Goal: Task Accomplishment & Management: Manage account settings

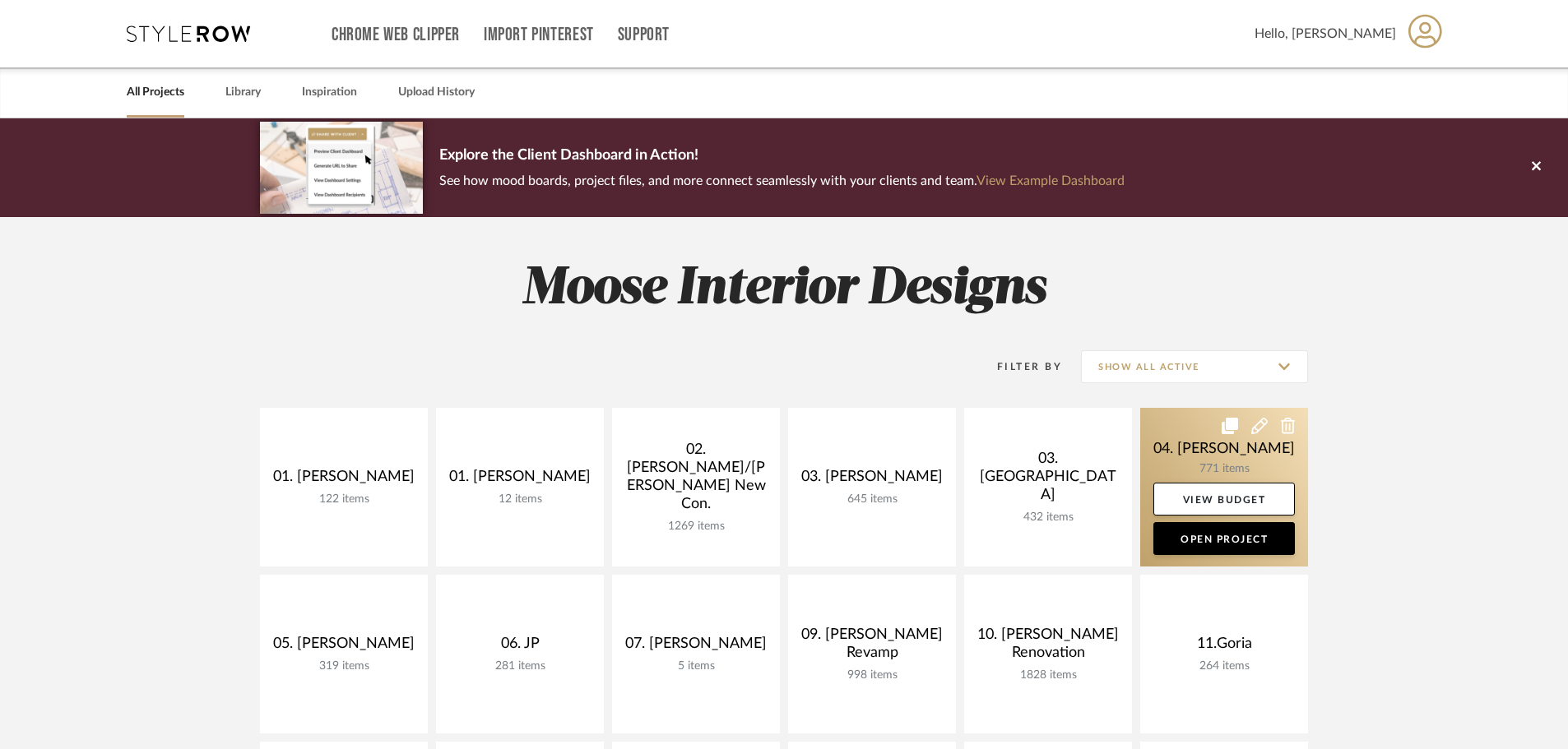
click at [1159, 464] on link at bounding box center [1224, 486] width 168 height 158
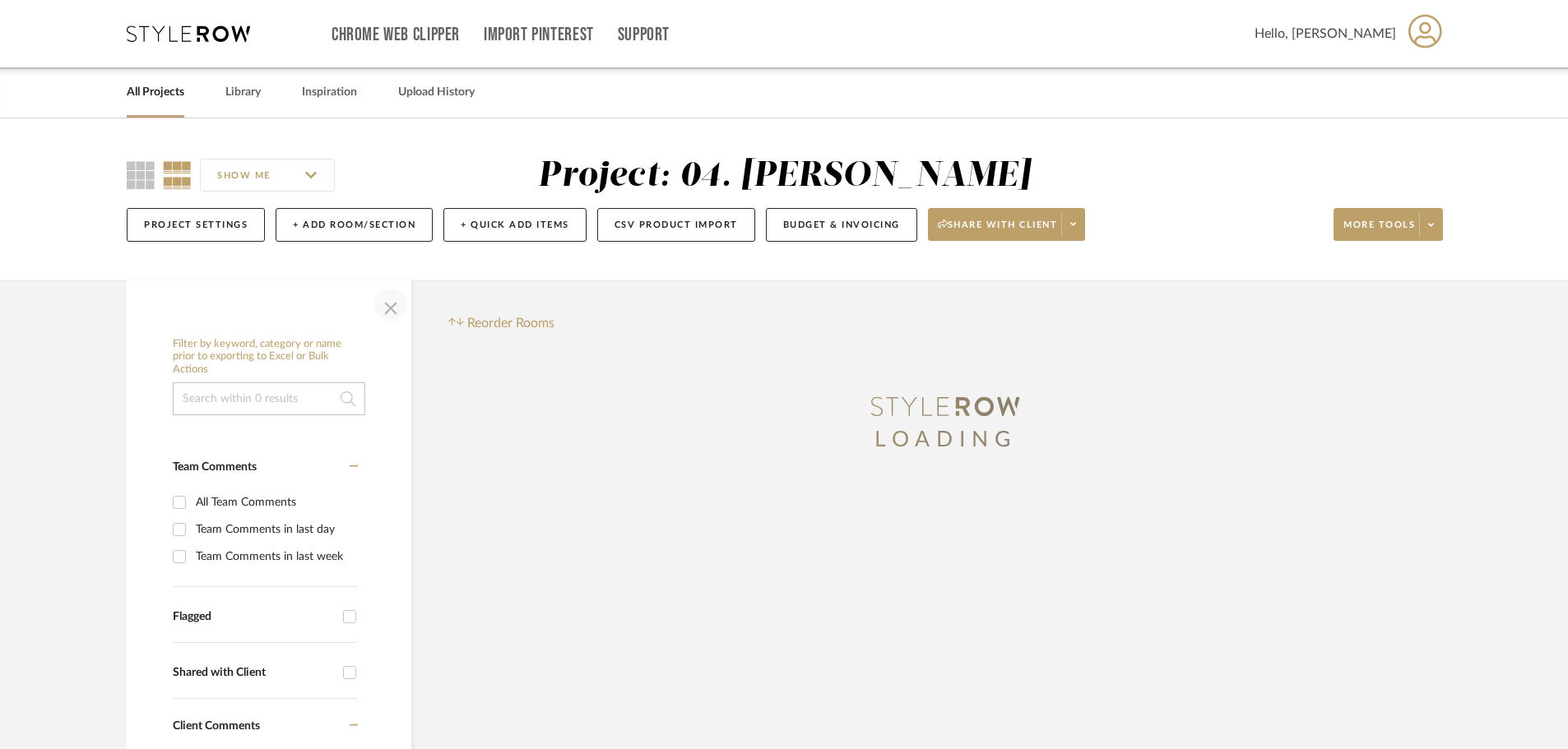
click at [389, 313] on span "button" at bounding box center [390, 305] width 39 height 39
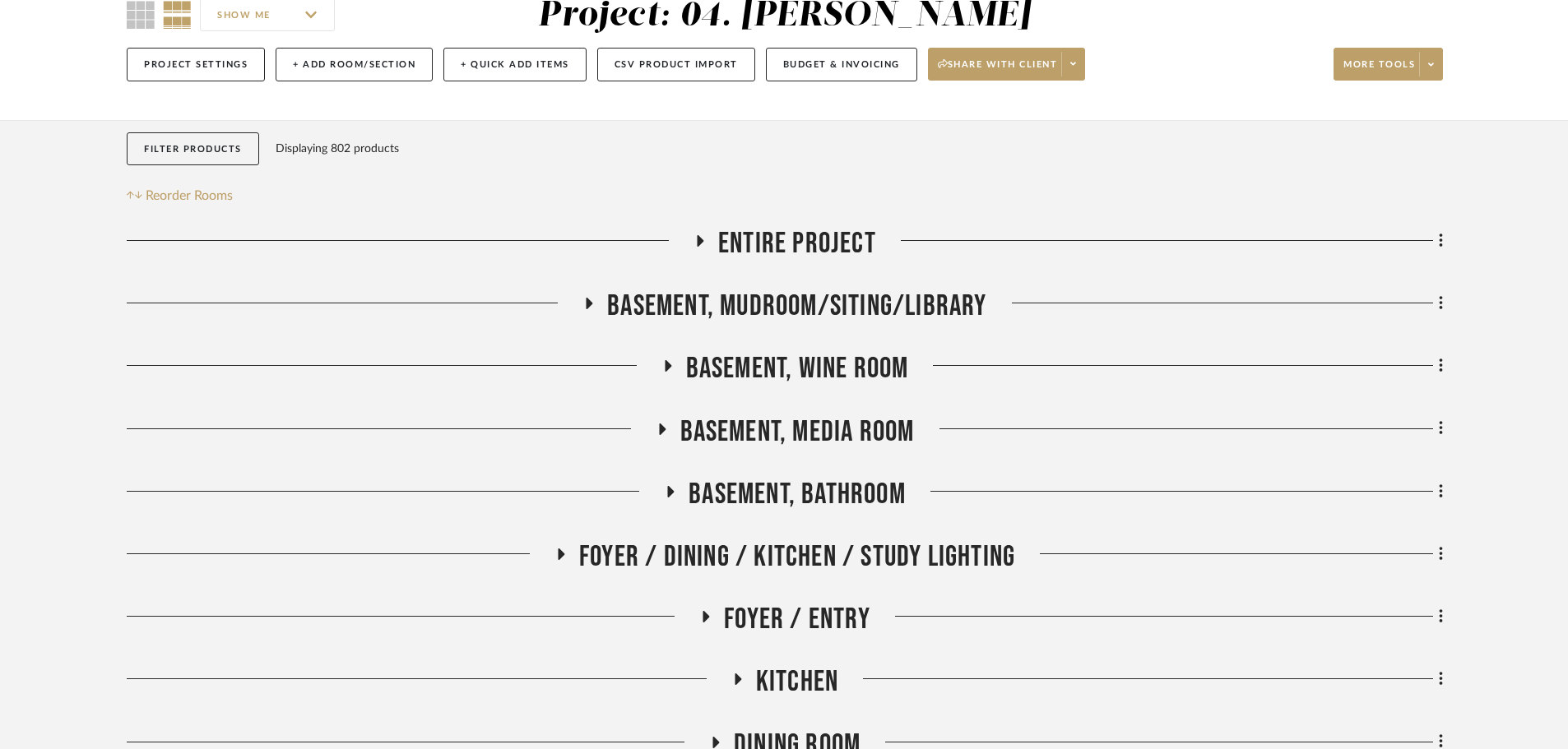
scroll to position [165, 0]
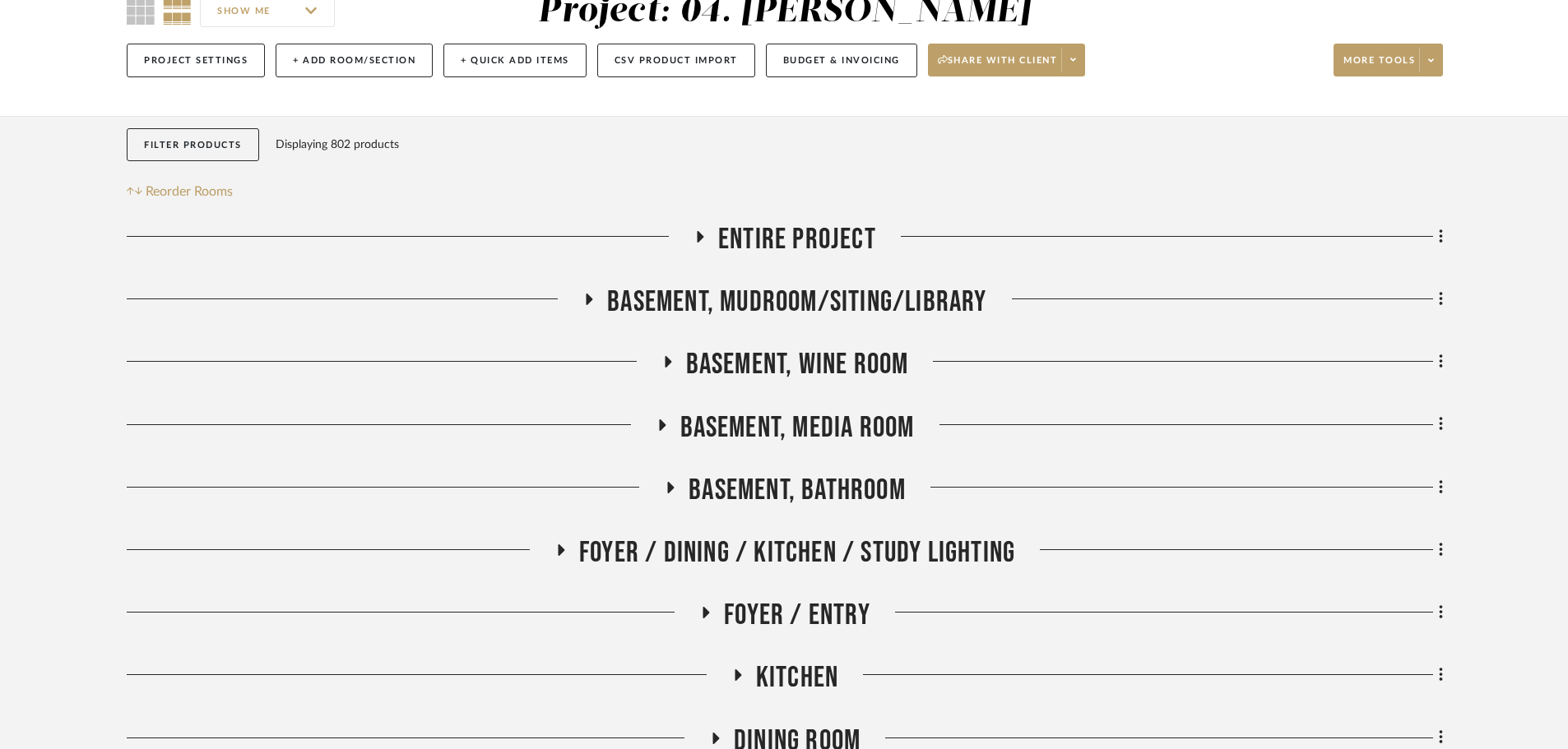
click at [803, 557] on span "Foyer / Dining / Kitchen / Study Lighting" at bounding box center [797, 553] width 436 height 36
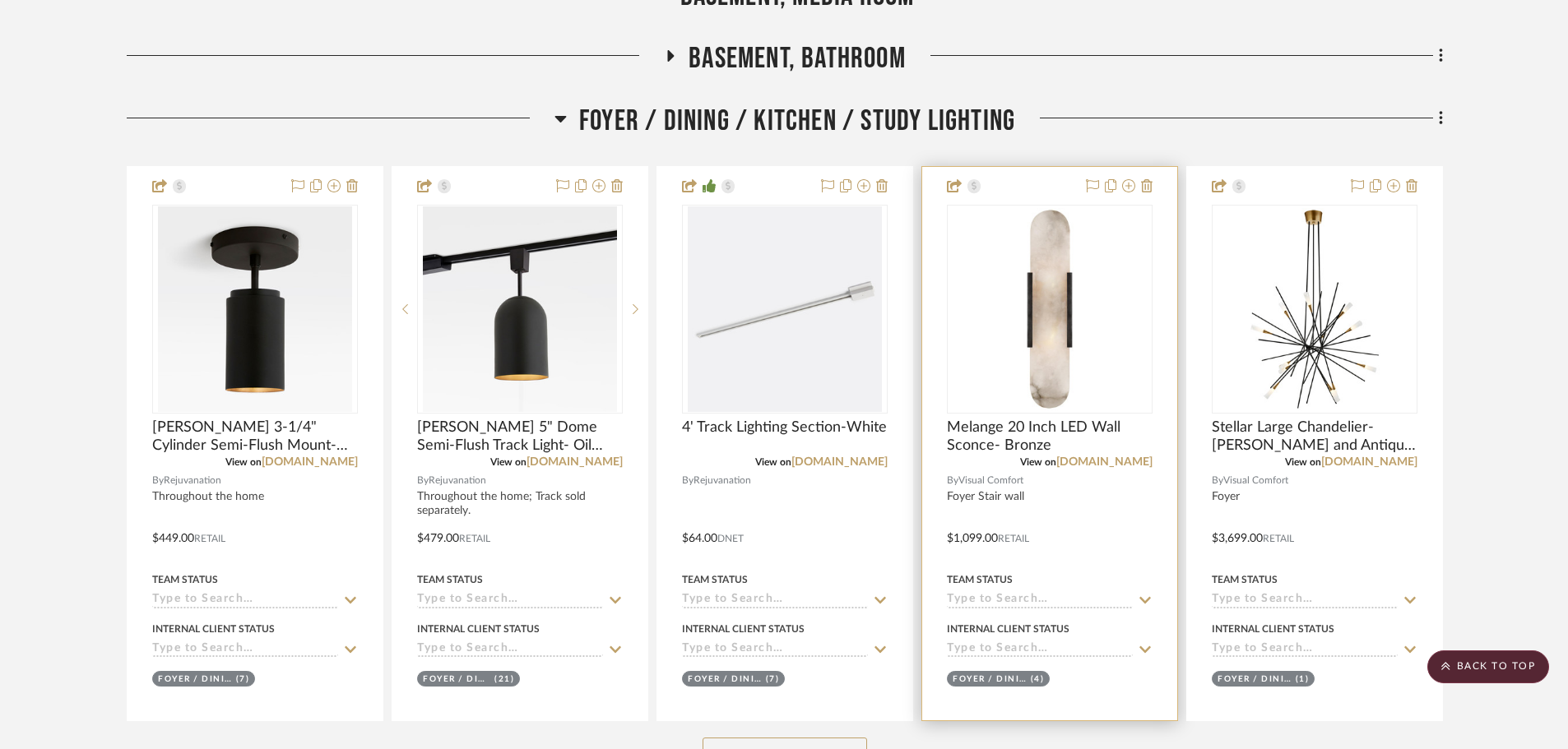
scroll to position [658, 0]
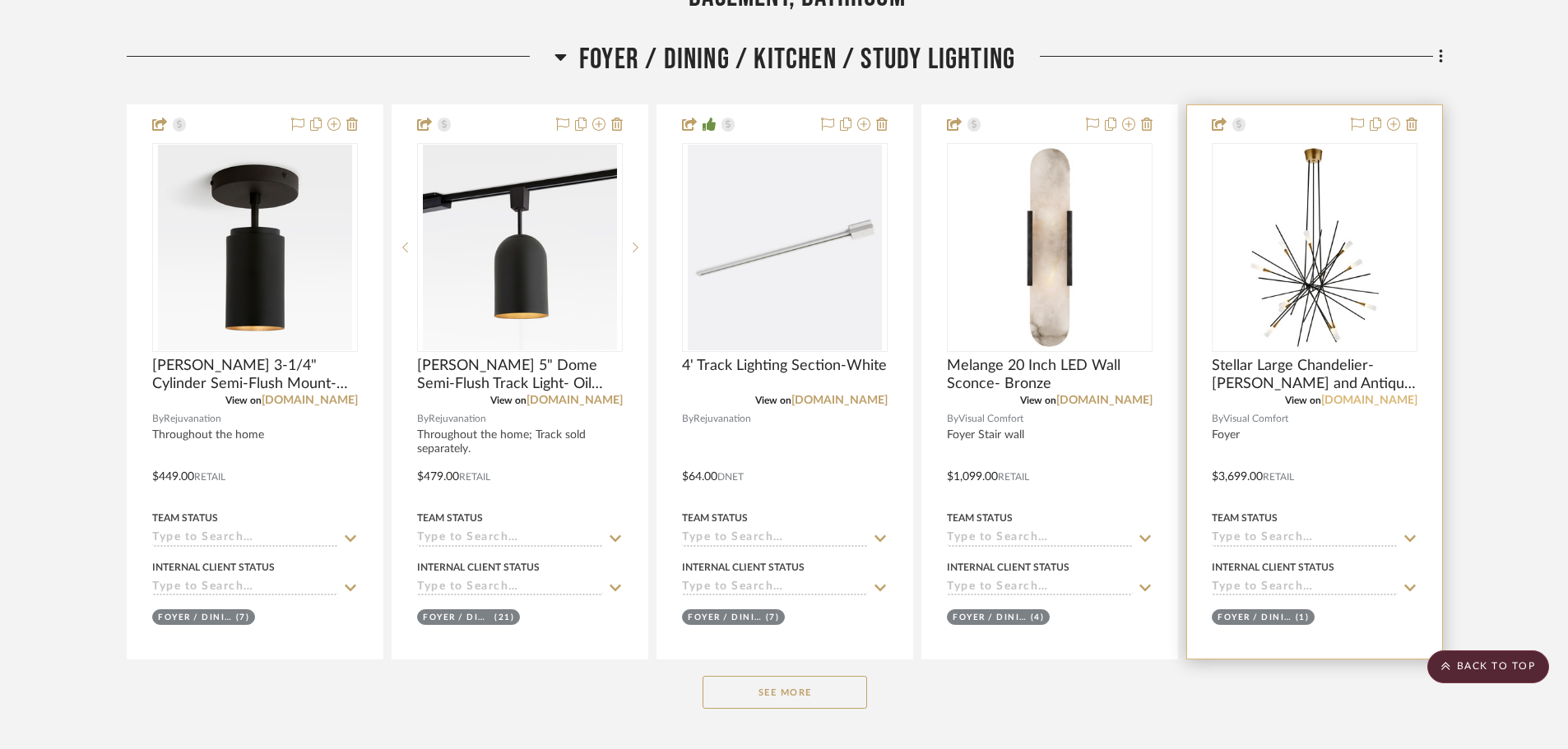
click at [1368, 402] on link "[DOMAIN_NAME]" at bounding box center [1368, 400] width 96 height 12
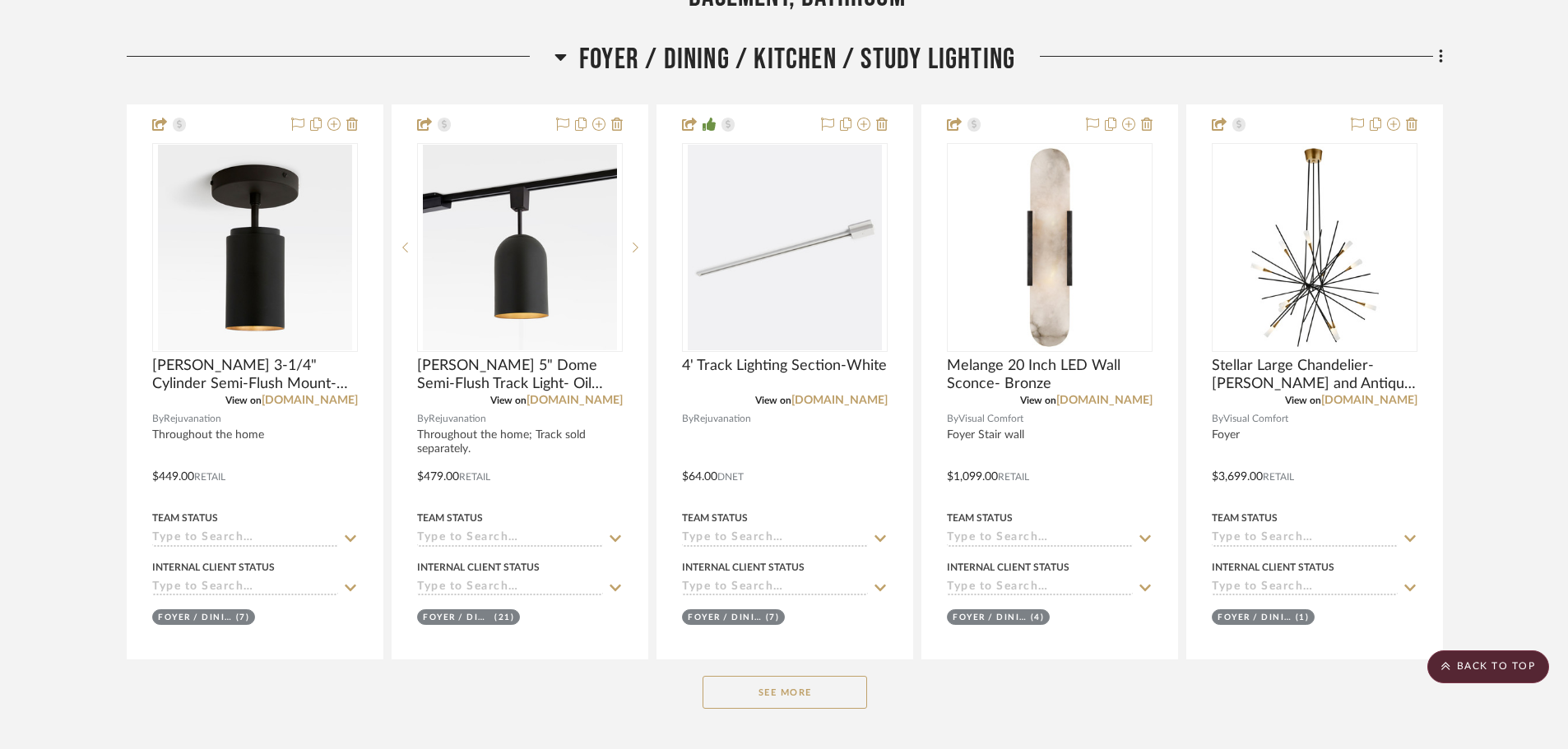
click at [781, 695] on button "See More" at bounding box center [785, 692] width 165 height 33
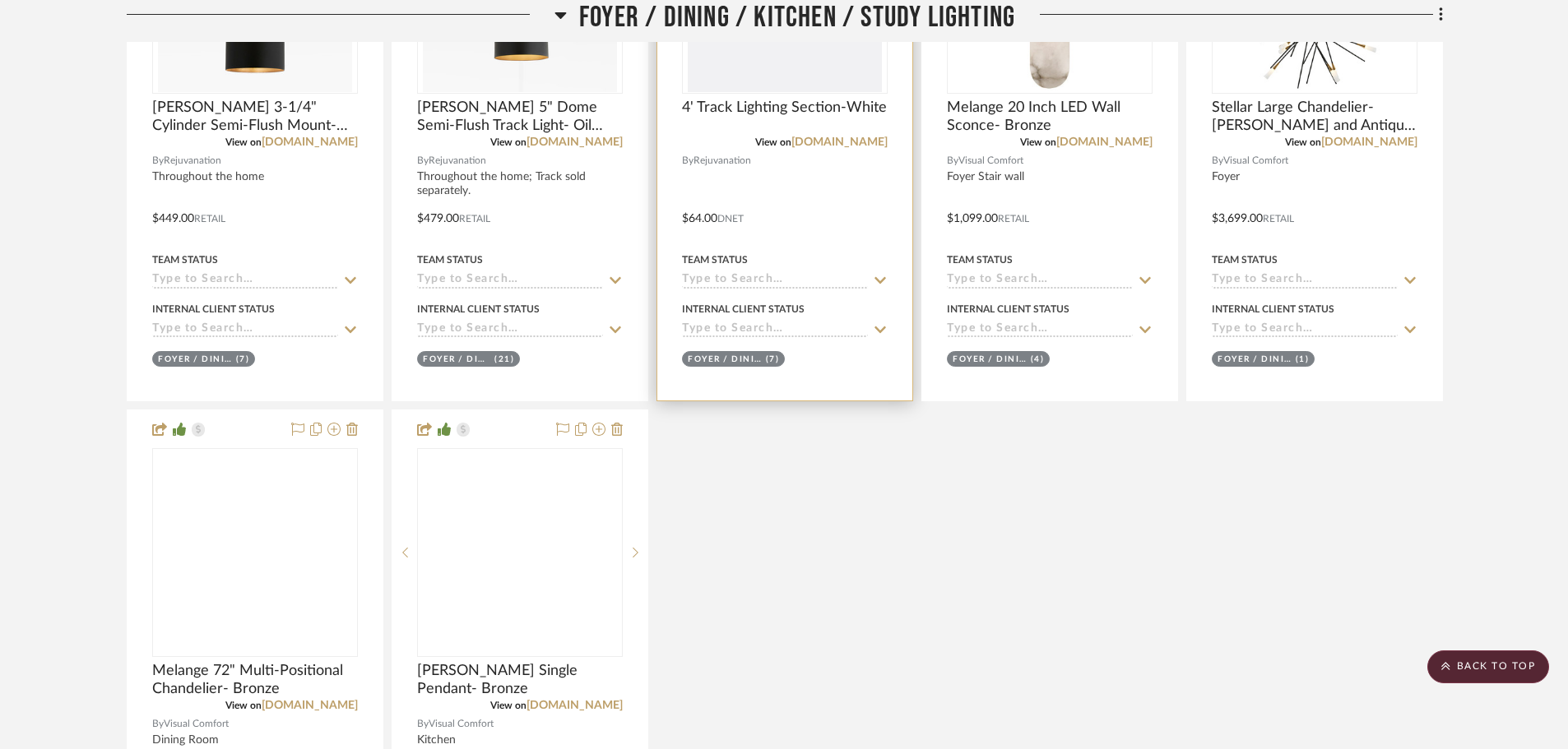
scroll to position [1069, 0]
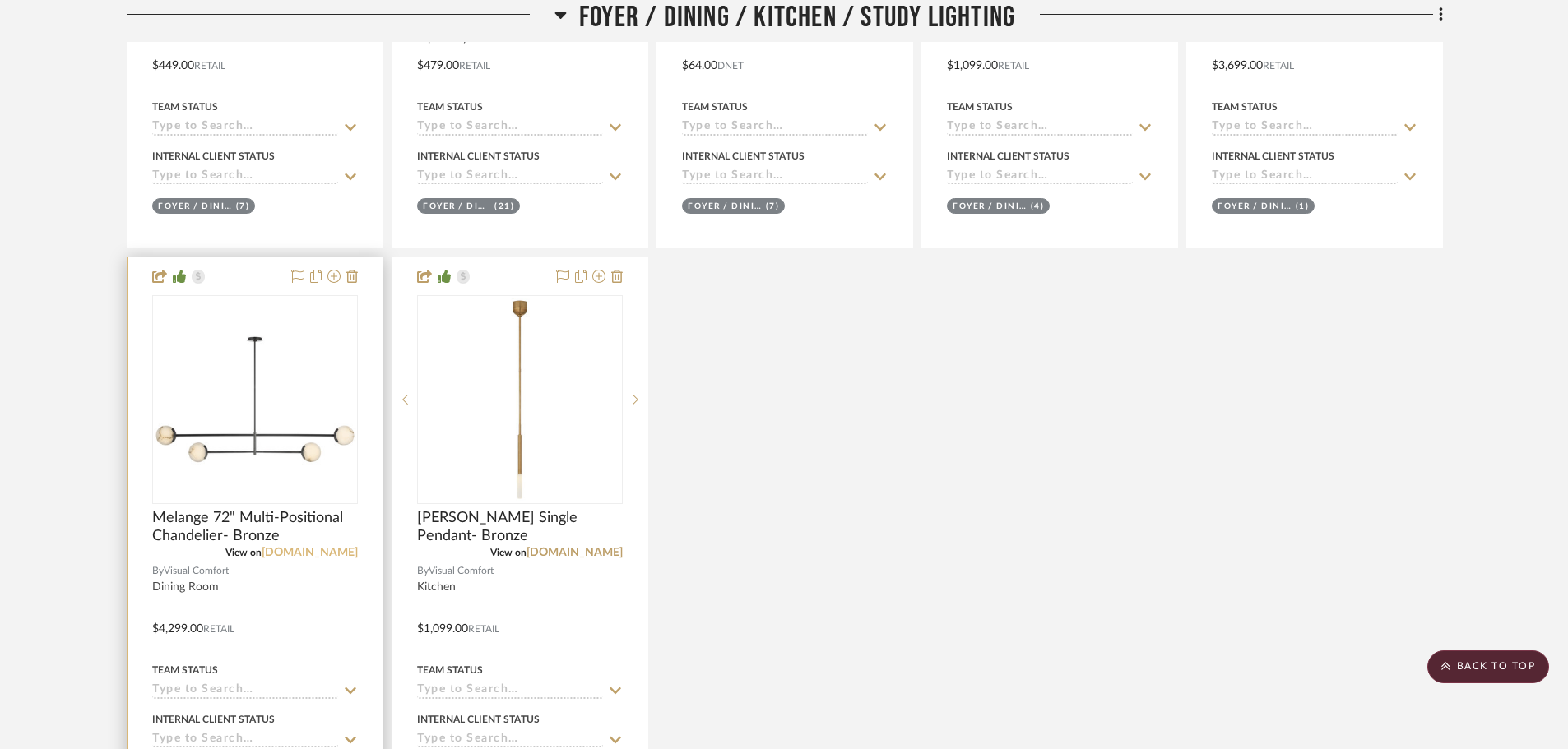
click at [325, 554] on link "[DOMAIN_NAME]" at bounding box center [310, 552] width 96 height 12
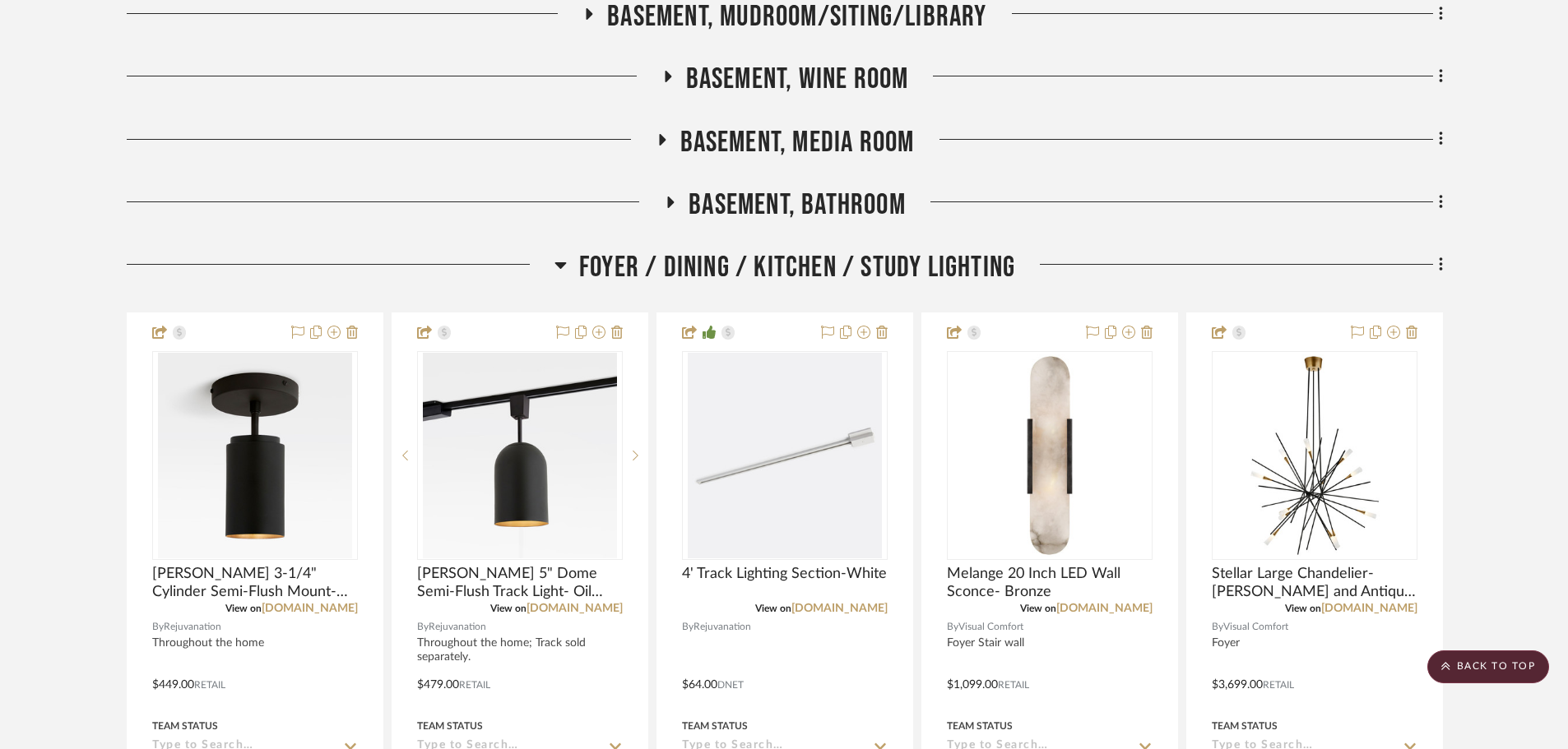
scroll to position [411, 0]
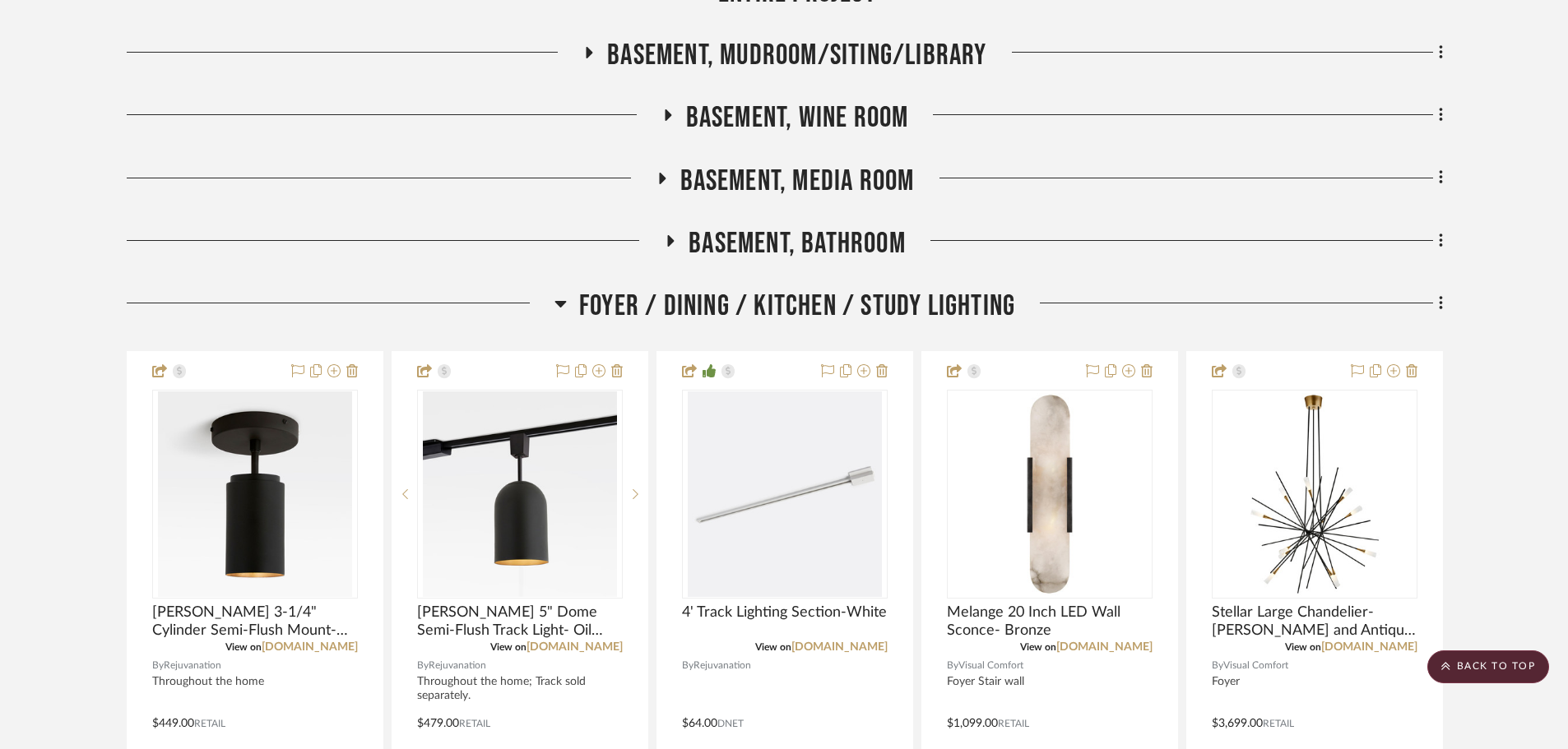
click at [765, 317] on span "Foyer / Dining / Kitchen / Study Lighting" at bounding box center [797, 306] width 436 height 36
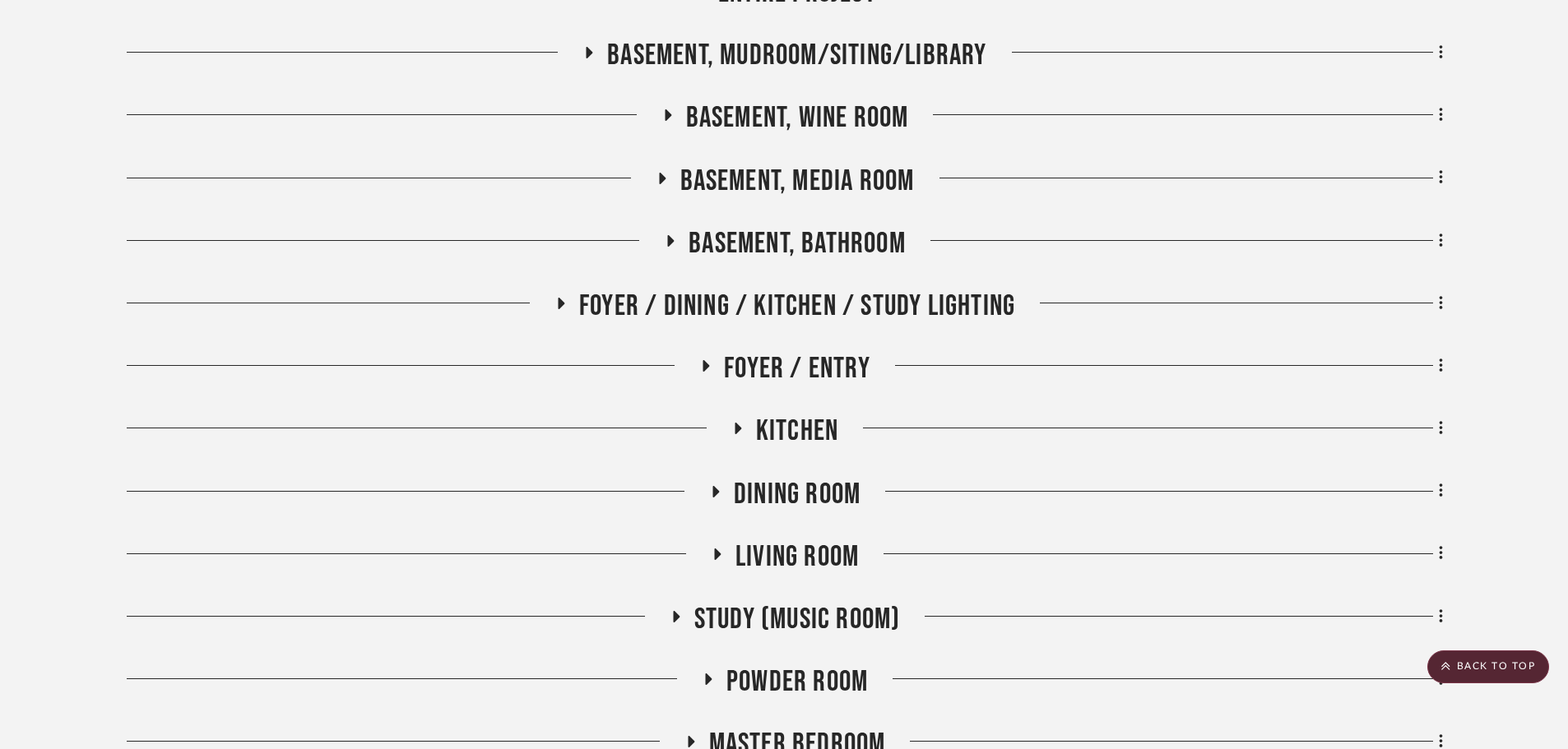
click at [784, 426] on span "Kitchen" at bounding box center [797, 431] width 82 height 36
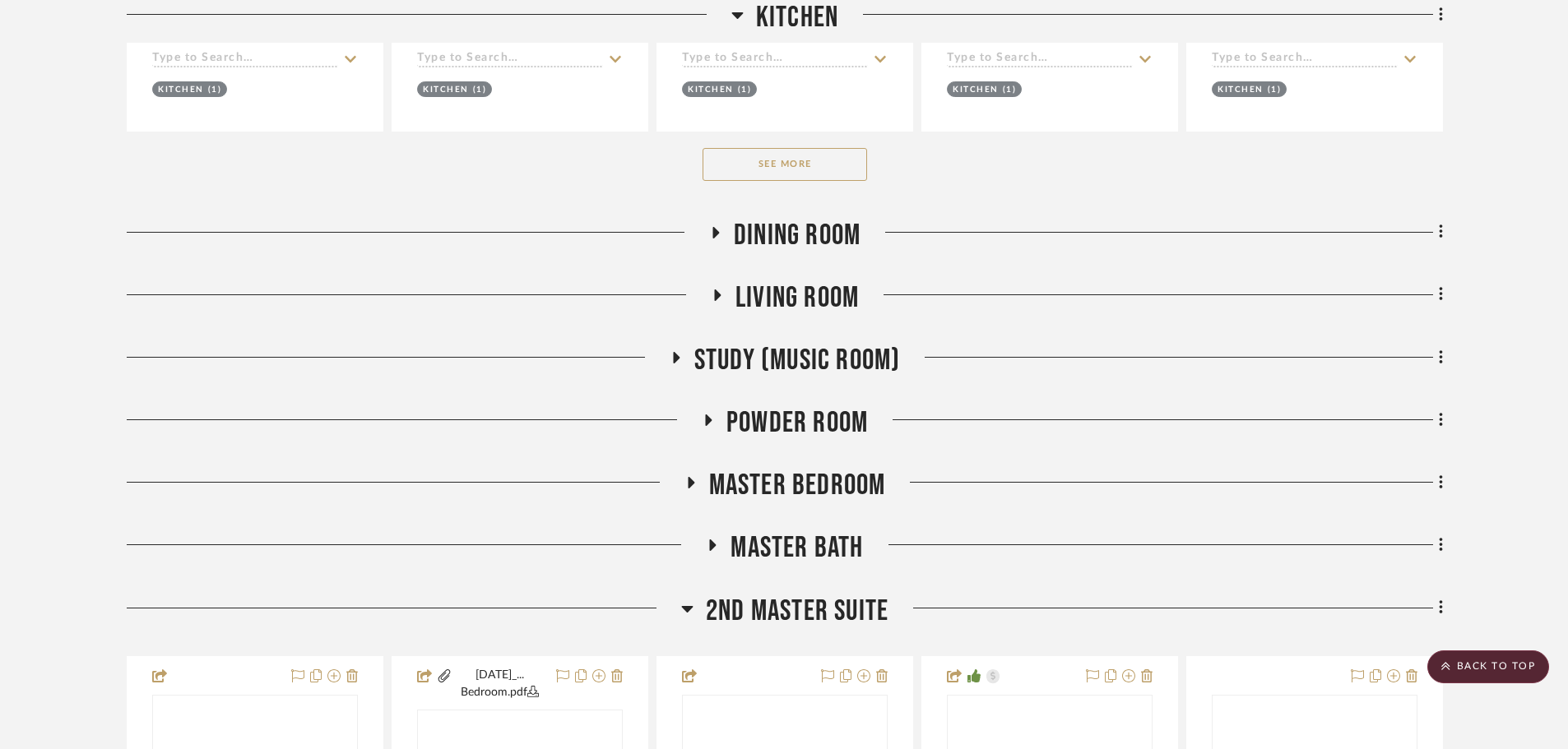
scroll to position [1316, 0]
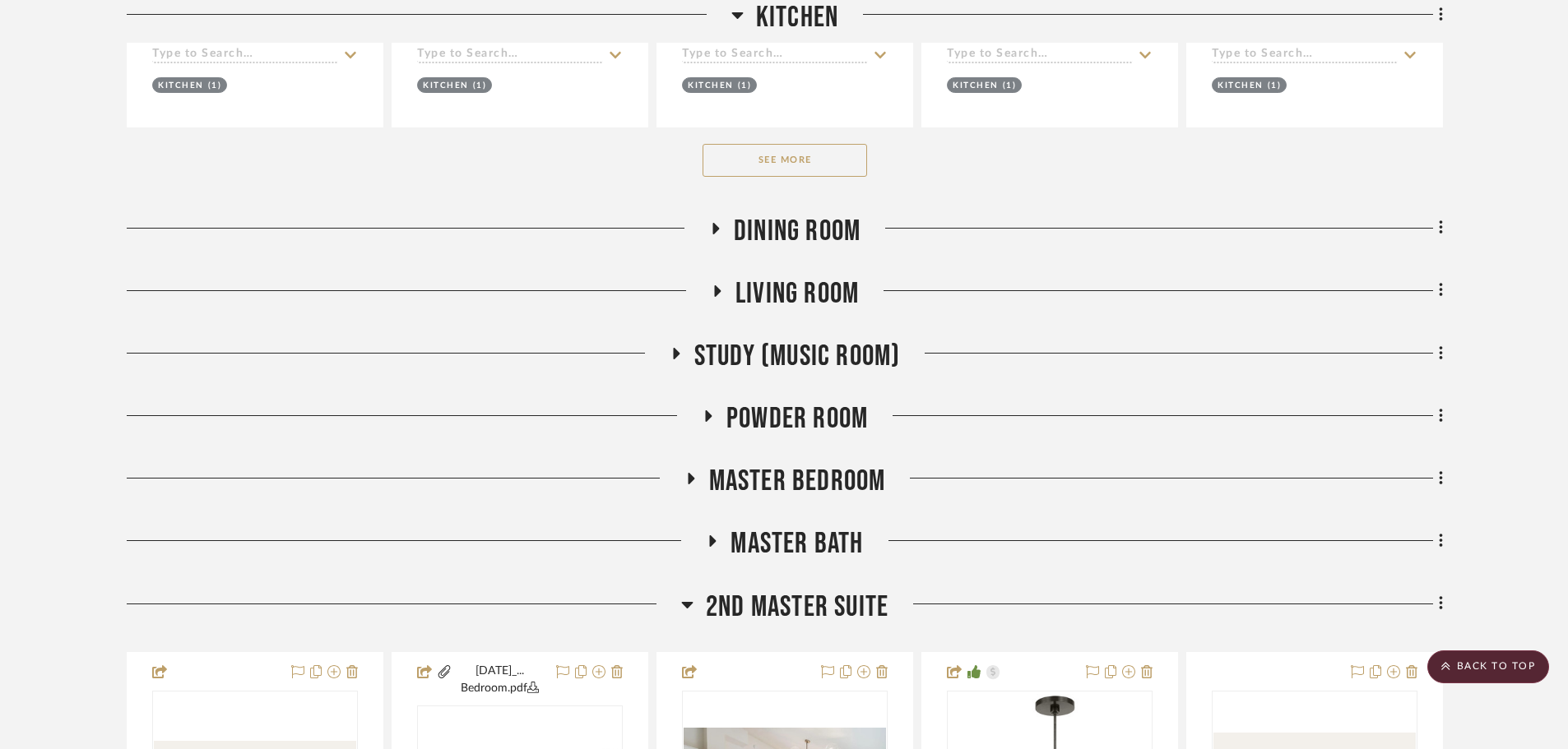
click at [779, 148] on button "See More" at bounding box center [785, 160] width 165 height 33
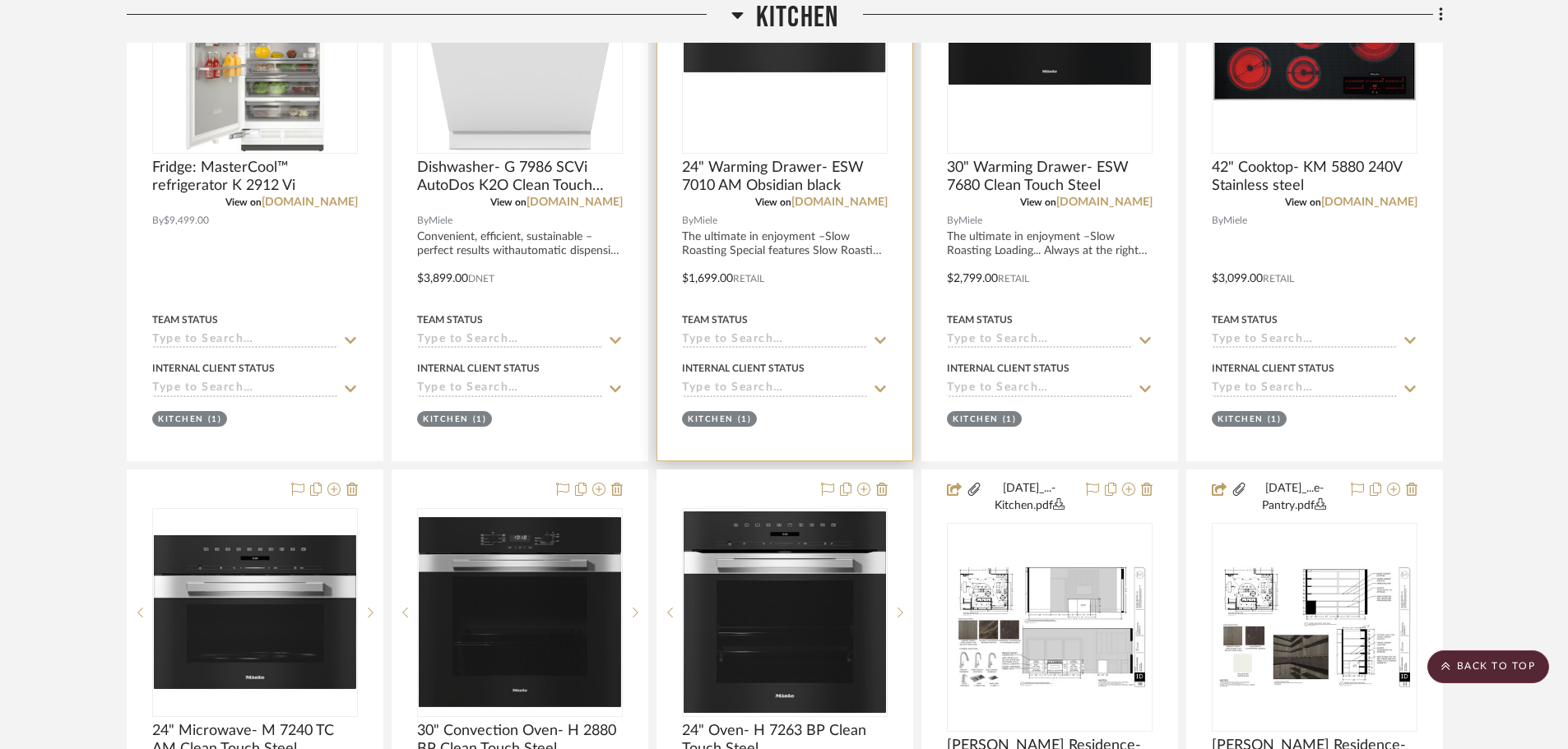
scroll to position [905, 0]
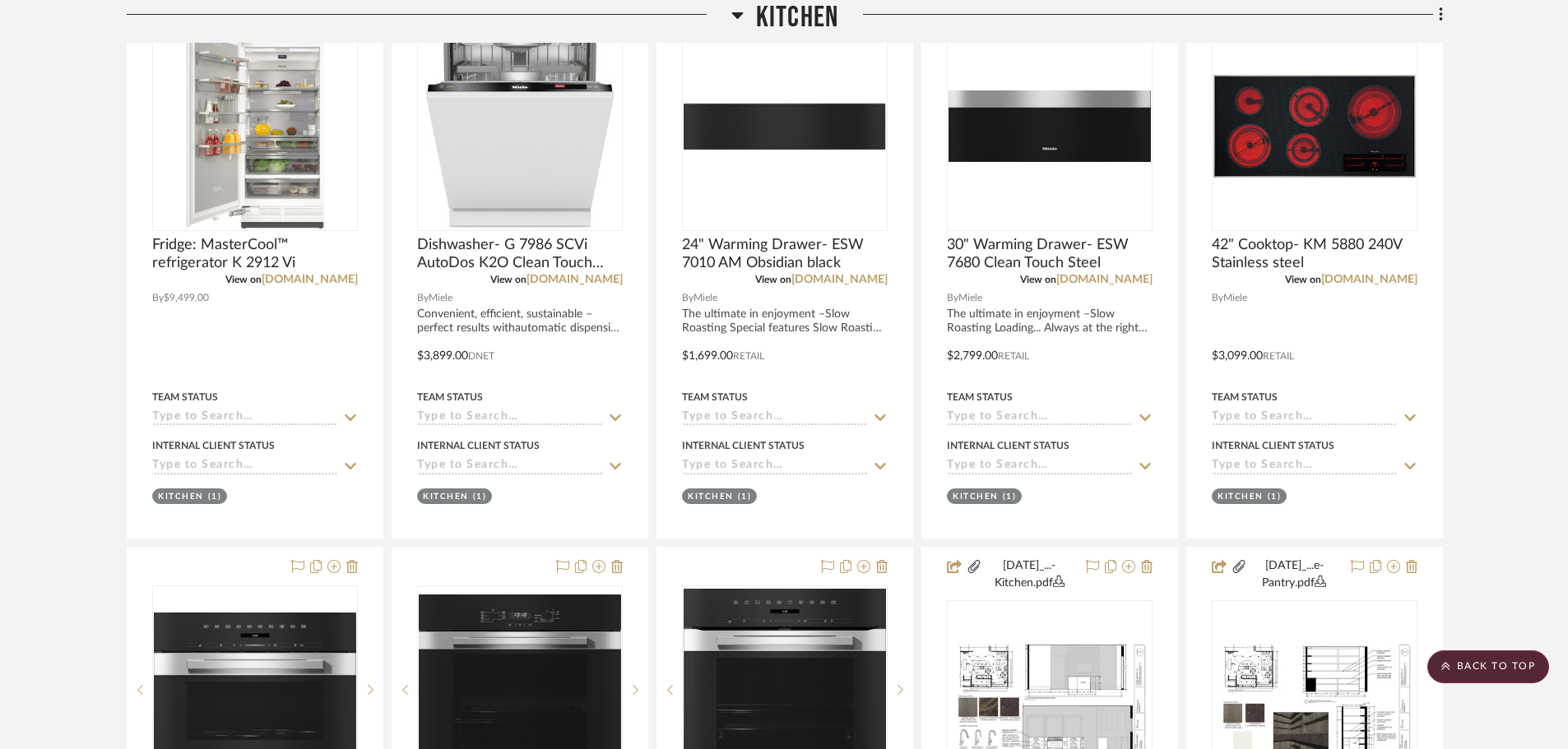
click at [793, 23] on span "Kitchen" at bounding box center [797, 17] width 82 height 36
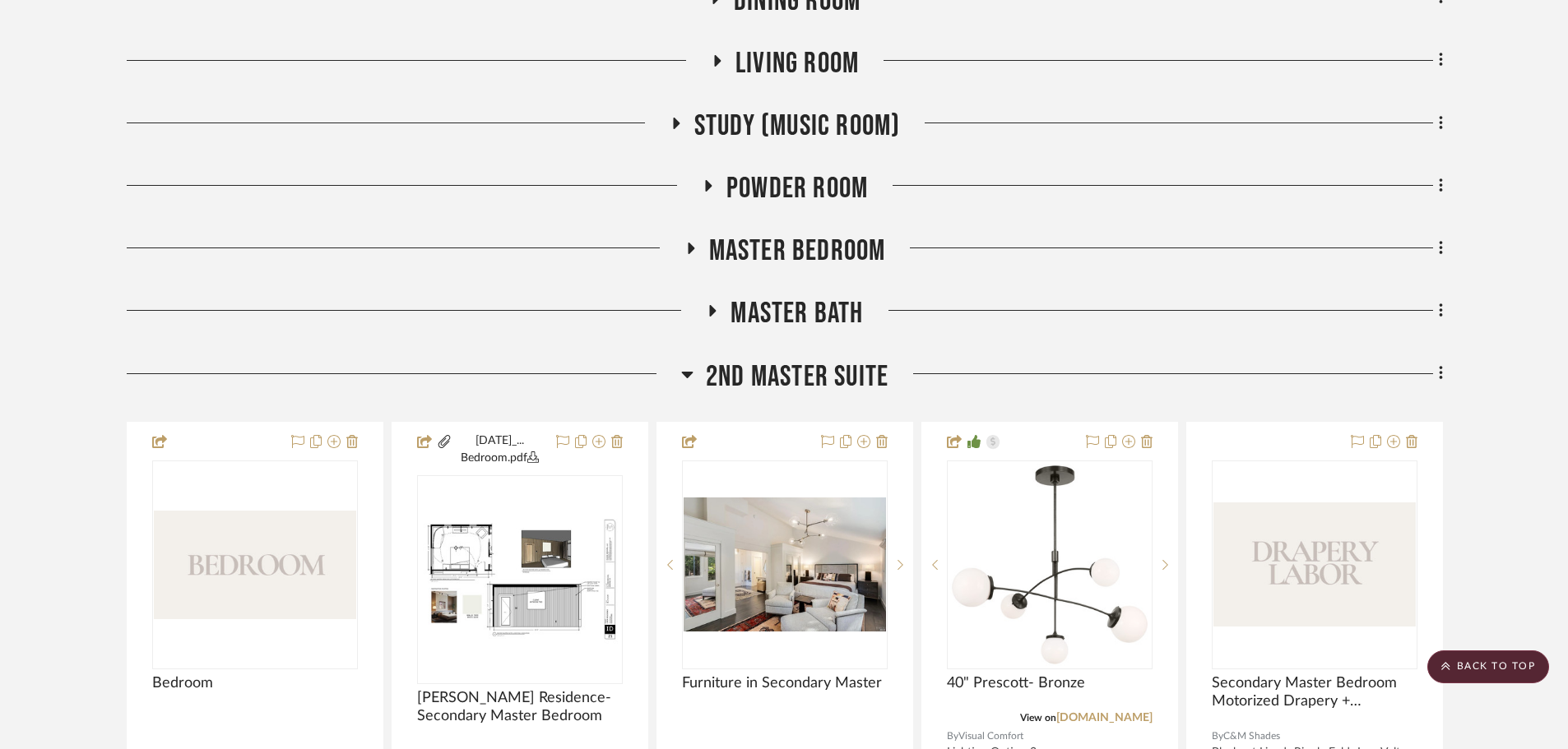
click at [803, 399] on div "2nd Master Suite" at bounding box center [784, 380] width 1316 height 42
click at [801, 385] on span "2nd Master Suite" at bounding box center [797, 376] width 182 height 36
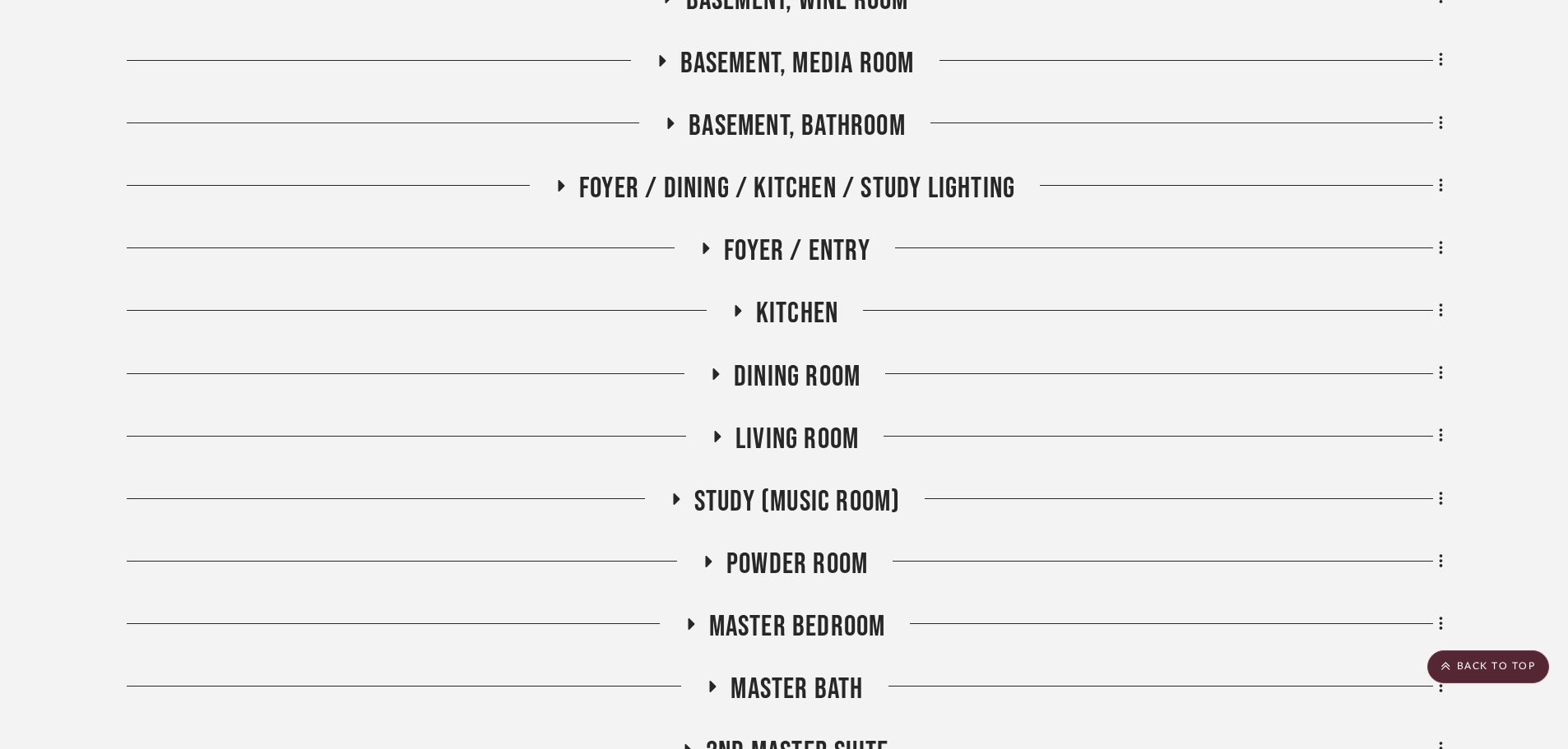
scroll to position [494, 0]
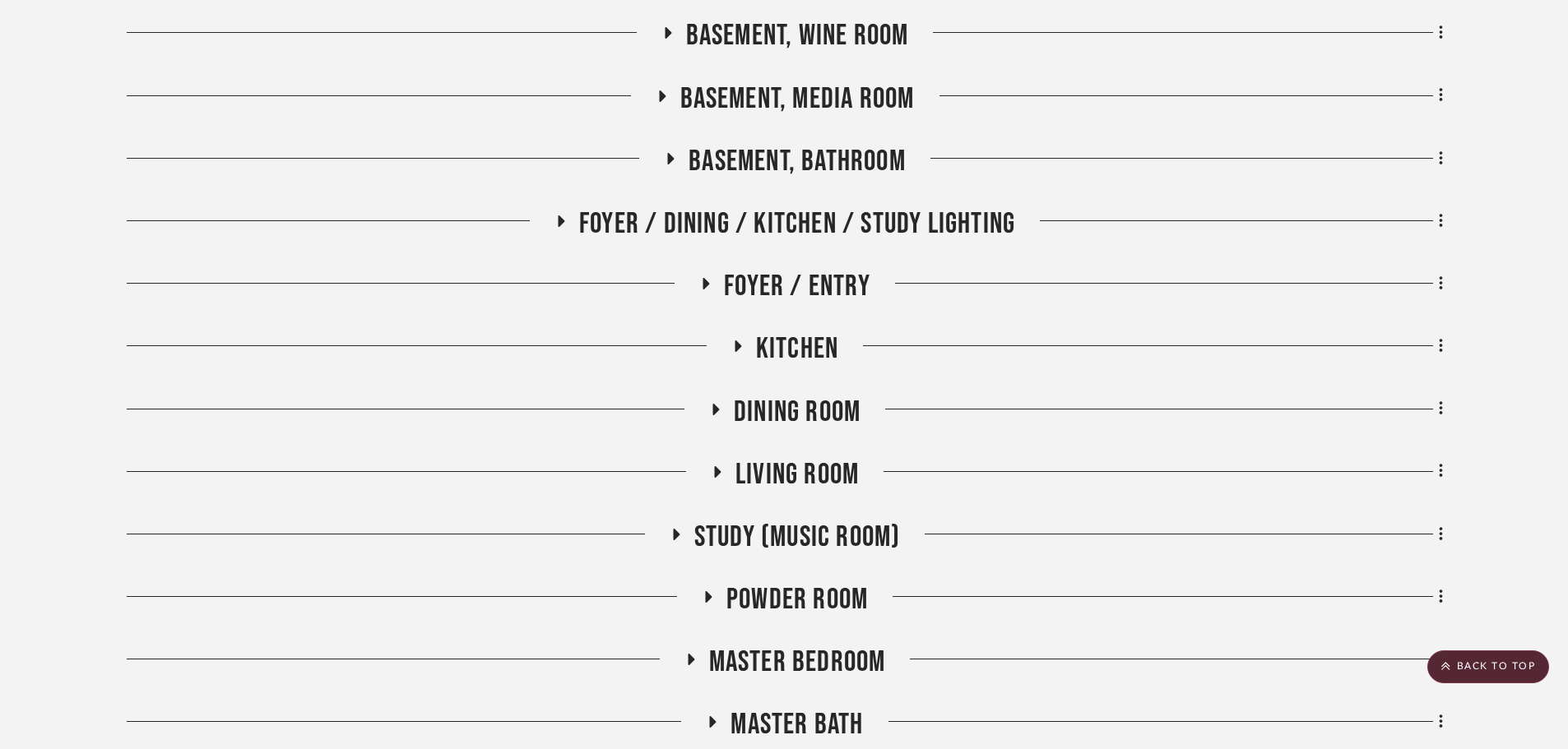
click at [800, 407] on span "Dining Room" at bounding box center [797, 412] width 126 height 36
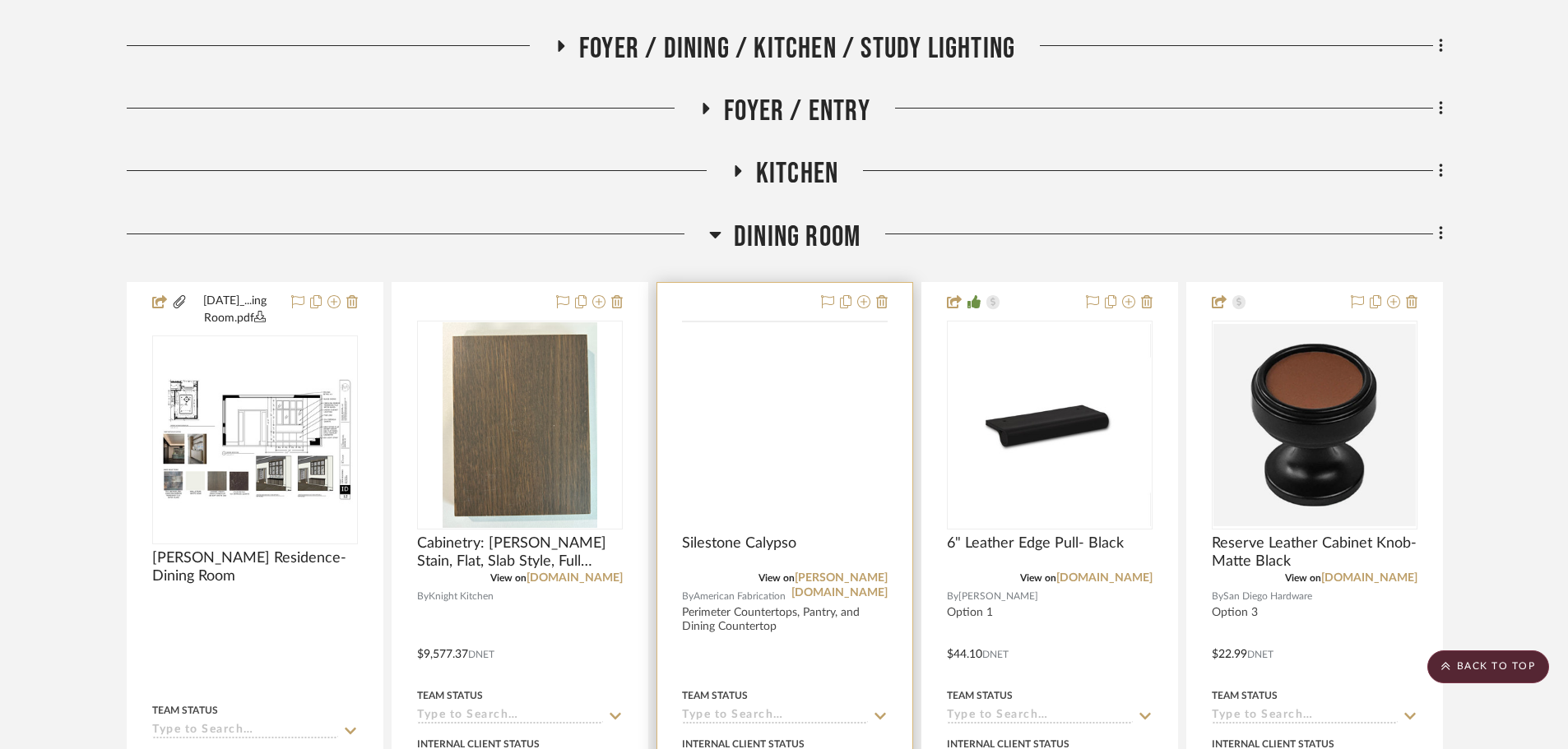
scroll to position [822, 0]
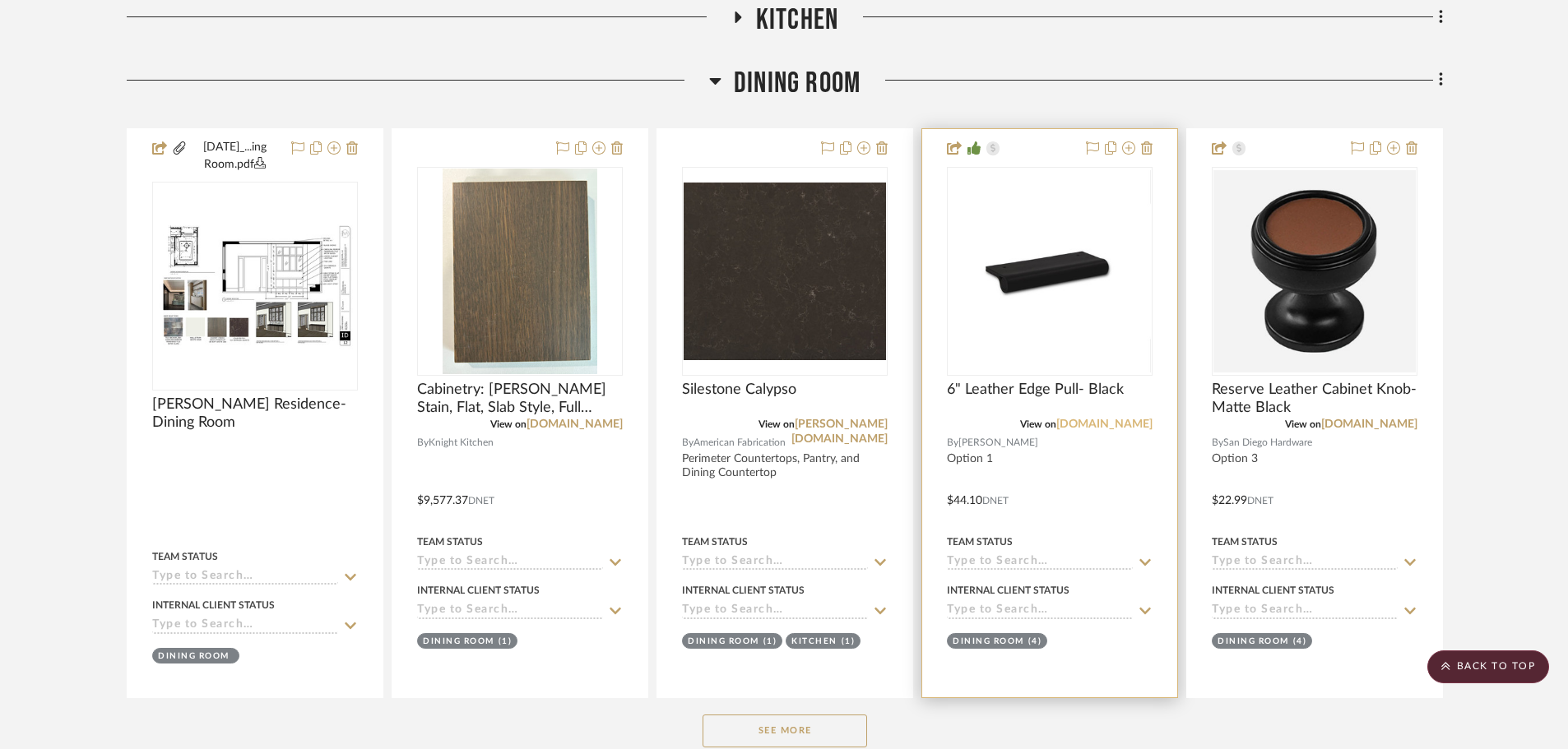
click at [1113, 425] on link "[DOMAIN_NAME]" at bounding box center [1104, 424] width 96 height 12
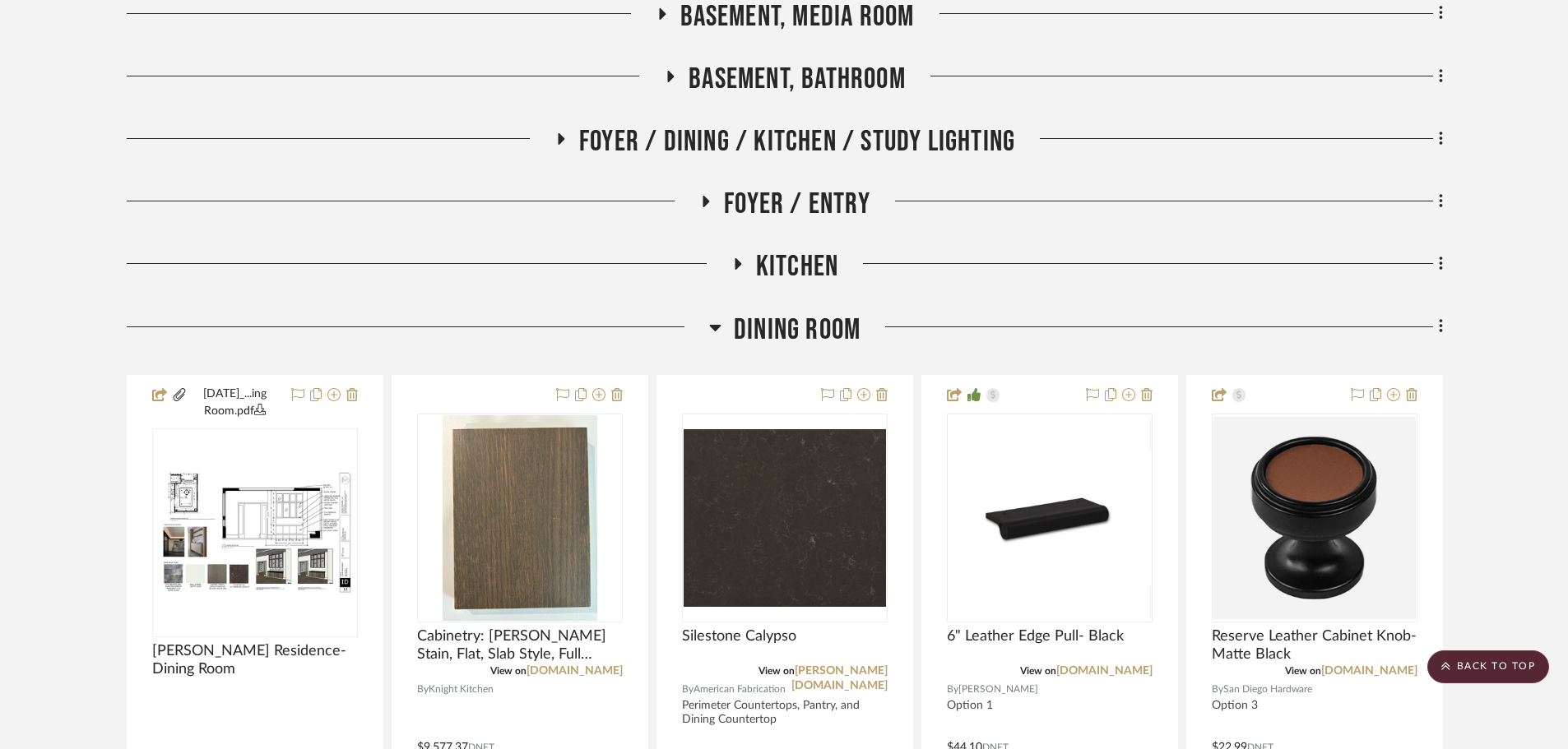
click at [821, 326] on span "Dining Room" at bounding box center [797, 330] width 126 height 36
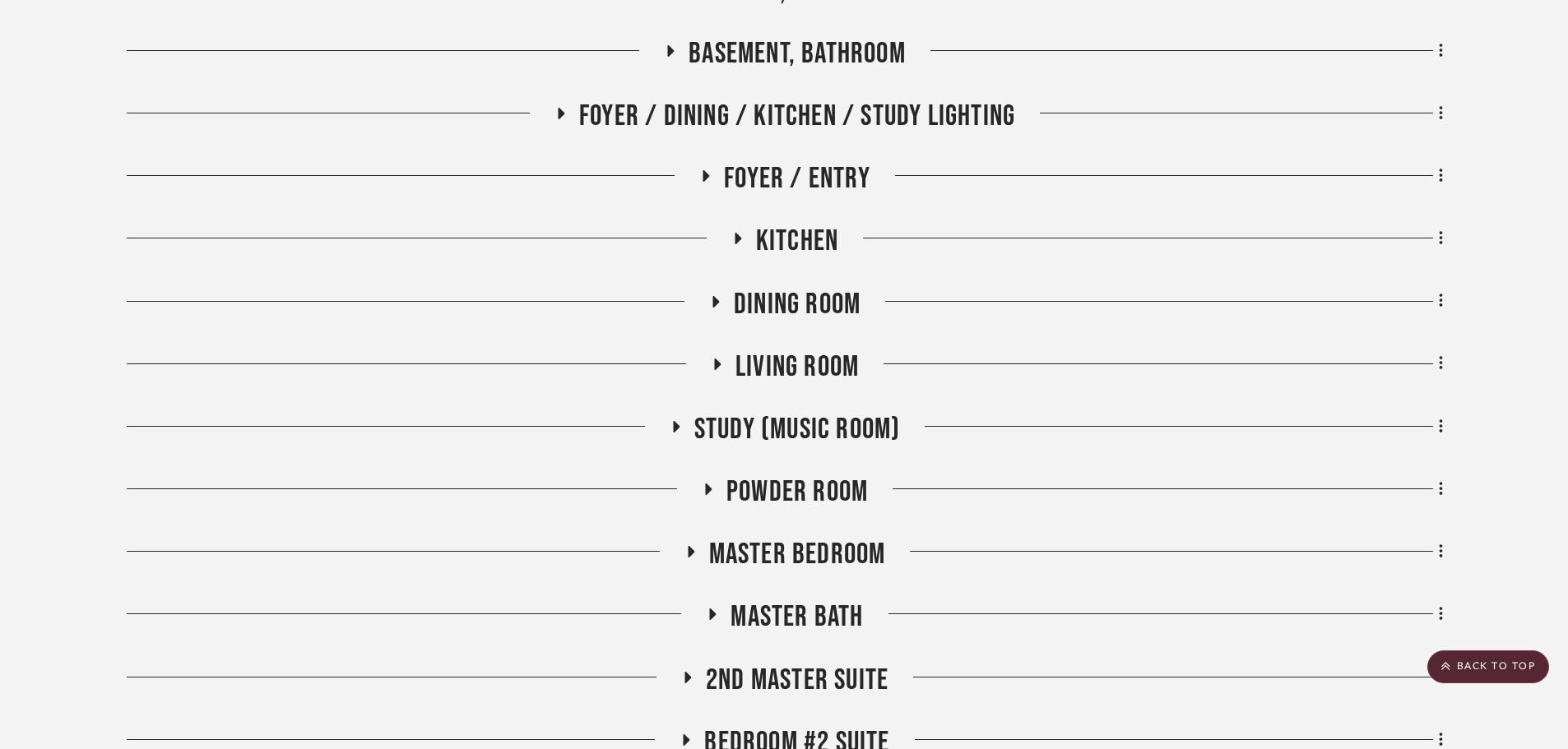
scroll to position [658, 0]
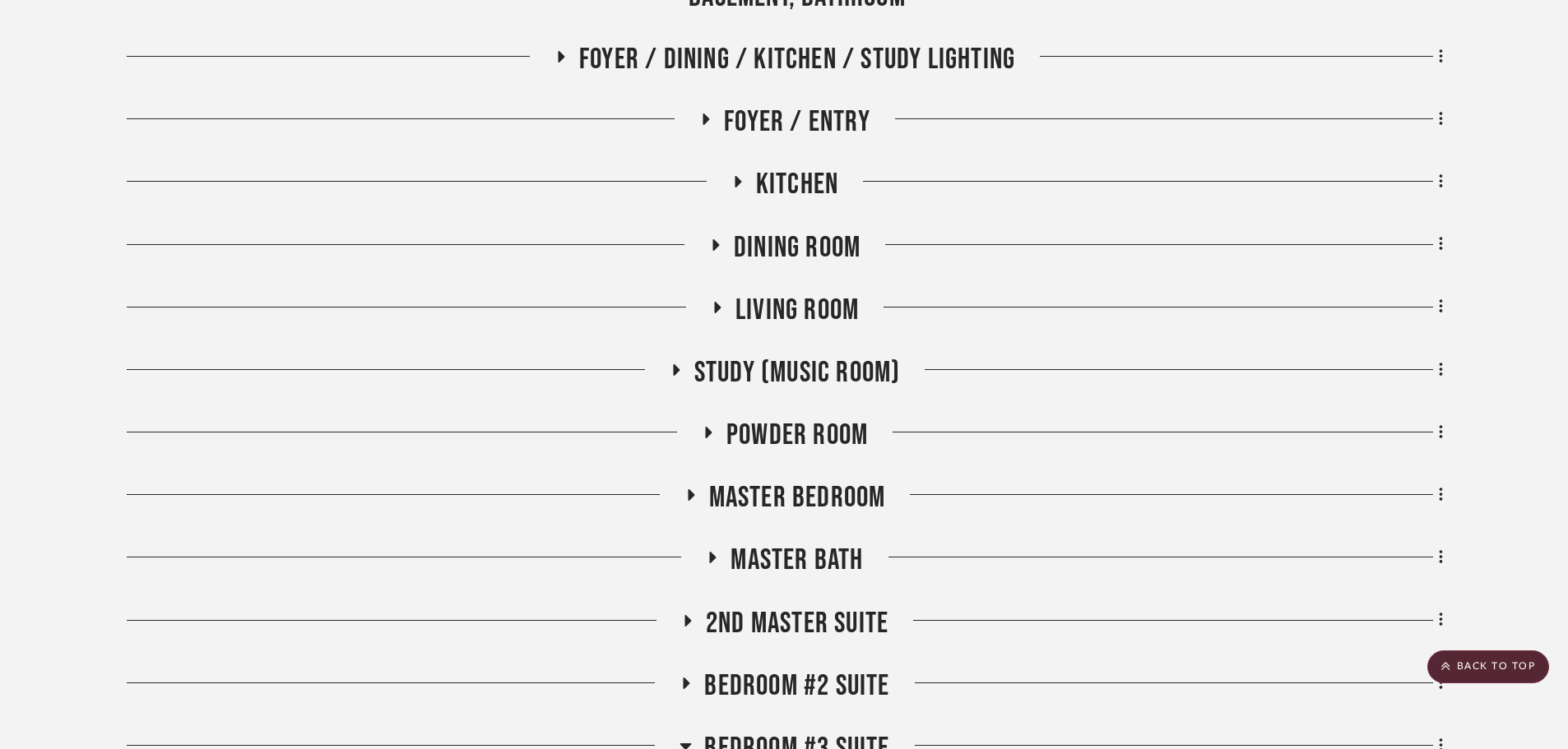
click at [799, 446] on span "Powder Room" at bounding box center [797, 435] width 141 height 36
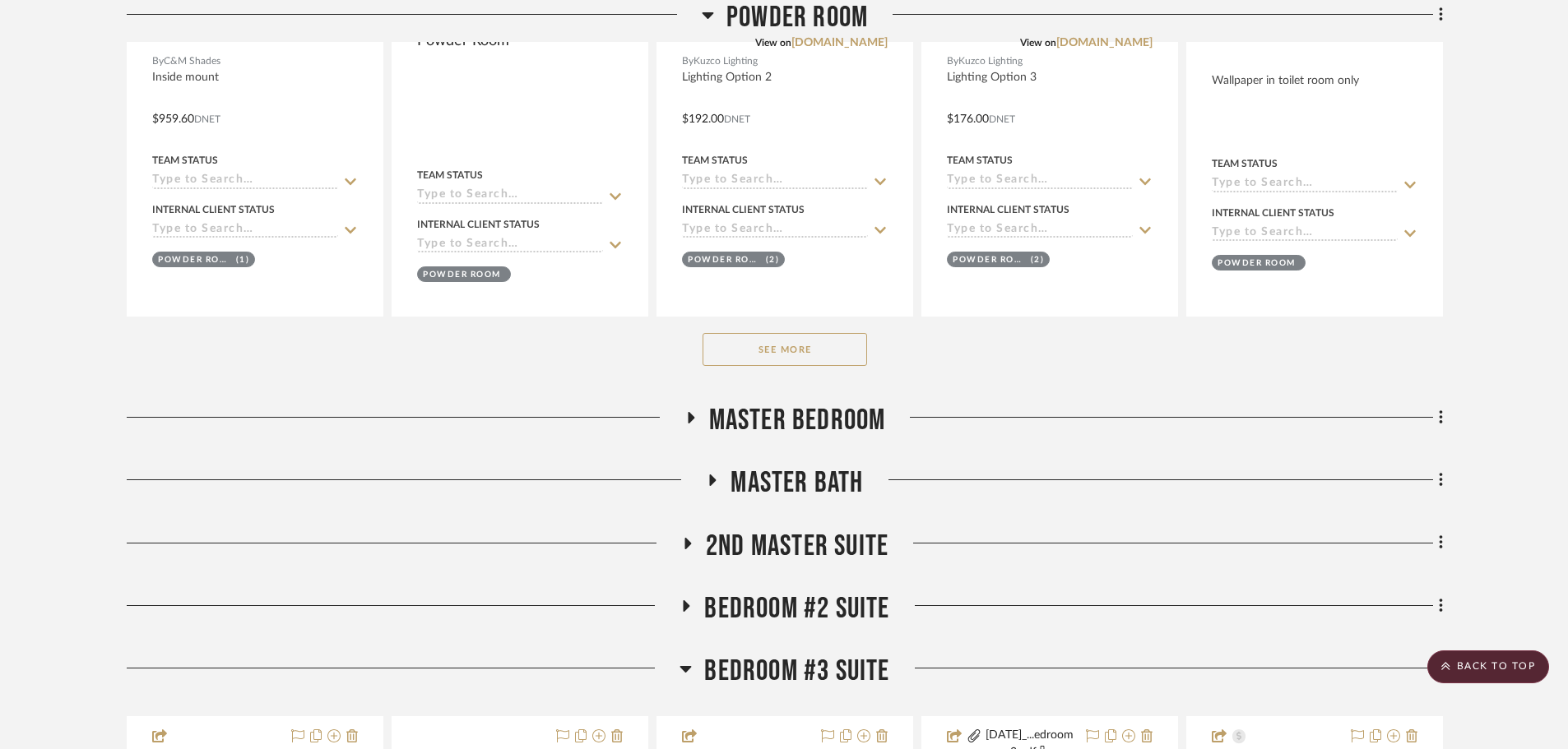
scroll to position [1398, 0]
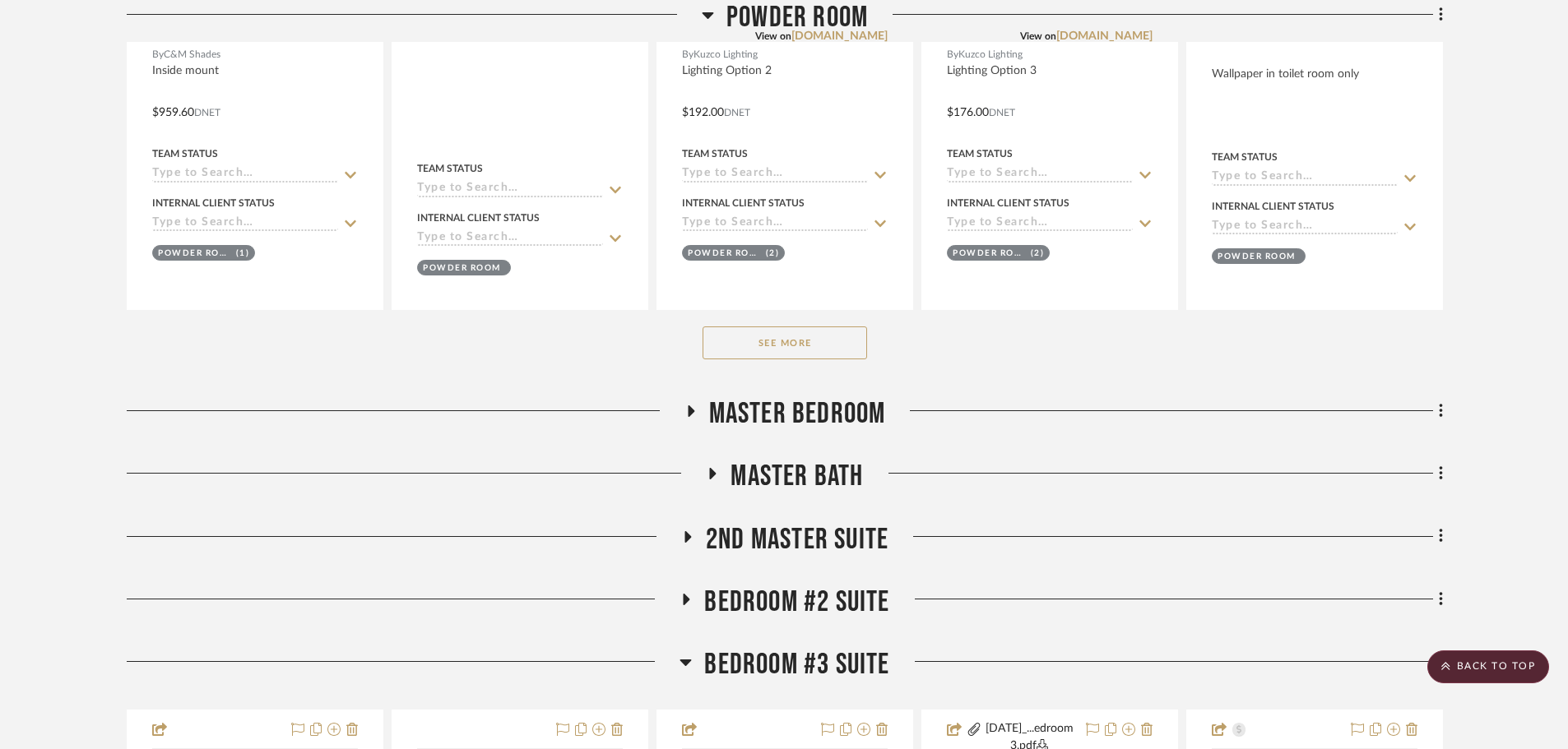
click at [803, 337] on button "See More" at bounding box center [785, 343] width 165 height 33
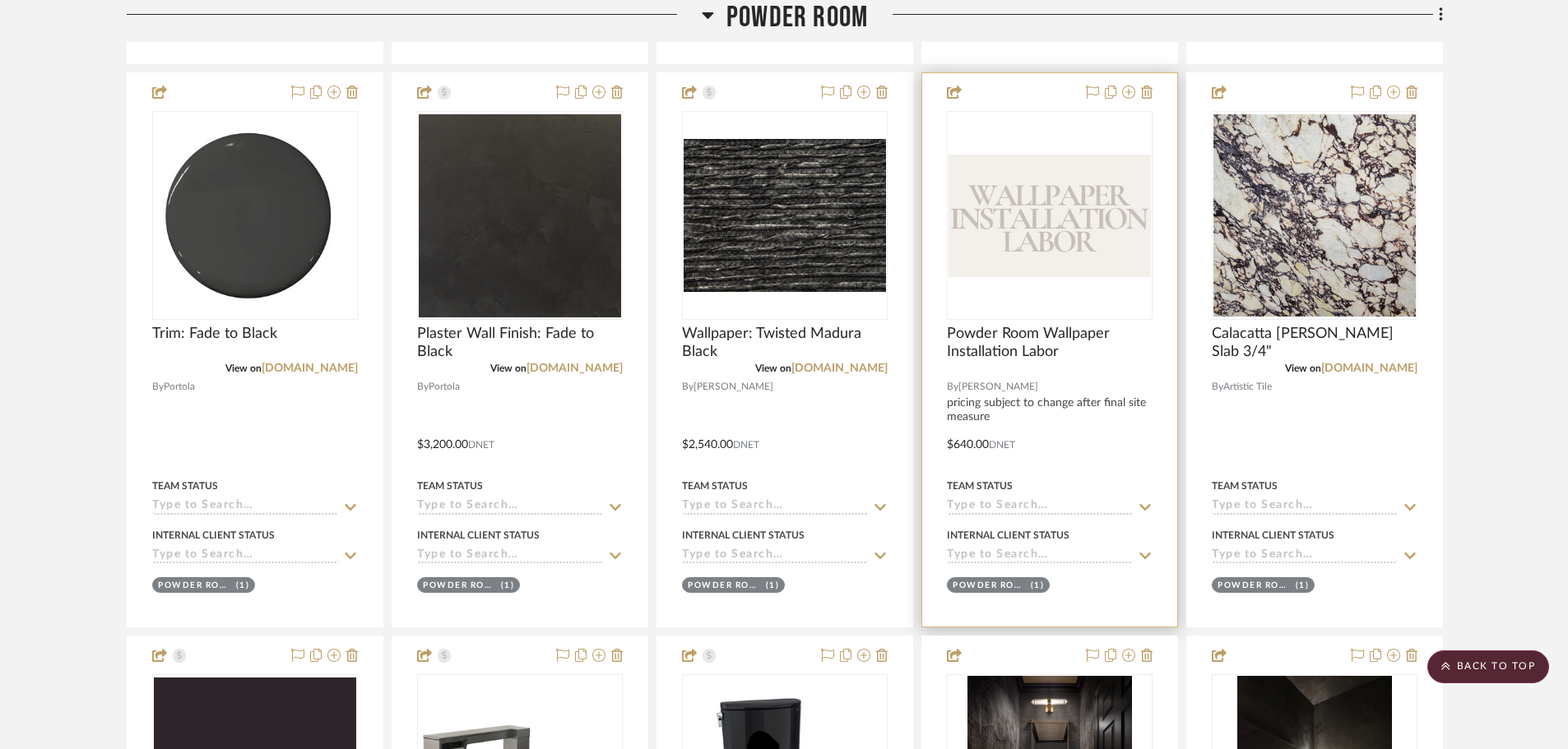
scroll to position [1645, 0]
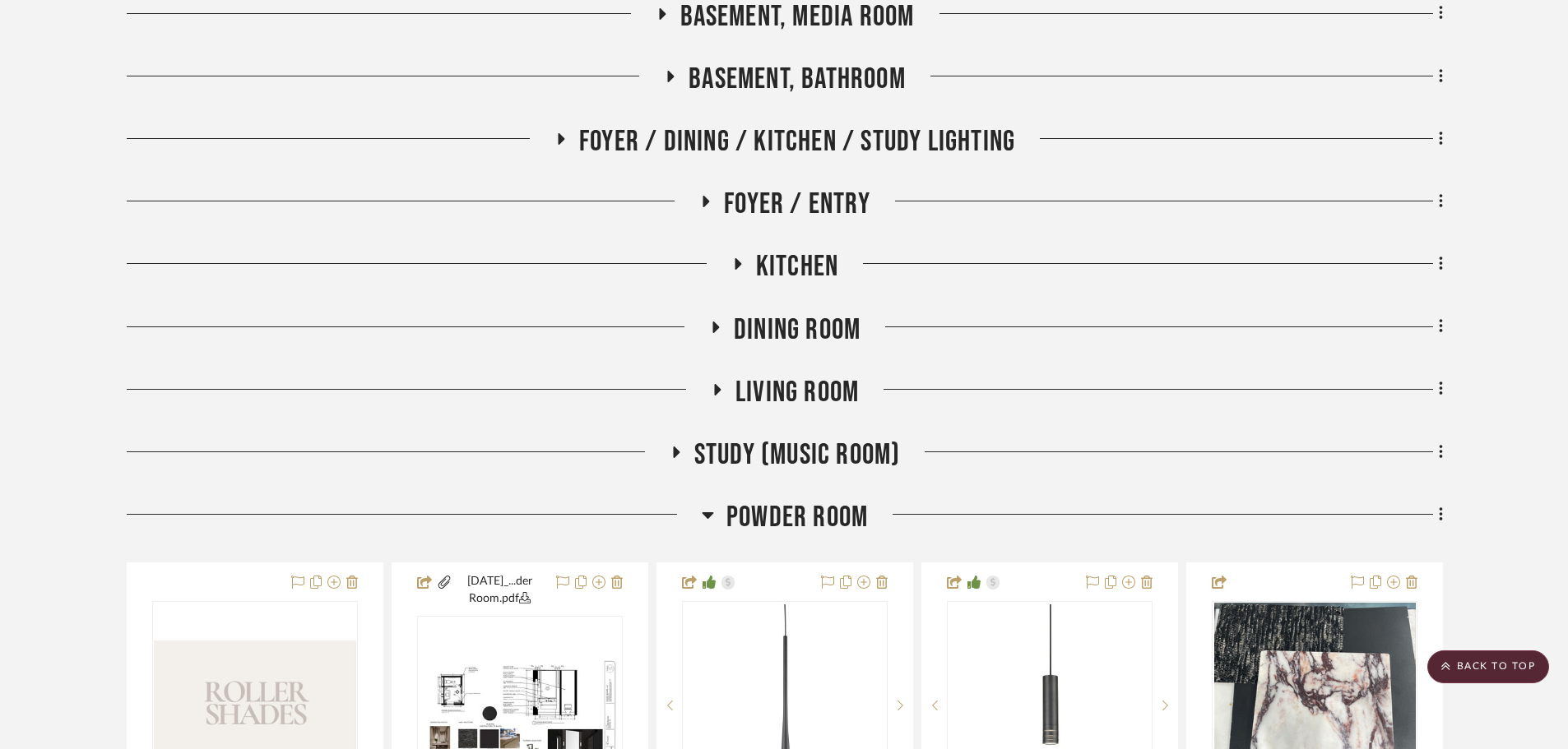
click at [822, 508] on span "Powder Room" at bounding box center [797, 517] width 141 height 36
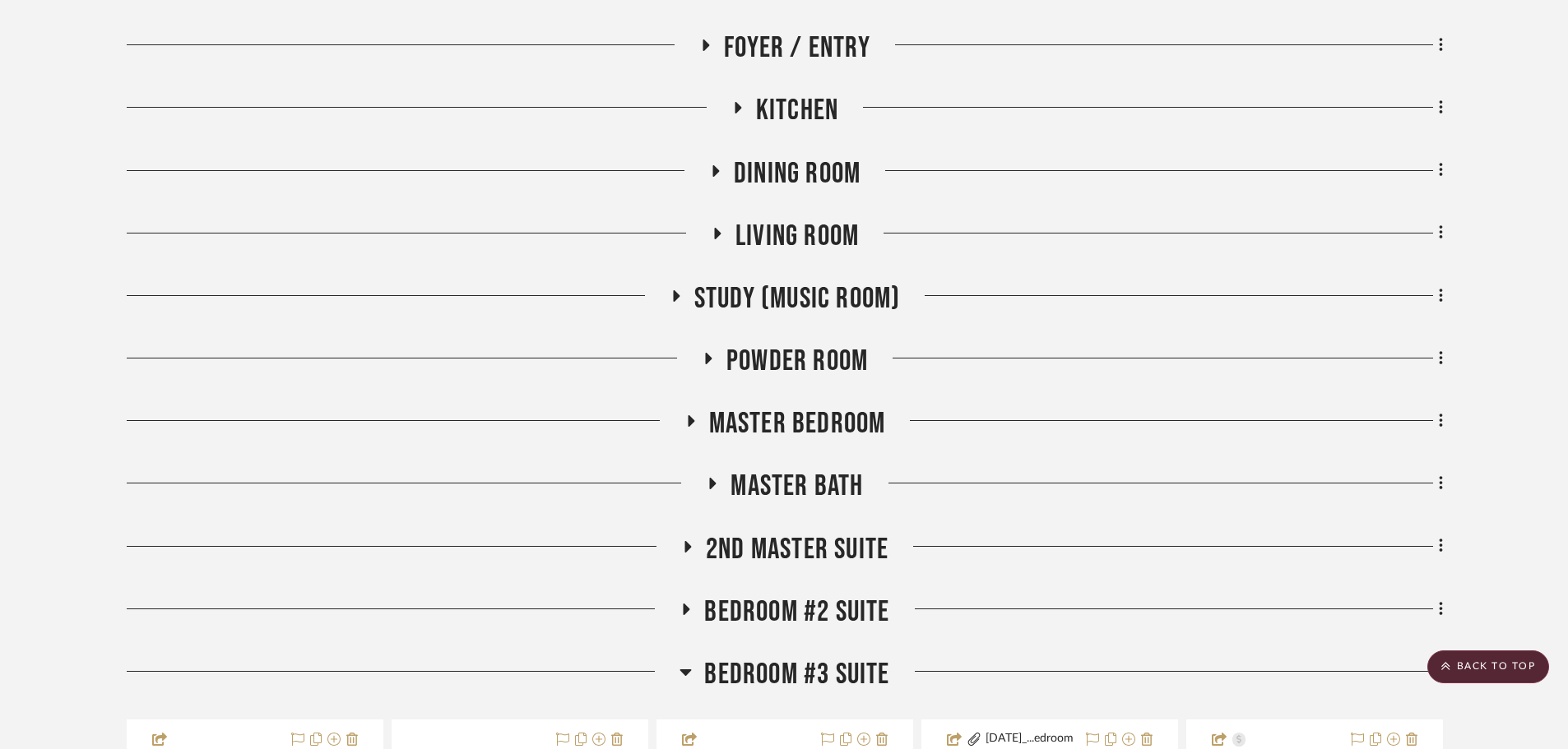
scroll to position [740, 0]
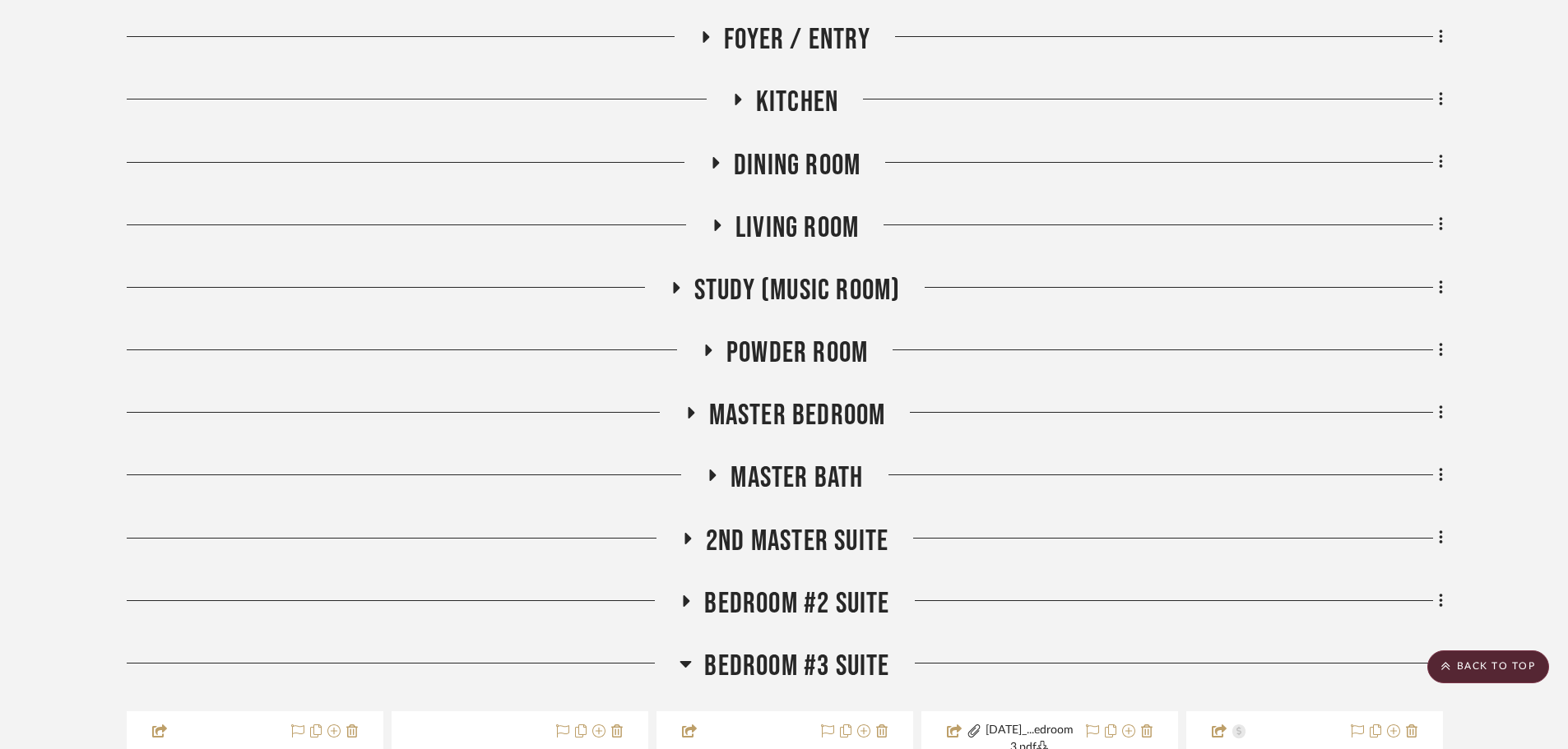
click at [792, 472] on span "Master Bath" at bounding box center [797, 478] width 133 height 36
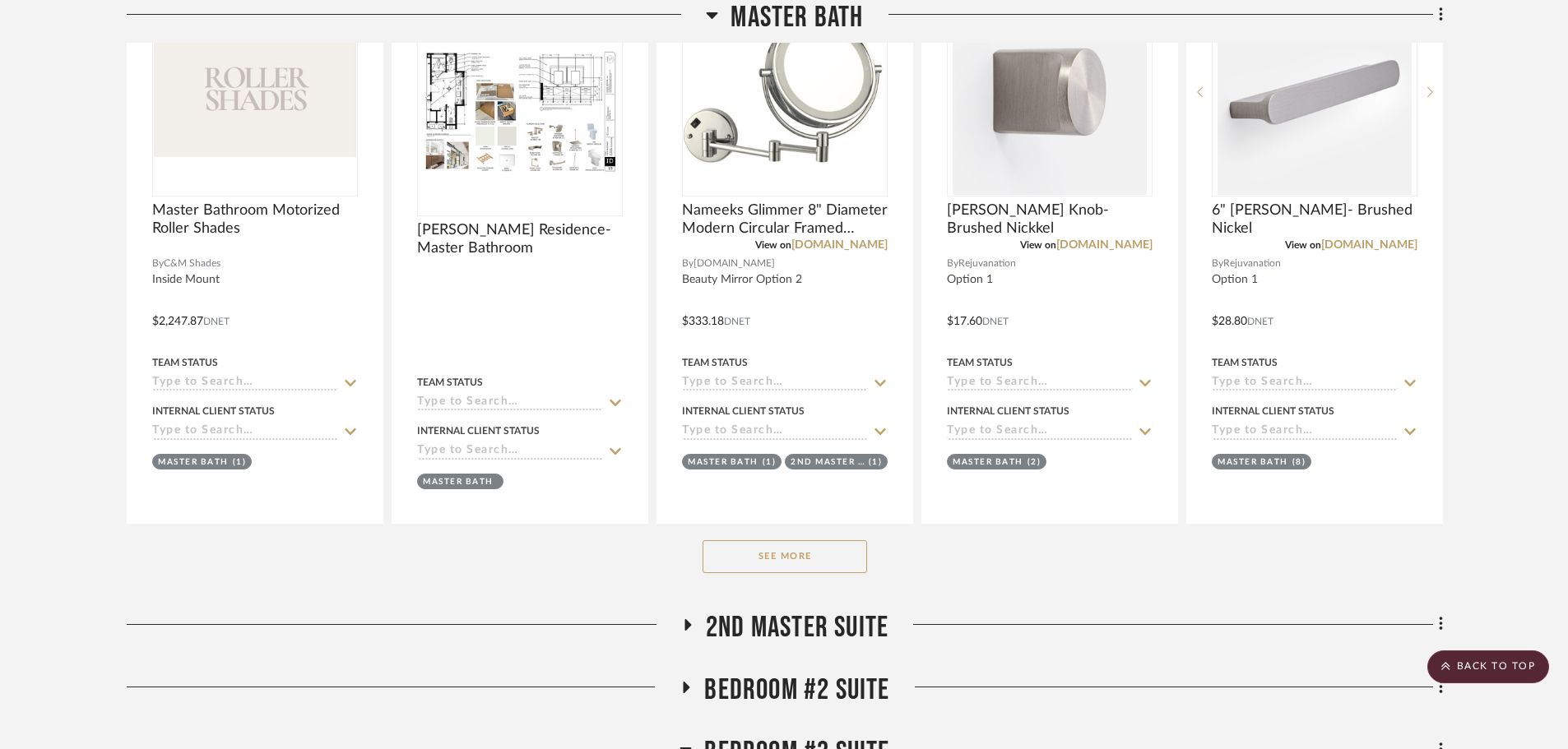
scroll to position [1316, 0]
click at [803, 568] on button "See More" at bounding box center [785, 556] width 165 height 33
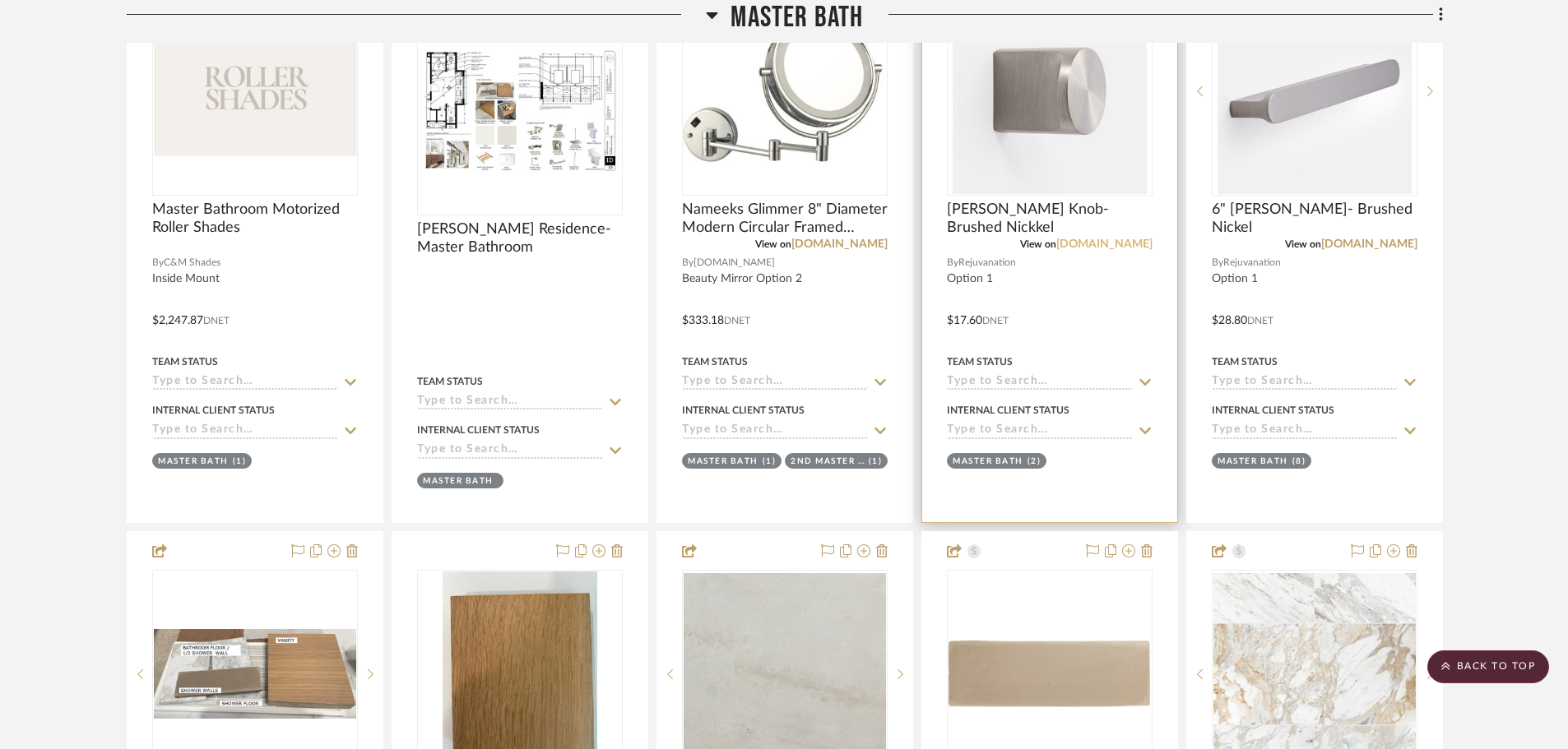
click at [1129, 245] on link "[DOMAIN_NAME]" at bounding box center [1104, 244] width 96 height 12
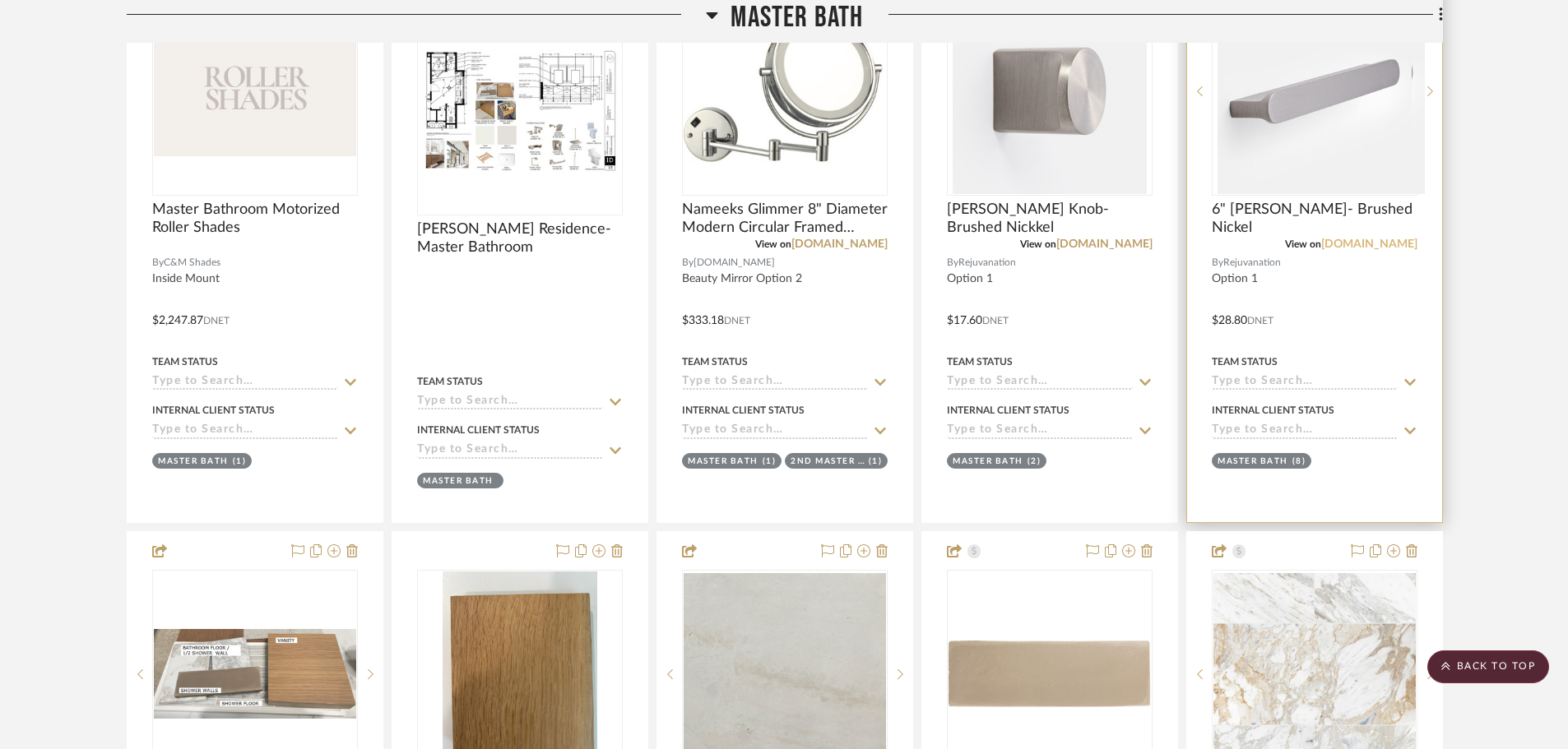
click at [1390, 238] on link "[DOMAIN_NAME]" at bounding box center [1368, 244] width 96 height 12
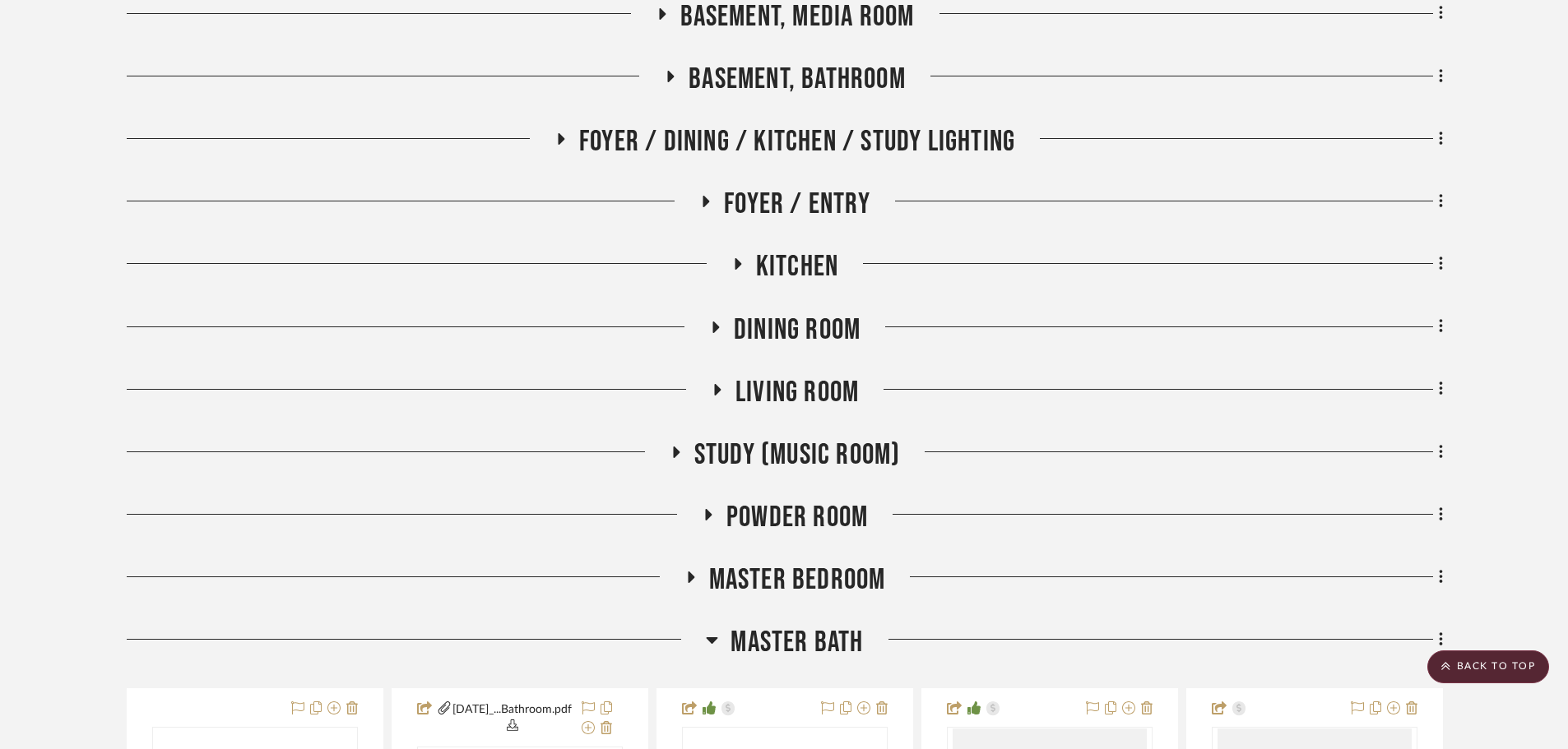
click at [799, 634] on span "Master Bath" at bounding box center [797, 643] width 133 height 36
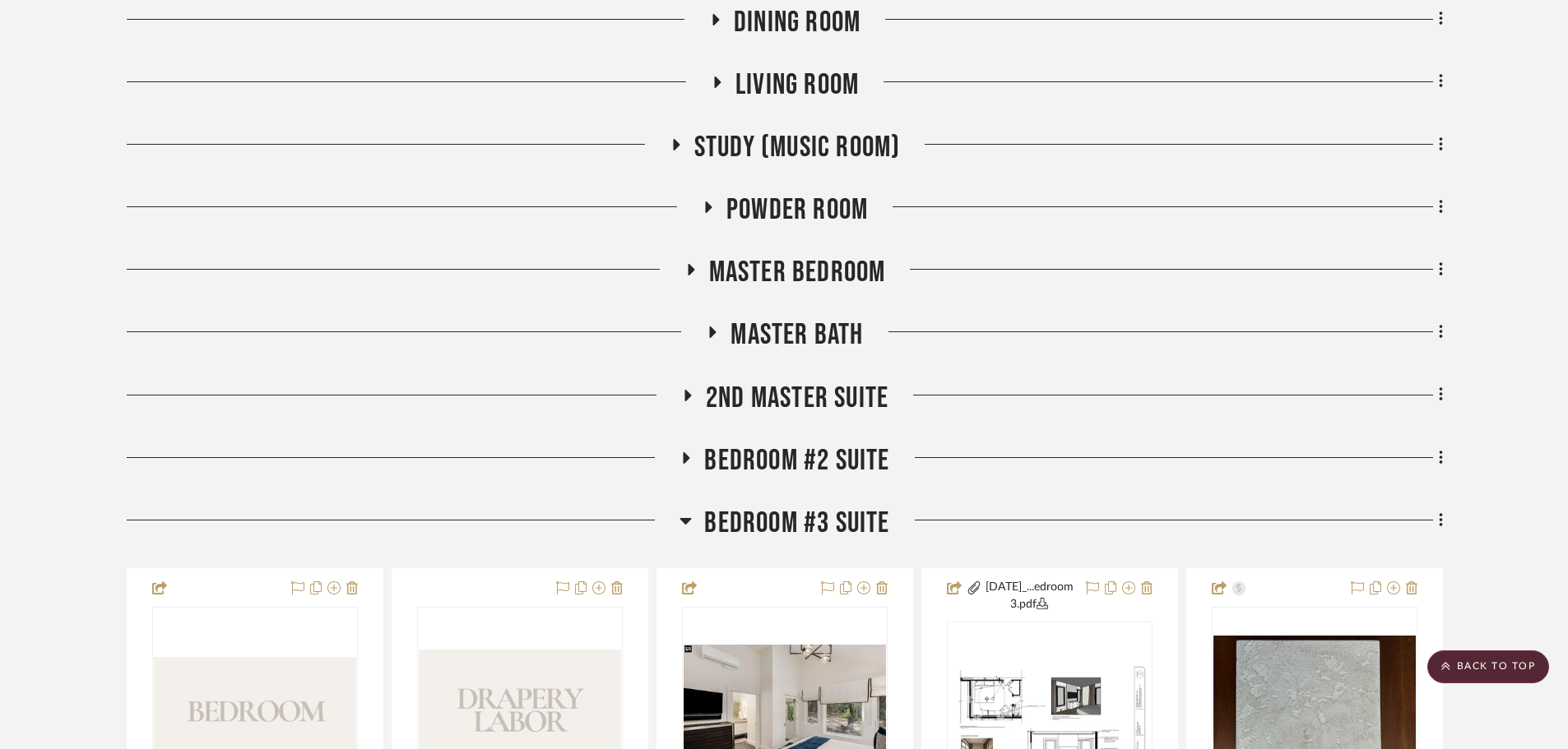
scroll to position [905, 0]
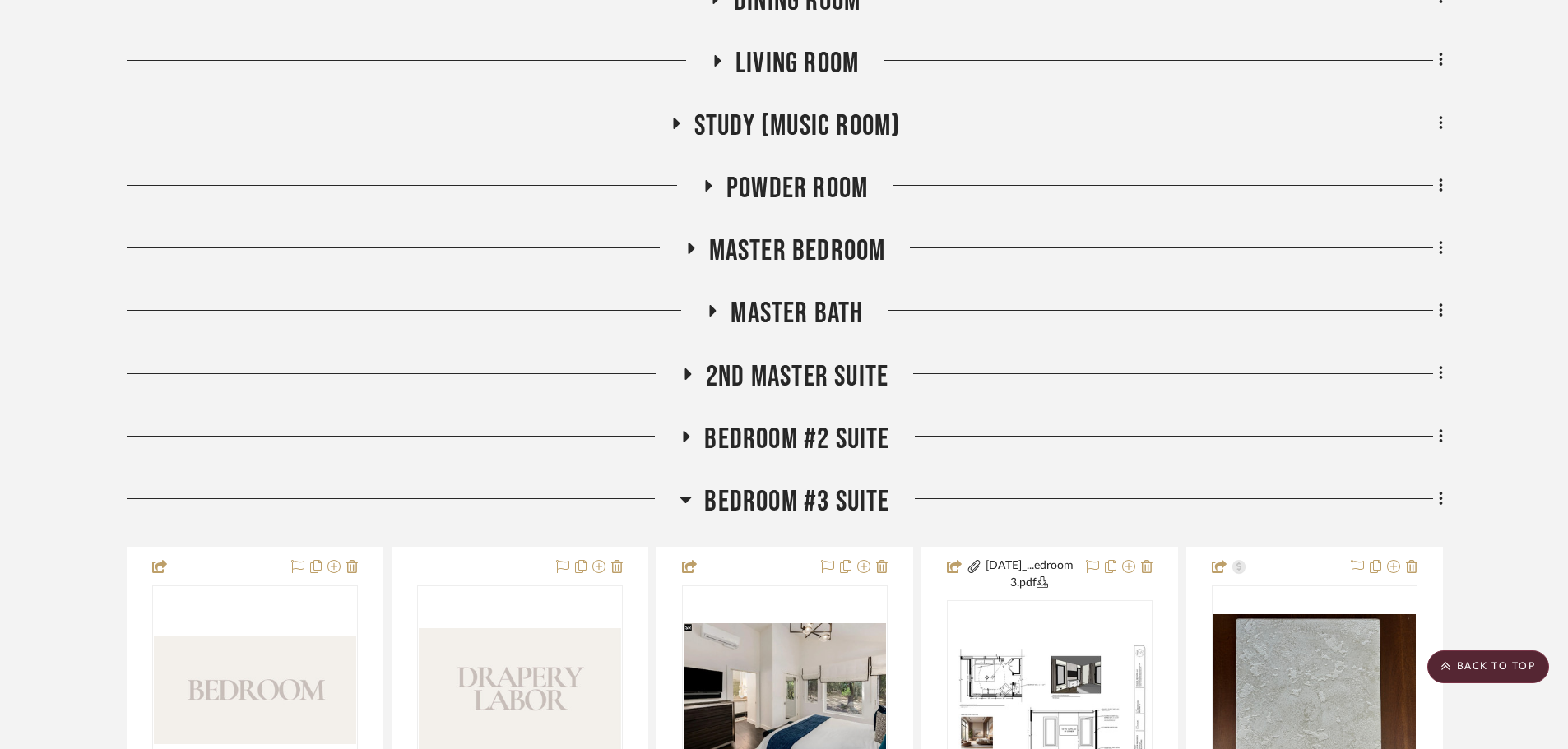
click at [785, 384] on span "2nd Master Suite" at bounding box center [797, 376] width 182 height 36
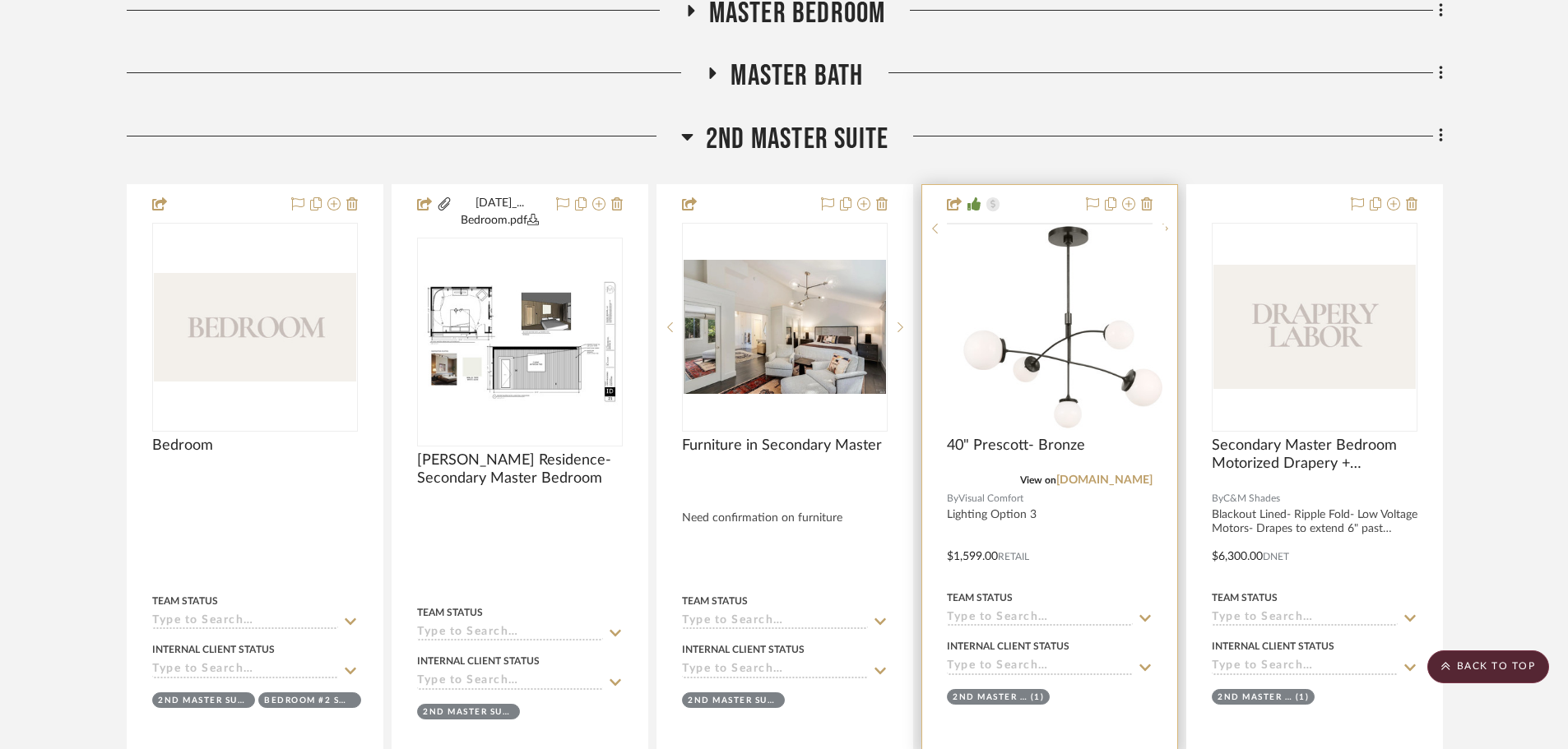
scroll to position [1151, 0]
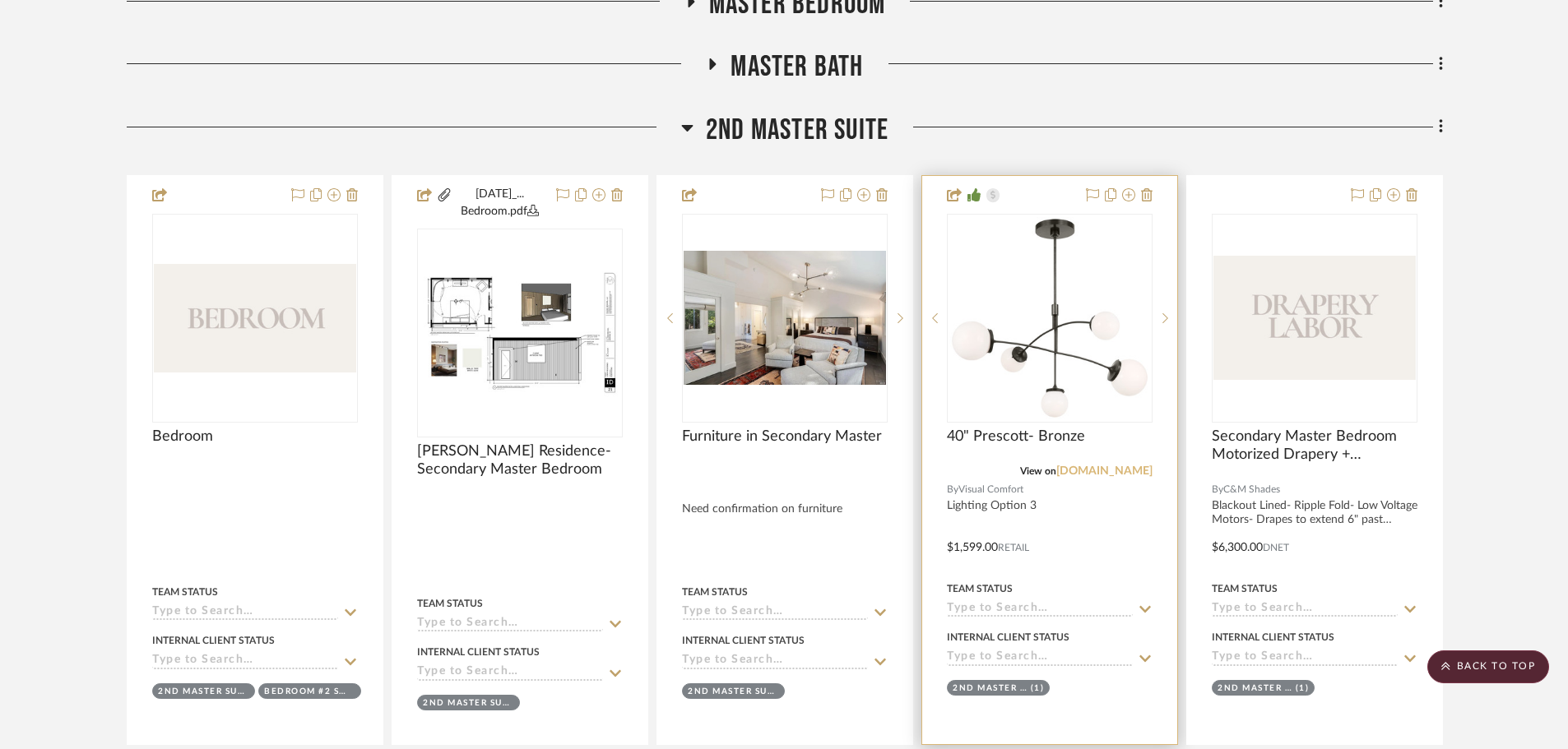
click at [1107, 469] on link "[DOMAIN_NAME]" at bounding box center [1104, 471] width 96 height 12
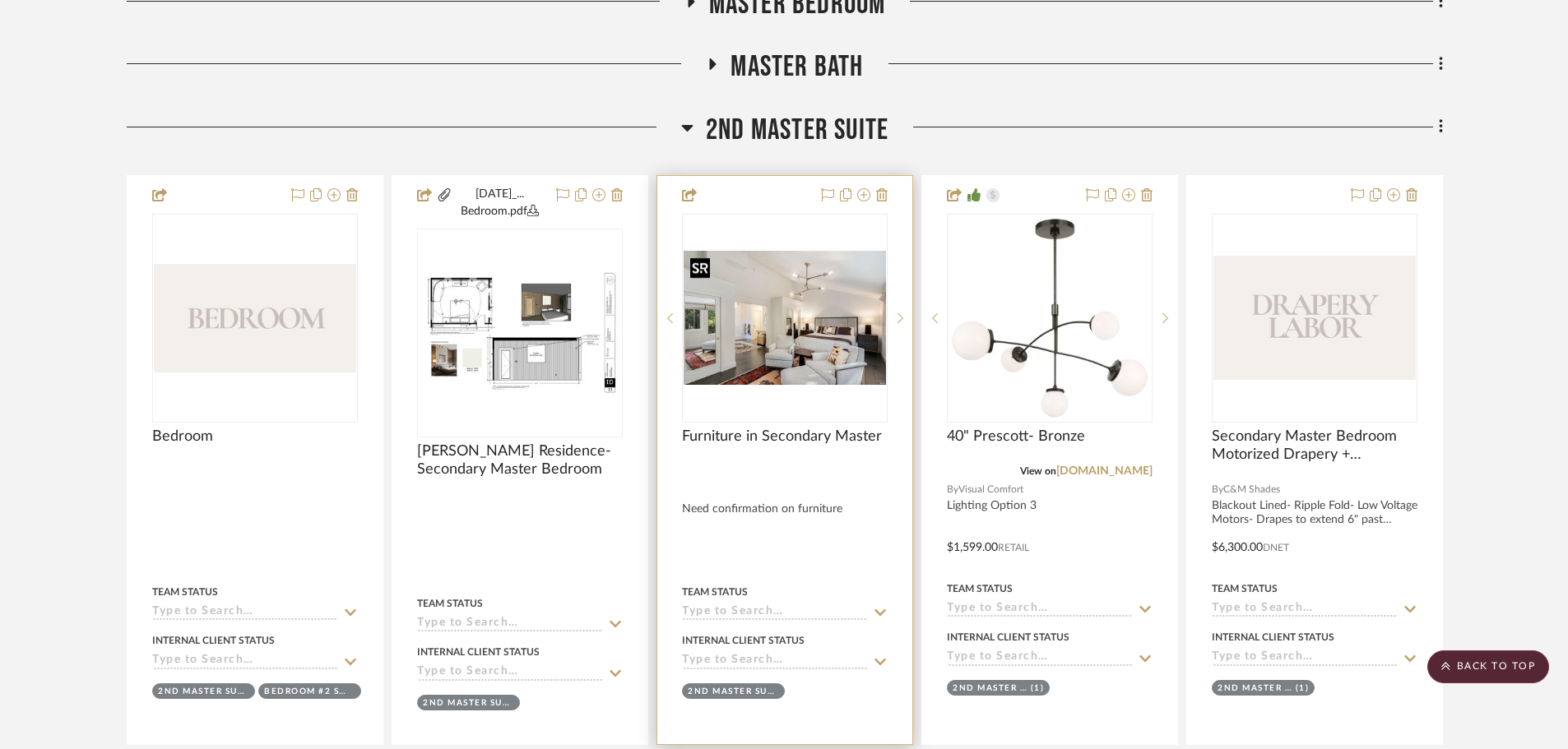
click at [807, 352] on img "0" at bounding box center [784, 318] width 202 height 134
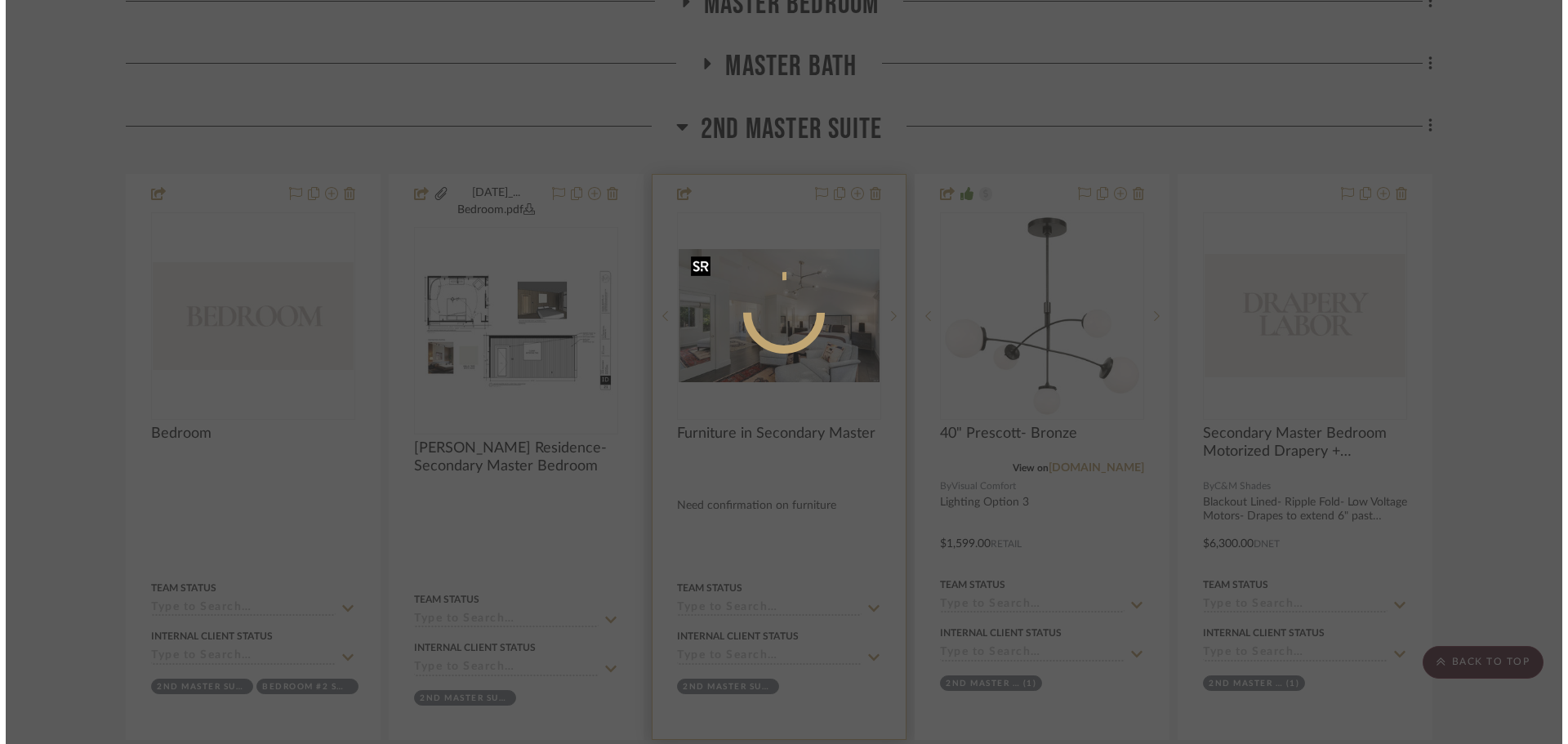
scroll to position [0, 0]
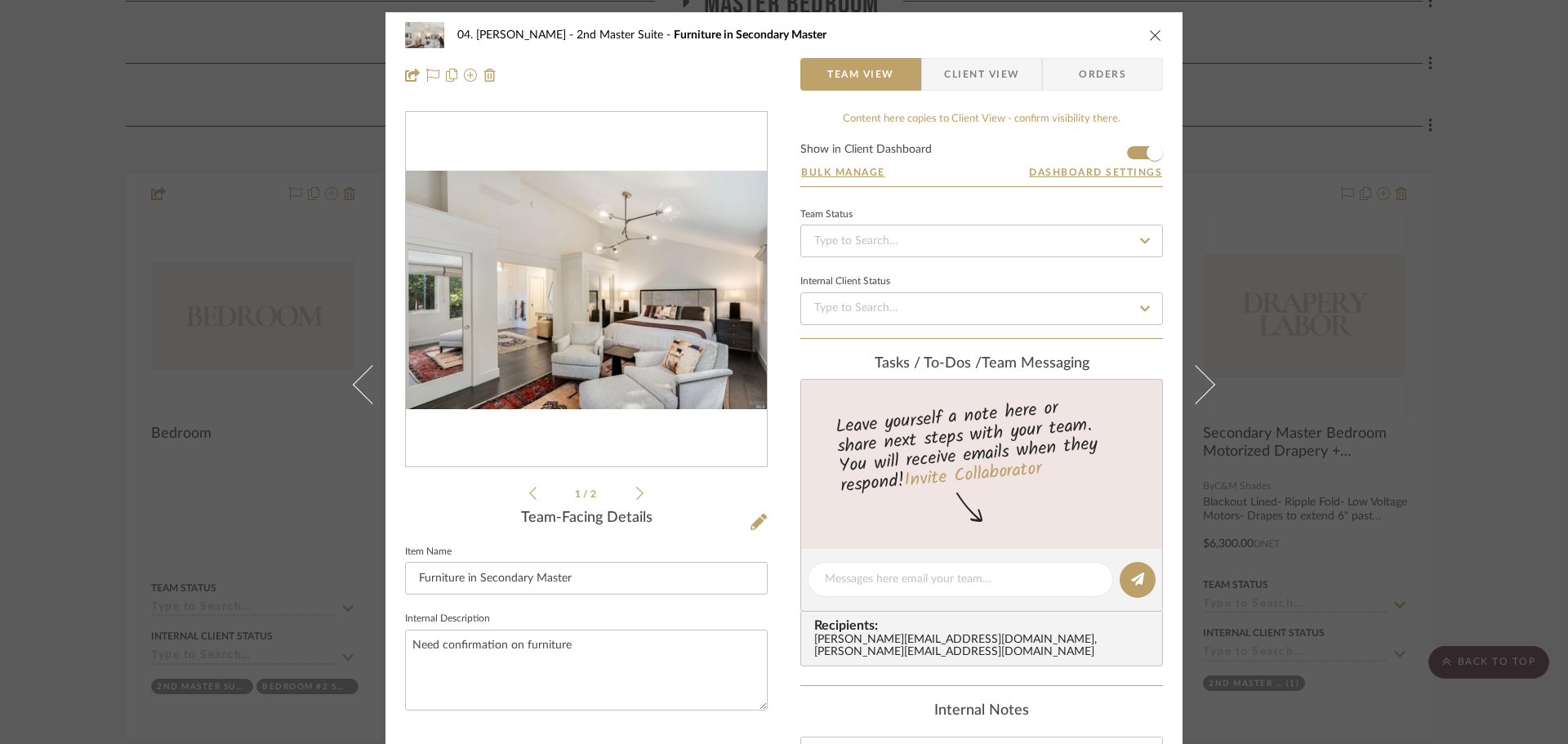
click at [610, 342] on img "0" at bounding box center [586, 290] width 361 height 239
click at [636, 326] on img "0" at bounding box center [586, 290] width 361 height 239
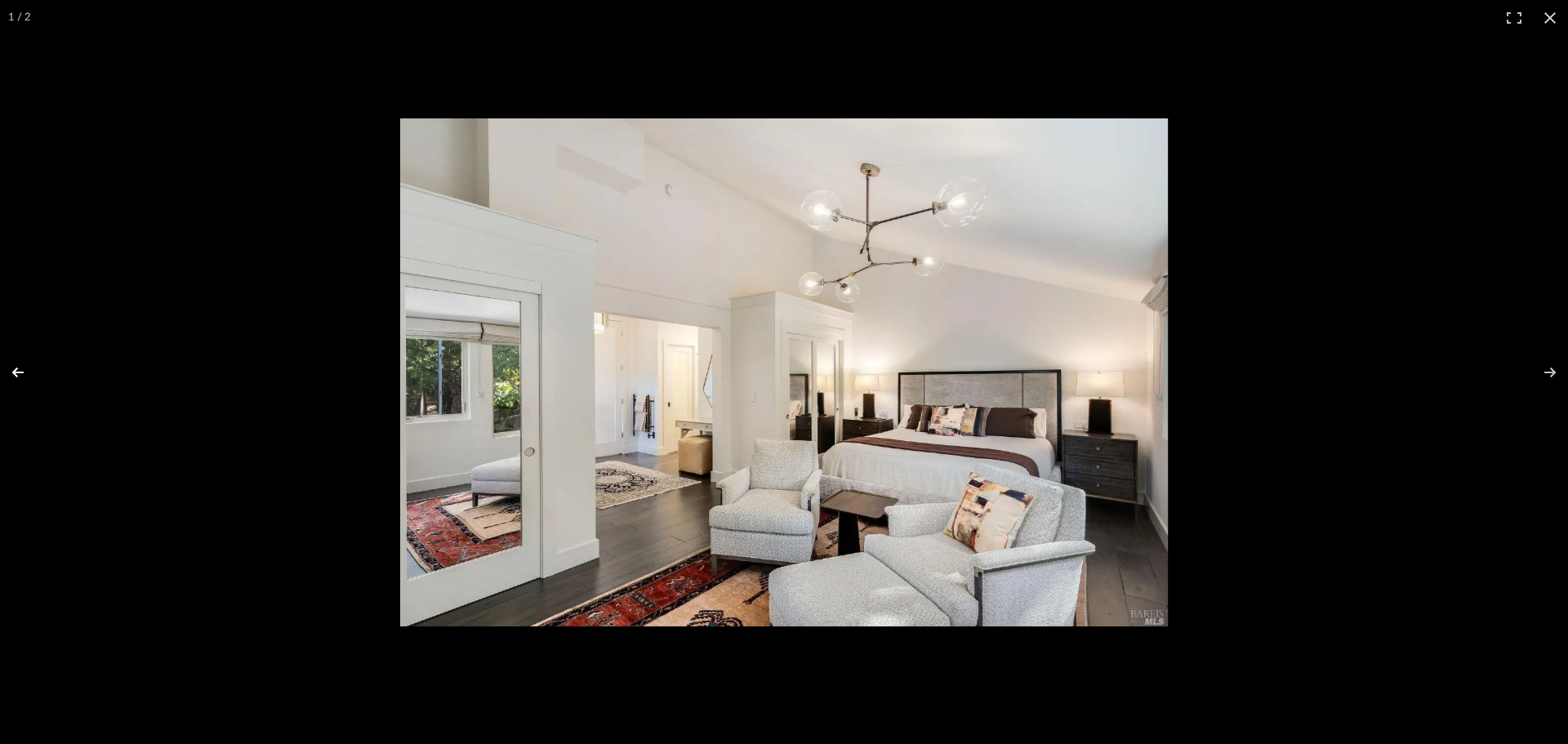
click at [26, 375] on button at bounding box center [28, 373] width 57 height 82
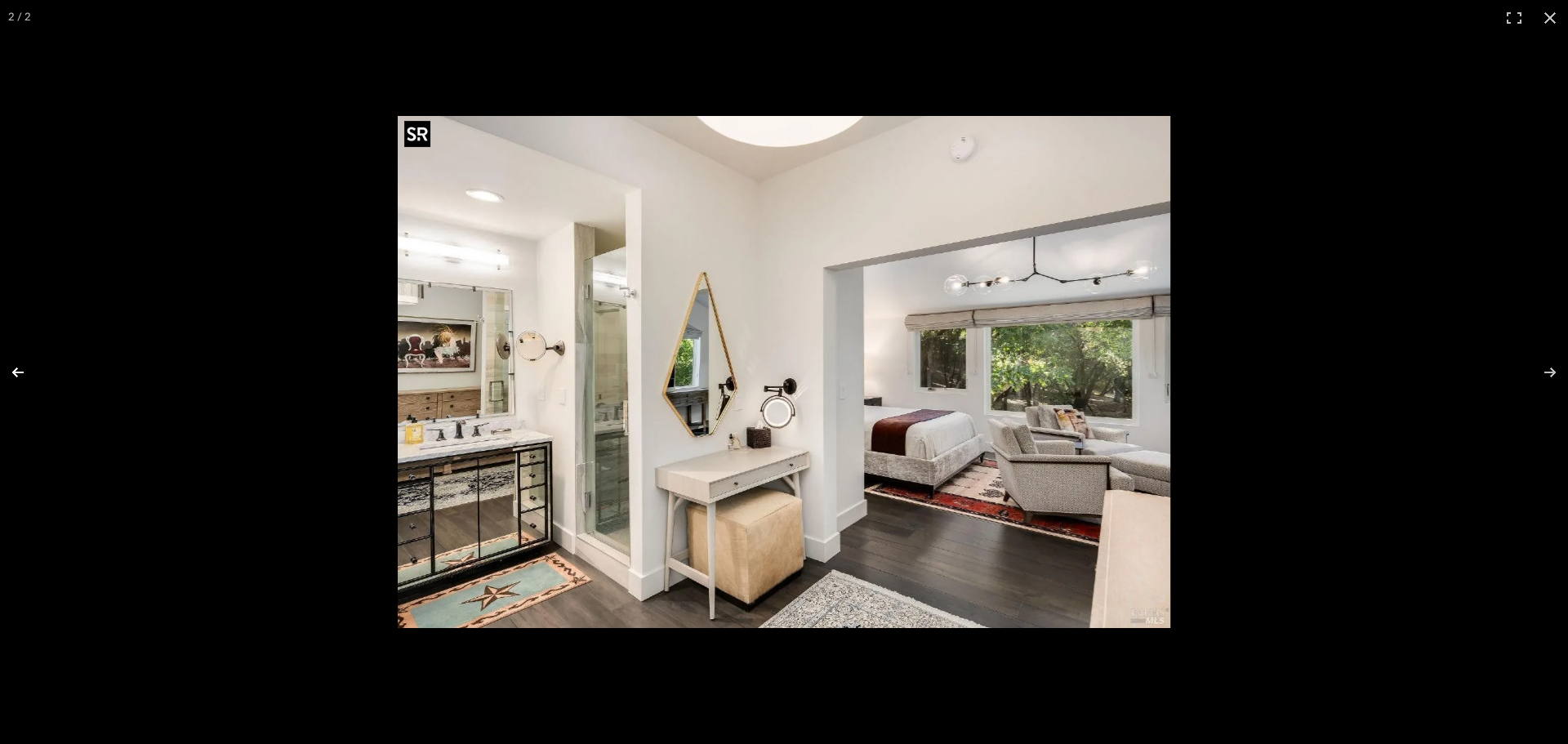
click at [26, 375] on button at bounding box center [28, 373] width 57 height 82
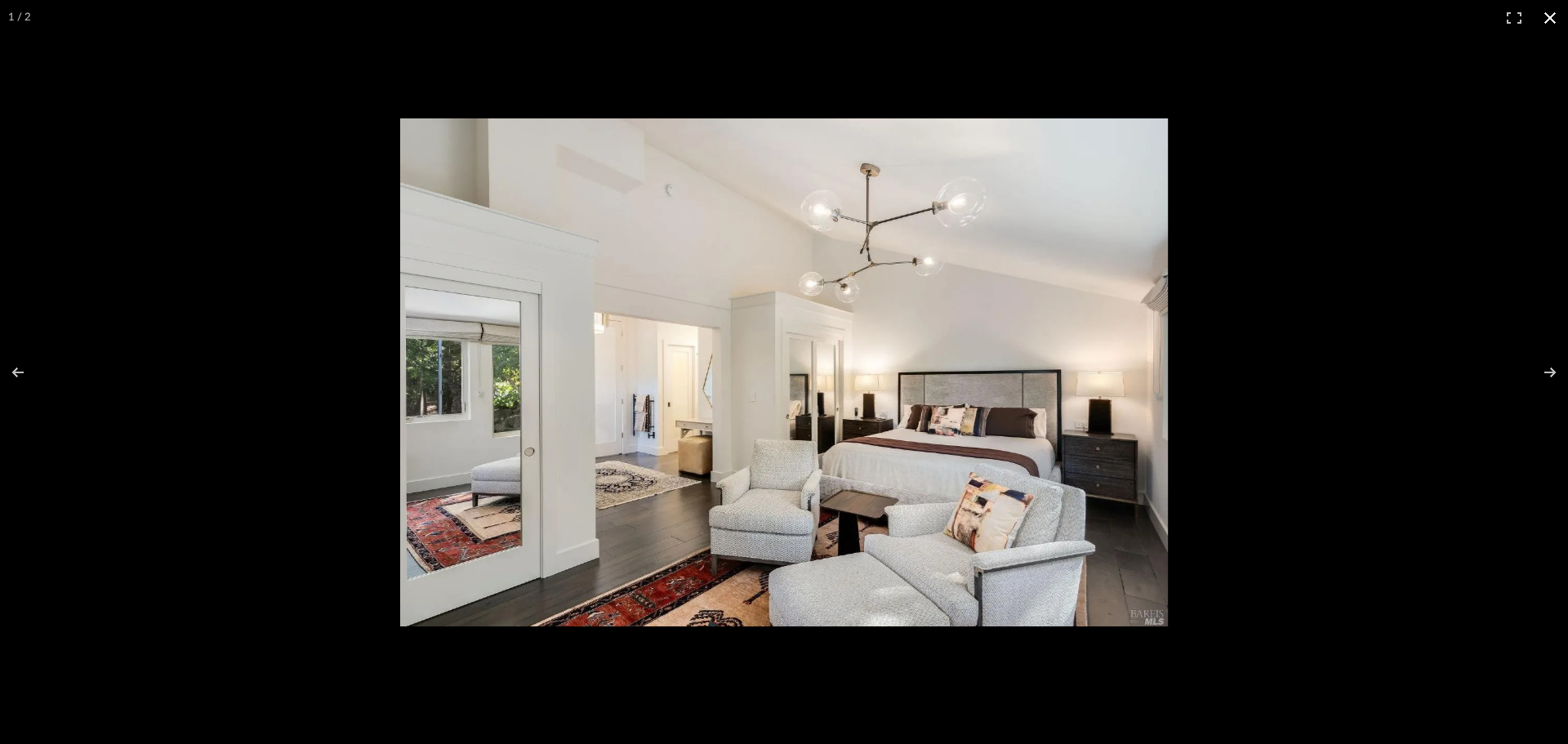
click at [1556, 20] on button at bounding box center [1551, 18] width 36 height 36
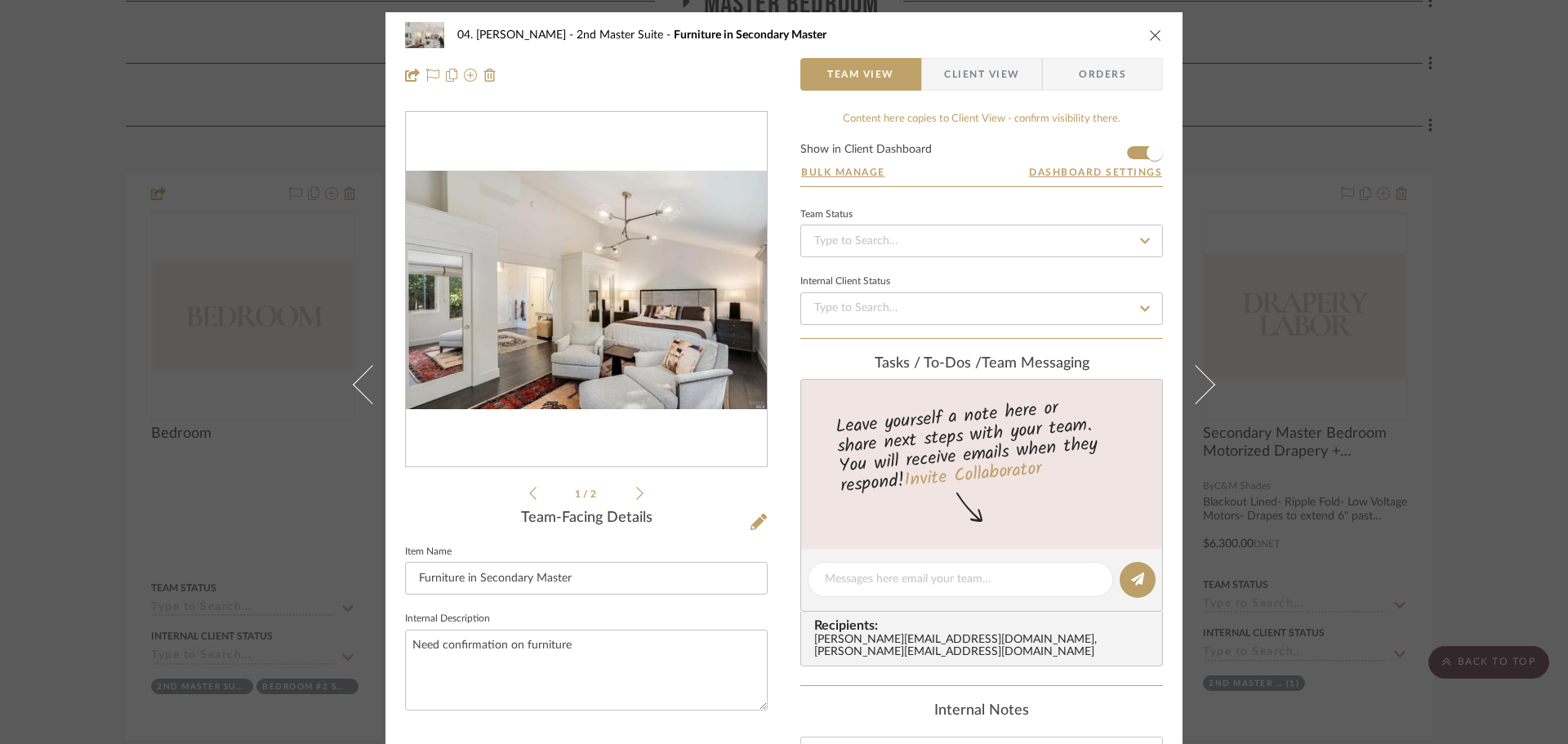
click at [1462, 284] on div "04. [PERSON_NAME] 2nd Master Suite Furniture in Secondary Master Team View Clie…" at bounding box center [784, 372] width 1568 height 744
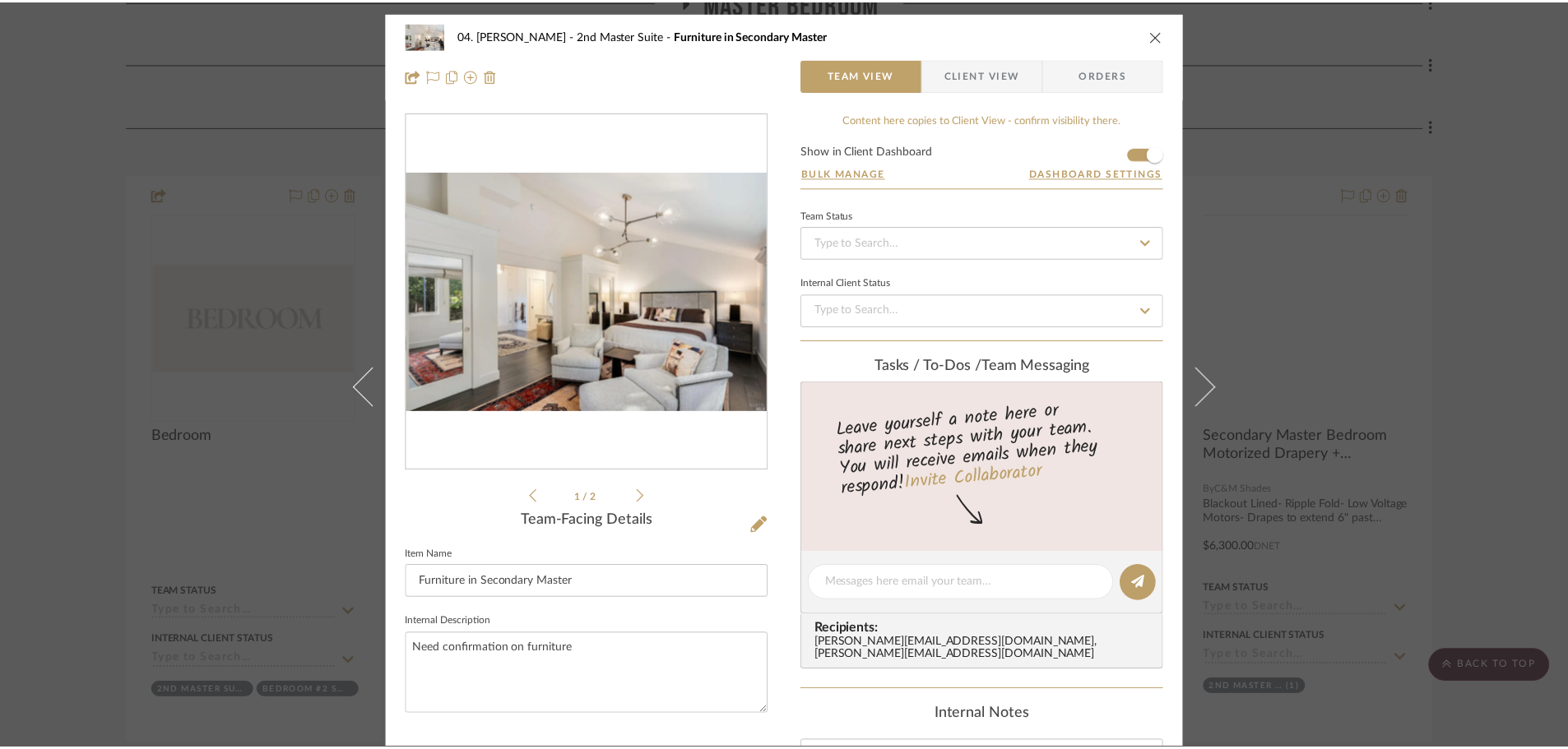
scroll to position [1151, 0]
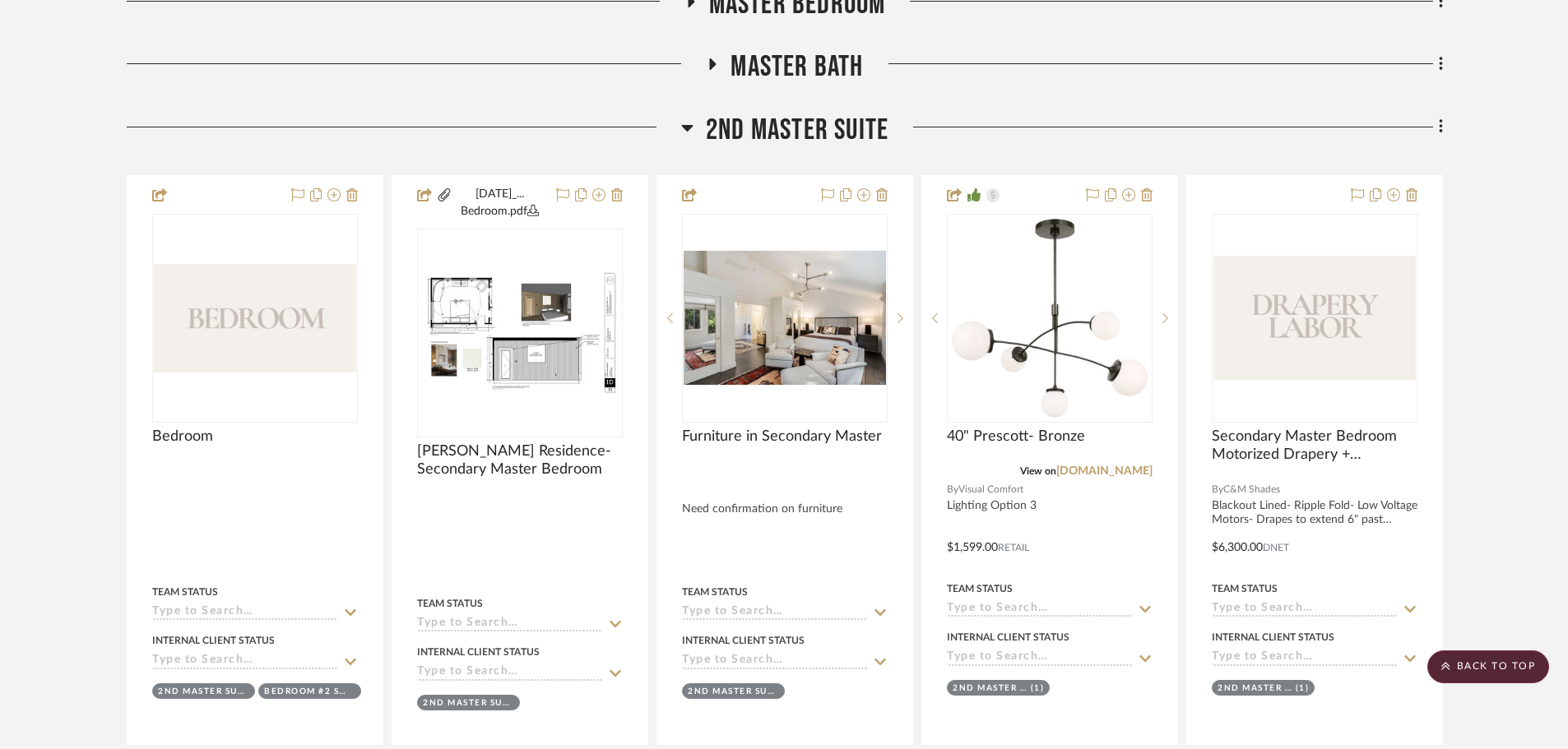
click at [807, 136] on span "2nd Master Suite" at bounding box center [797, 130] width 182 height 36
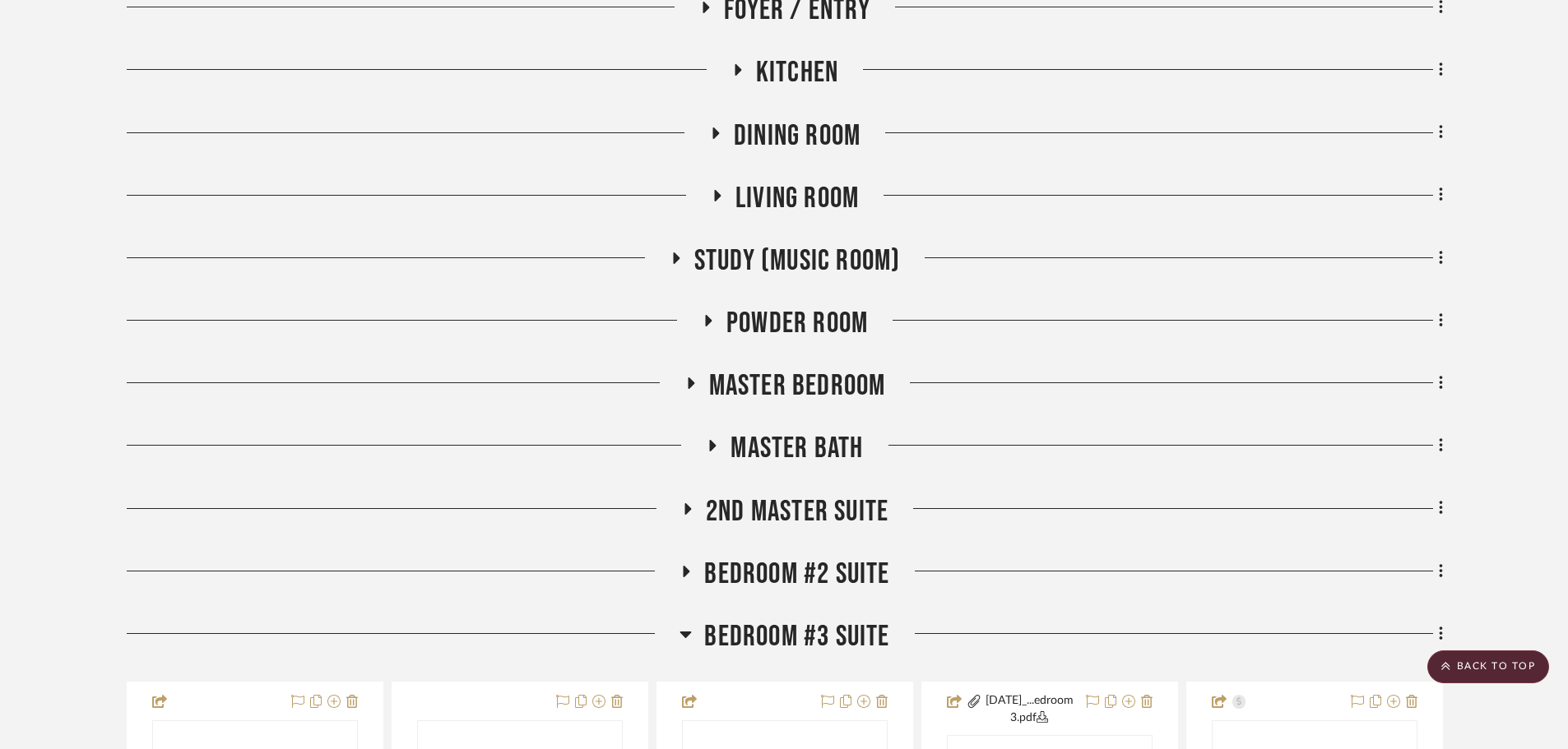
scroll to position [740, 0]
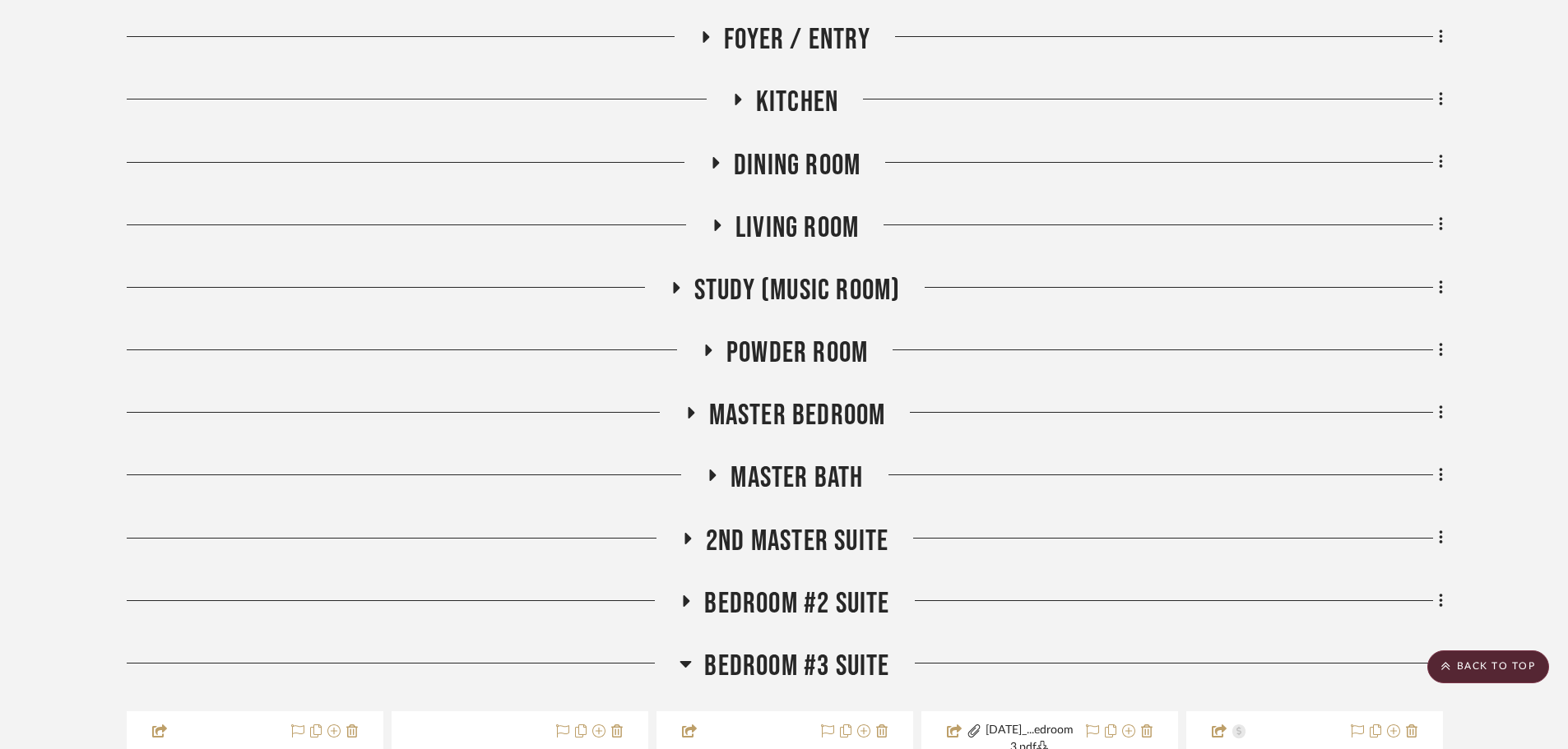
click at [748, 223] on span "Living Room" at bounding box center [797, 228] width 124 height 36
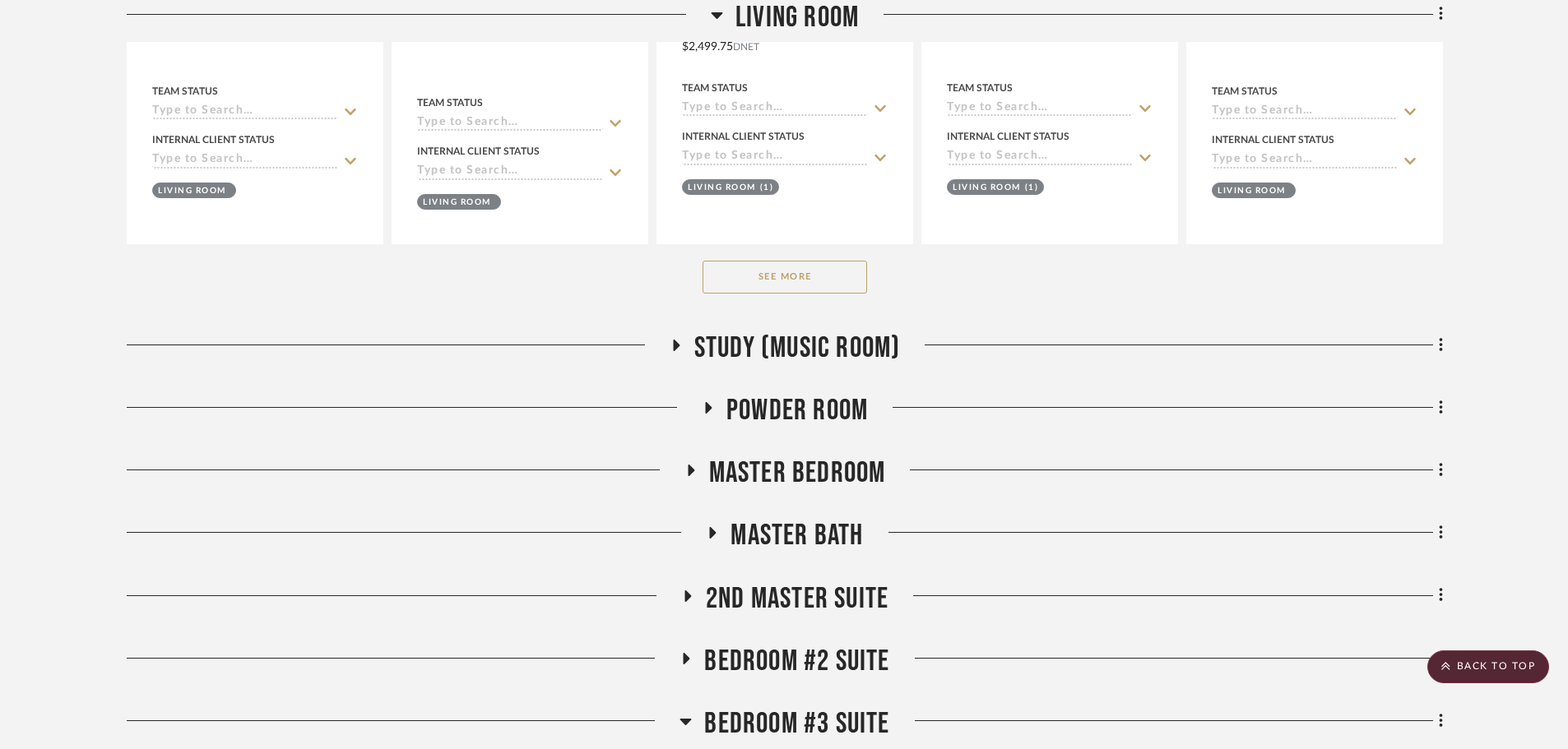
scroll to position [1398, 0]
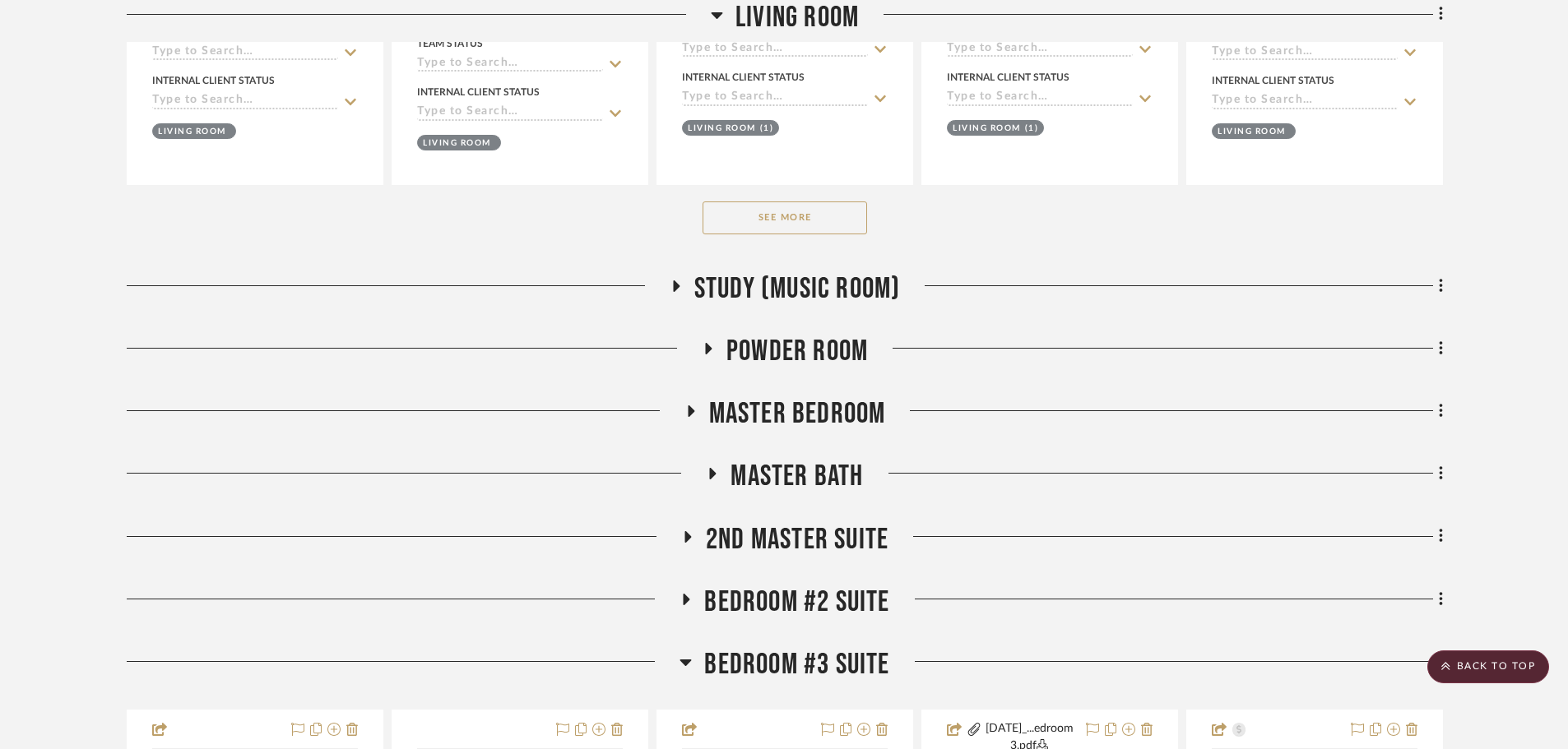
click at [778, 217] on button "See More" at bounding box center [785, 218] width 165 height 33
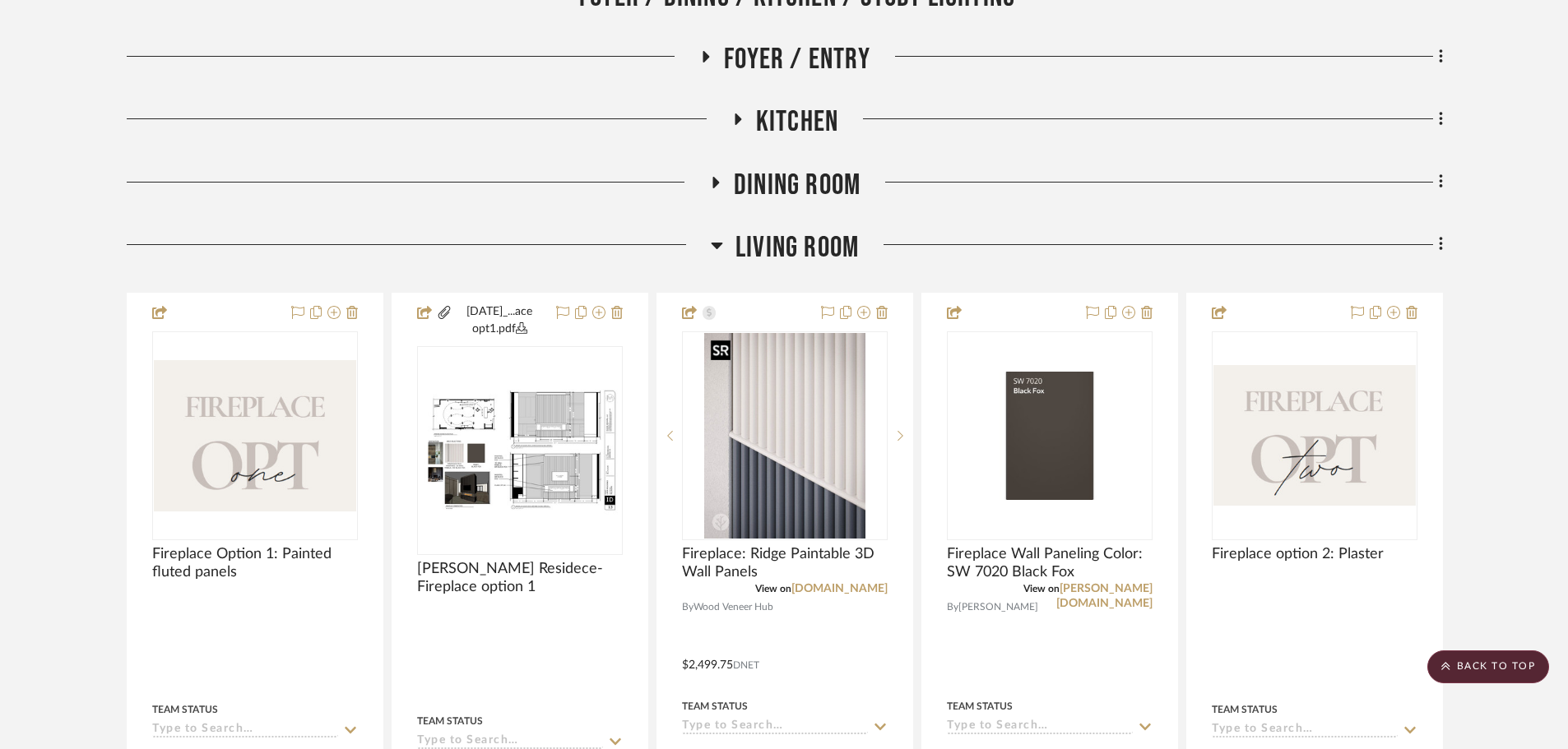
scroll to position [576, 0]
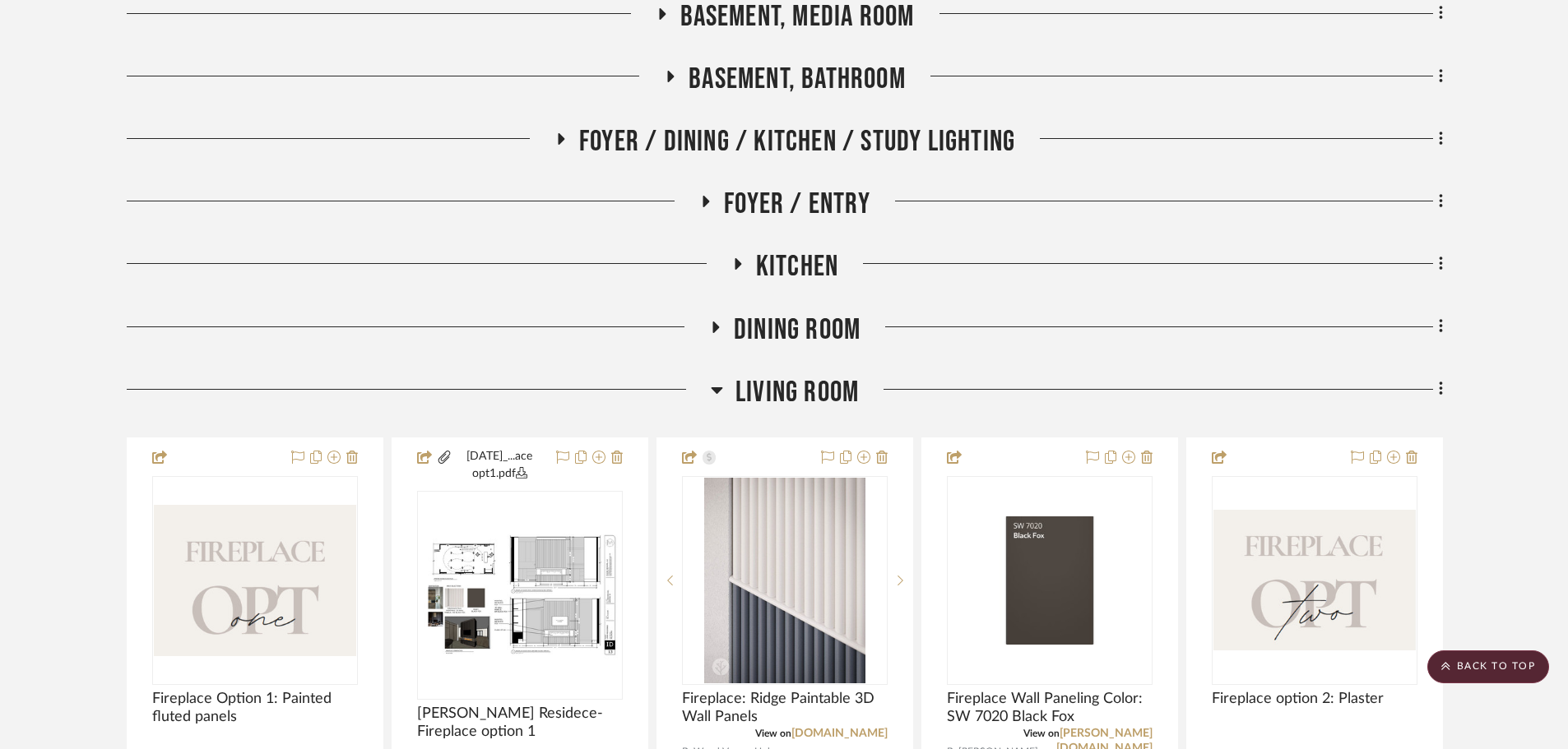
click at [788, 384] on span "Living Room" at bounding box center [797, 393] width 124 height 36
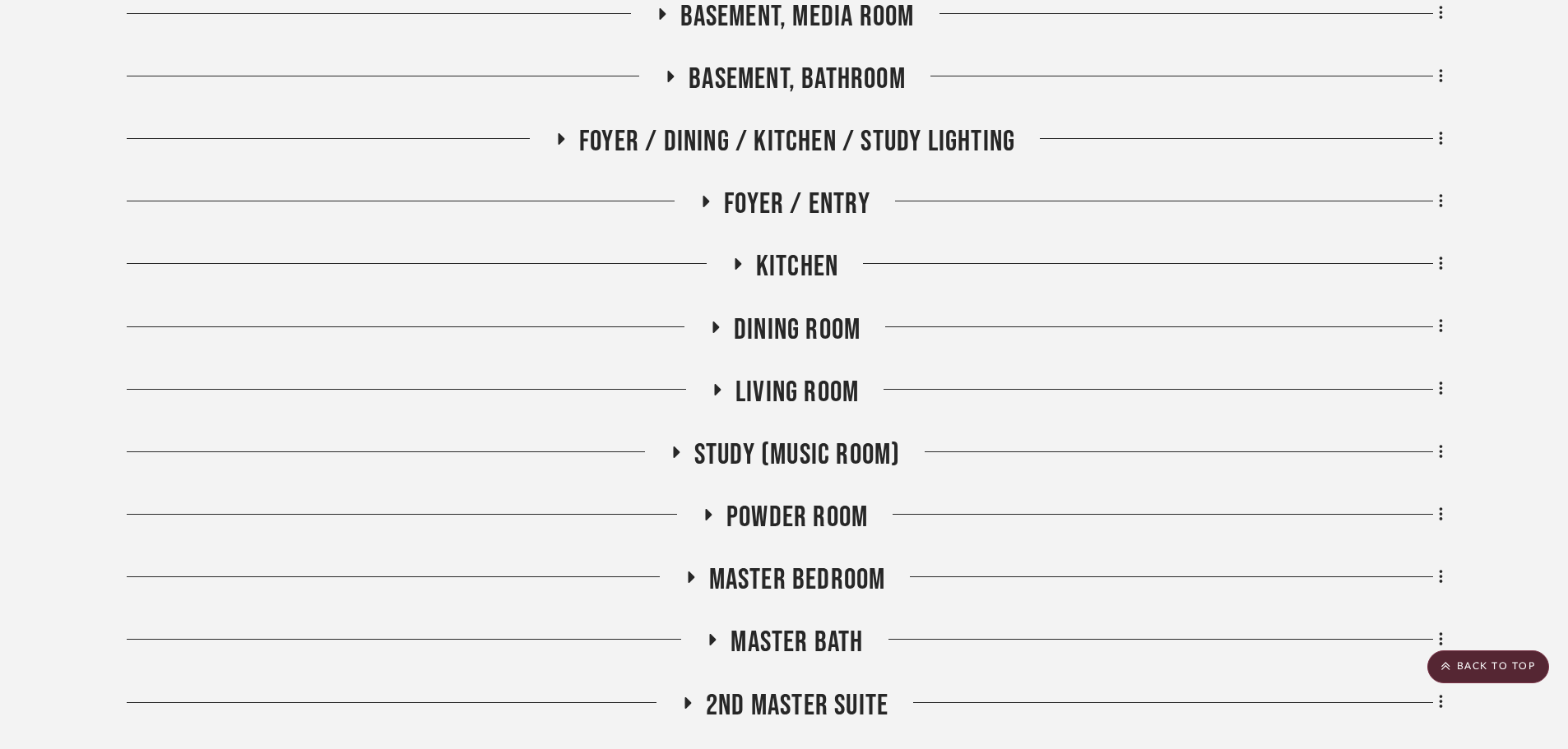
click at [774, 136] on span "Foyer / Dining / Kitchen / Study Lighting" at bounding box center [797, 142] width 436 height 36
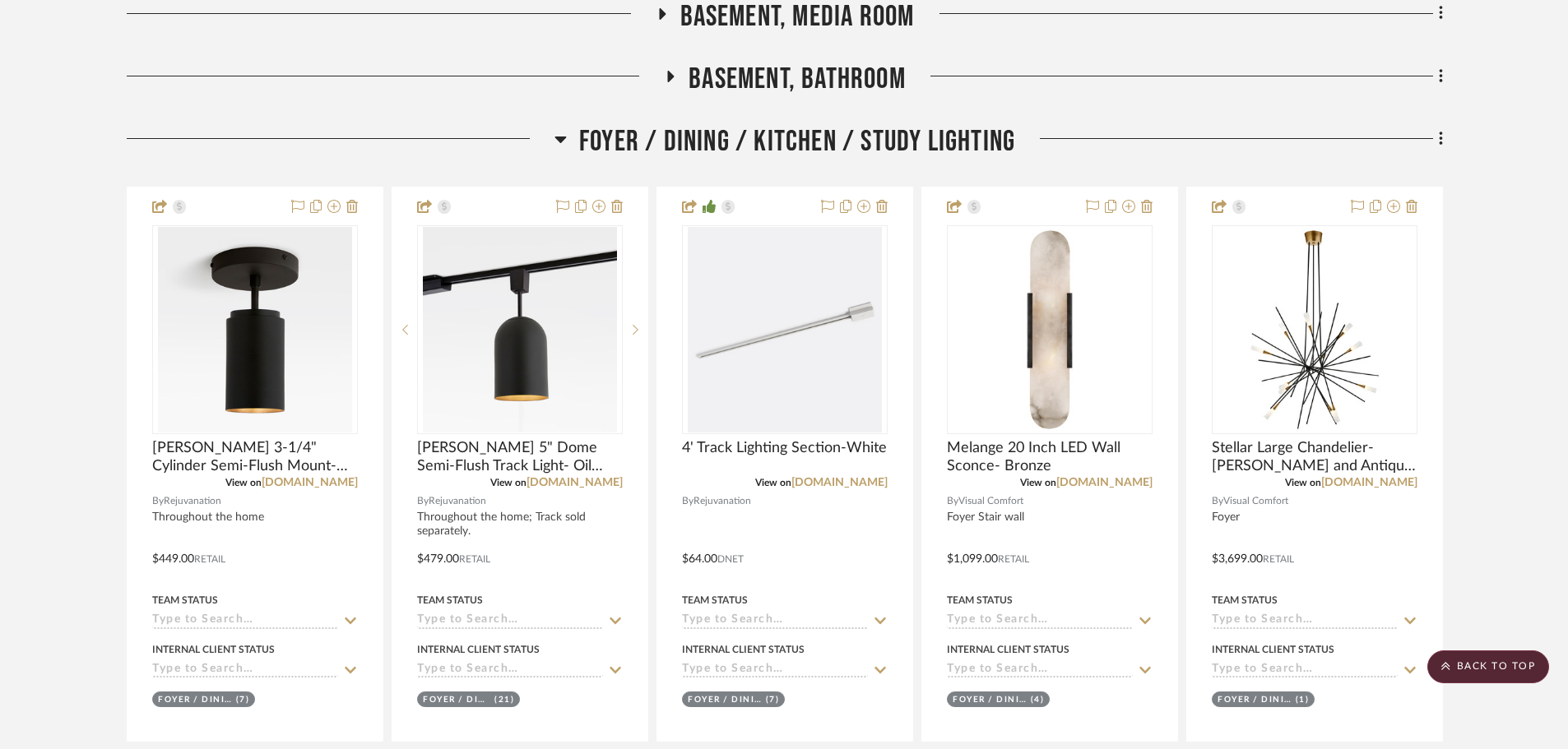
click at [774, 137] on span "Foyer / Dining / Kitchen / Study Lighting" at bounding box center [797, 142] width 436 height 36
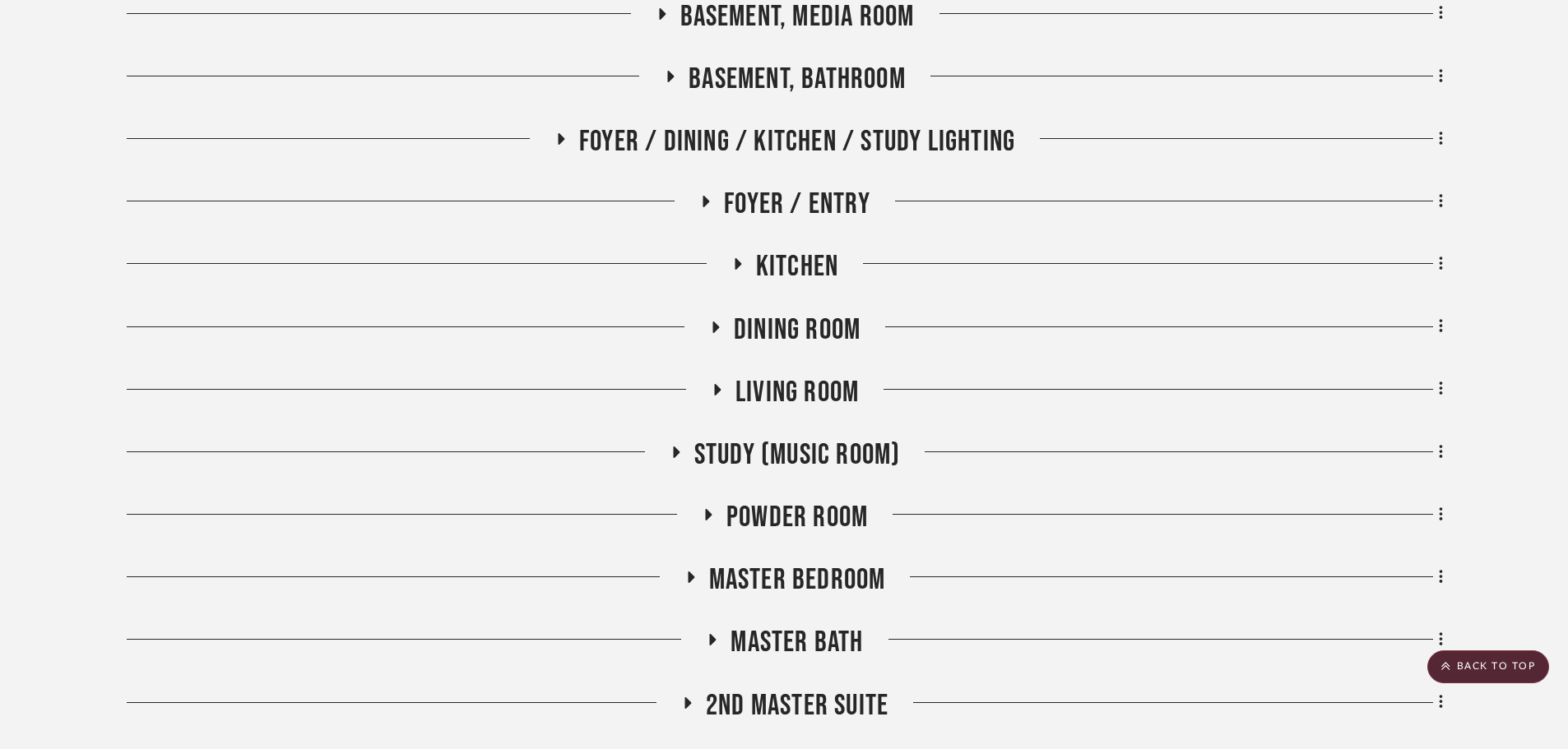
click at [777, 274] on span "Kitchen" at bounding box center [797, 266] width 82 height 36
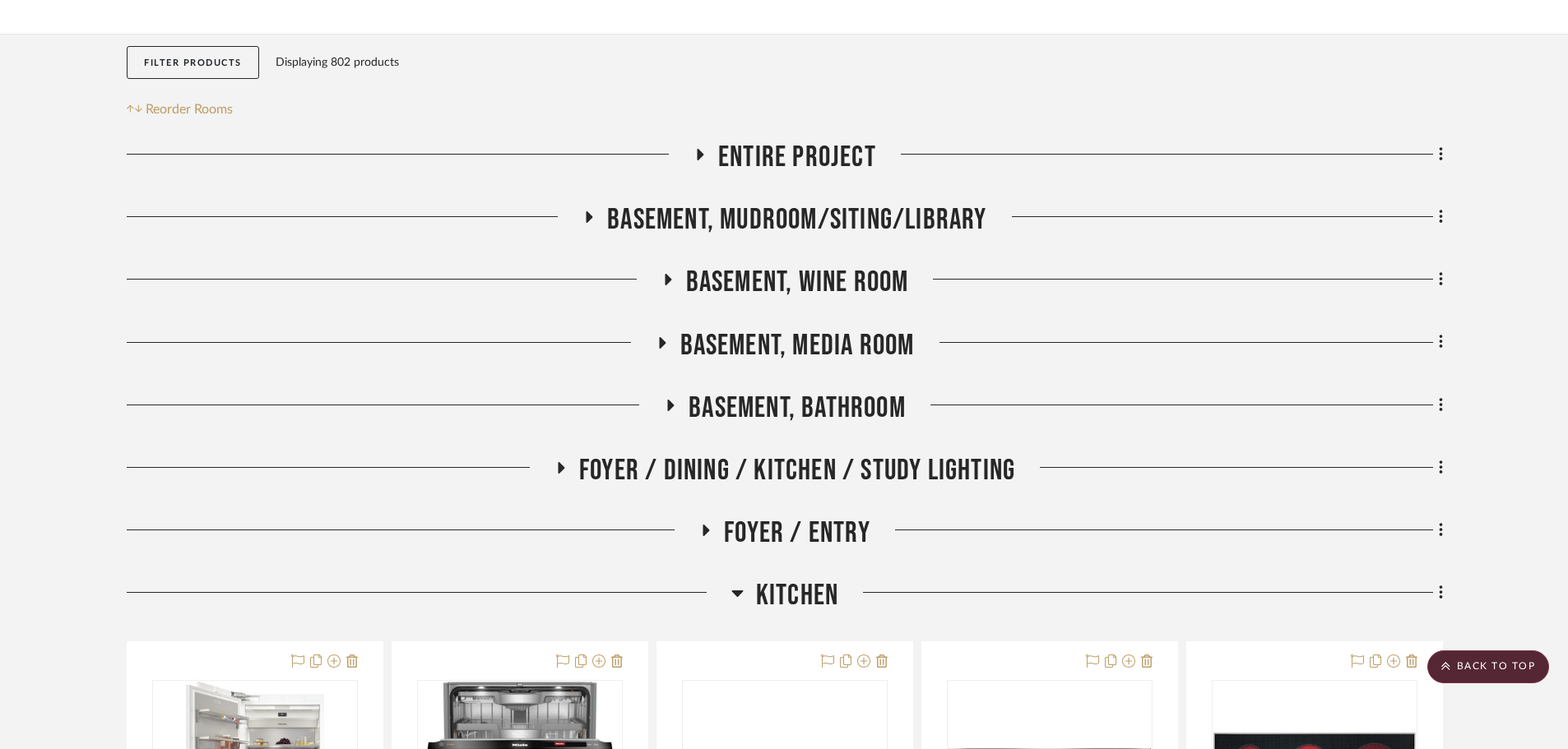
click at [763, 600] on span "Kitchen" at bounding box center [797, 595] width 82 height 36
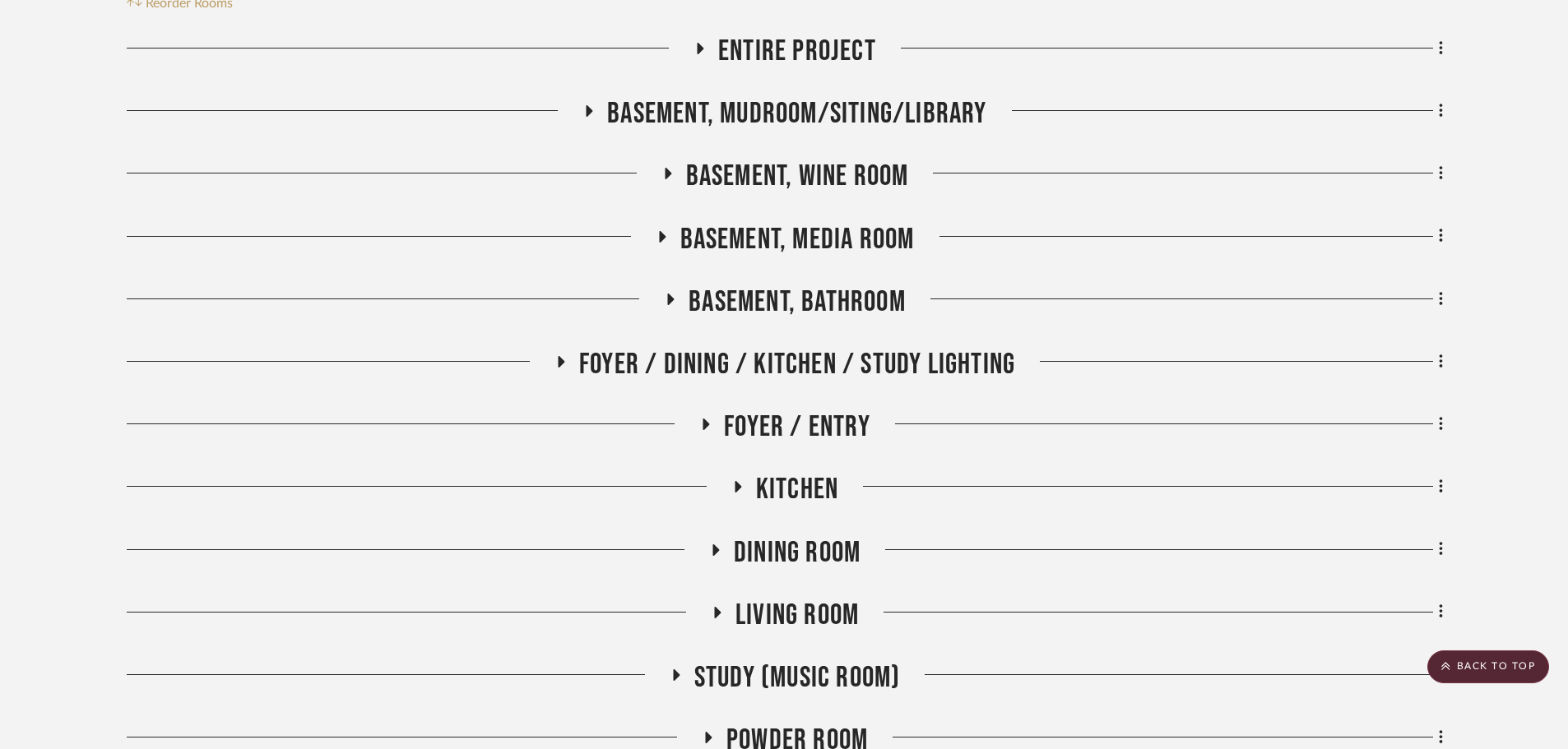
scroll to position [165, 0]
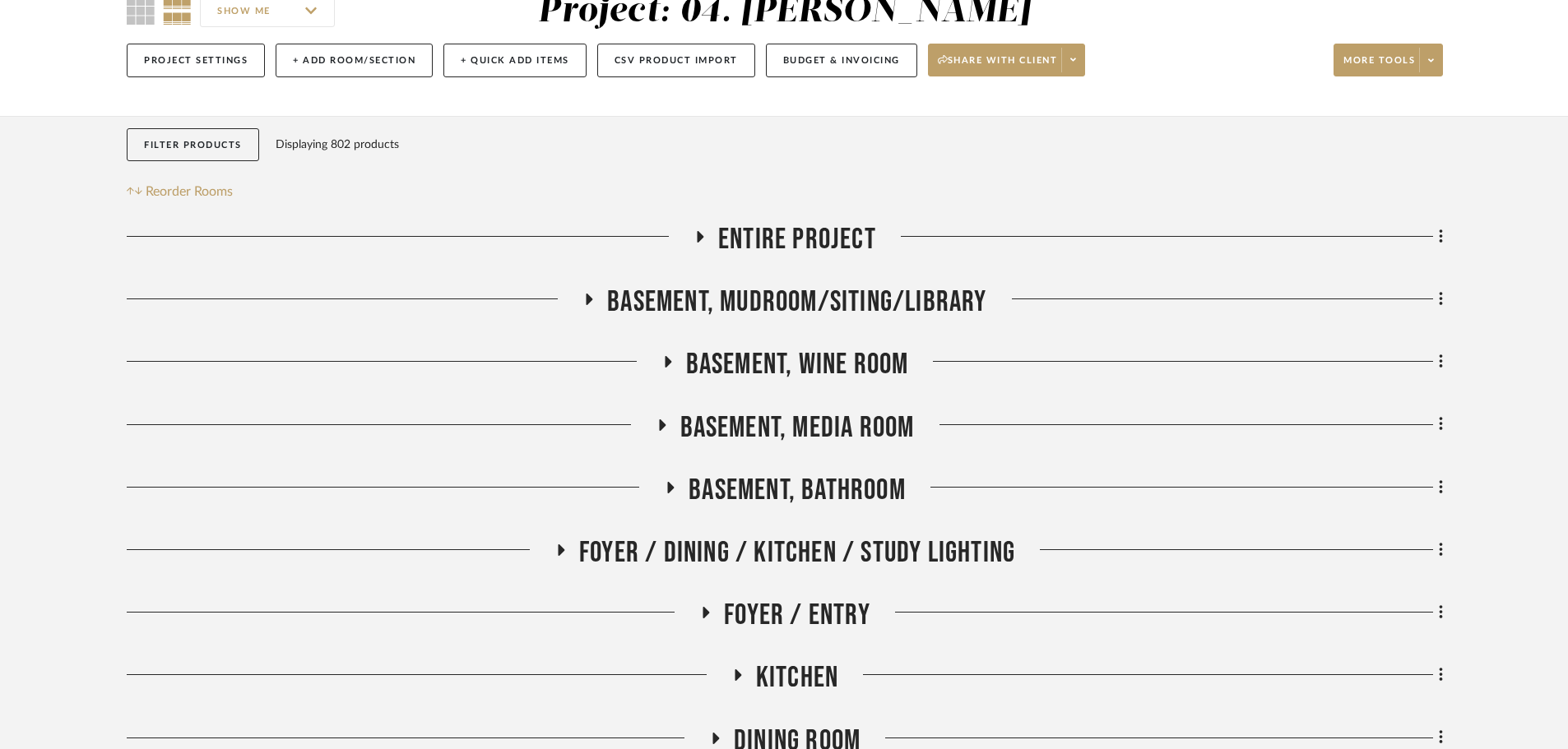
click at [796, 302] on span "Basement, Mudroom/Siting/Library" at bounding box center [797, 302] width 379 height 36
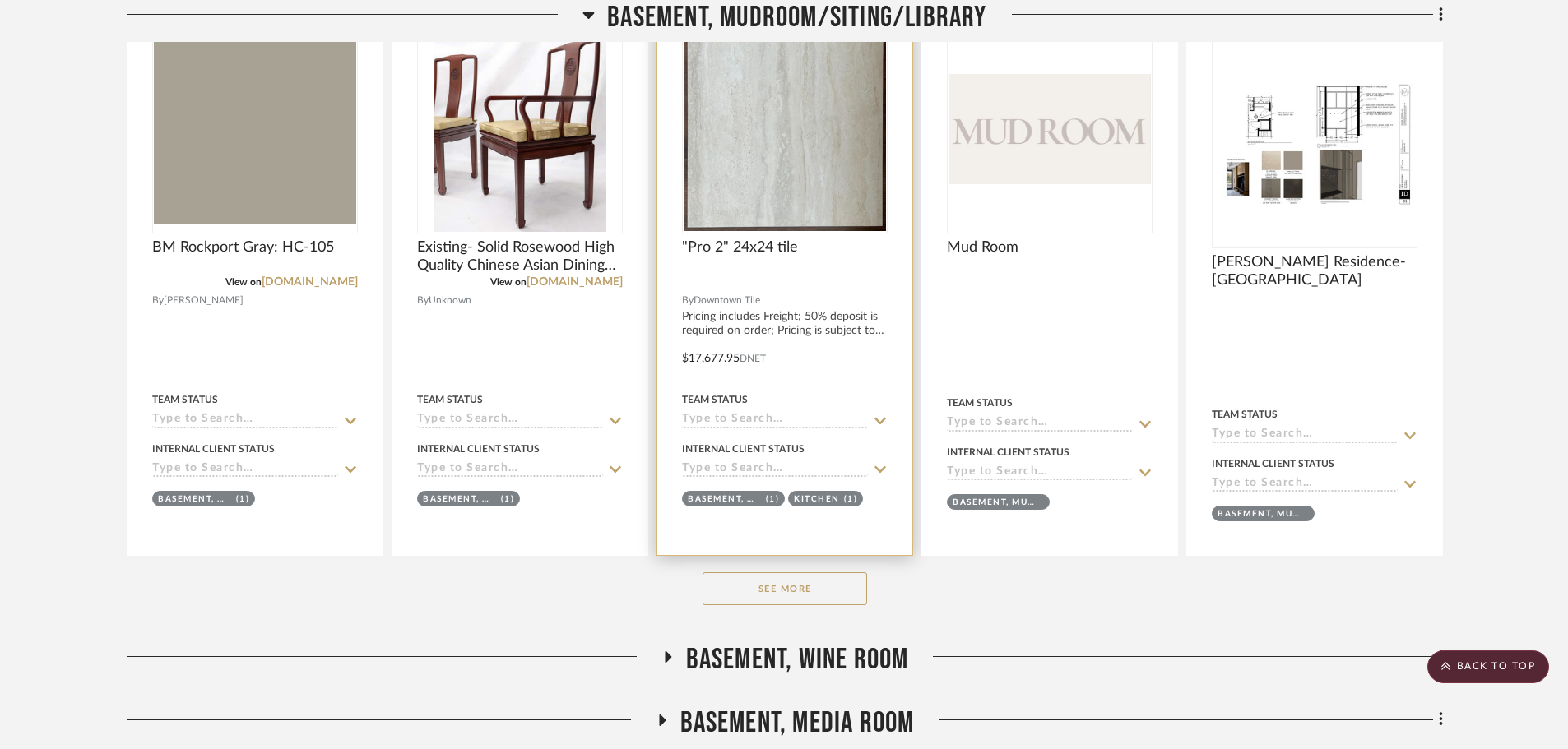
scroll to position [576, 0]
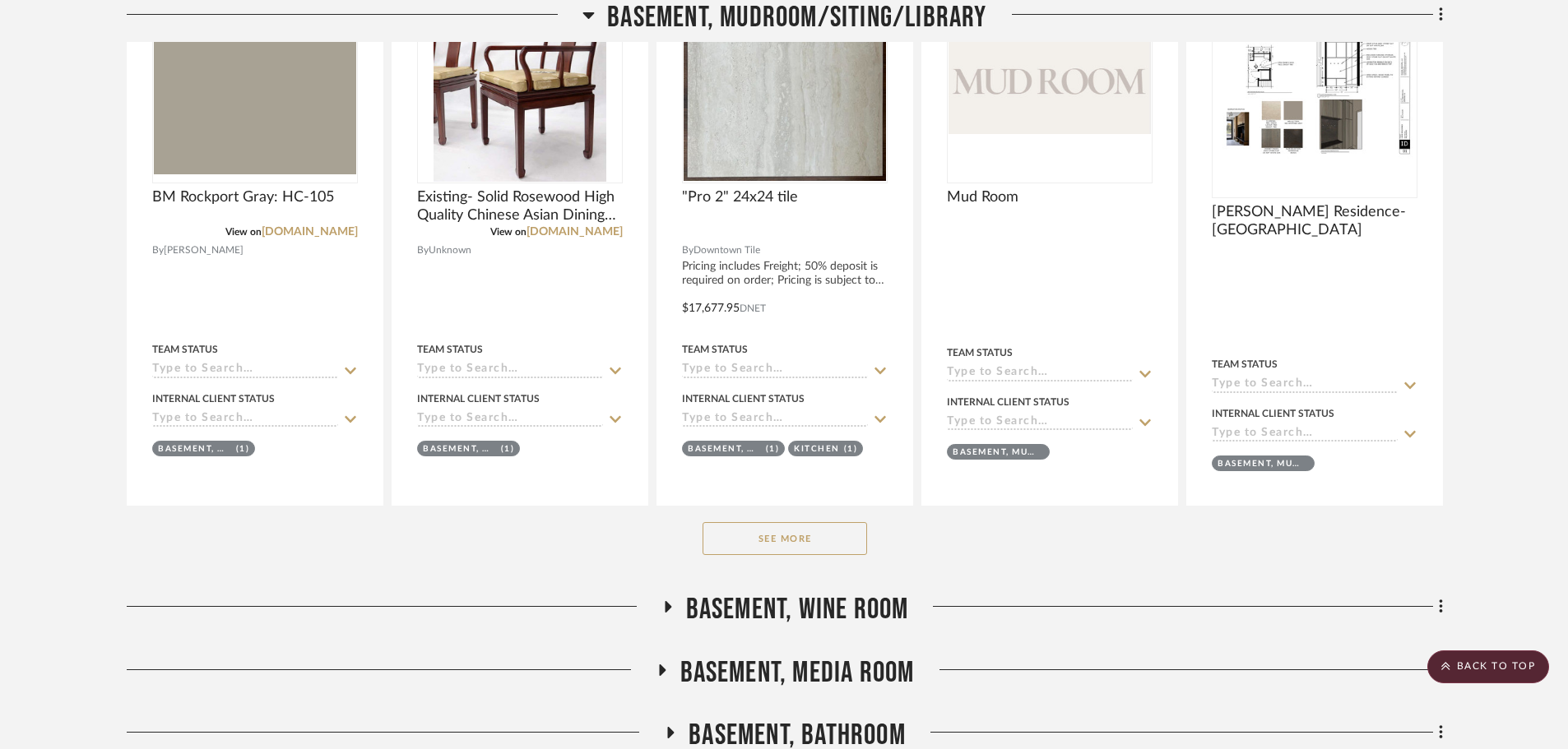
click at [825, 548] on button "See More" at bounding box center [785, 538] width 165 height 33
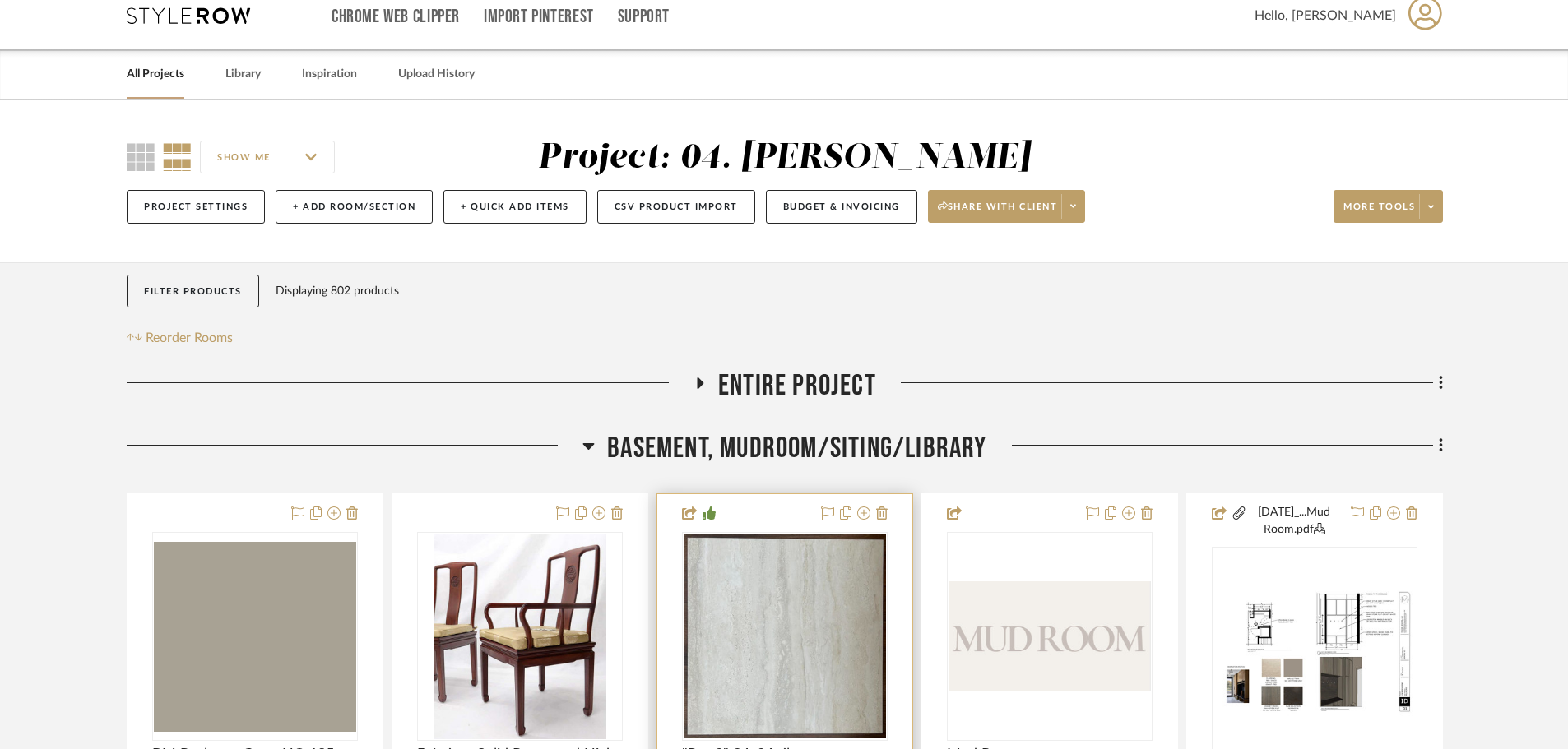
scroll to position [0, 0]
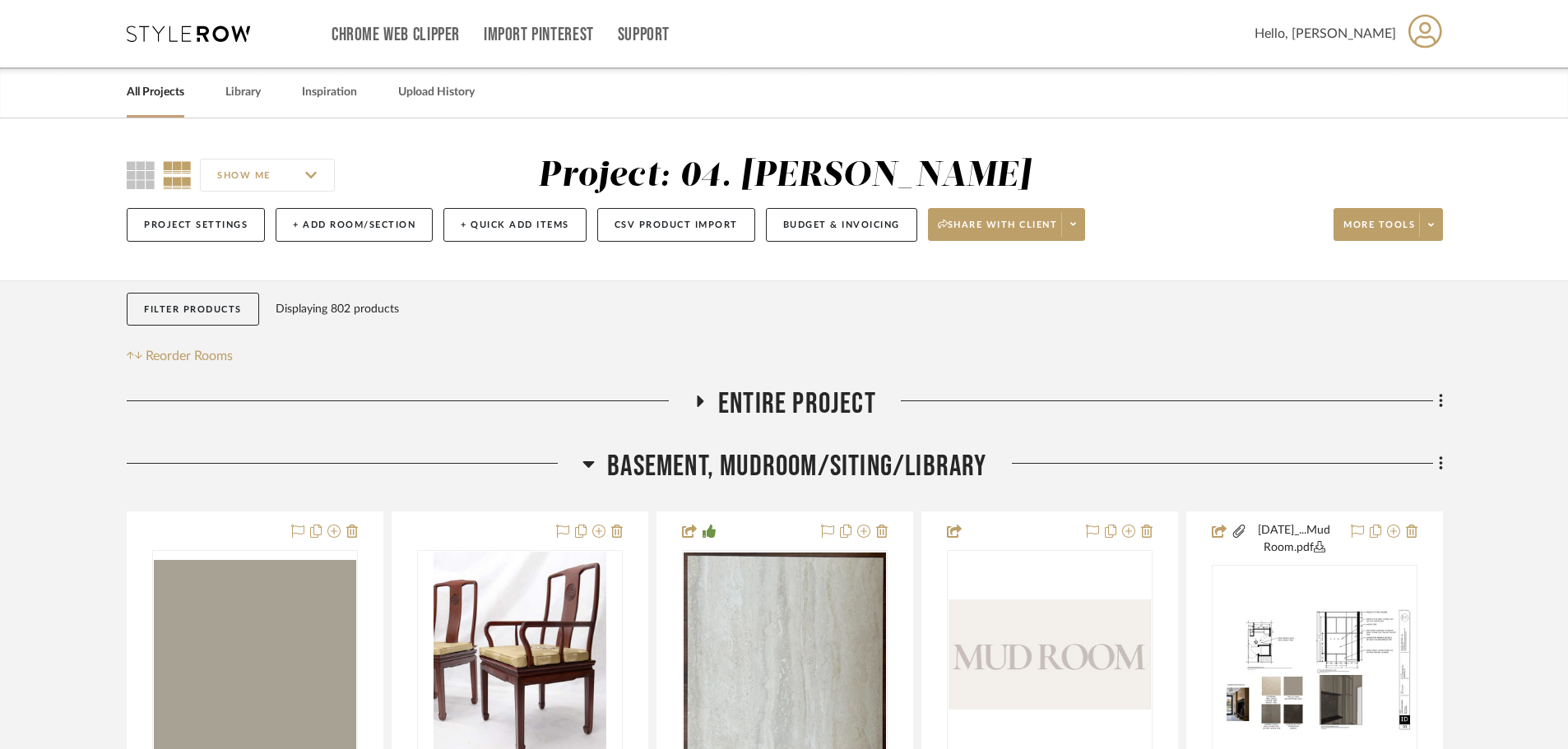
click at [725, 472] on span "Basement, Mudroom/Siting/Library" at bounding box center [797, 466] width 379 height 36
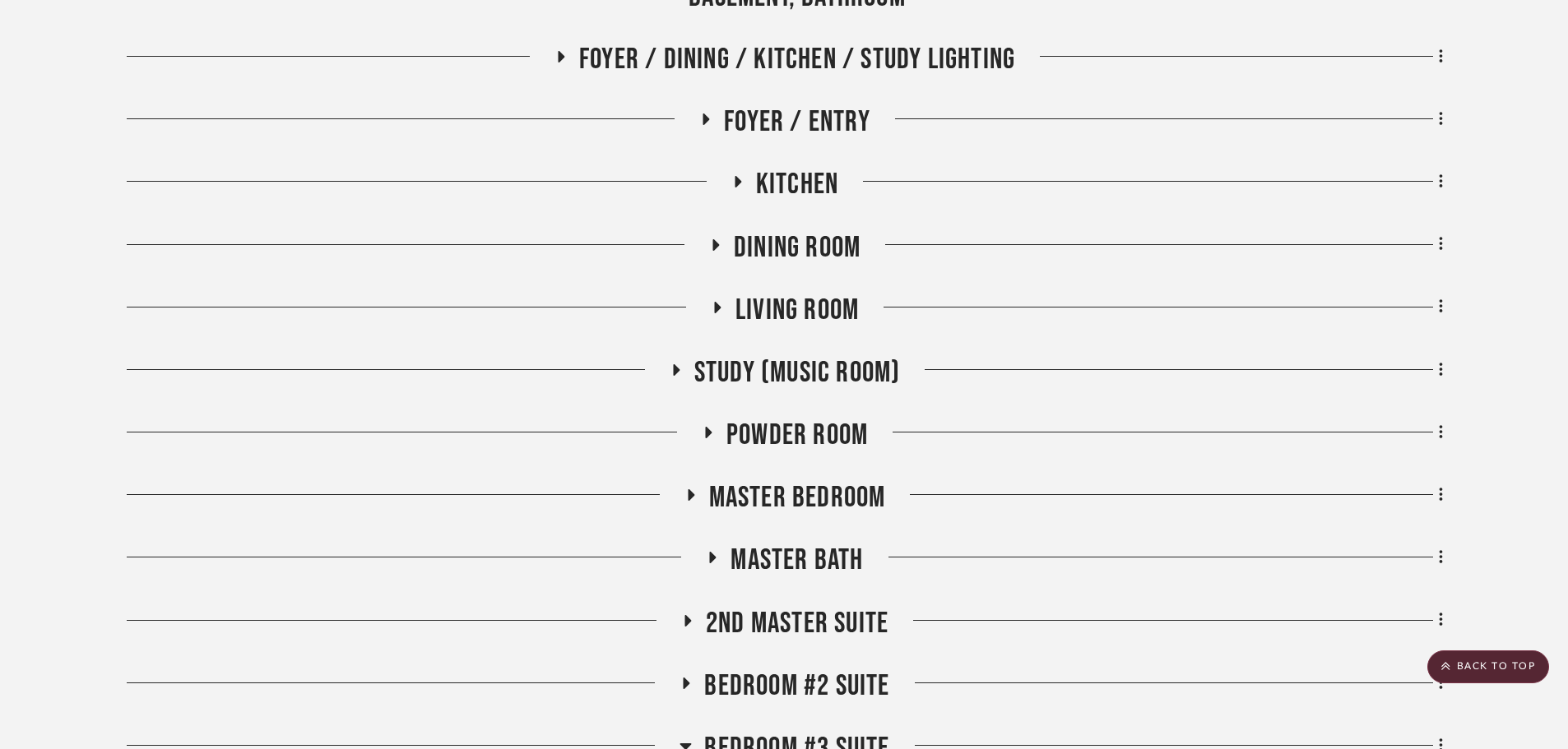
click at [812, 505] on span "Master Bedroom" at bounding box center [797, 498] width 177 height 36
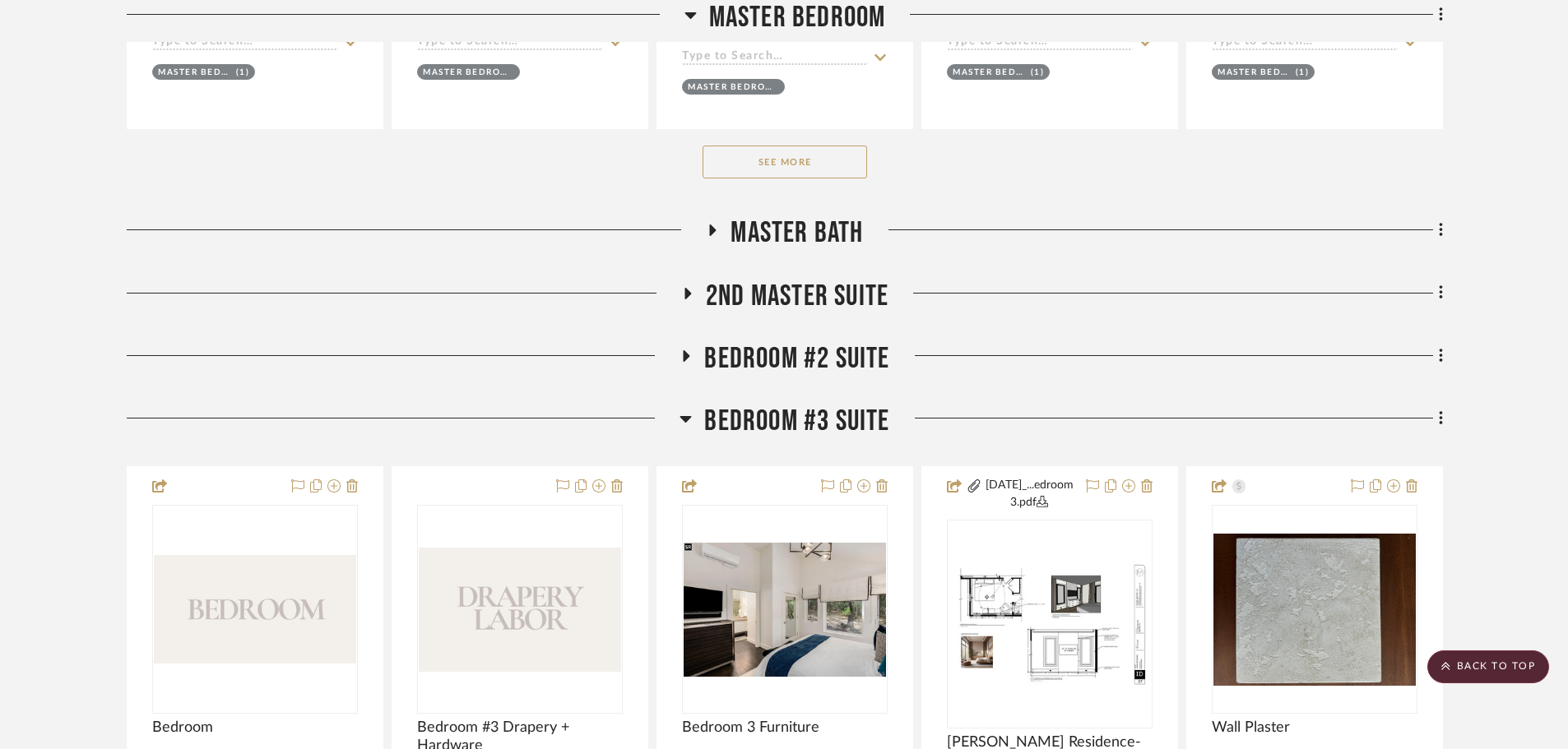
scroll to position [1727, 0]
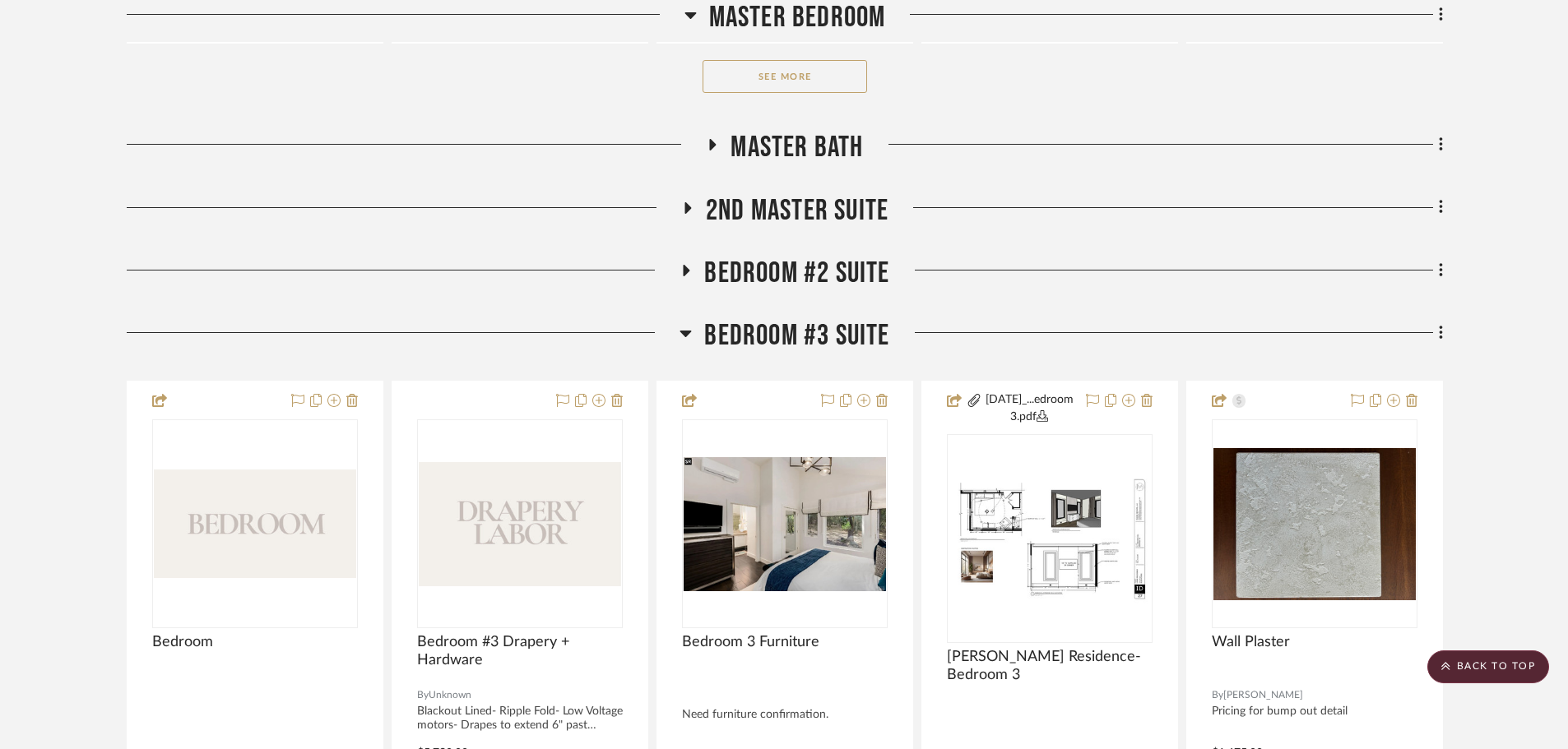
click at [779, 83] on button "See More" at bounding box center [785, 77] width 165 height 33
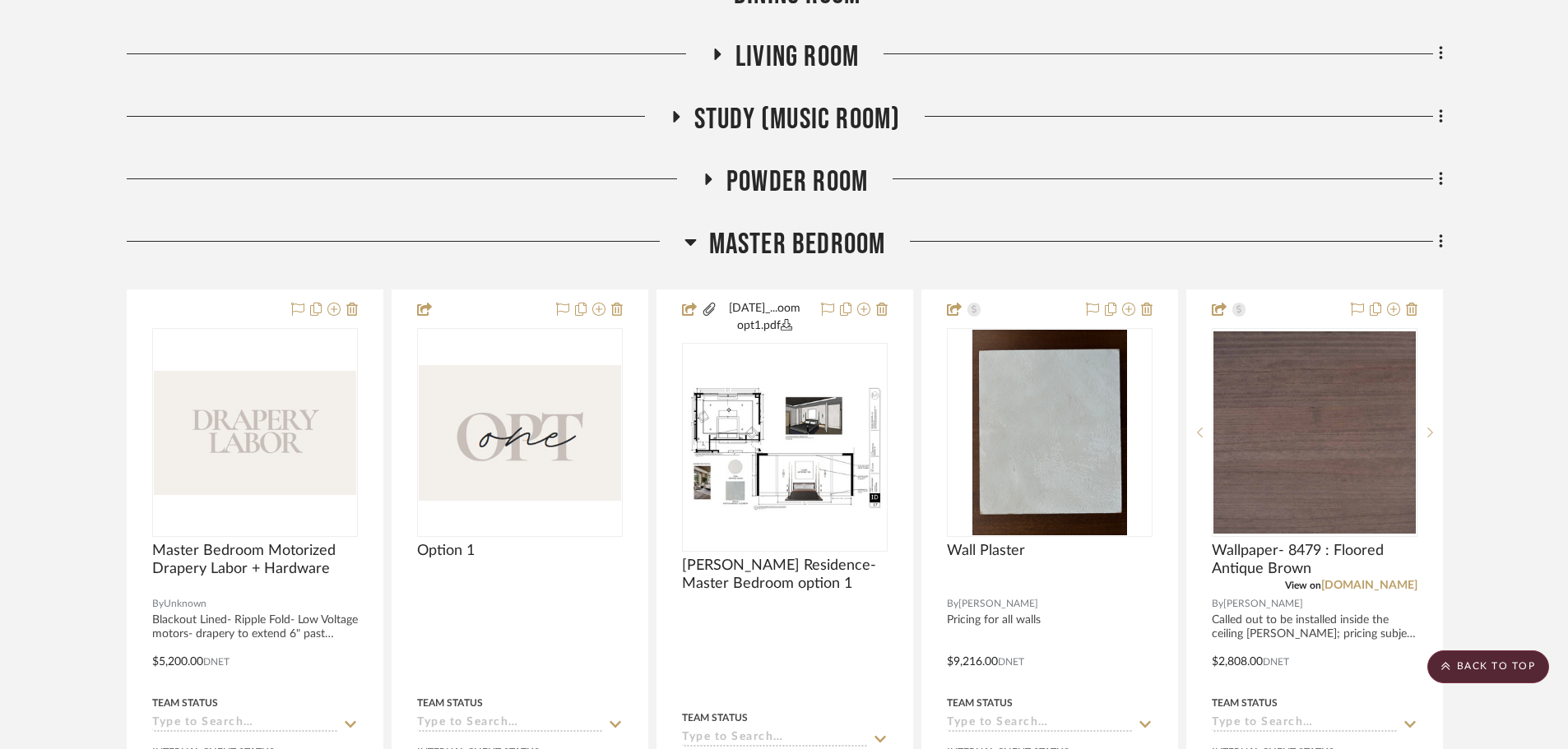
scroll to position [905, 0]
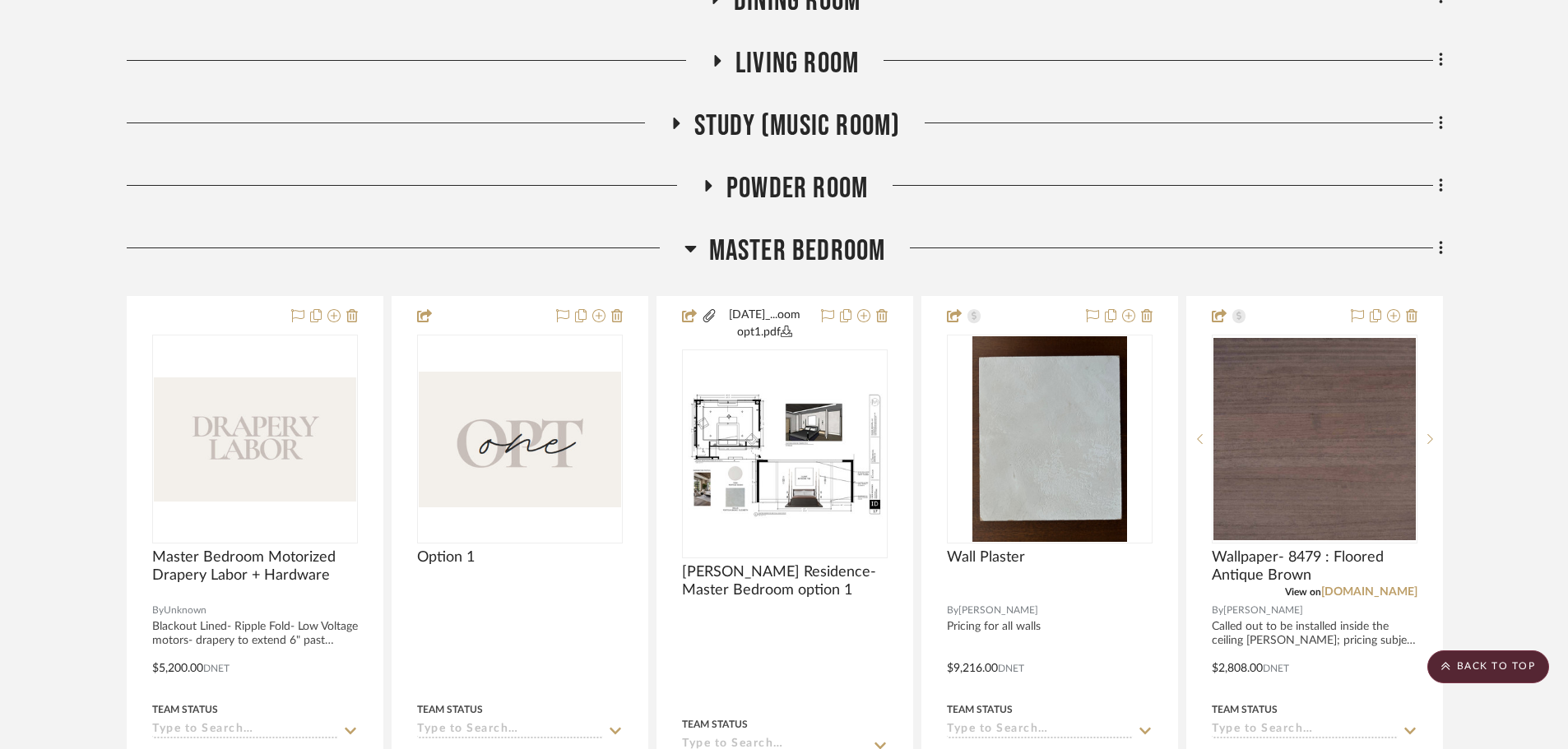
drag, startPoint x: 806, startPoint y: 242, endPoint x: 805, endPoint y: 251, distance: 9.1
click at [806, 243] on span "Master Bedroom" at bounding box center [797, 251] width 177 height 36
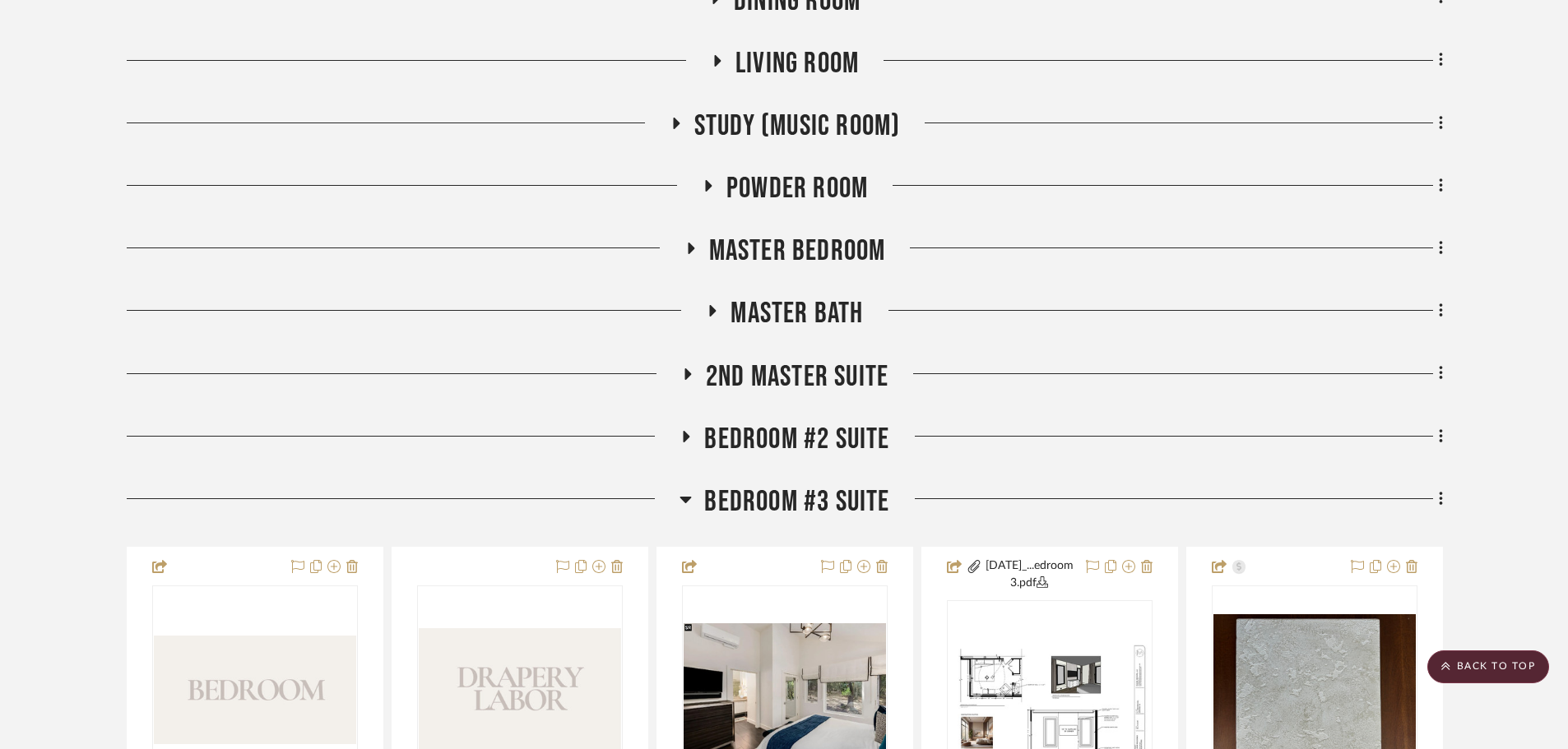
click at [795, 373] on span "2nd Master Suite" at bounding box center [797, 376] width 182 height 36
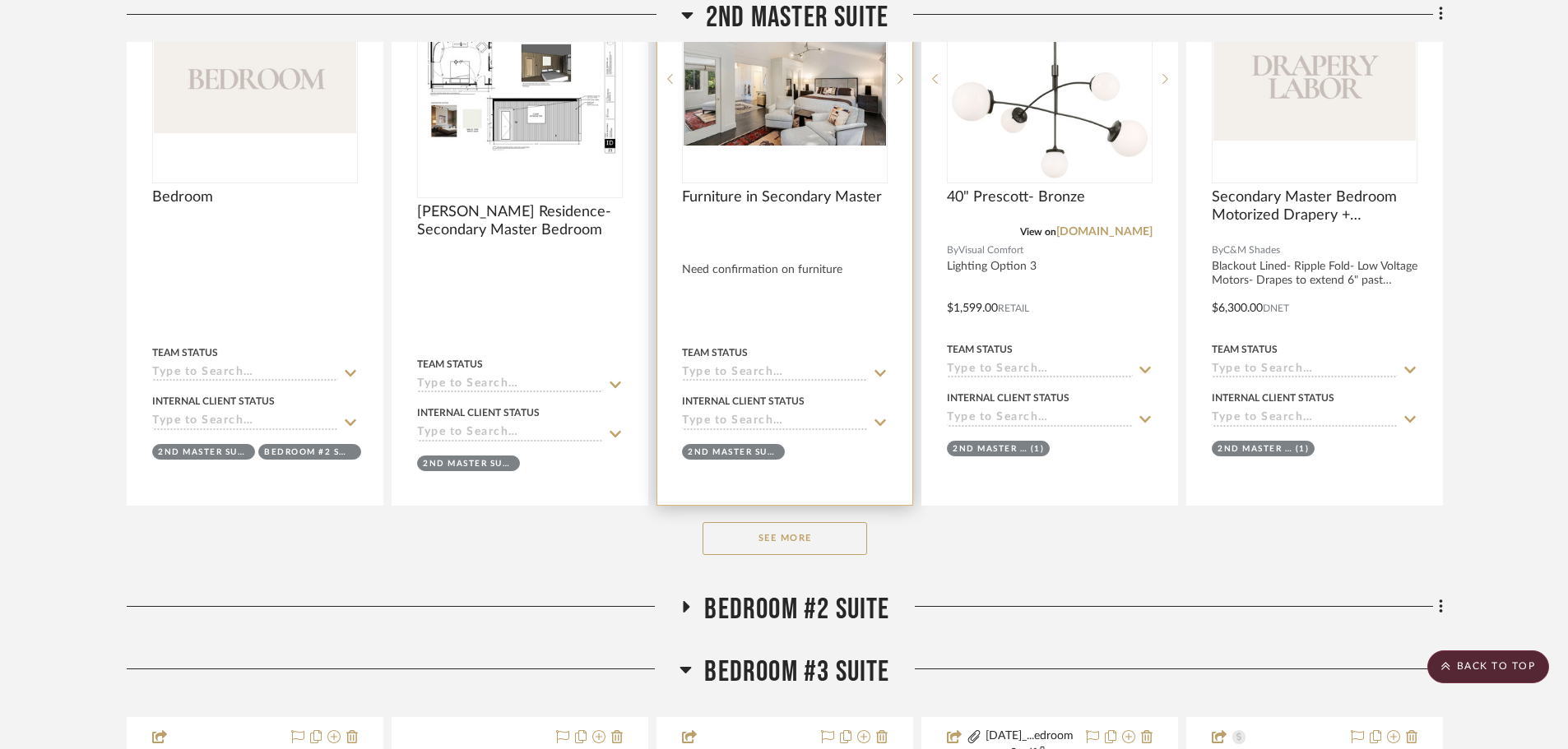
scroll to position [1398, 0]
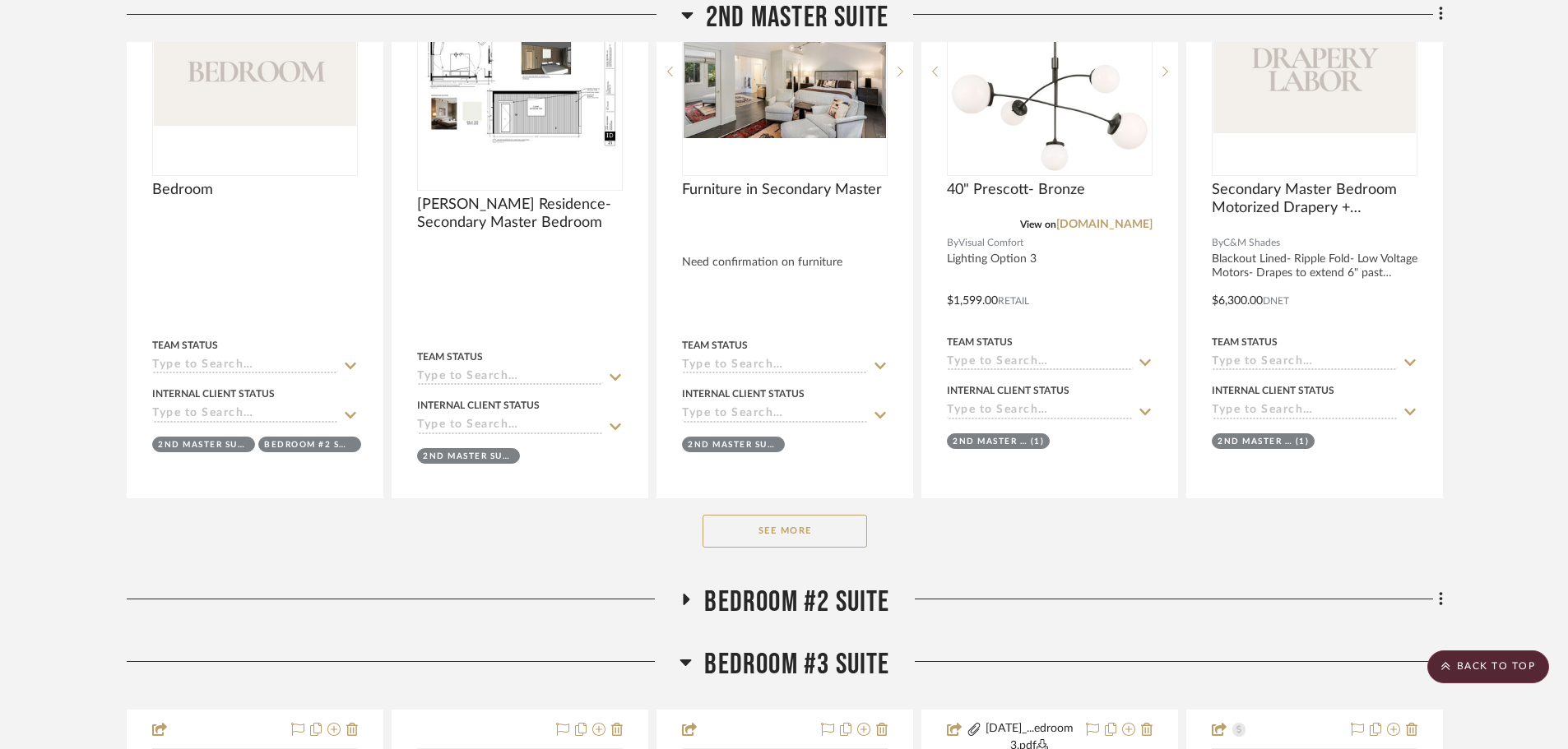
click at [817, 526] on button "See More" at bounding box center [785, 531] width 165 height 33
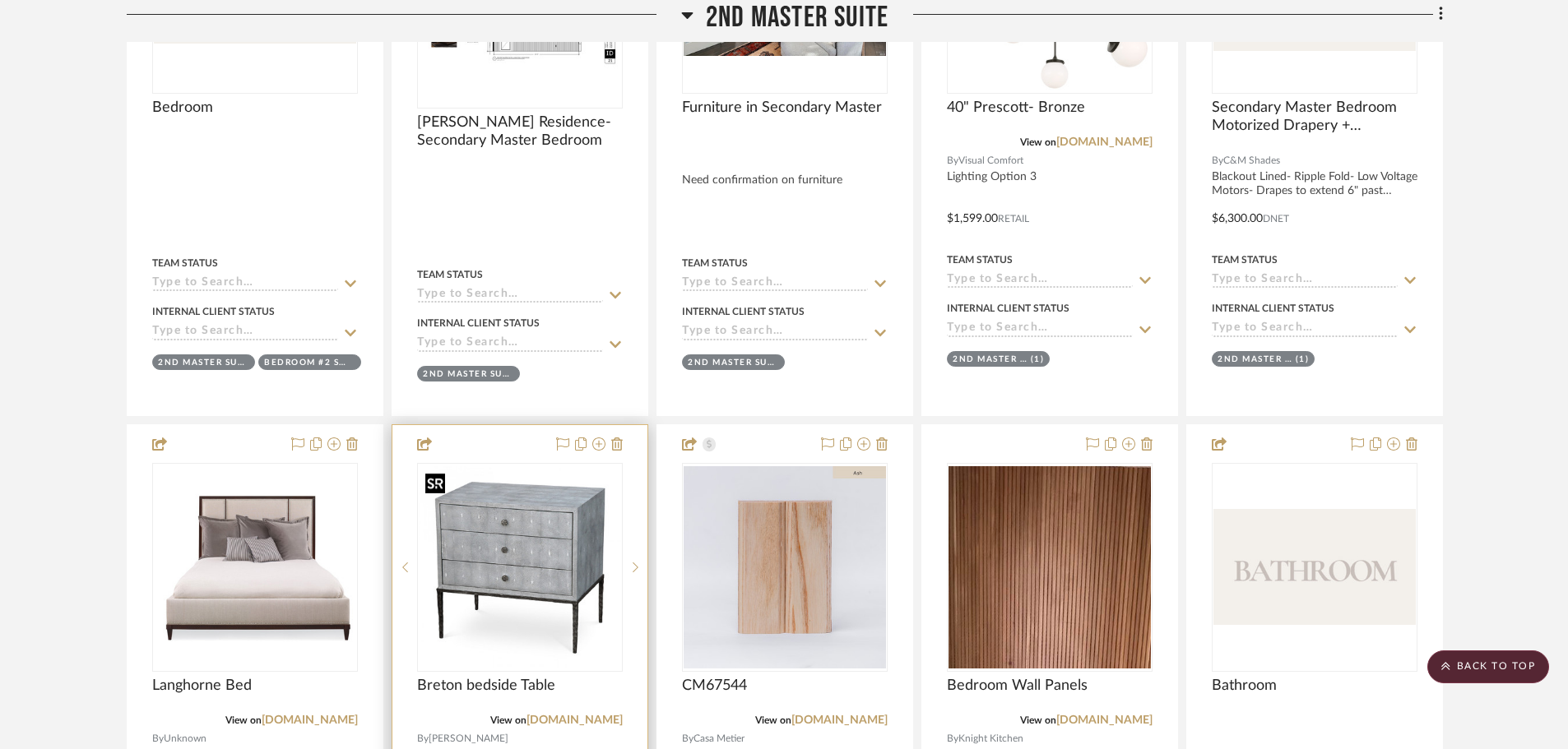
scroll to position [1645, 0]
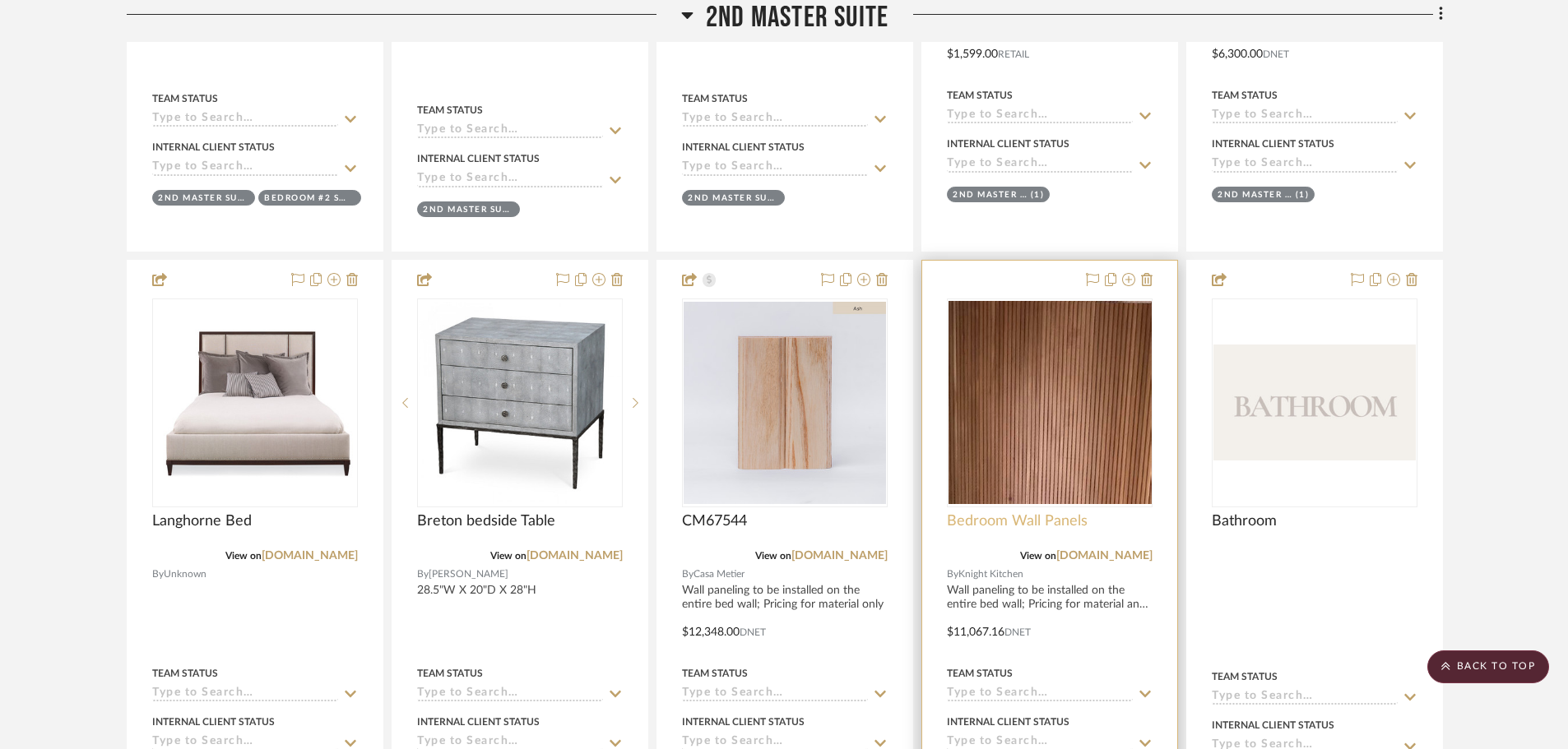
click at [1039, 522] on span "Bedroom Wall Panels" at bounding box center [1018, 522] width 141 height 18
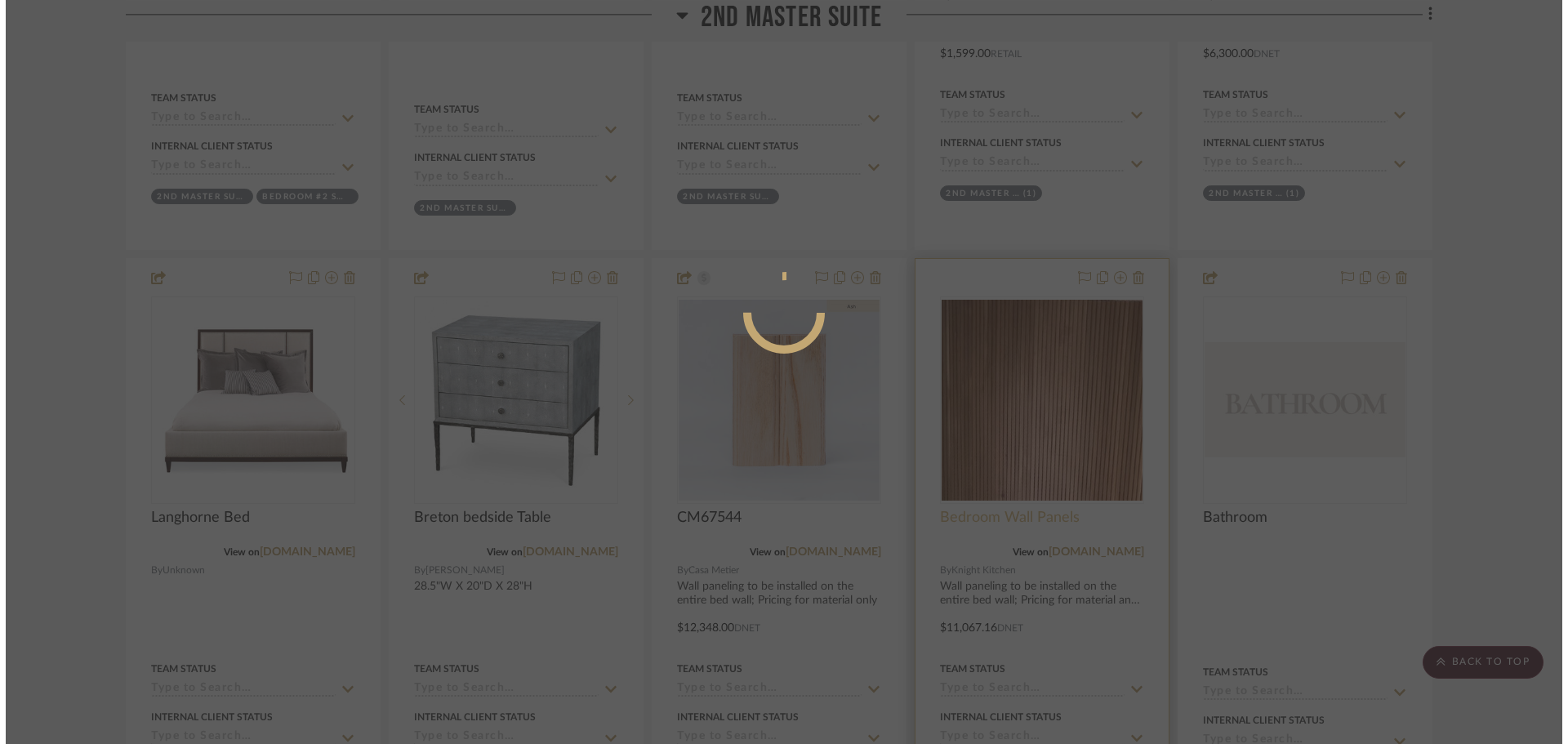
scroll to position [0, 0]
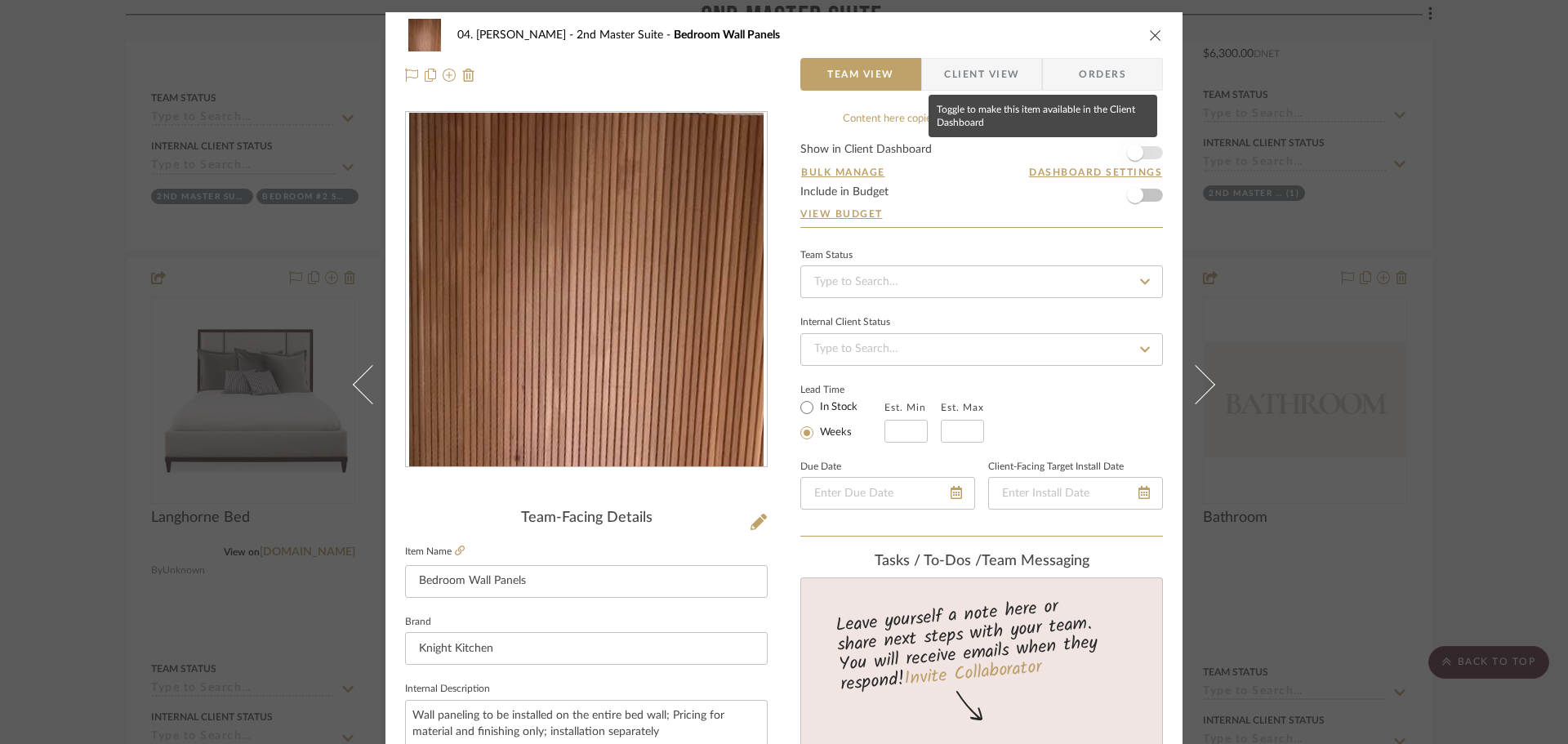
click at [1129, 155] on span "button" at bounding box center [1135, 153] width 16 height 16
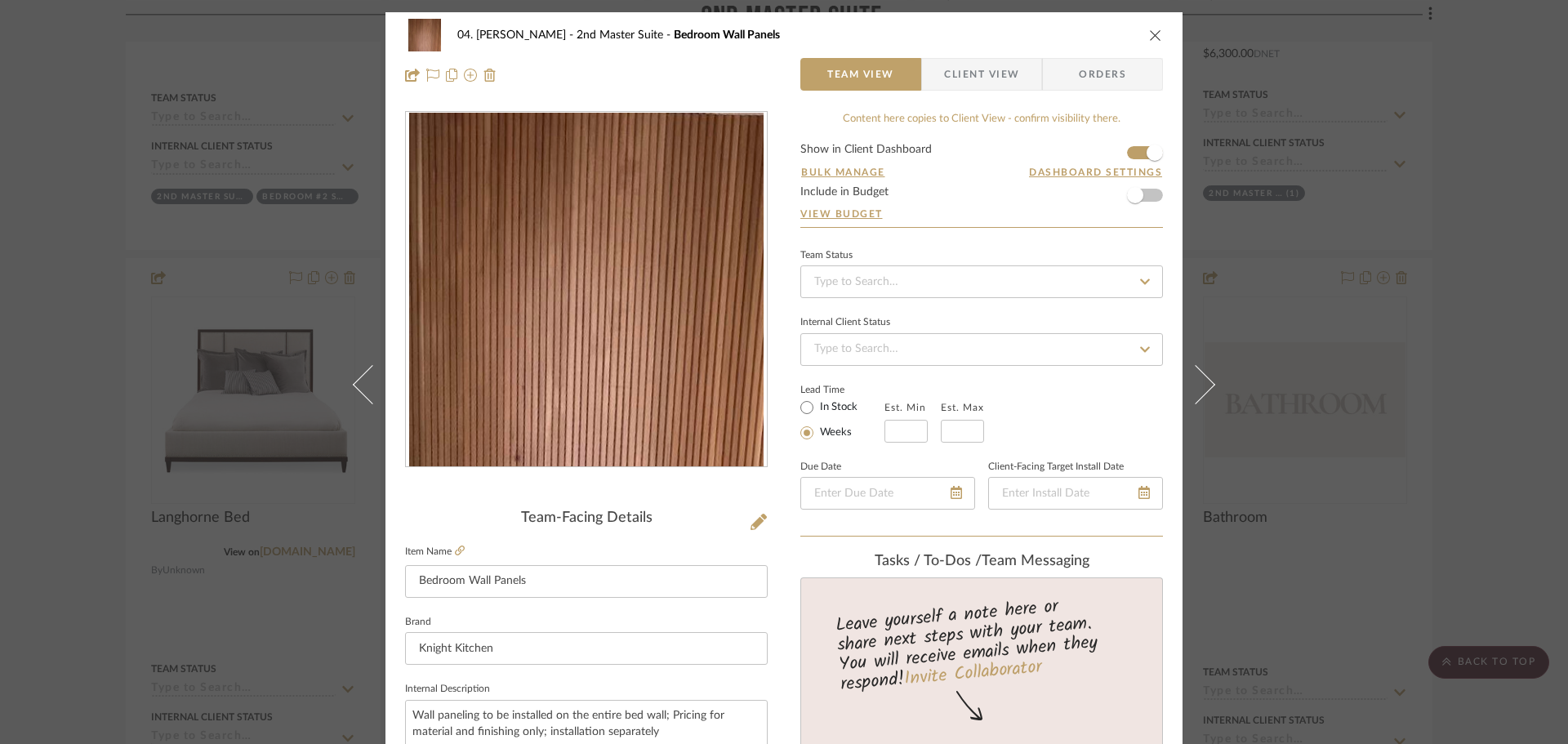
click at [993, 76] on span "Client View" at bounding box center [981, 75] width 75 height 33
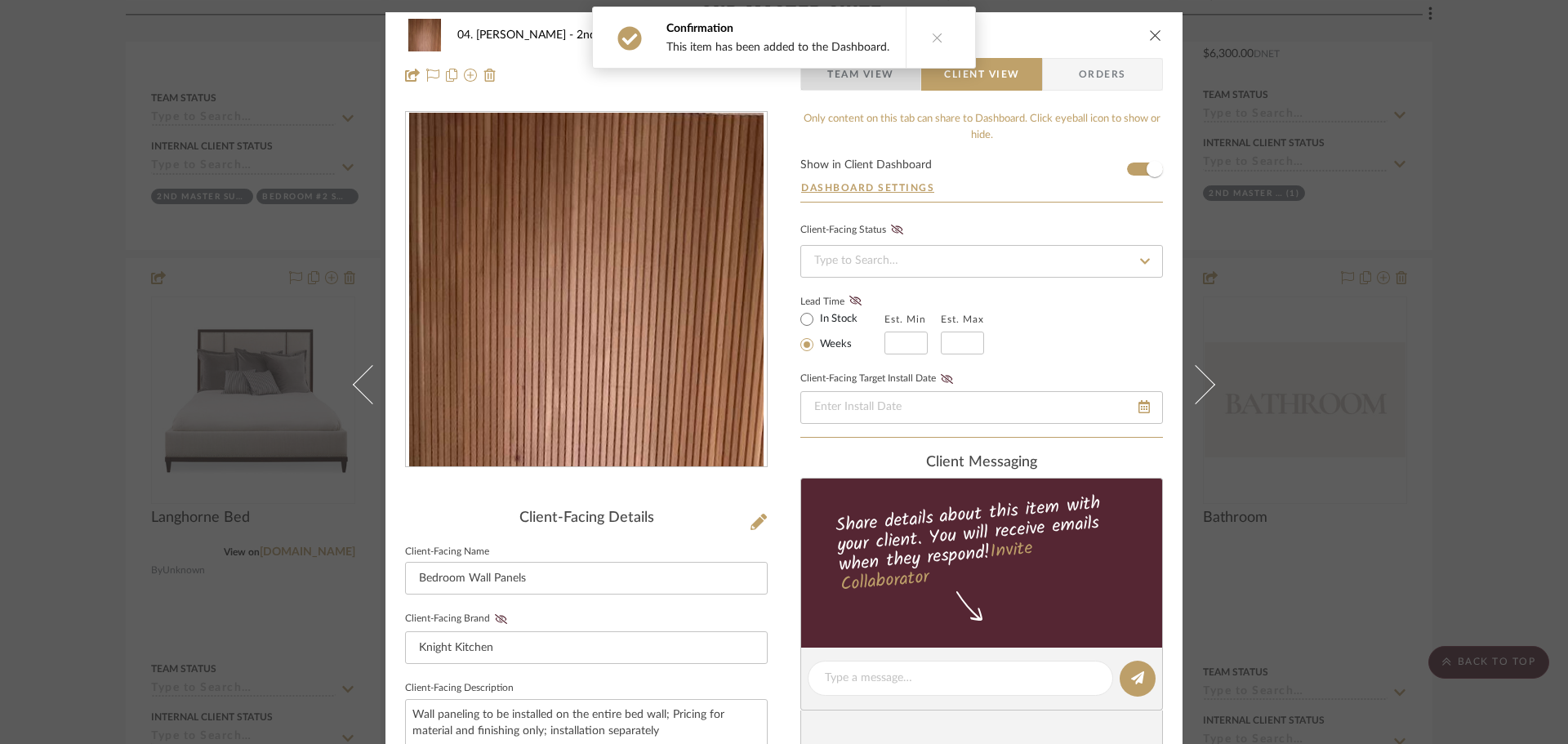
click at [862, 76] on span "Team View" at bounding box center [861, 75] width 67 height 33
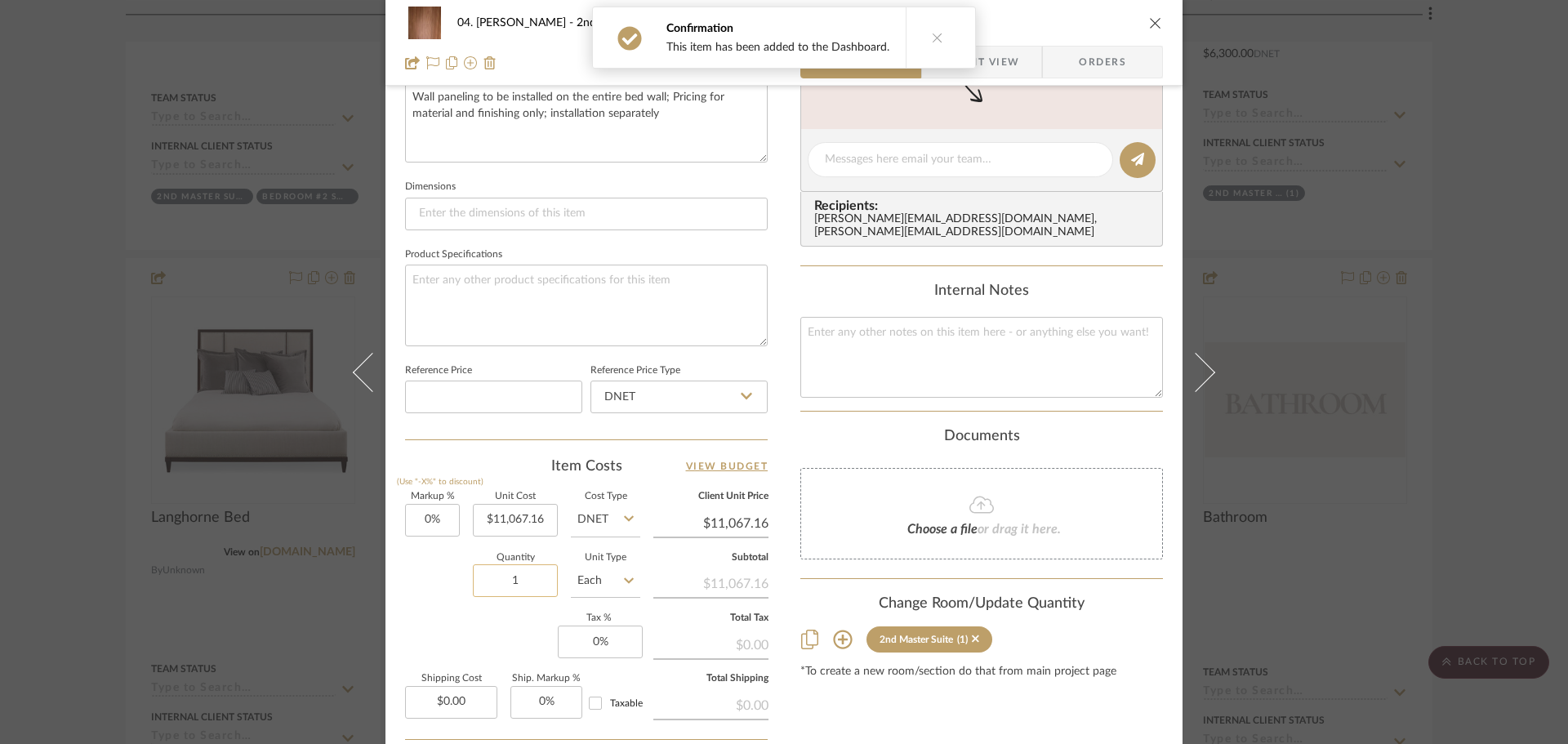
scroll to position [654, 0]
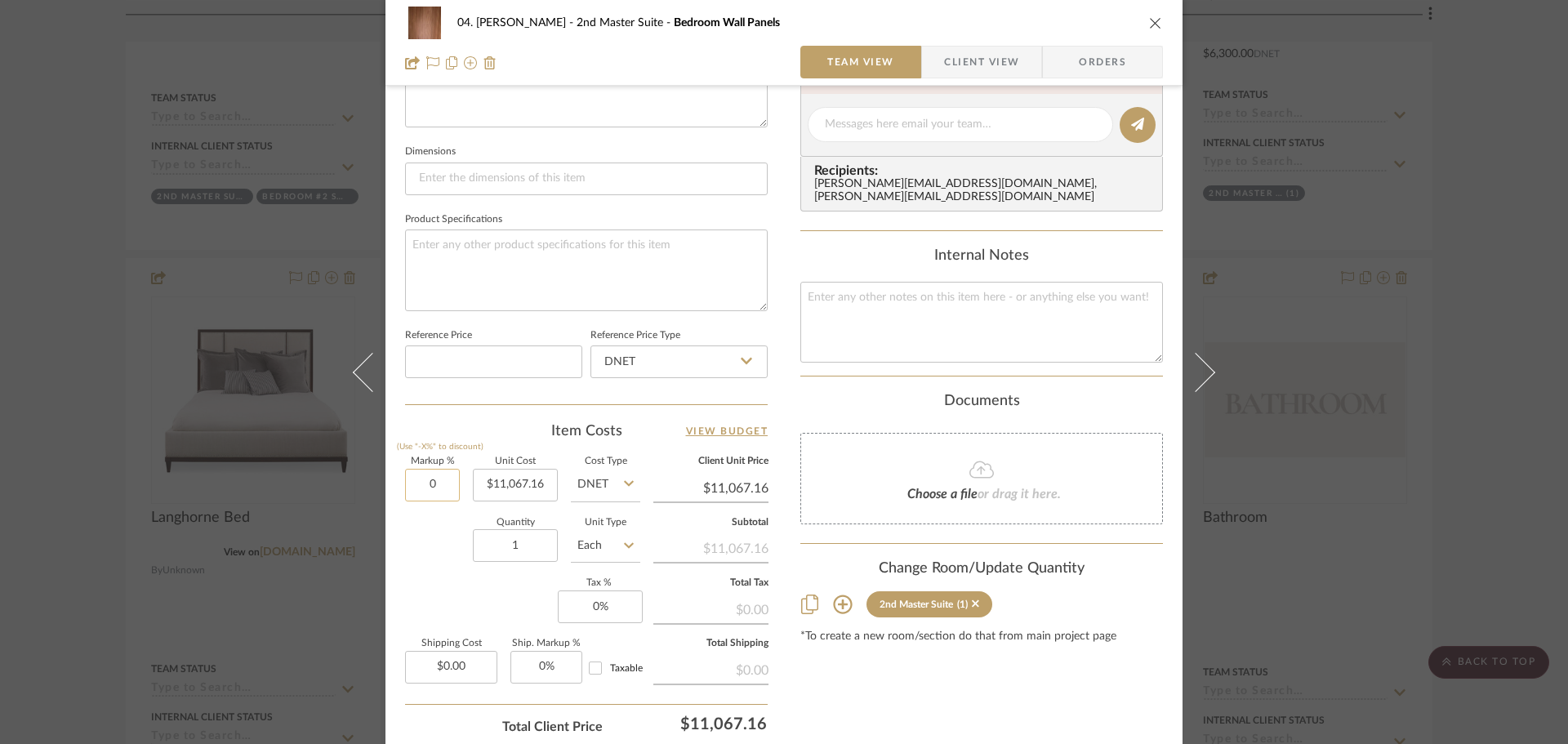
click at [432, 492] on input "0" at bounding box center [432, 486] width 55 height 33
type input "20%"
click at [437, 528] on div "Quantity 1 Unit Type Each" at bounding box center [522, 548] width 236 height 58
type input "$13,280.59"
click at [1013, 694] on div "Content here copies to Client View - confirm visibility there. Show in Client D…" at bounding box center [981, 130] width 363 height 1344
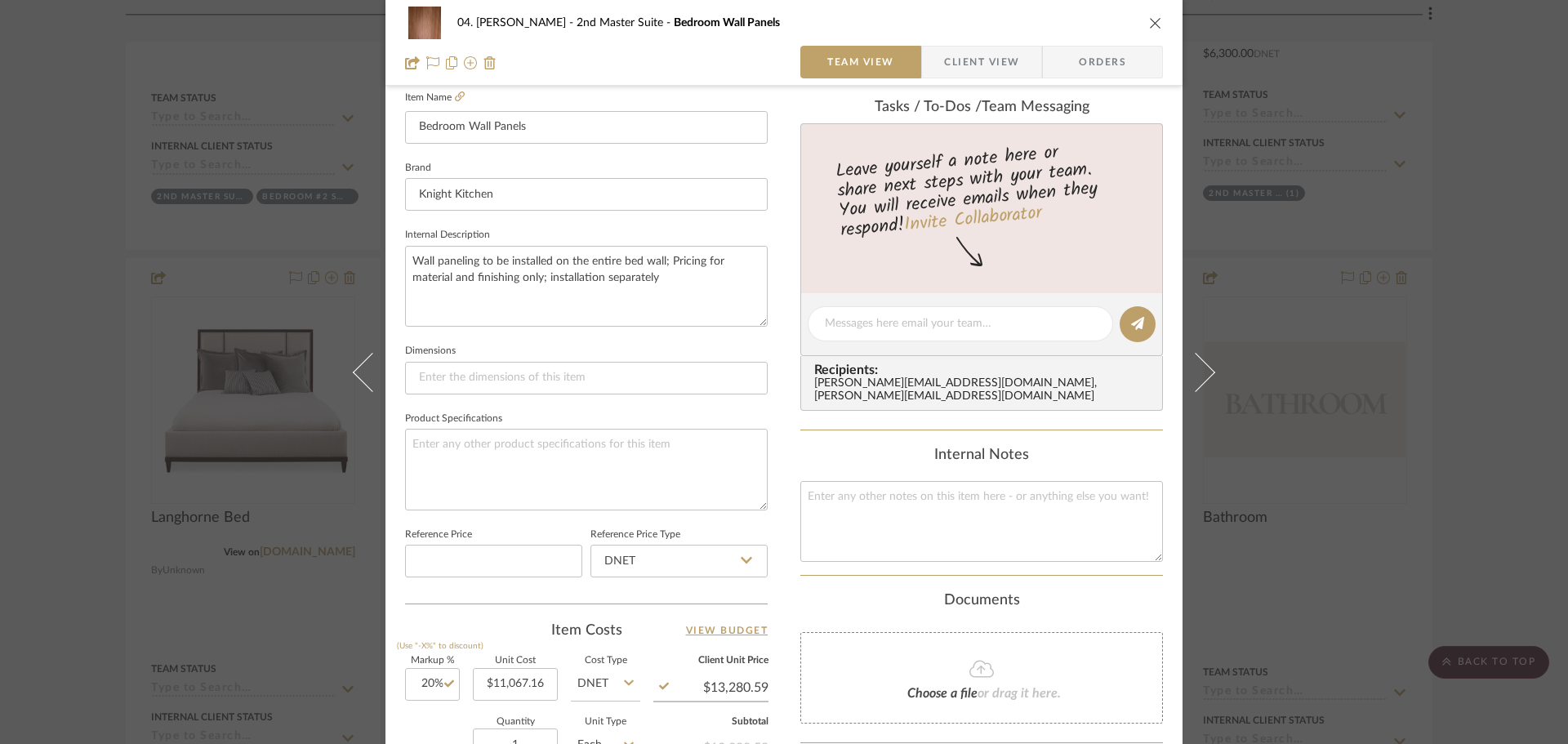
scroll to position [450, 0]
click at [1525, 498] on div "04. [PERSON_NAME] 2nd Master Suite Bedroom Wall Panels Team View Client View Or…" at bounding box center [784, 372] width 1568 height 744
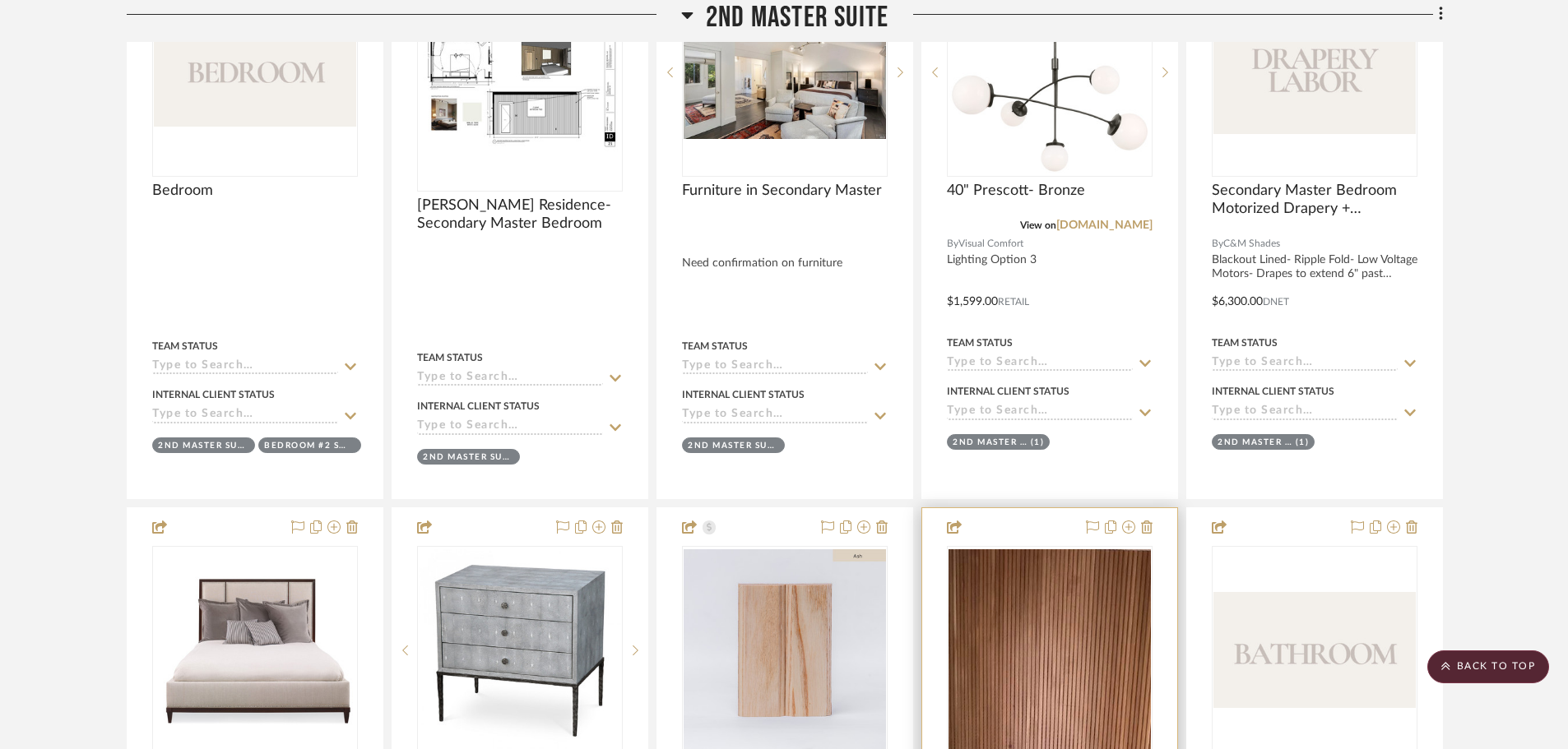
scroll to position [1398, 0]
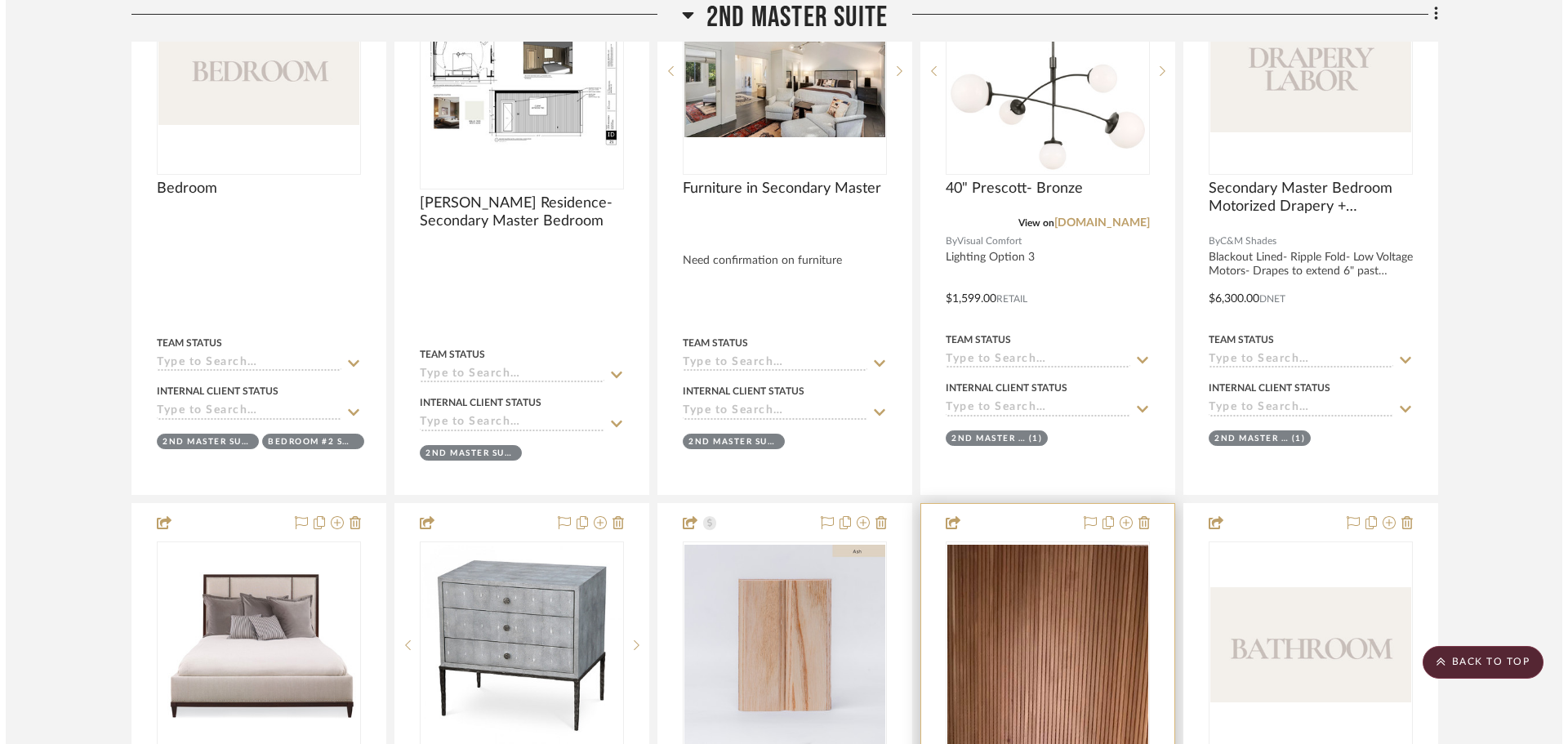
scroll to position [0, 0]
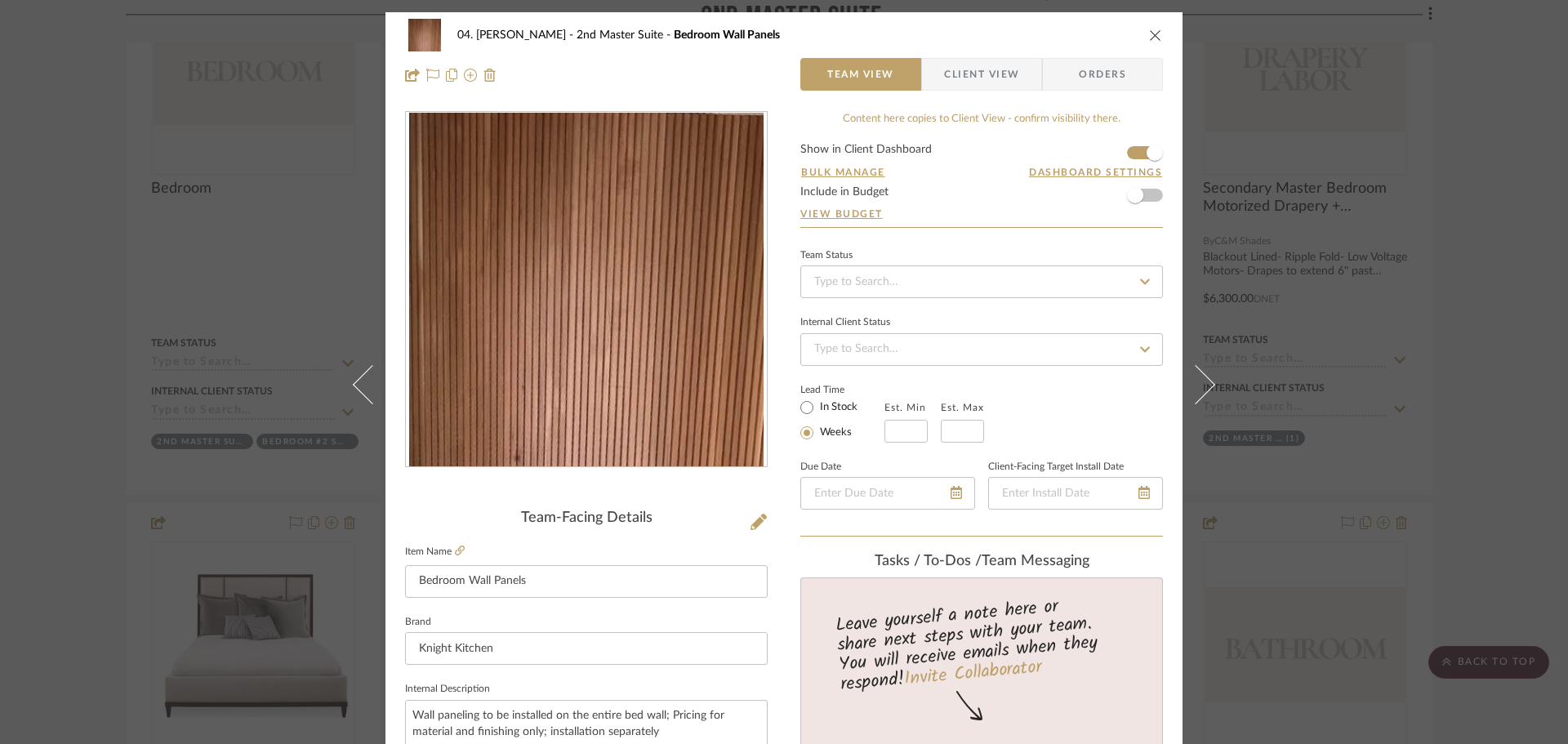
click at [984, 66] on span "Client View" at bounding box center [981, 75] width 75 height 33
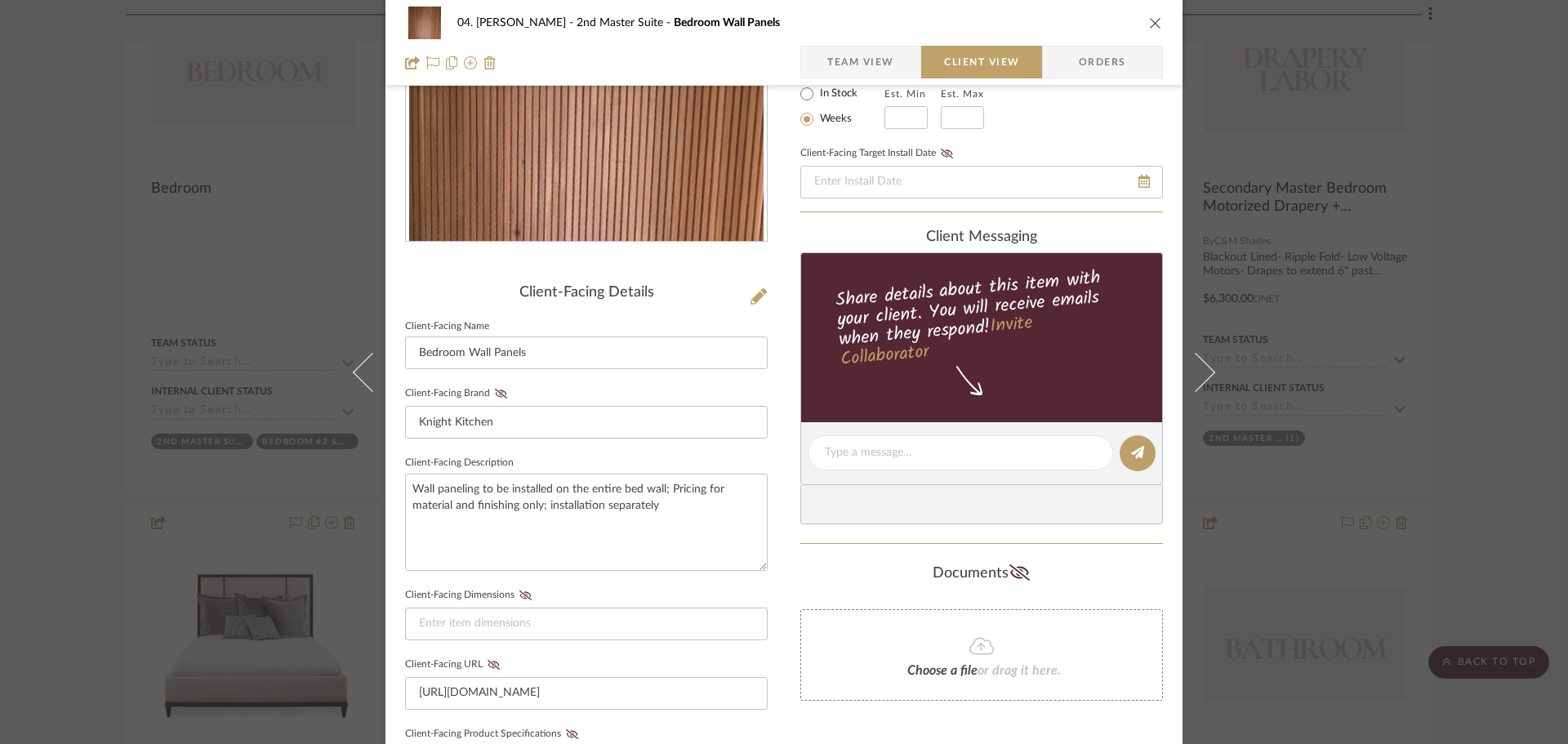
scroll to position [408, 0]
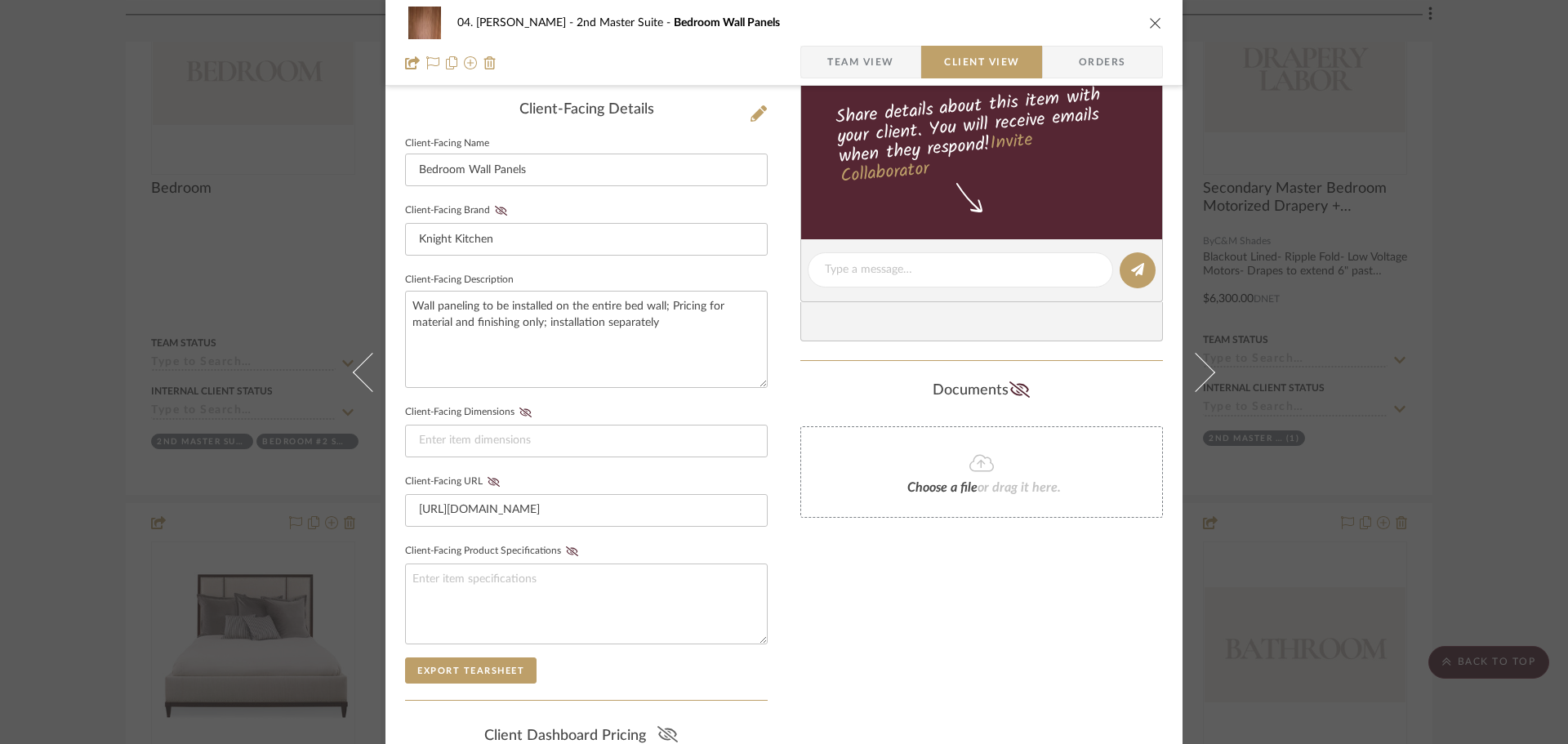
click at [666, 726] on fa-icon at bounding box center [668, 736] width 20 height 25
click at [1504, 498] on div "04. [PERSON_NAME] 2nd Master Suite Bedroom Wall Panels Team View Client View Or…" at bounding box center [784, 372] width 1568 height 744
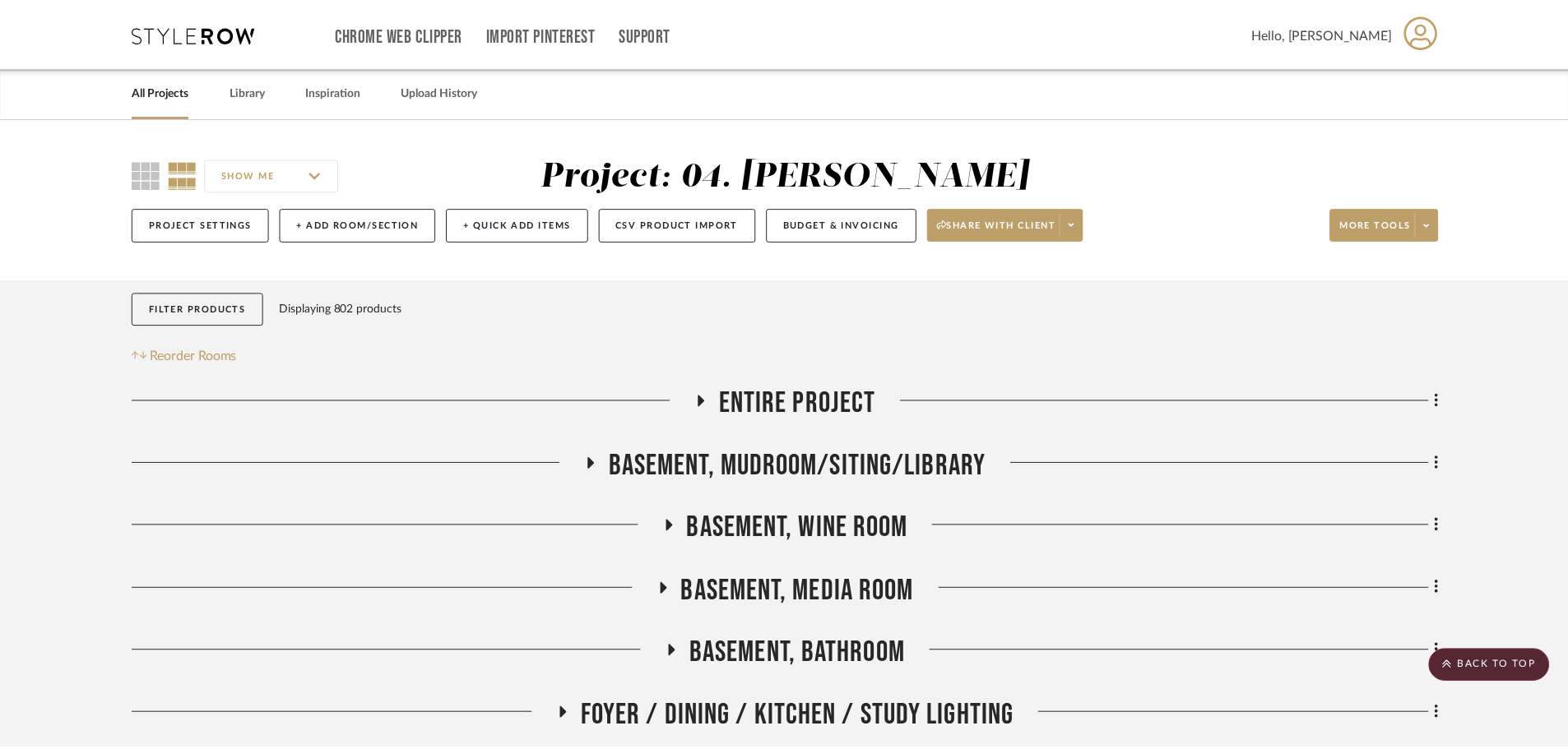
scroll to position [1398, 0]
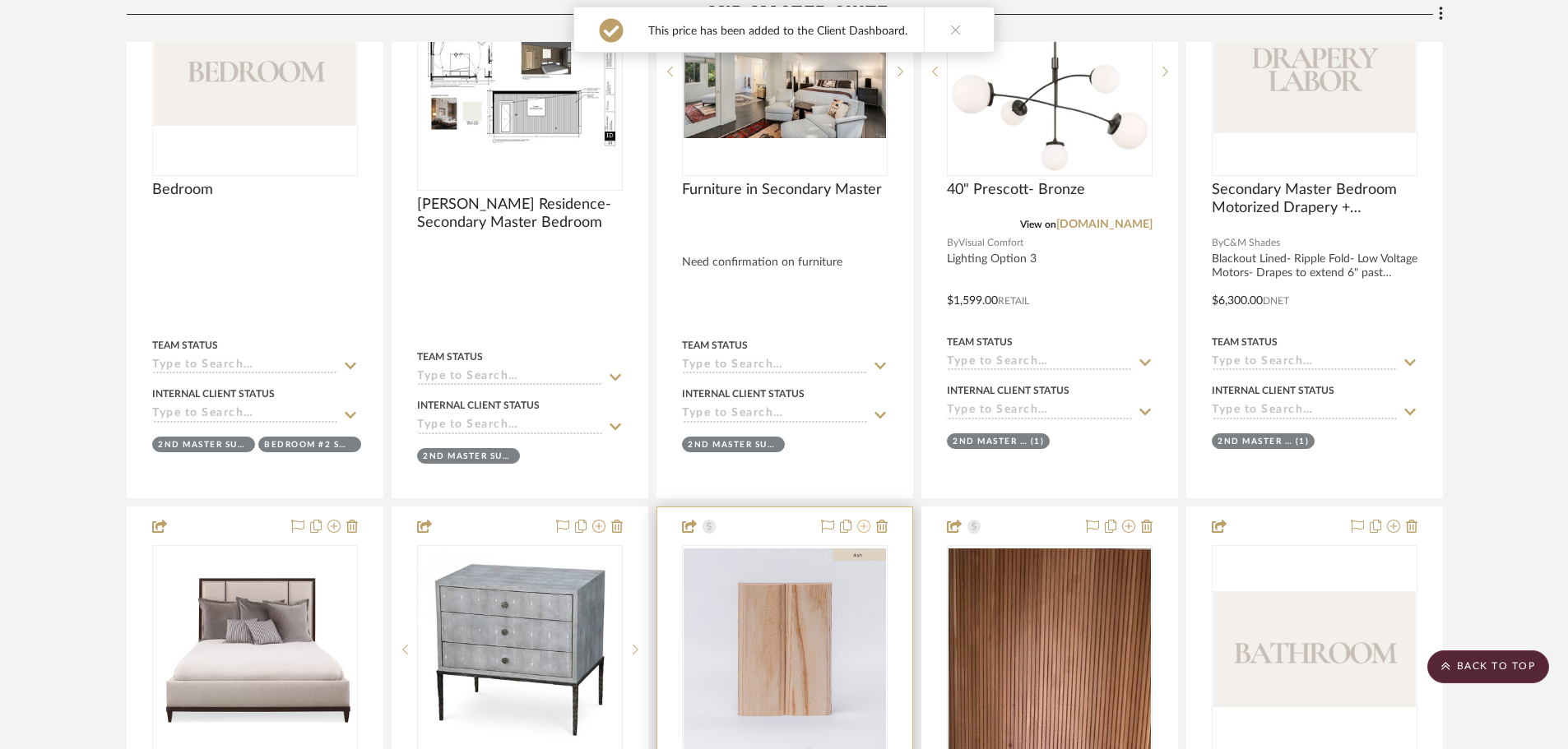
click at [870, 521] on icon at bounding box center [864, 526] width 13 height 13
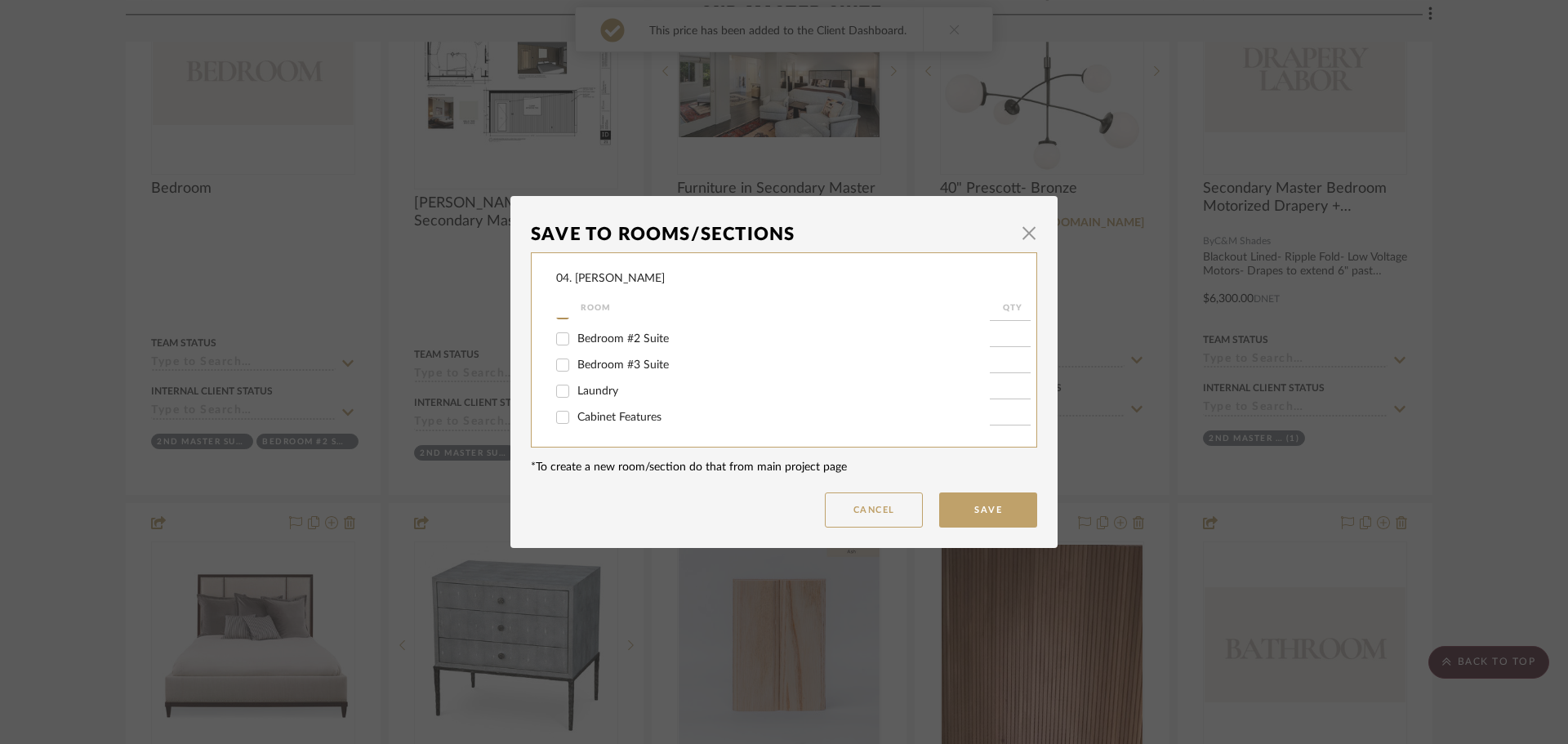
scroll to position [327, 0]
click at [587, 373] on span "2nd Master Suite" at bounding box center [620, 370] width 86 height 12
click at [576, 373] on input "2nd Master Suite" at bounding box center [562, 369] width 26 height 26
checkbox input "false"
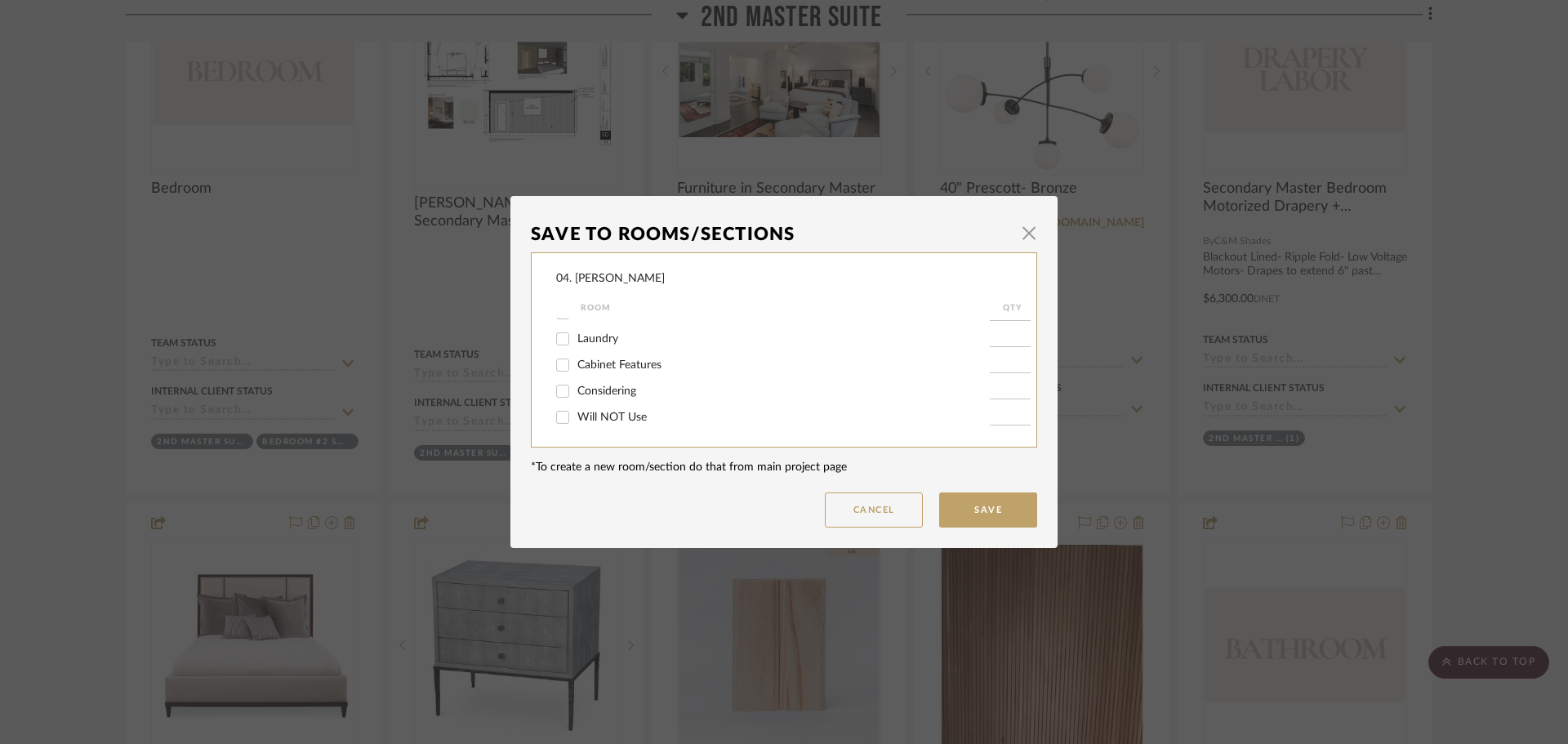
click at [591, 387] on span "Considering" at bounding box center [607, 391] width 59 height 12
click at [576, 387] on input "Considering" at bounding box center [562, 391] width 26 height 26
checkbox input "true"
type input "1"
click at [1007, 510] on button "Save" at bounding box center [989, 510] width 98 height 35
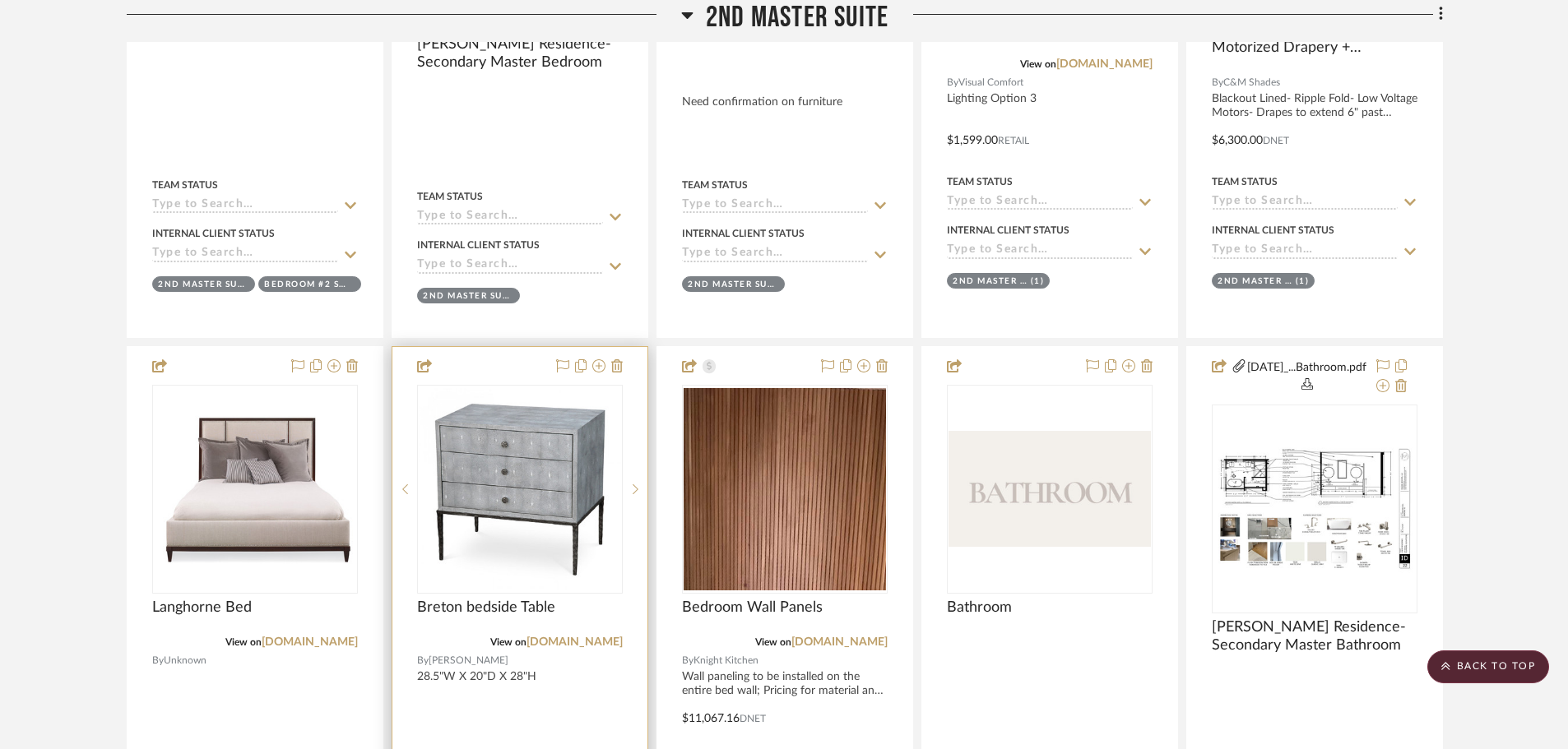
scroll to position [1562, 0]
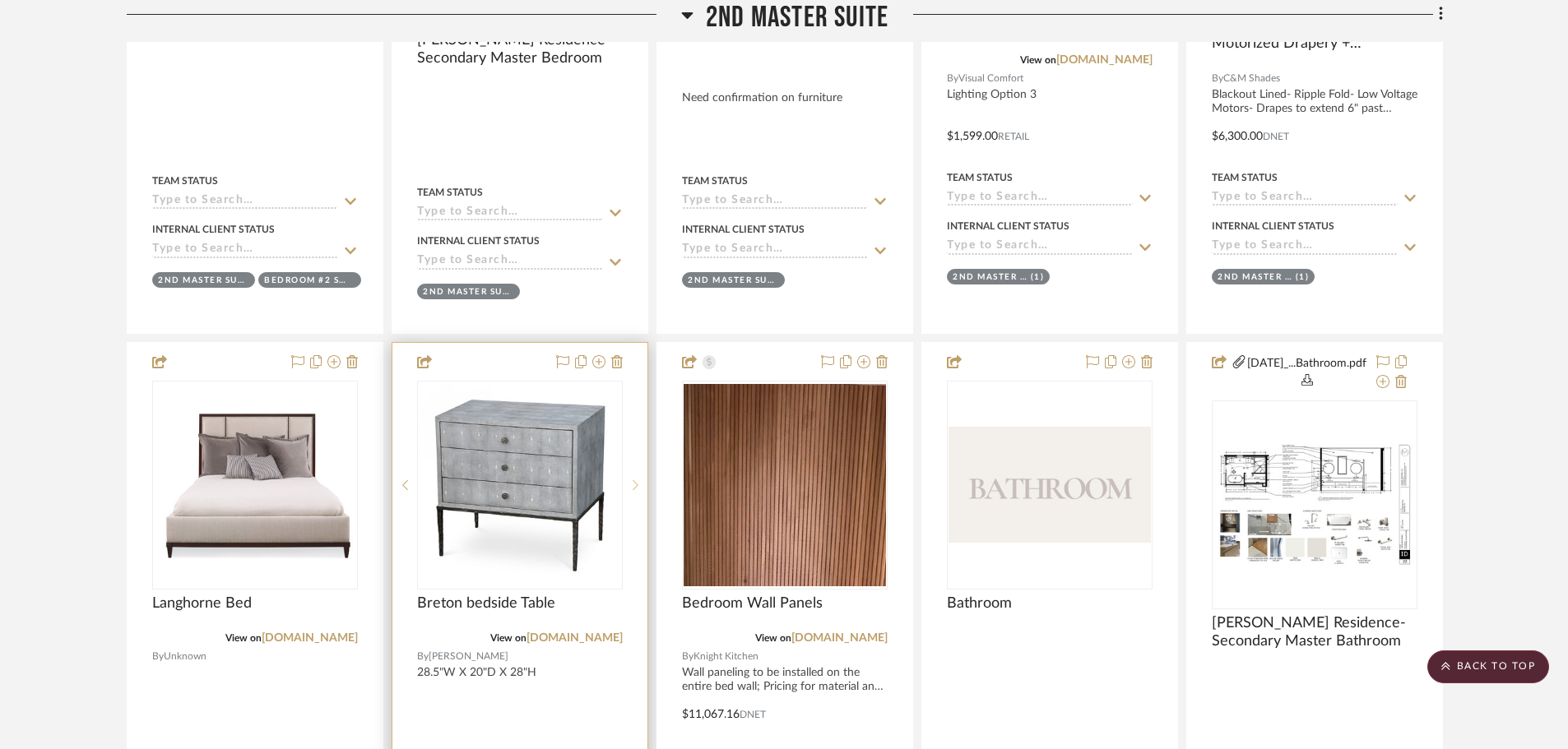
click at [636, 482] on icon at bounding box center [636, 485] width 5 height 12
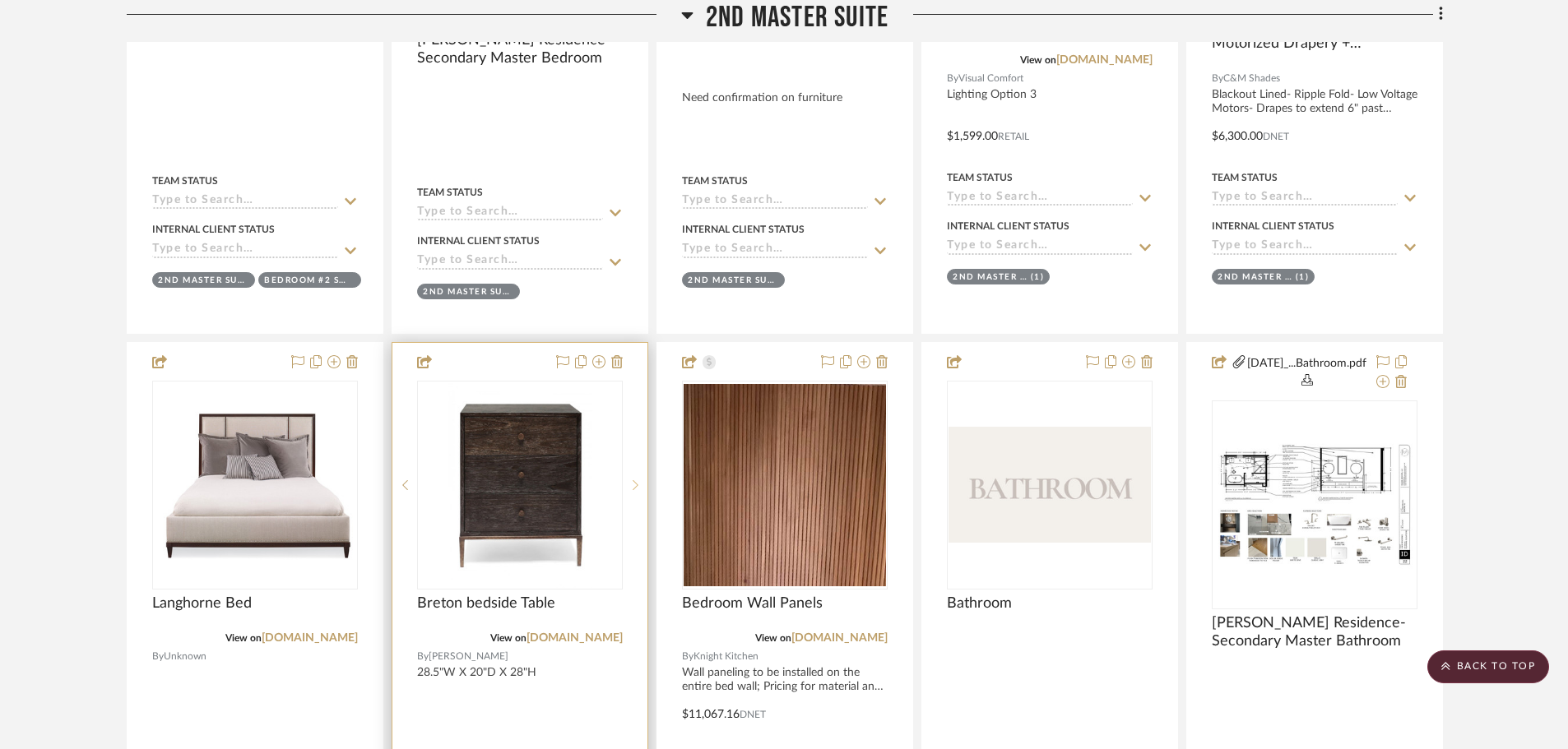
click at [636, 482] on icon at bounding box center [636, 485] width 5 height 12
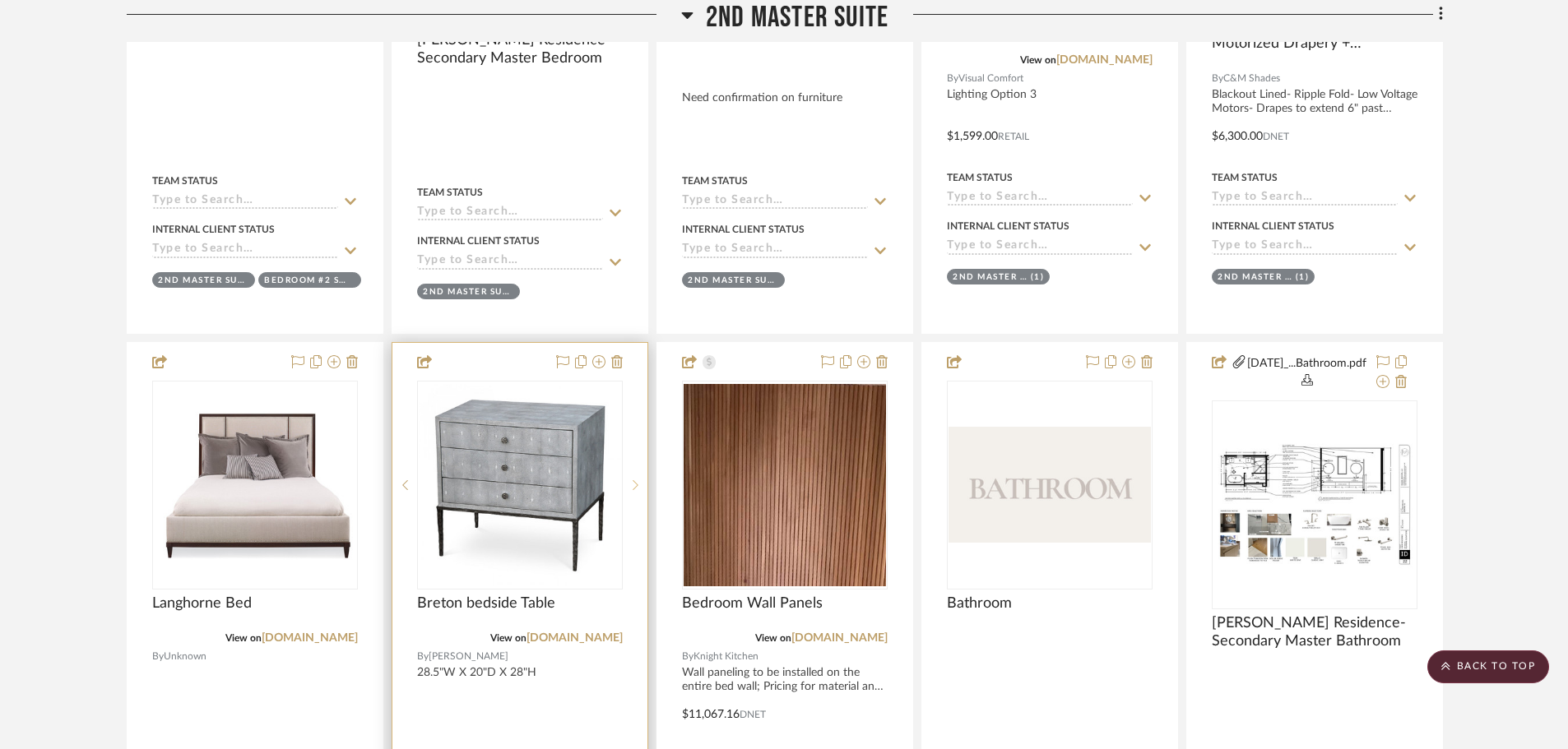
click at [636, 482] on icon at bounding box center [636, 485] width 5 height 12
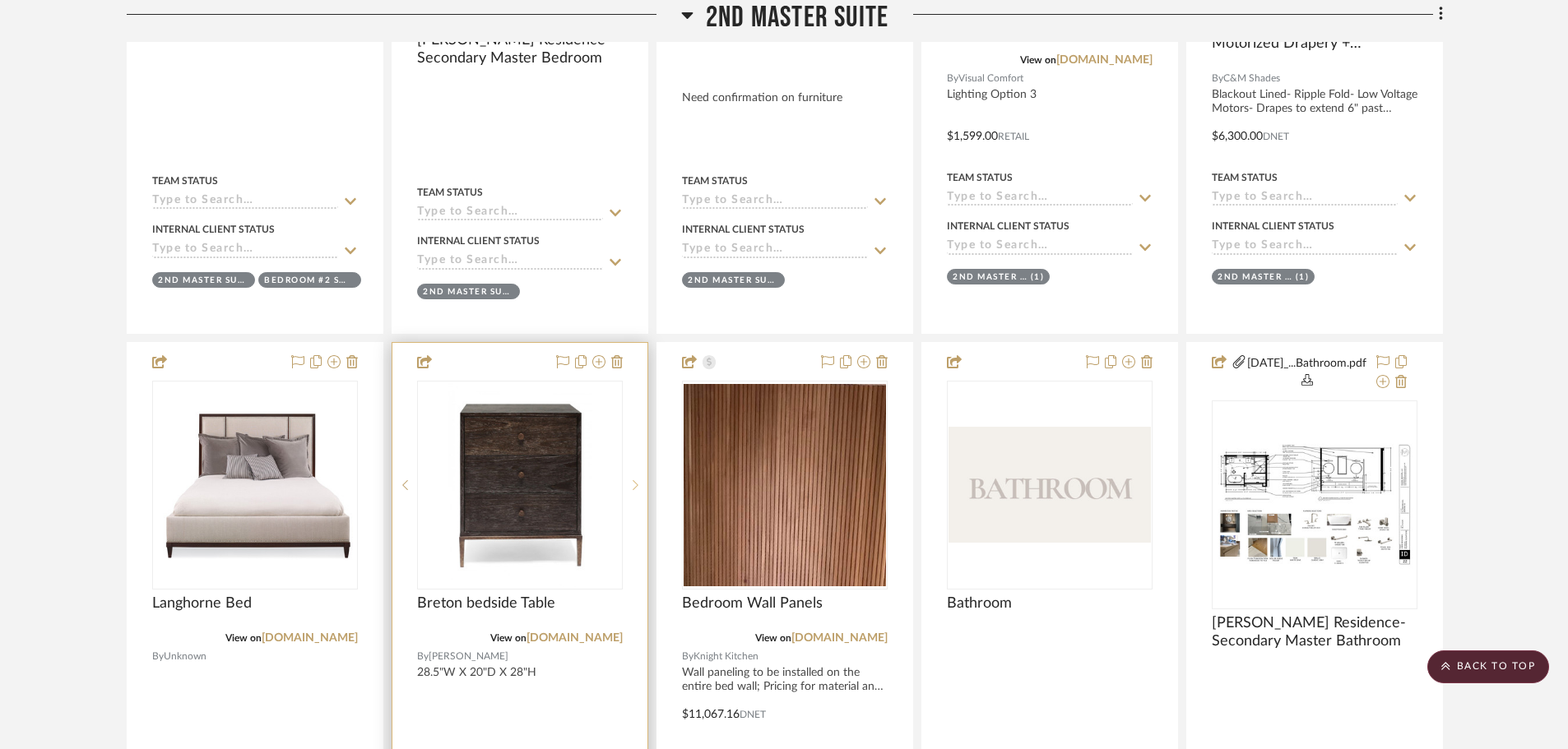
click at [636, 482] on icon at bounding box center [636, 485] width 5 height 12
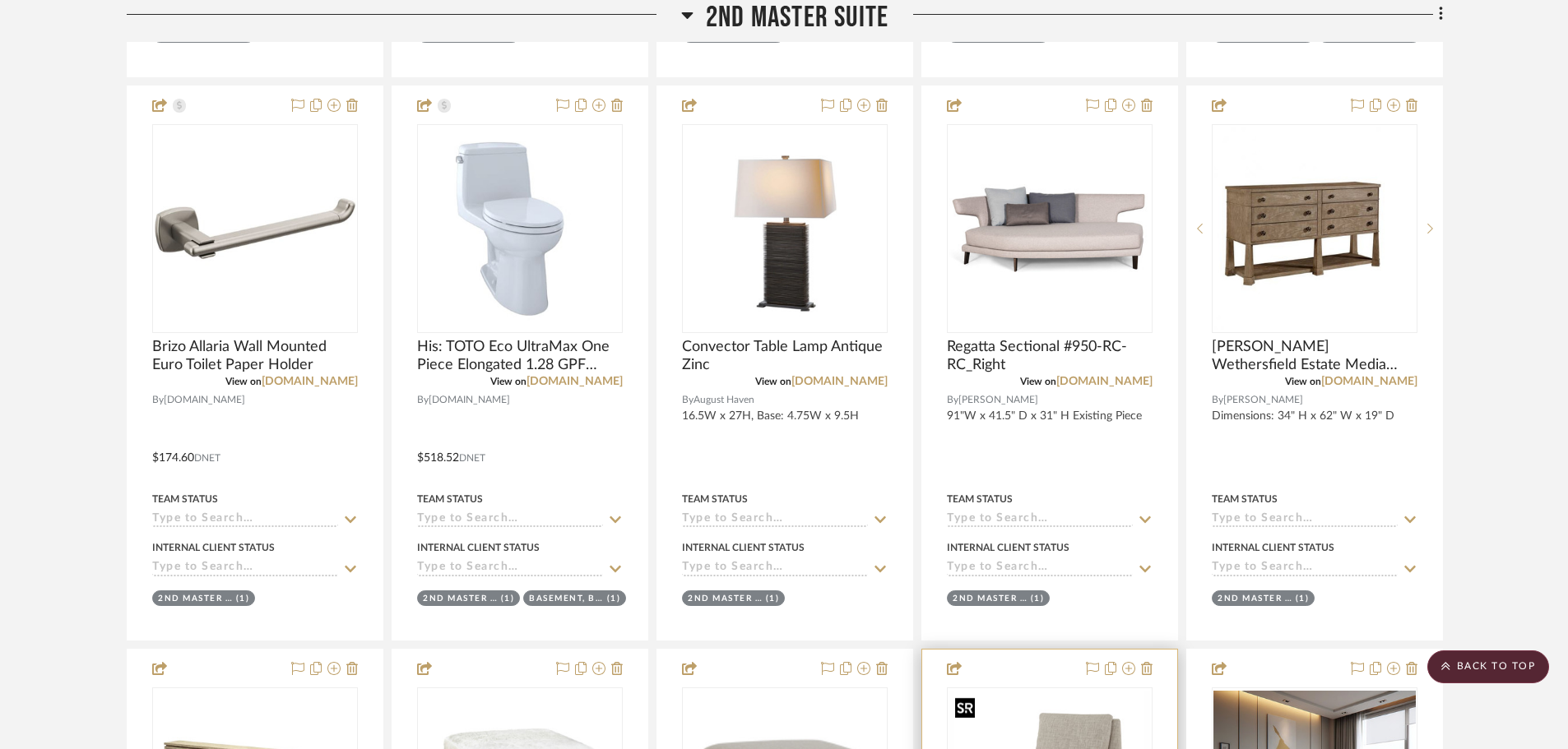
scroll to position [4441, 0]
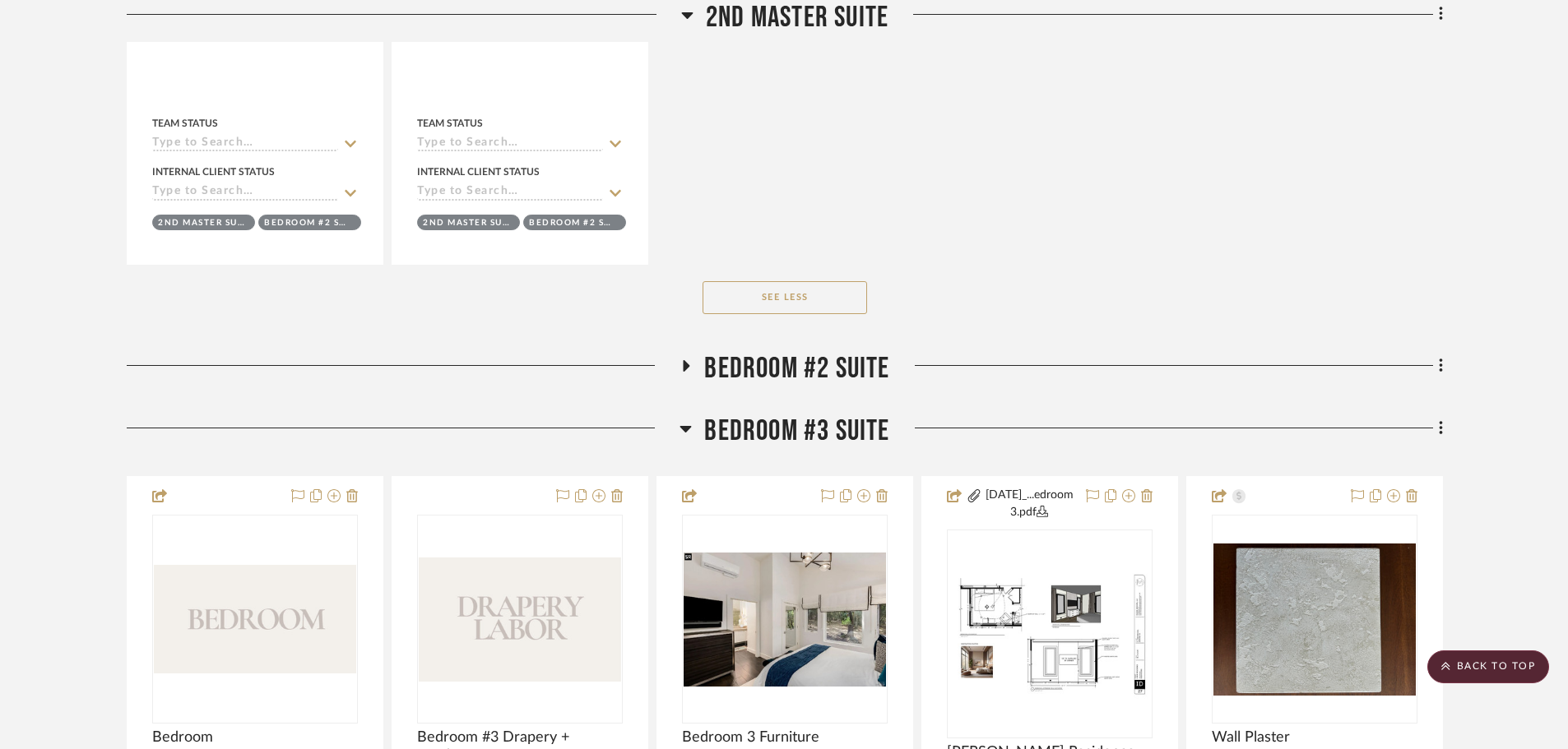
click at [789, 364] on span "Bedroom #2 Suite" at bounding box center [797, 369] width 185 height 36
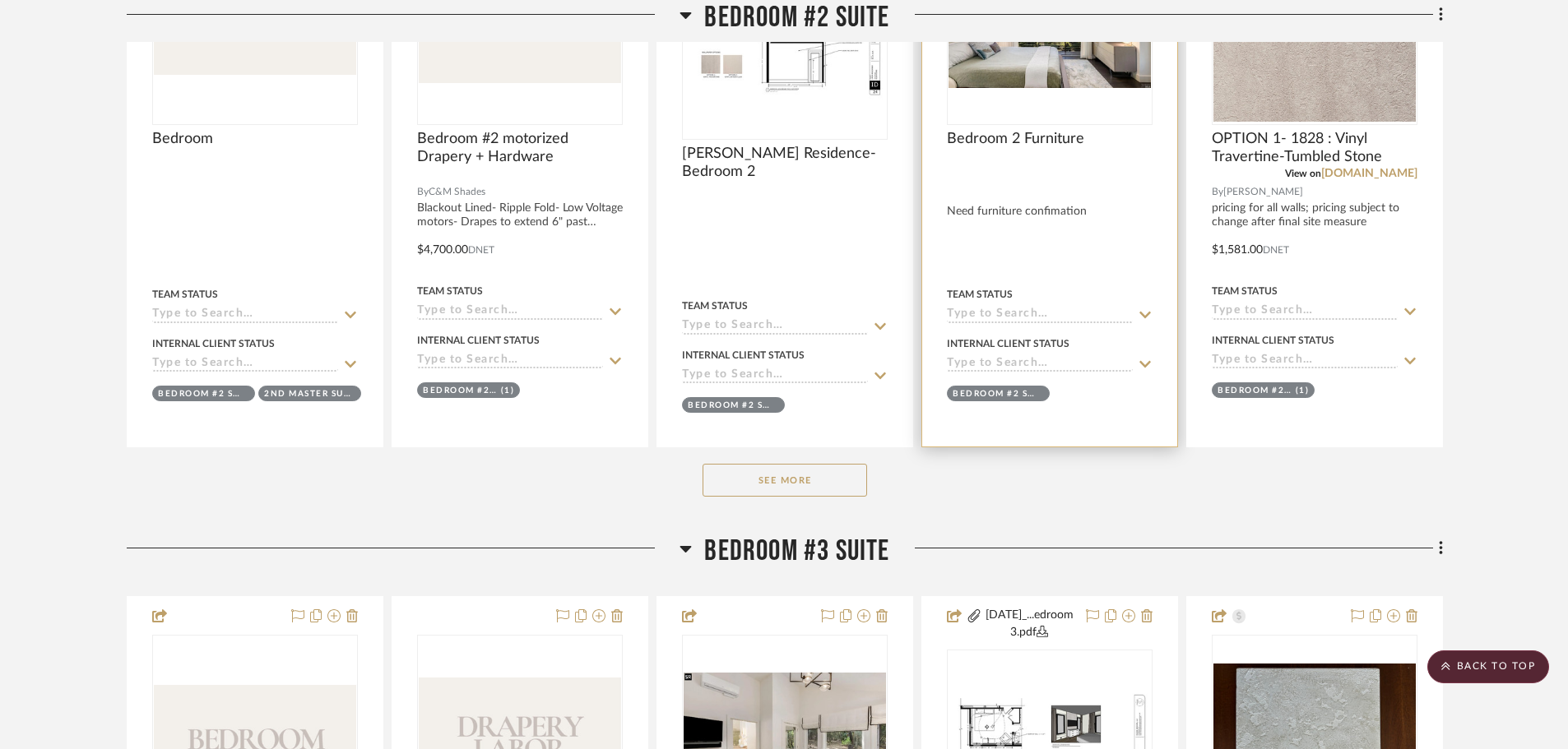
scroll to position [6744, 0]
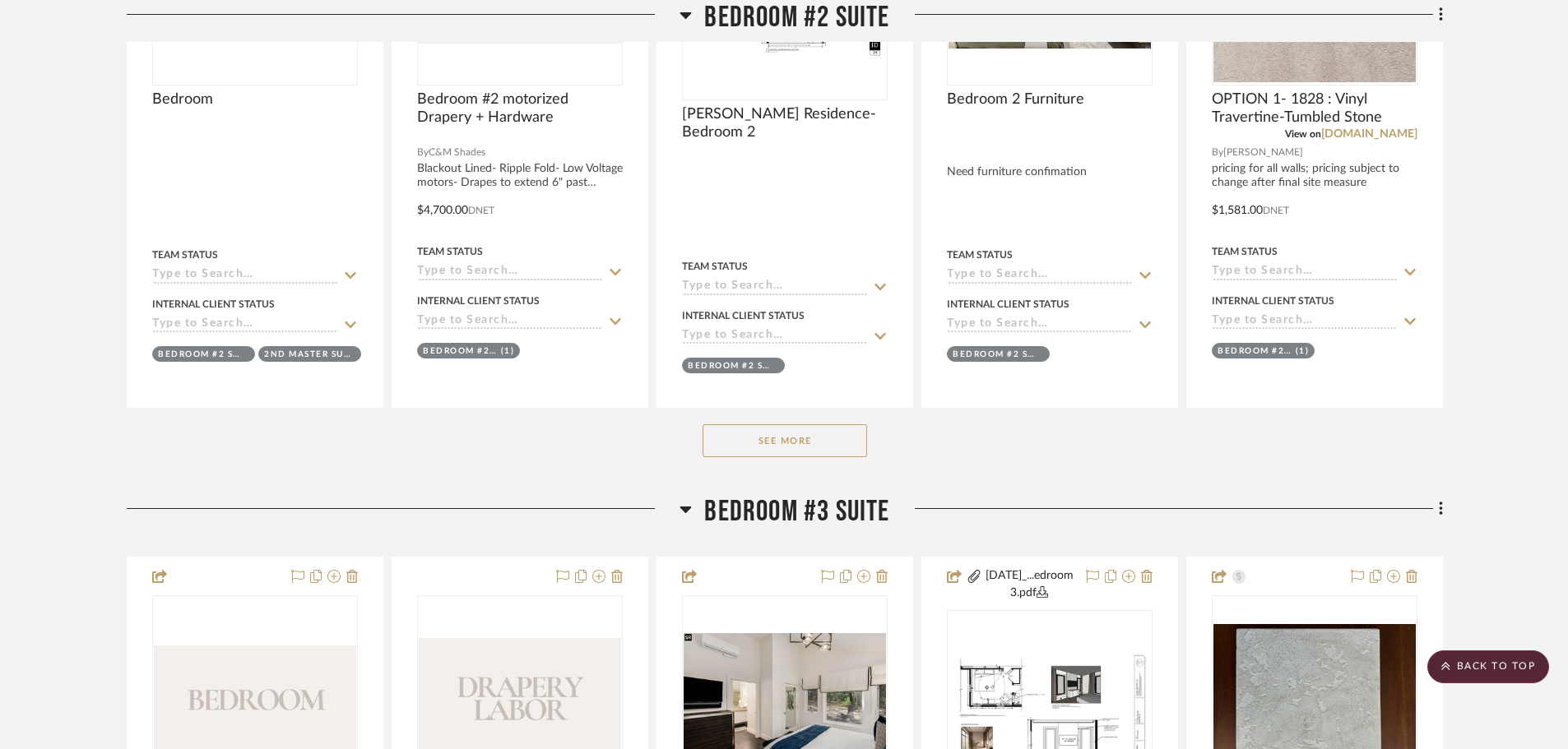
click at [786, 456] on button "See More" at bounding box center [785, 440] width 165 height 33
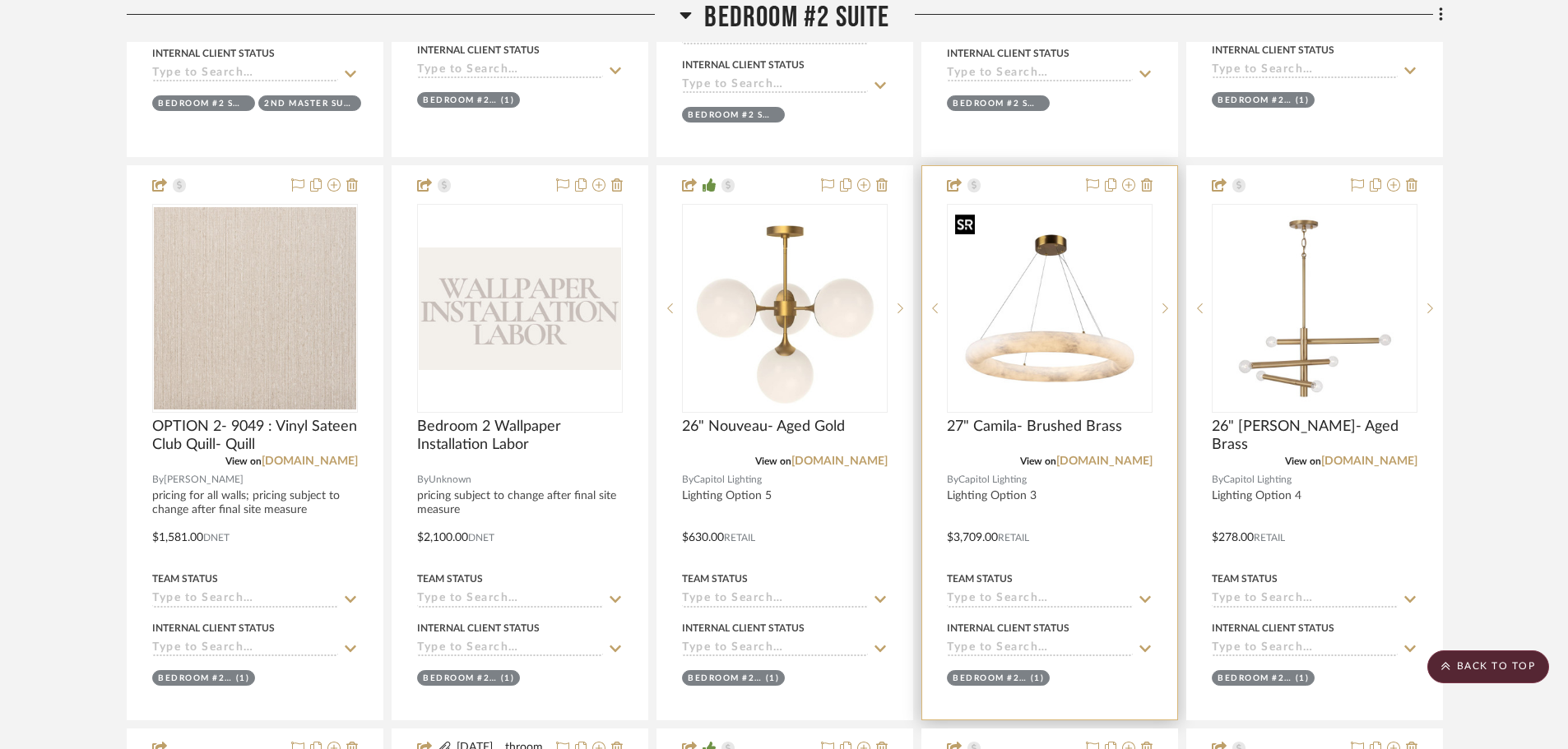
scroll to position [7072, 0]
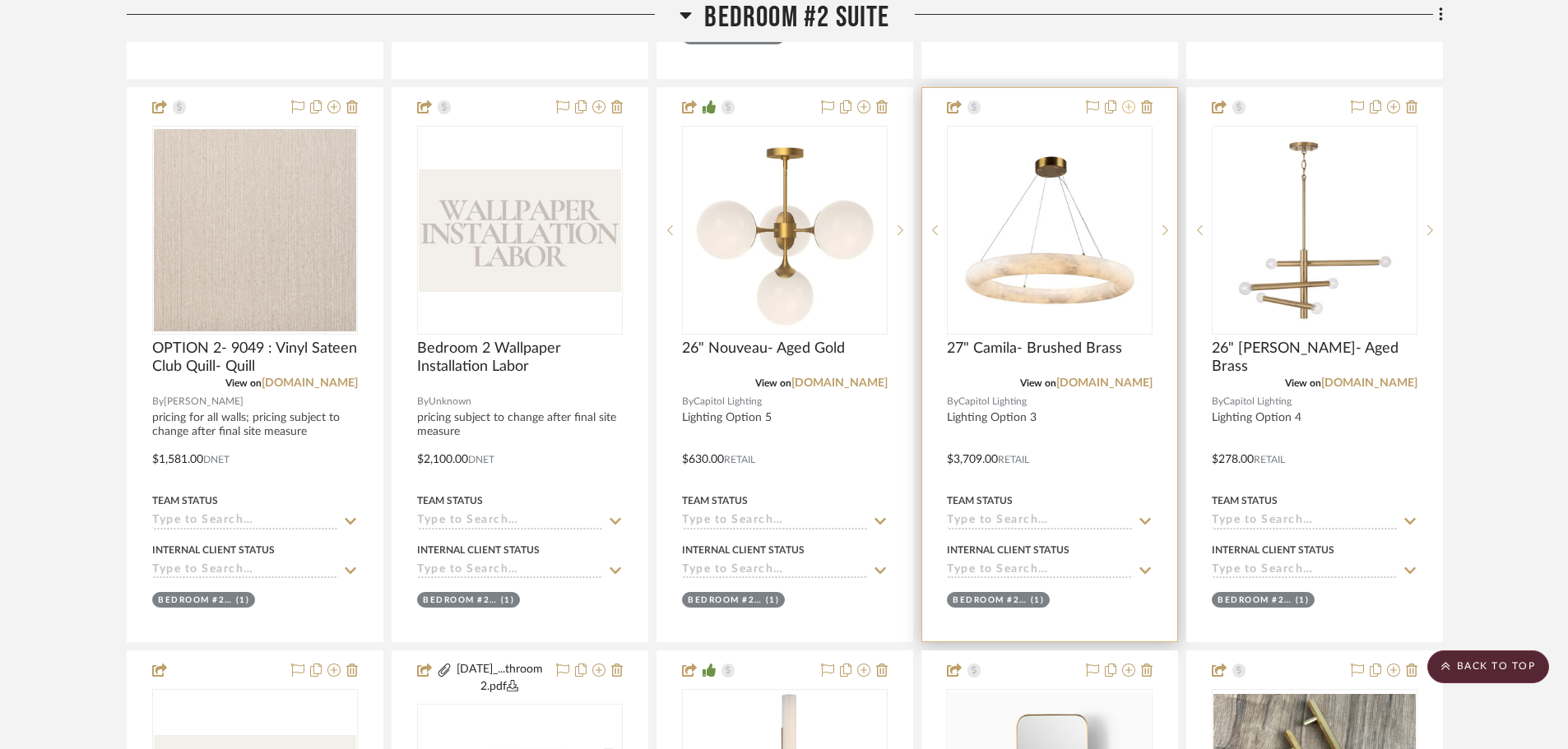
click at [1127, 105] on icon at bounding box center [1128, 107] width 13 height 13
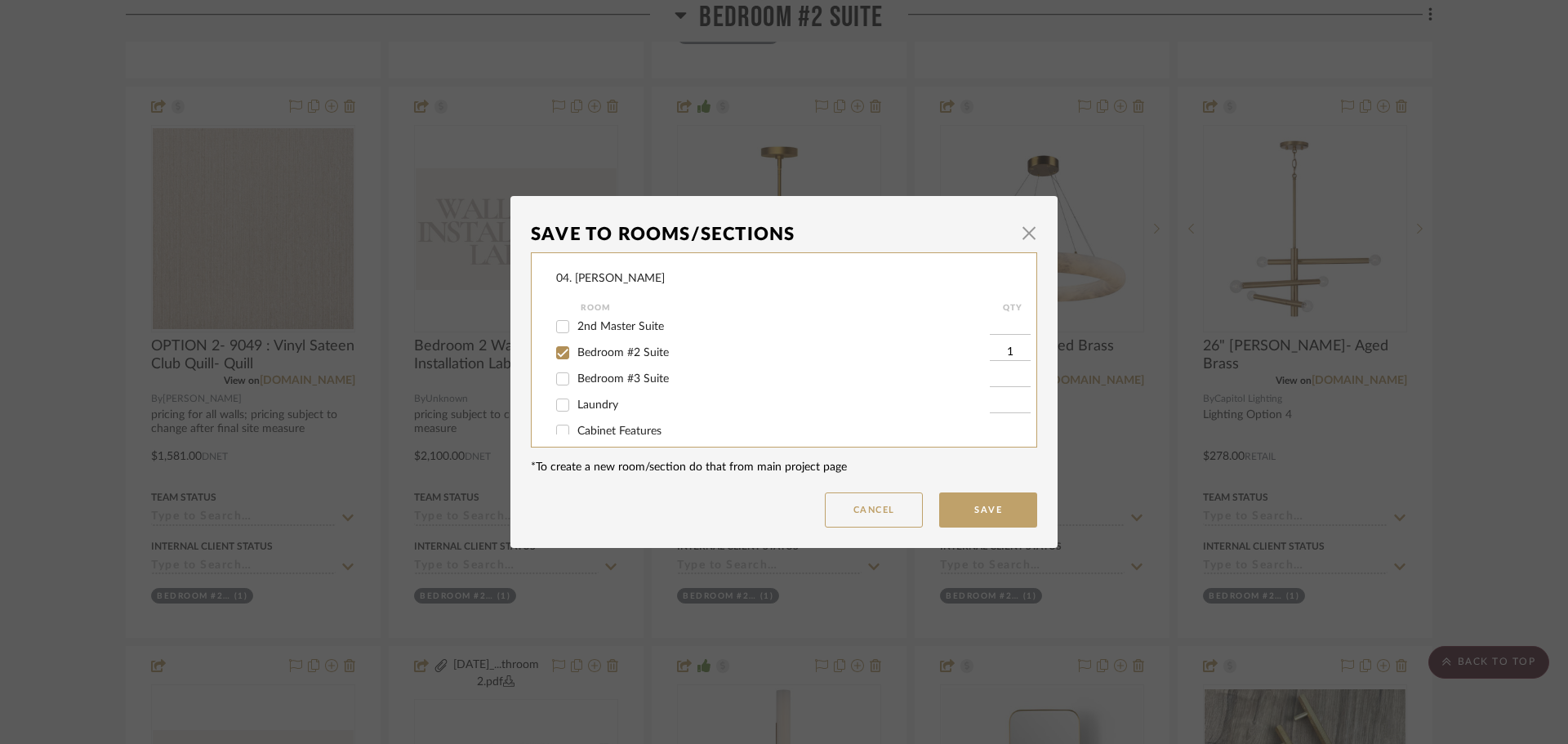
scroll to position [408, 0]
click at [874, 499] on button "Cancel" at bounding box center [874, 510] width 98 height 35
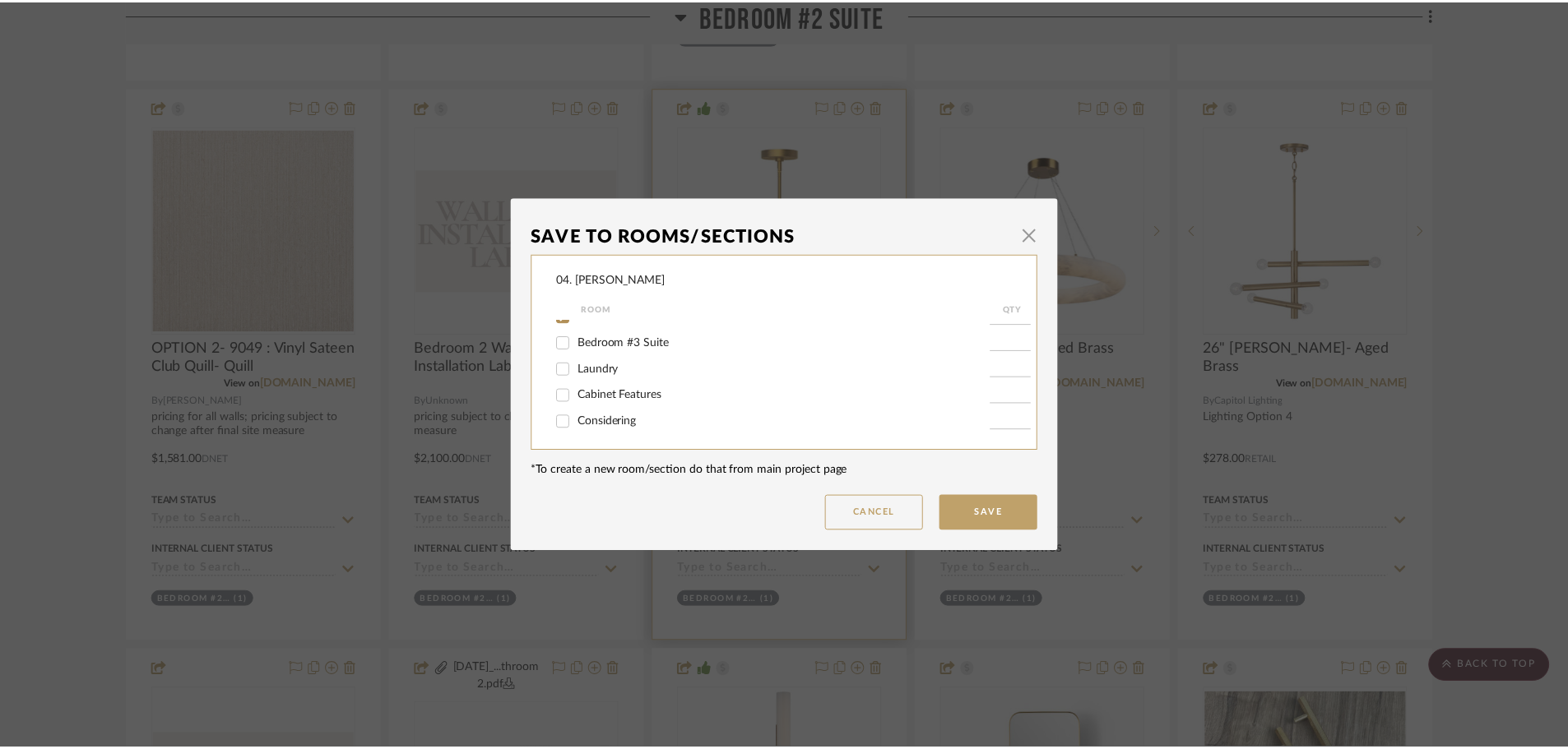
scroll to position [7072, 0]
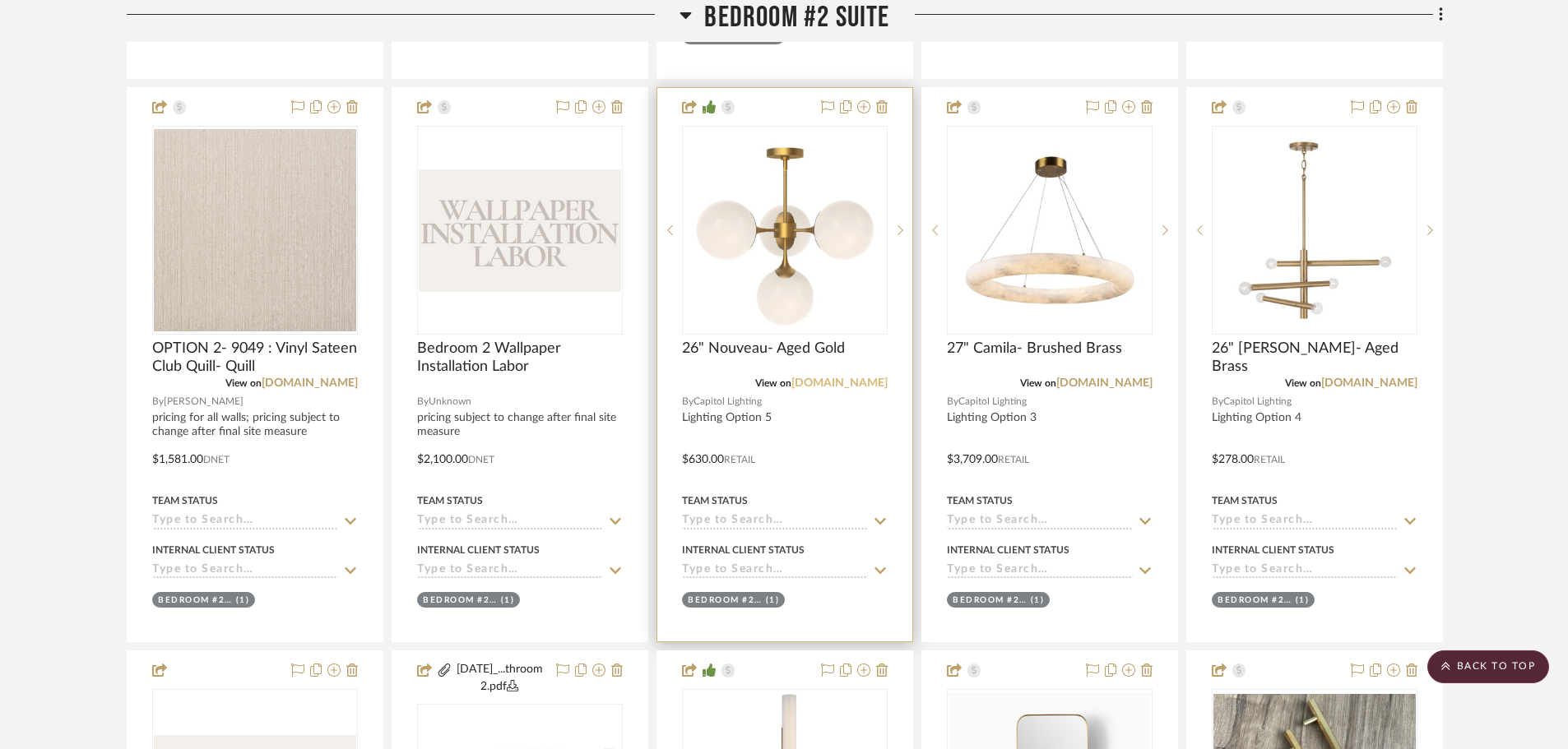
click at [860, 383] on link "[DOMAIN_NAME]" at bounding box center [839, 383] width 96 height 12
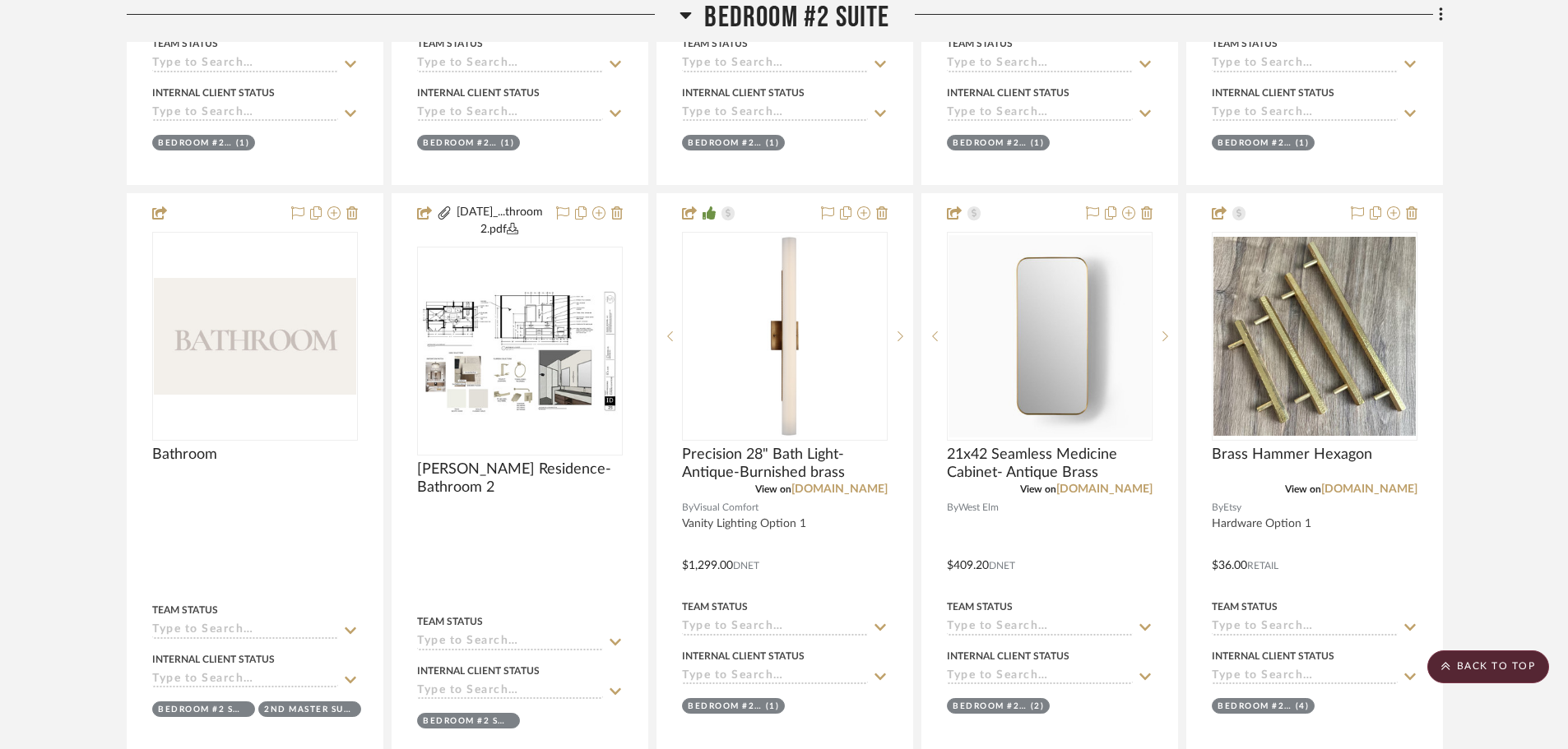
scroll to position [7566, 0]
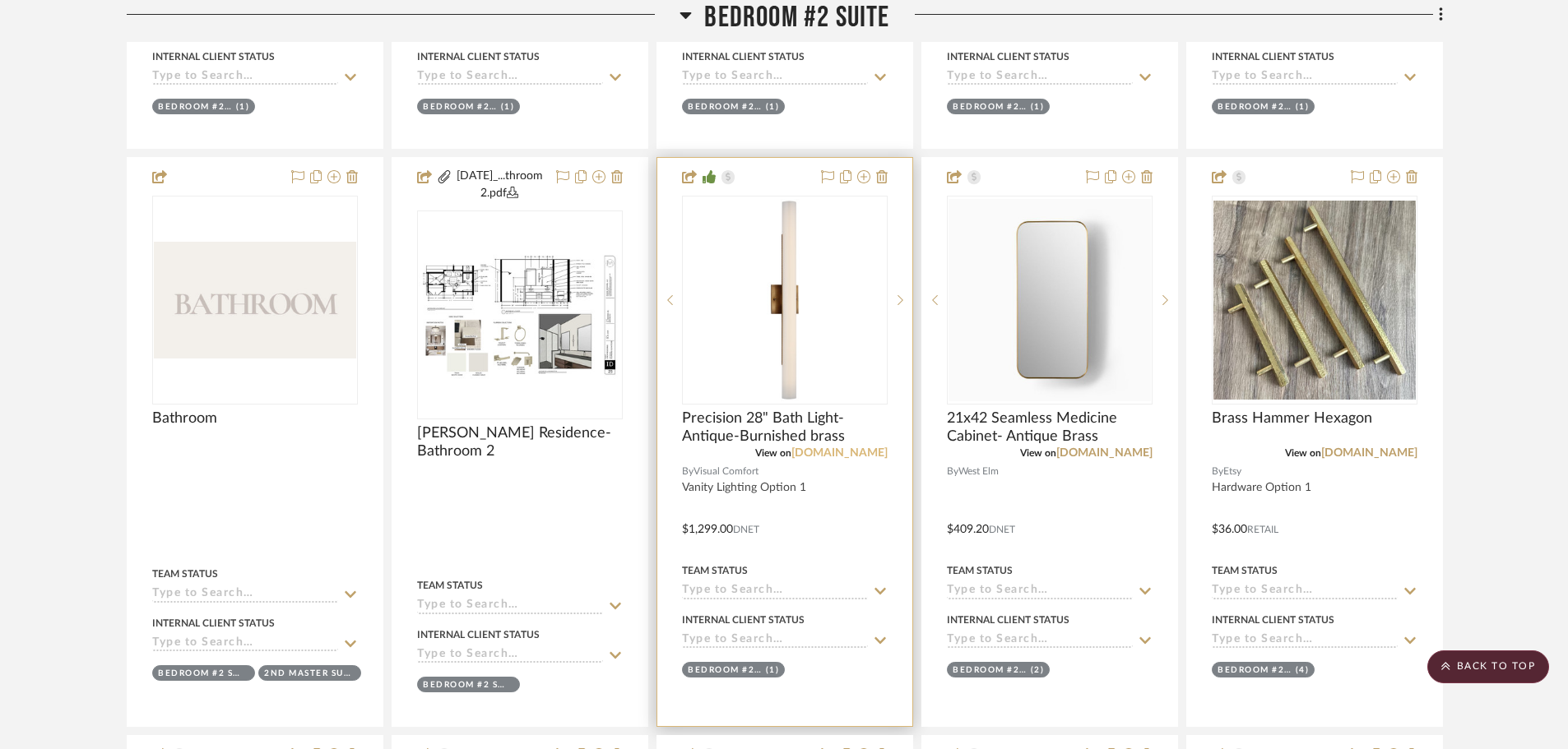
click at [877, 451] on link "[DOMAIN_NAME]" at bounding box center [839, 453] width 96 height 12
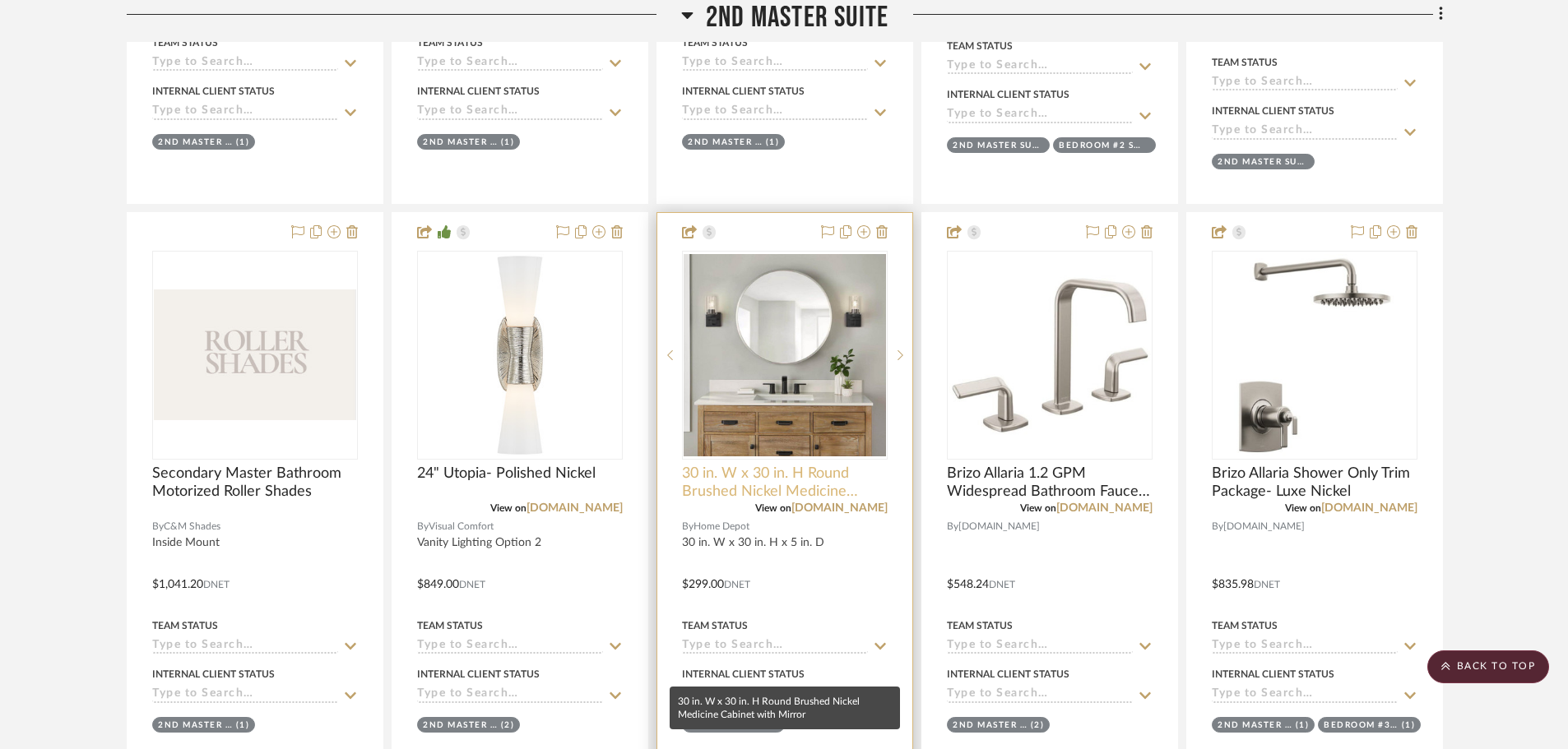
scroll to position [2303, 0]
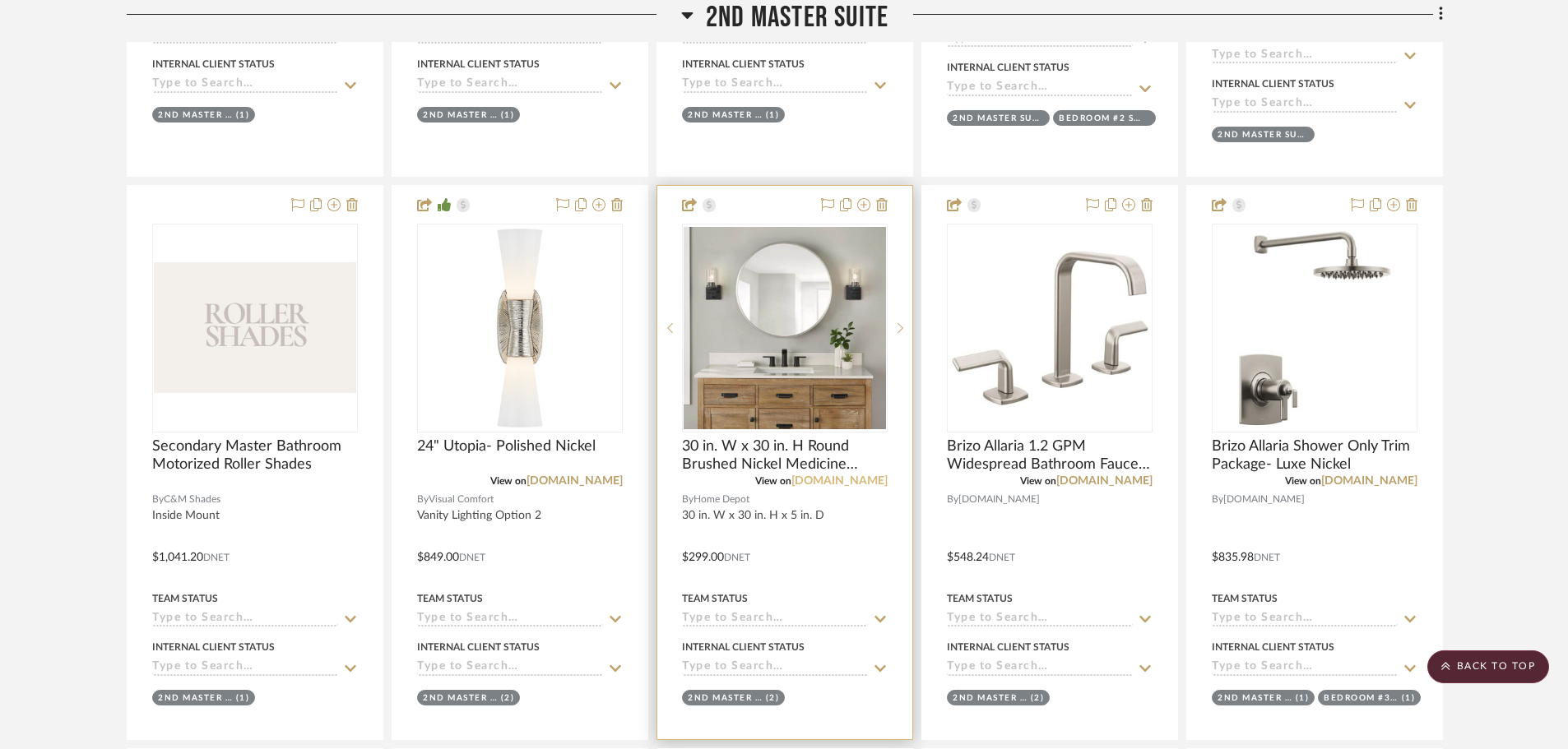
click at [846, 483] on link "[DOMAIN_NAME]" at bounding box center [839, 481] width 96 height 12
click at [853, 485] on link "[DOMAIN_NAME]" at bounding box center [839, 481] width 96 height 12
click at [902, 327] on icon at bounding box center [900, 328] width 5 height 12
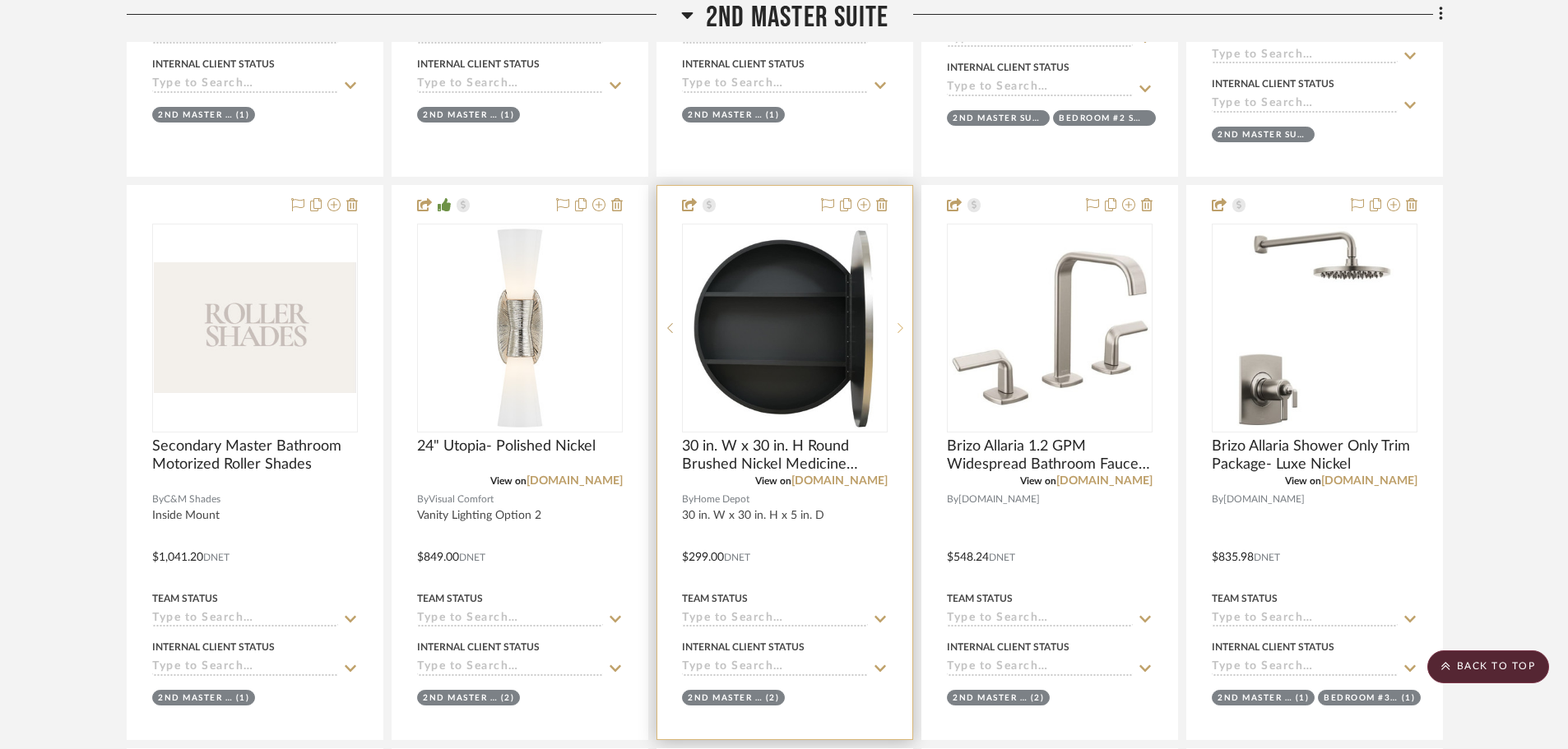
click at [902, 327] on icon at bounding box center [900, 328] width 5 height 12
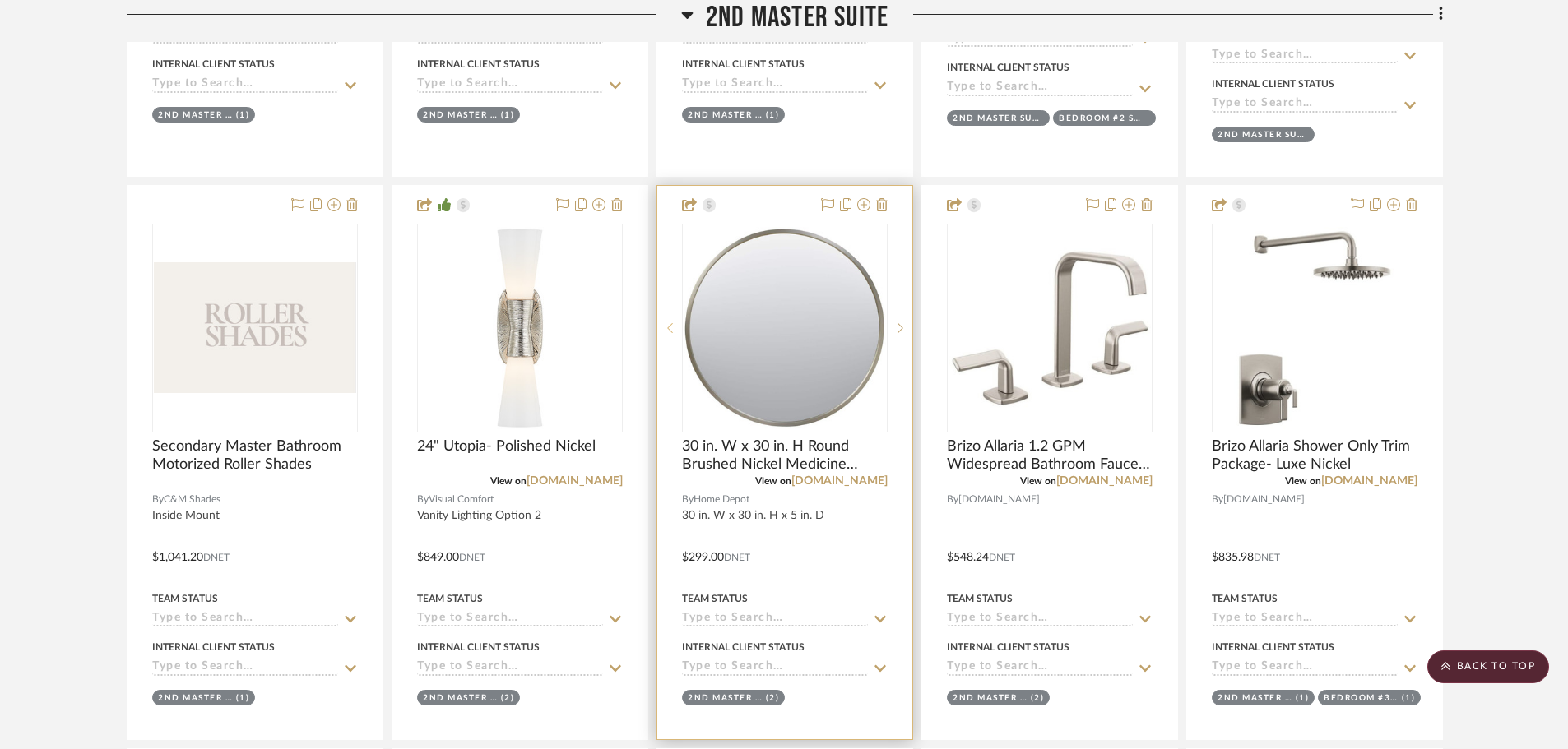
click at [672, 322] on icon at bounding box center [670, 328] width 5 height 12
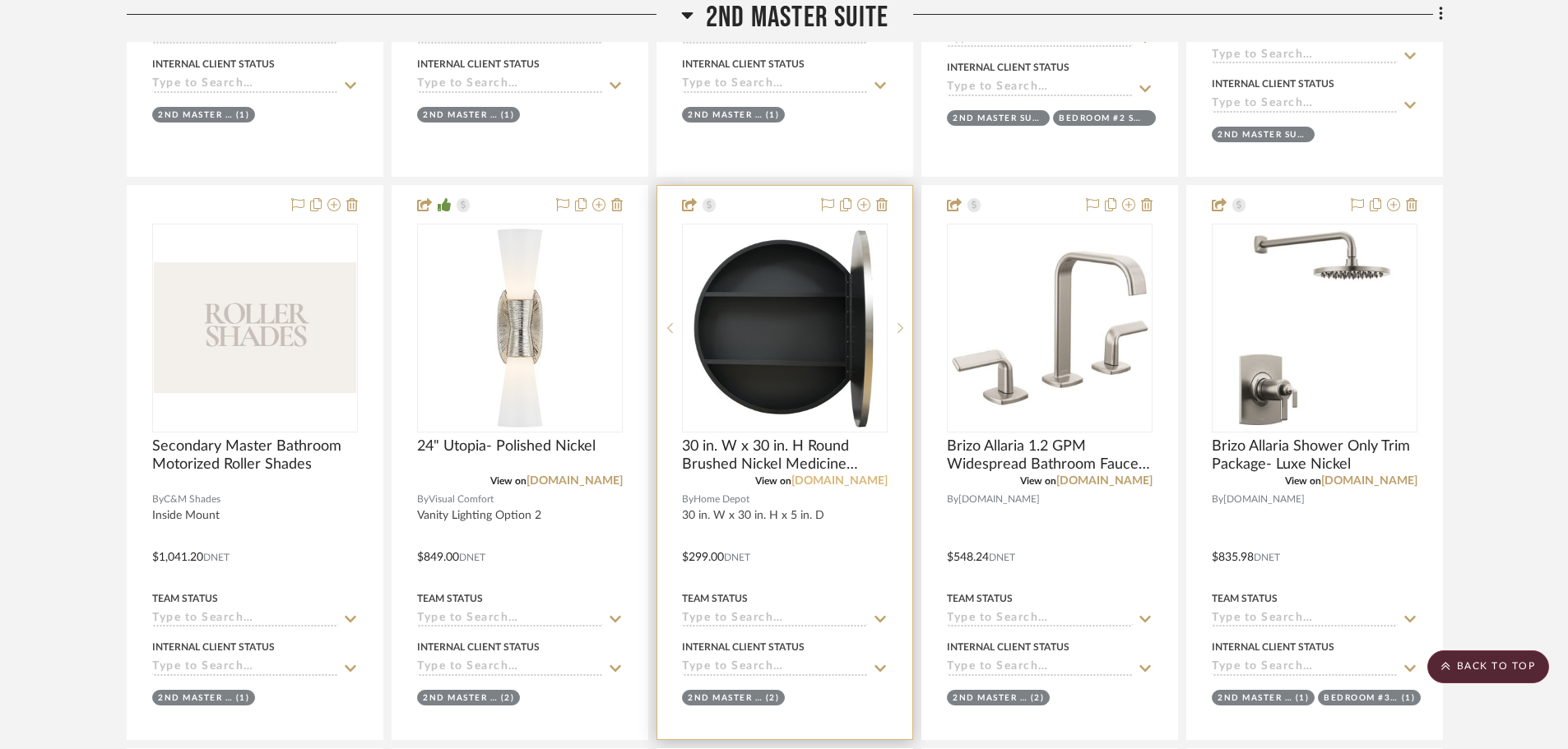
click at [852, 484] on link "[DOMAIN_NAME]" at bounding box center [839, 481] width 96 height 12
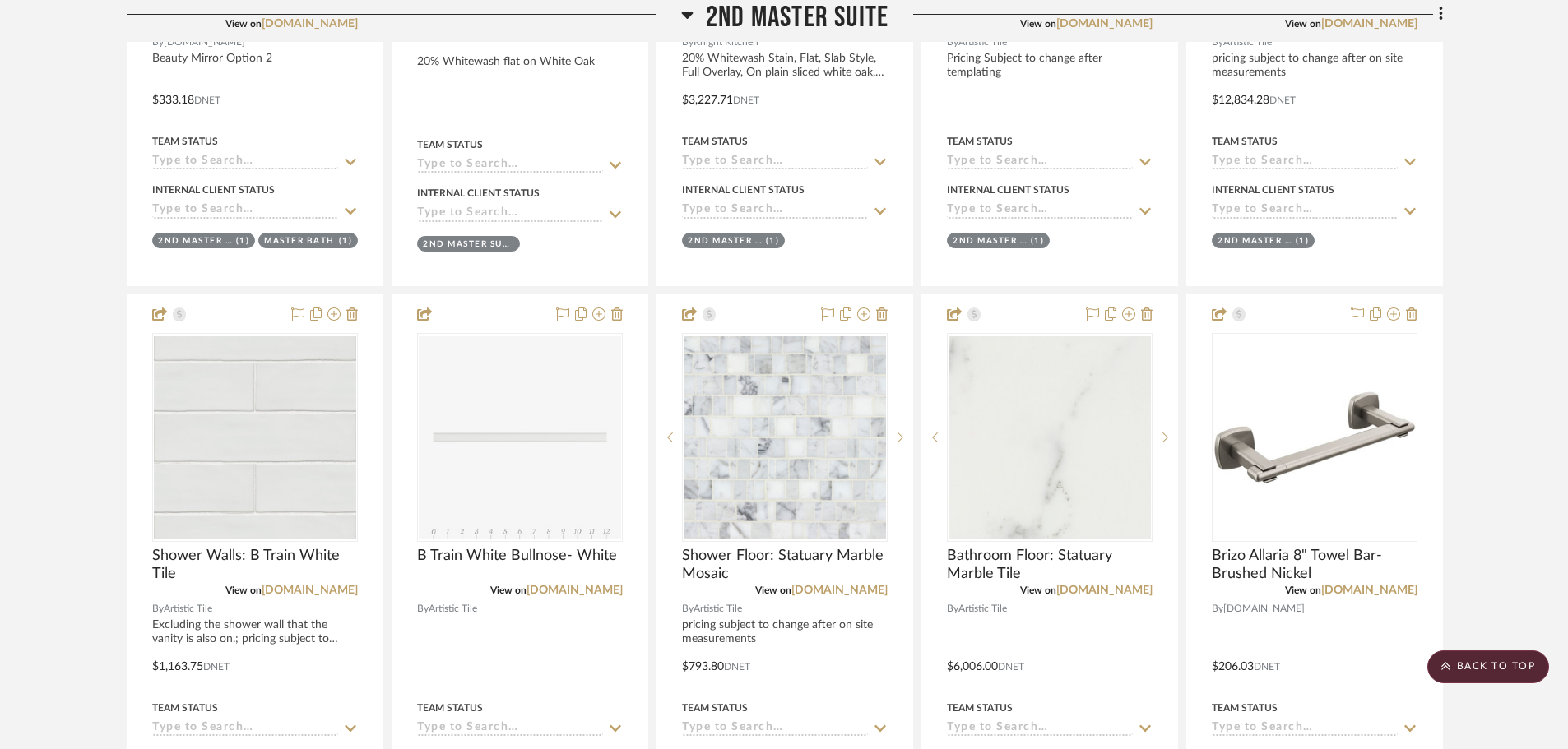
scroll to position [3947, 0]
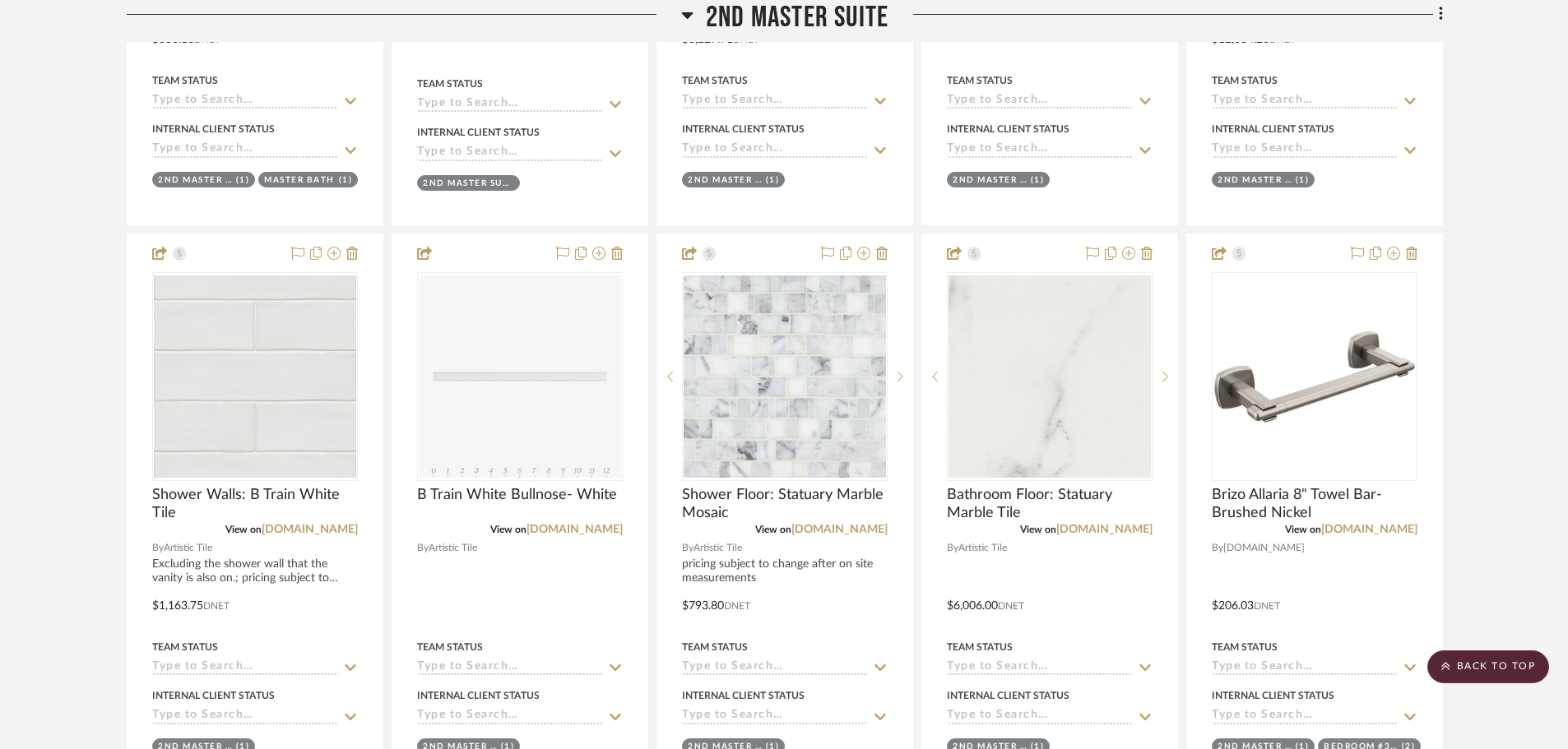
click at [835, 23] on span "2nd Master Suite" at bounding box center [797, 17] width 182 height 36
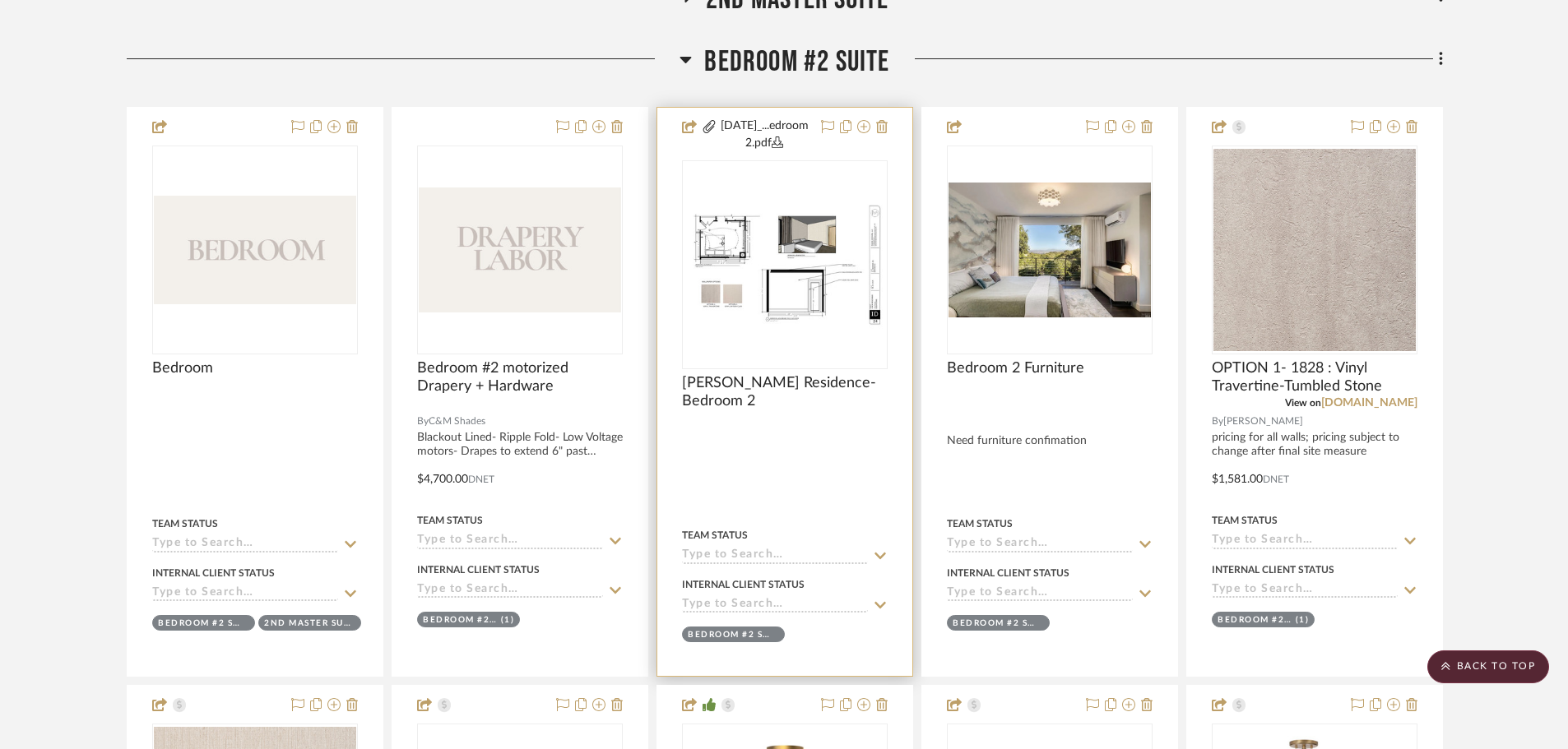
scroll to position [987, 0]
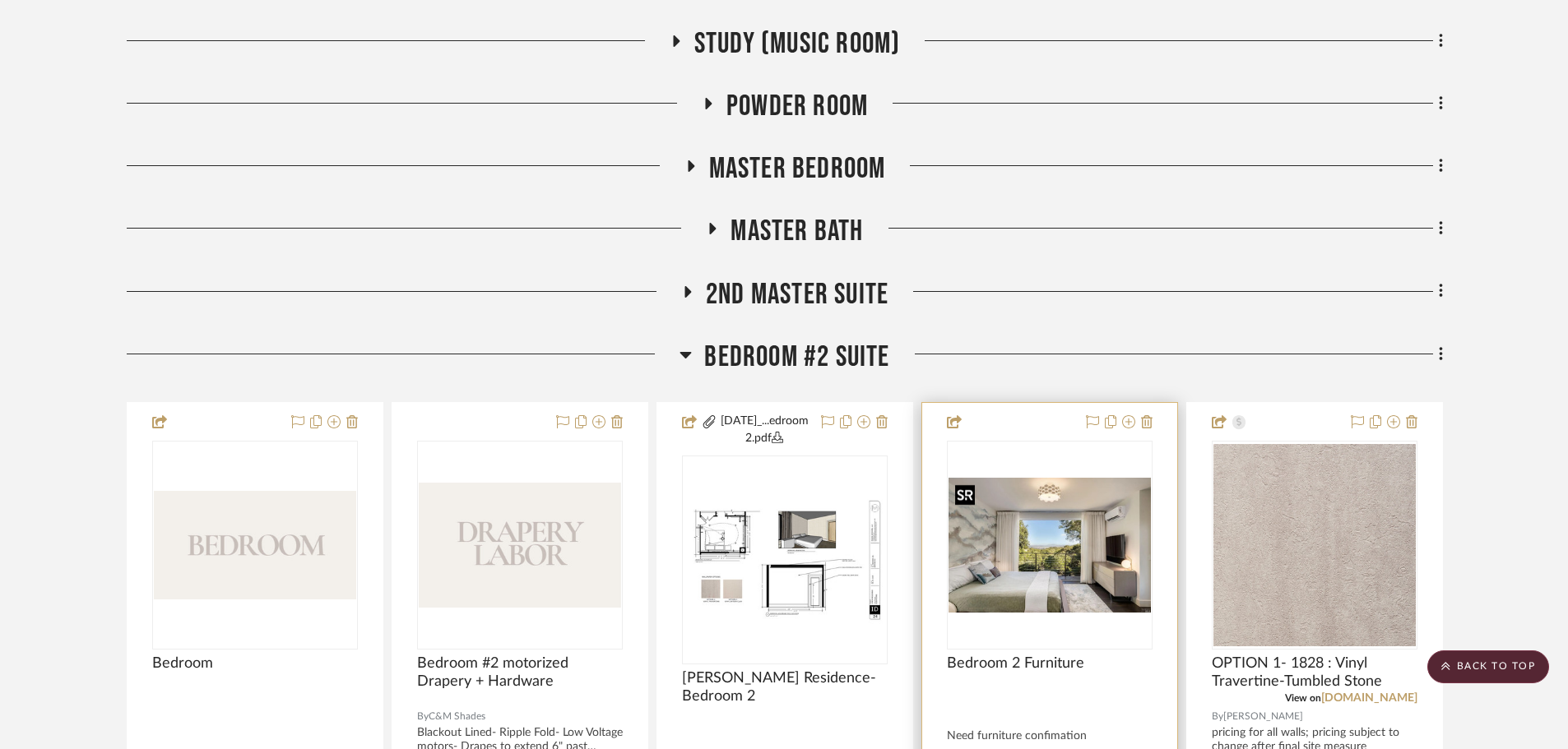
click at [1063, 551] on img "0" at bounding box center [1050, 545] width 202 height 135
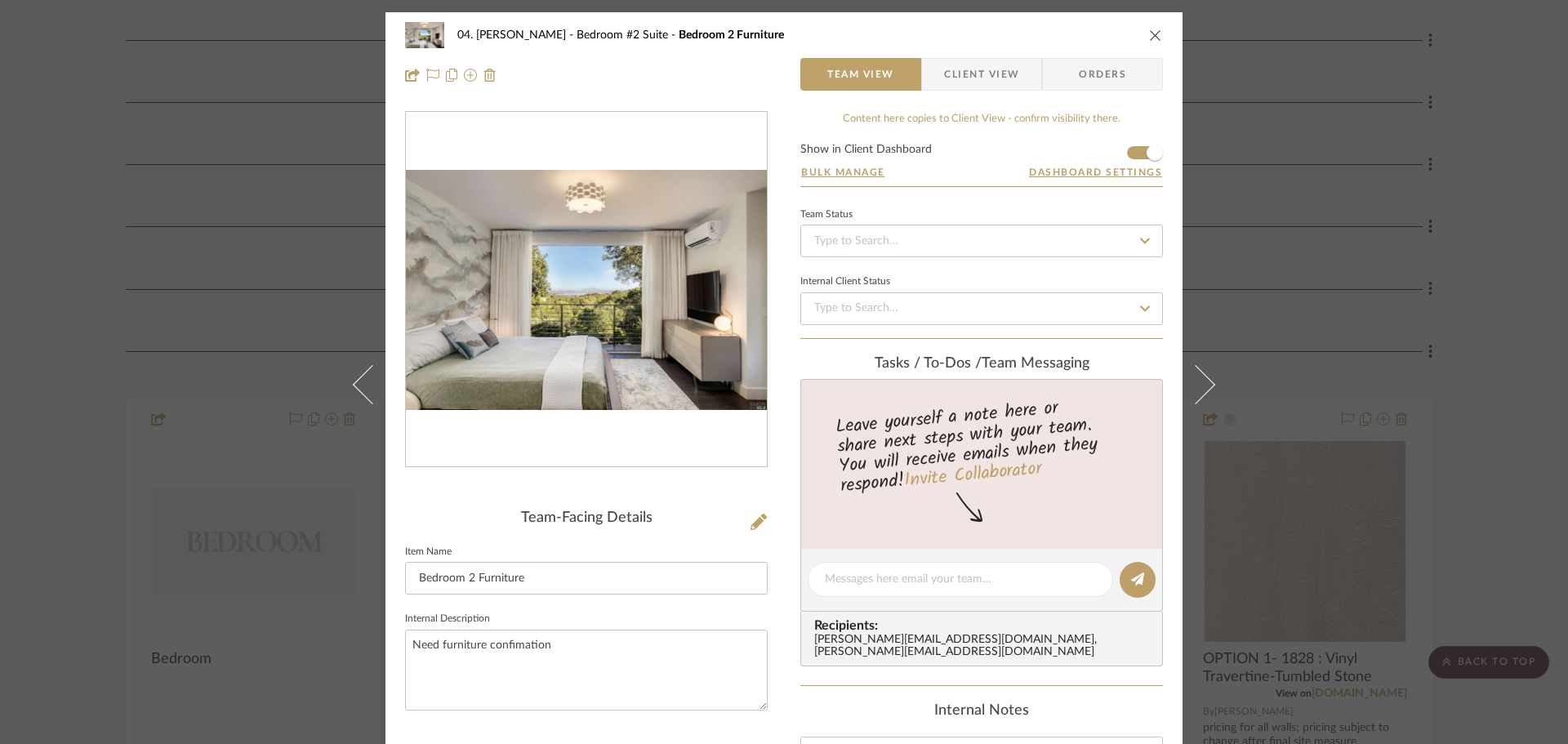
click at [1360, 426] on div "04. [PERSON_NAME] Bedroom #2 Suite Bedroom 2 Furniture Team View Client View Or…" at bounding box center [784, 372] width 1568 height 744
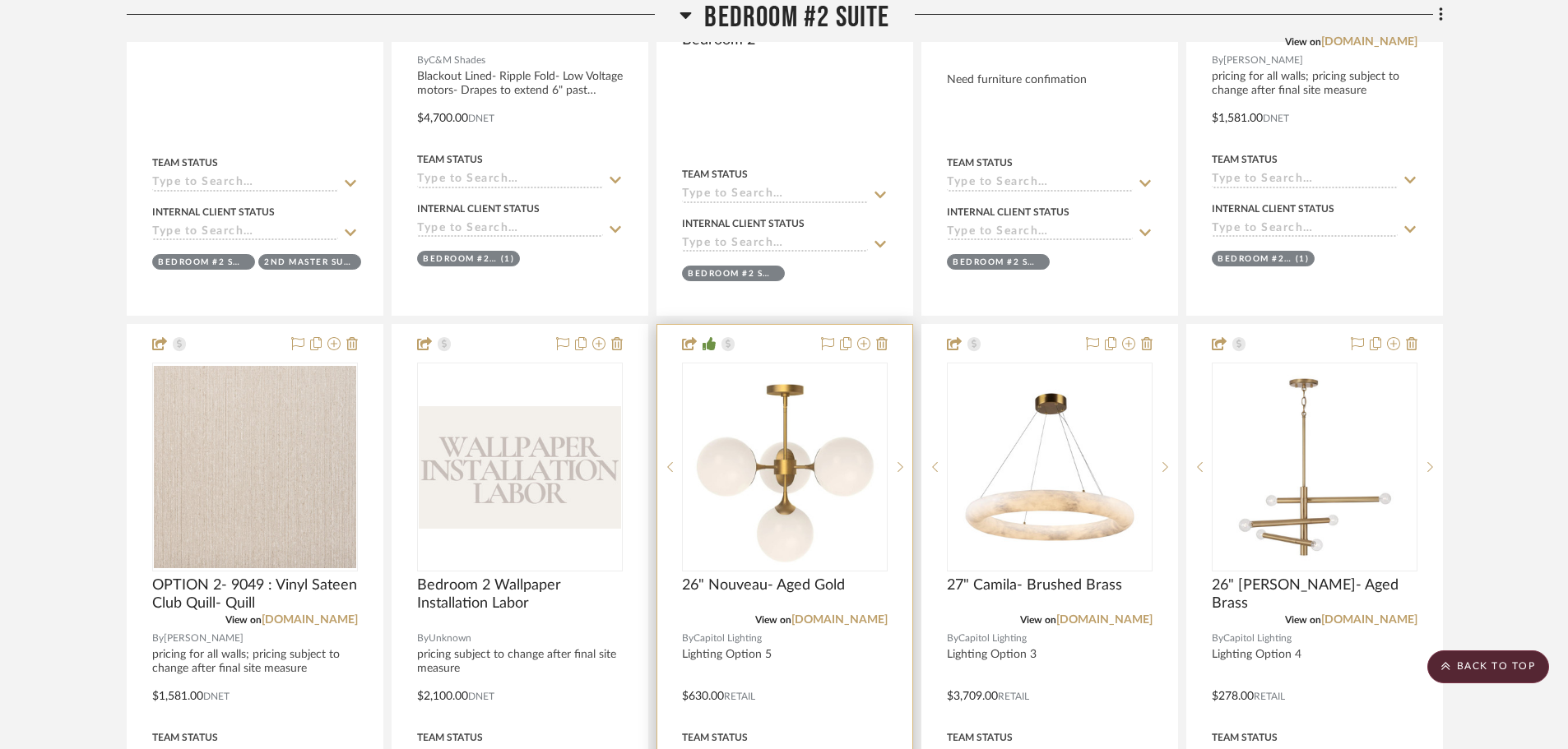
scroll to position [1645, 0]
click at [848, 616] on link "[DOMAIN_NAME]" at bounding box center [839, 618] width 96 height 12
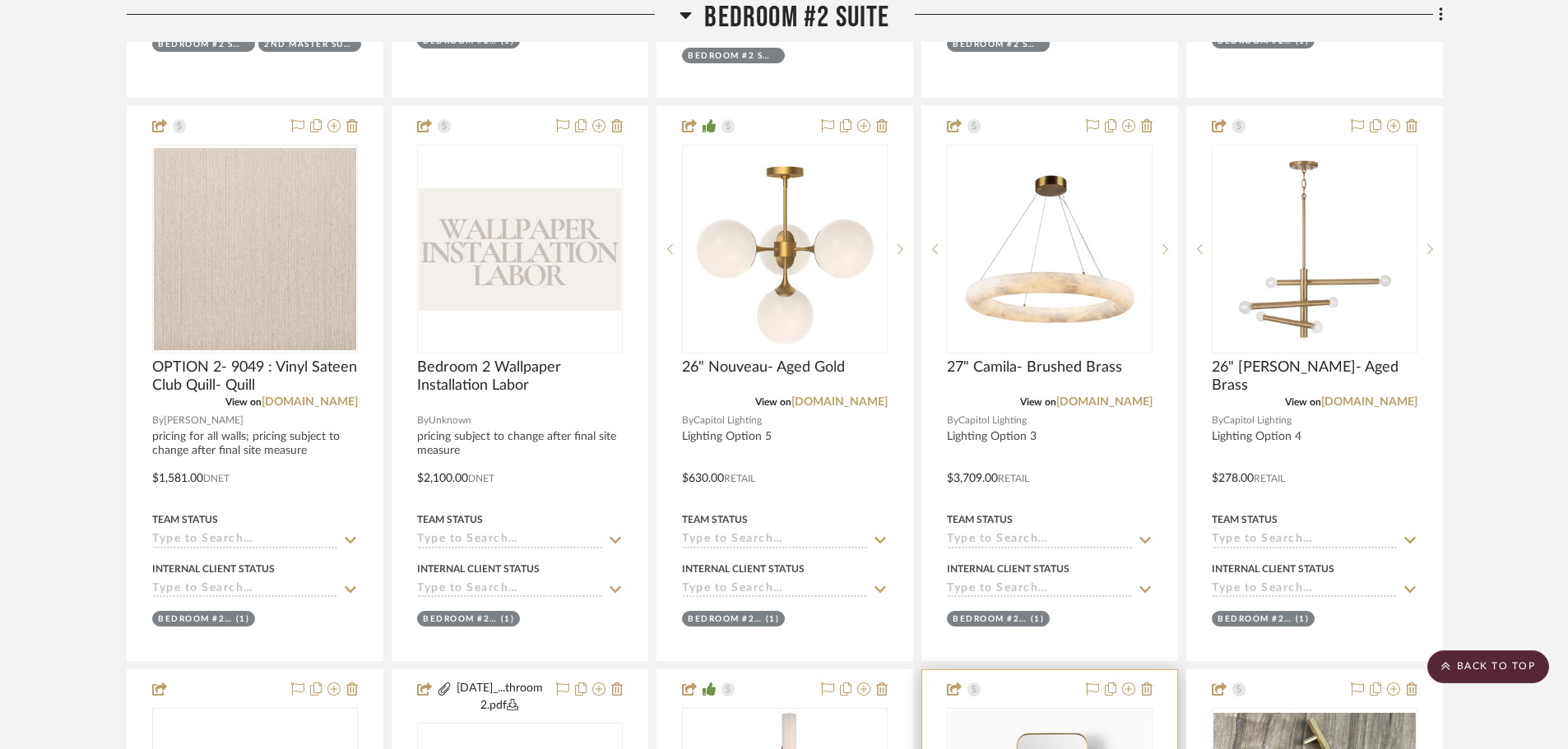
scroll to position [1809, 0]
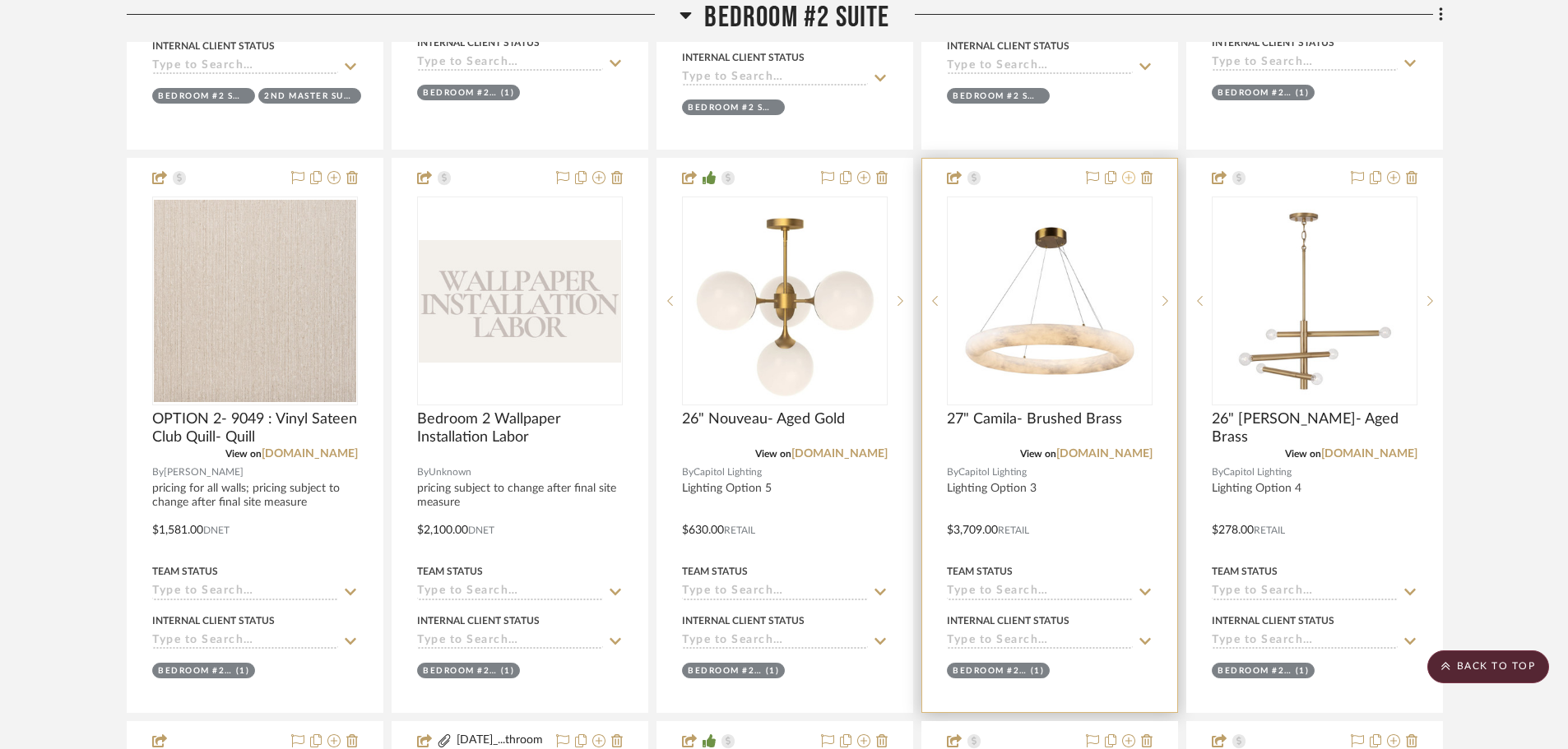
click at [1133, 184] on fa-icon at bounding box center [1128, 179] width 13 height 13
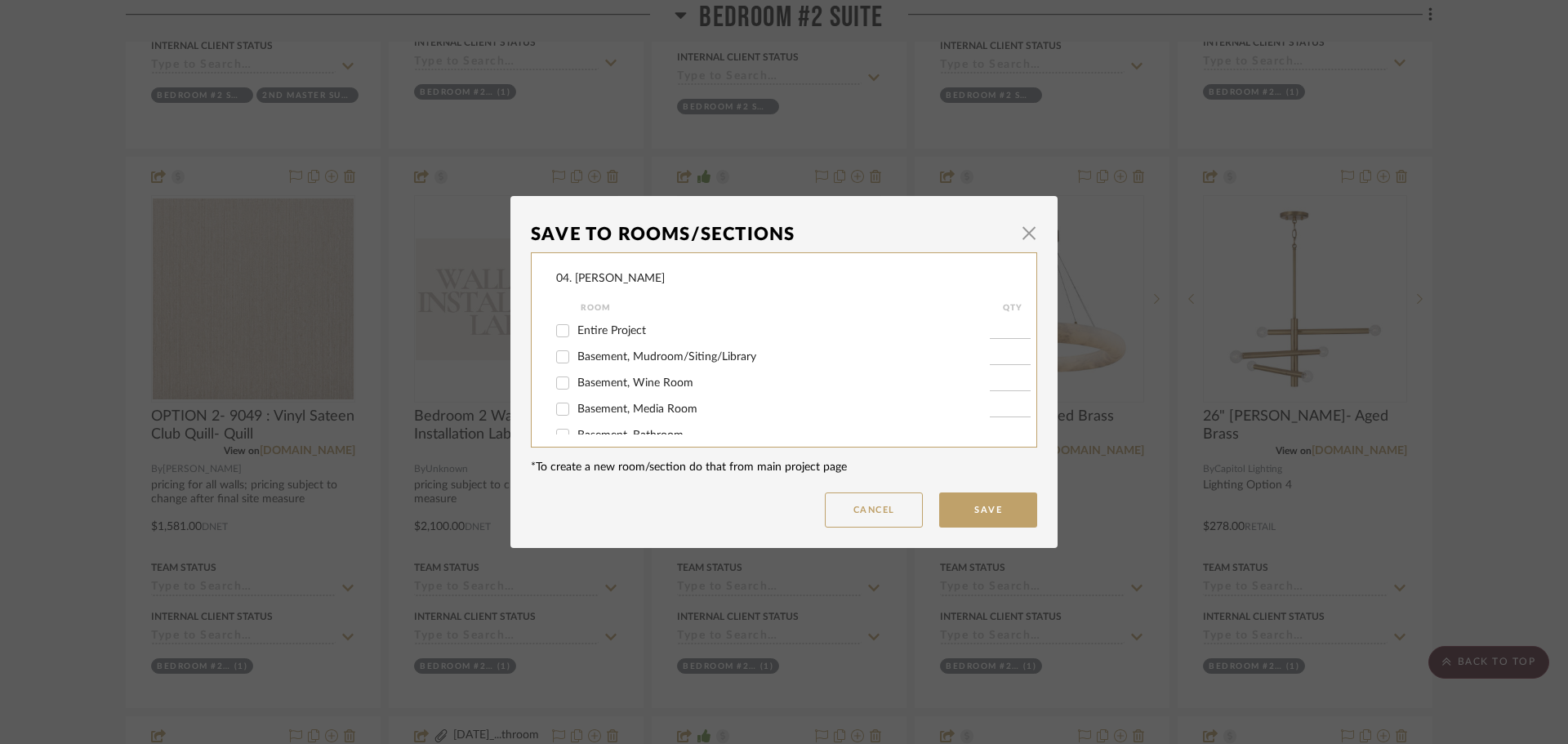
scroll to position [82, 0]
click at [1016, 231] on span "button" at bounding box center [1030, 233] width 33 height 33
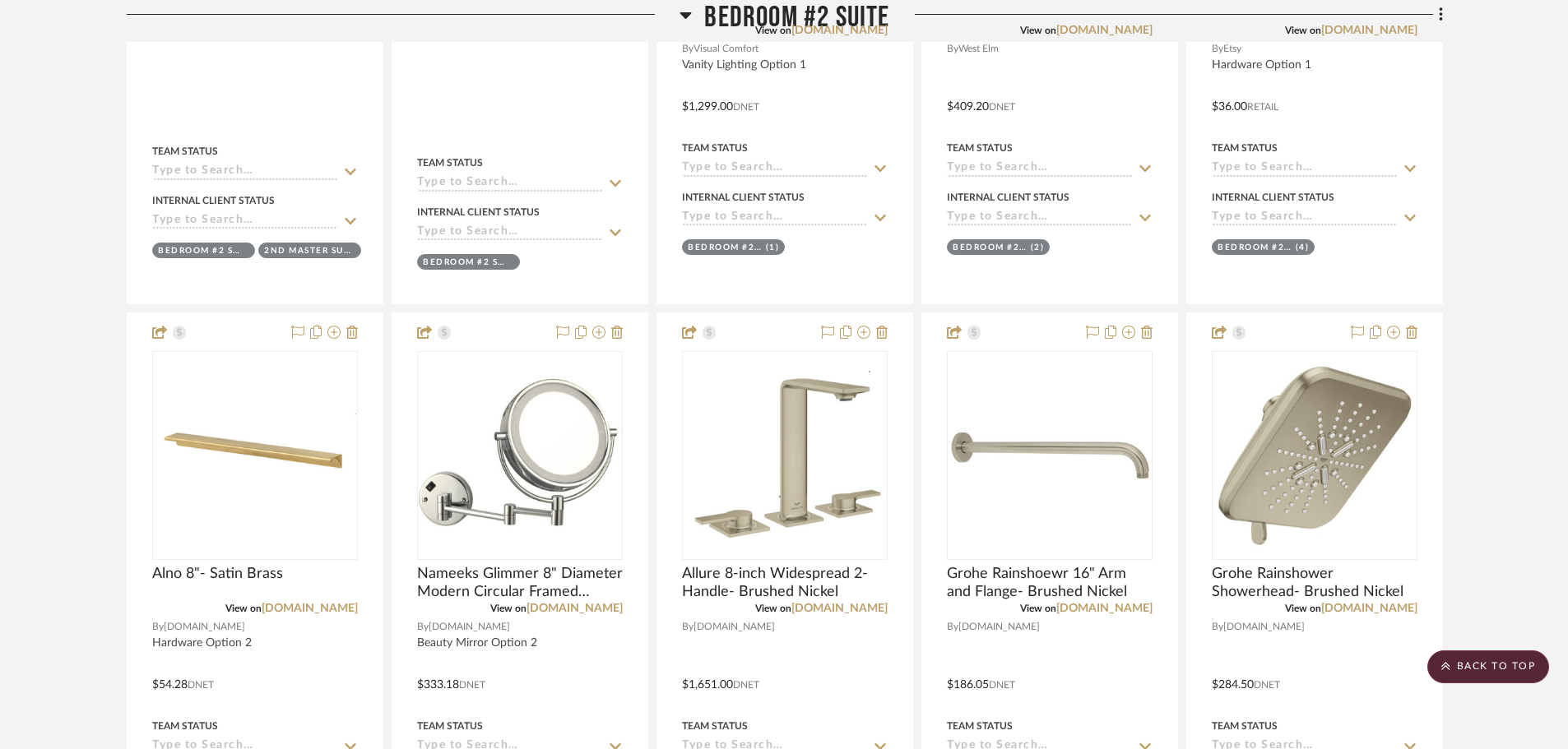
scroll to position [2385, 0]
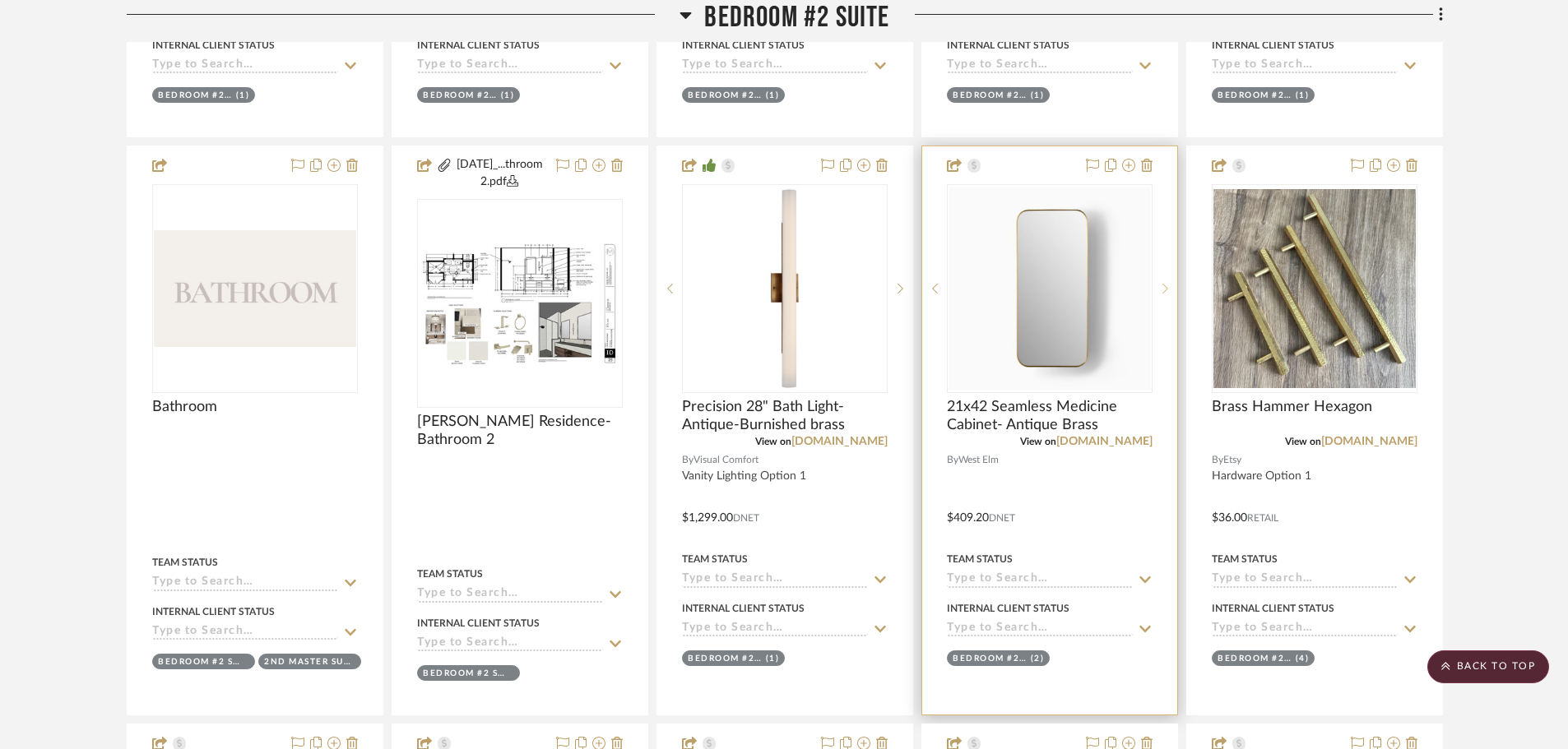
click at [1160, 285] on sr-next-btn at bounding box center [1164, 288] width 25 height 12
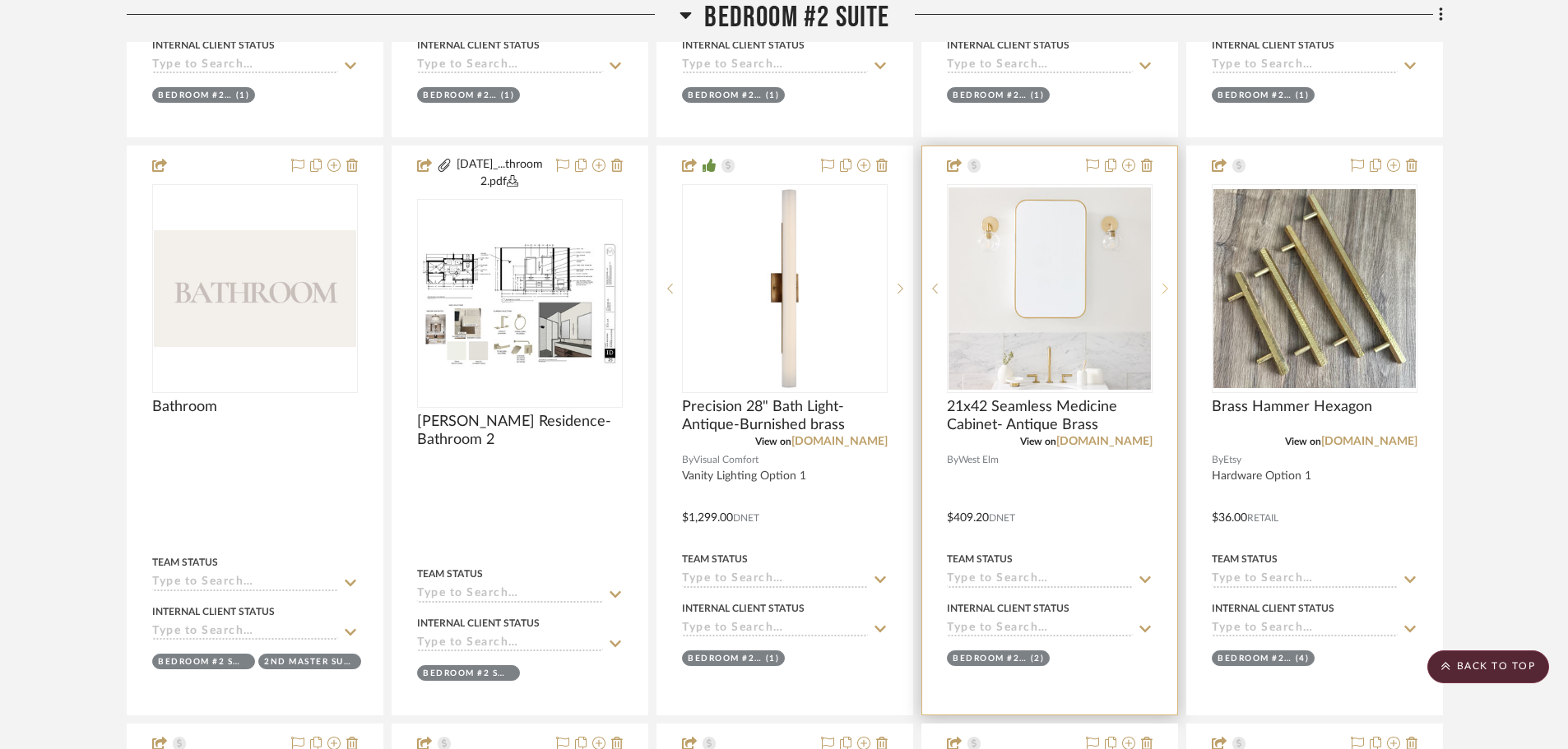
click at [1160, 285] on sr-next-btn at bounding box center [1164, 288] width 25 height 12
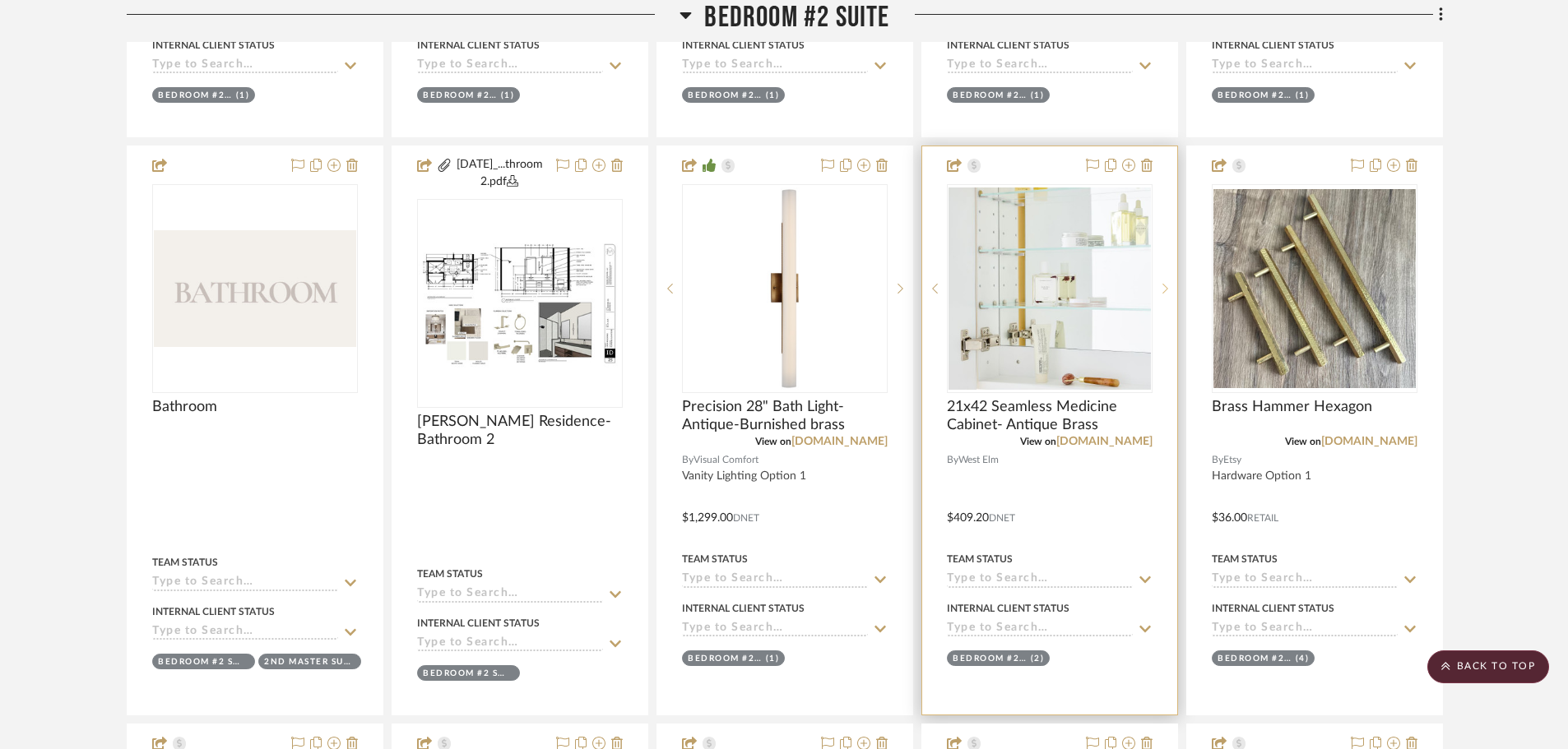
click at [1160, 285] on sr-next-btn at bounding box center [1164, 288] width 25 height 12
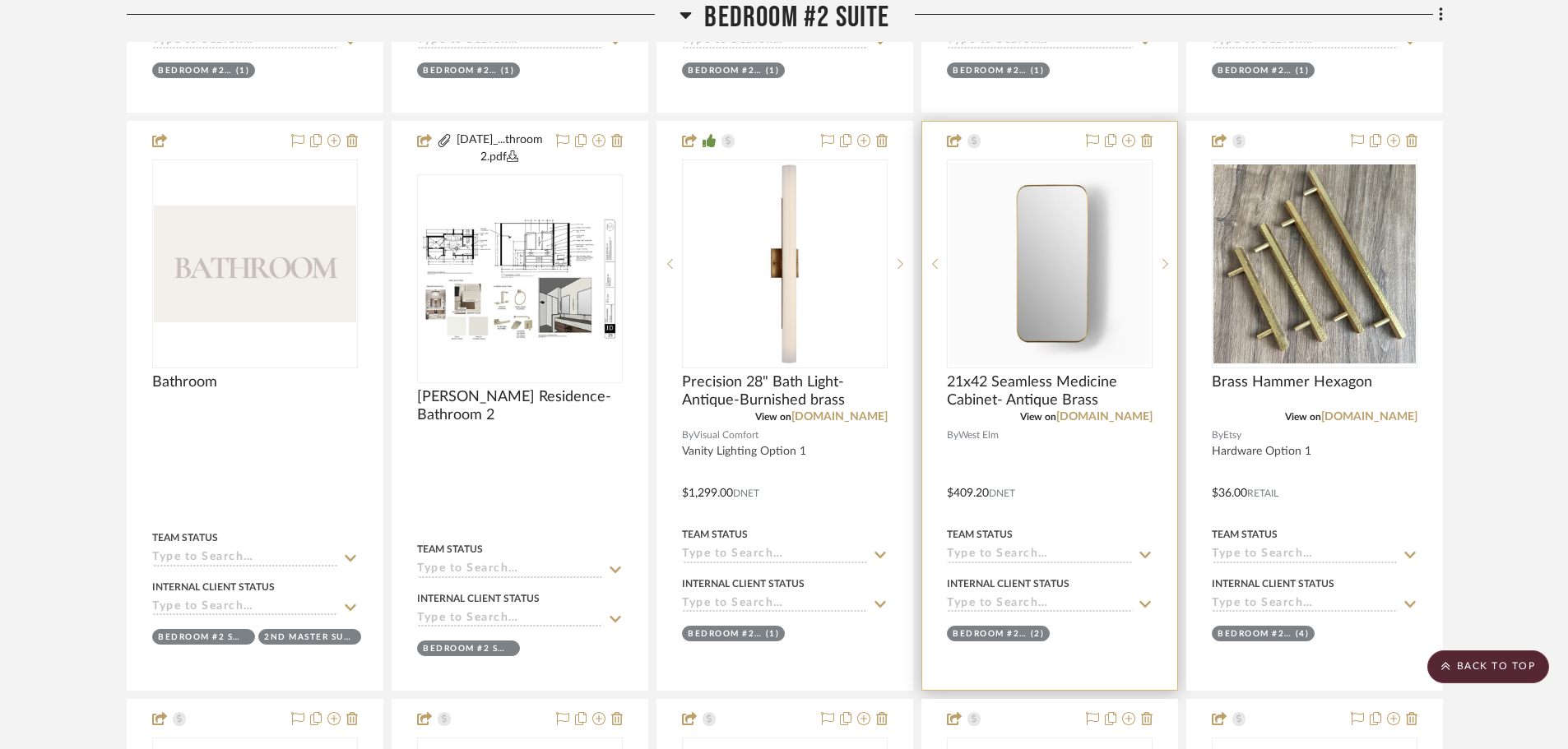
scroll to position [2220, 0]
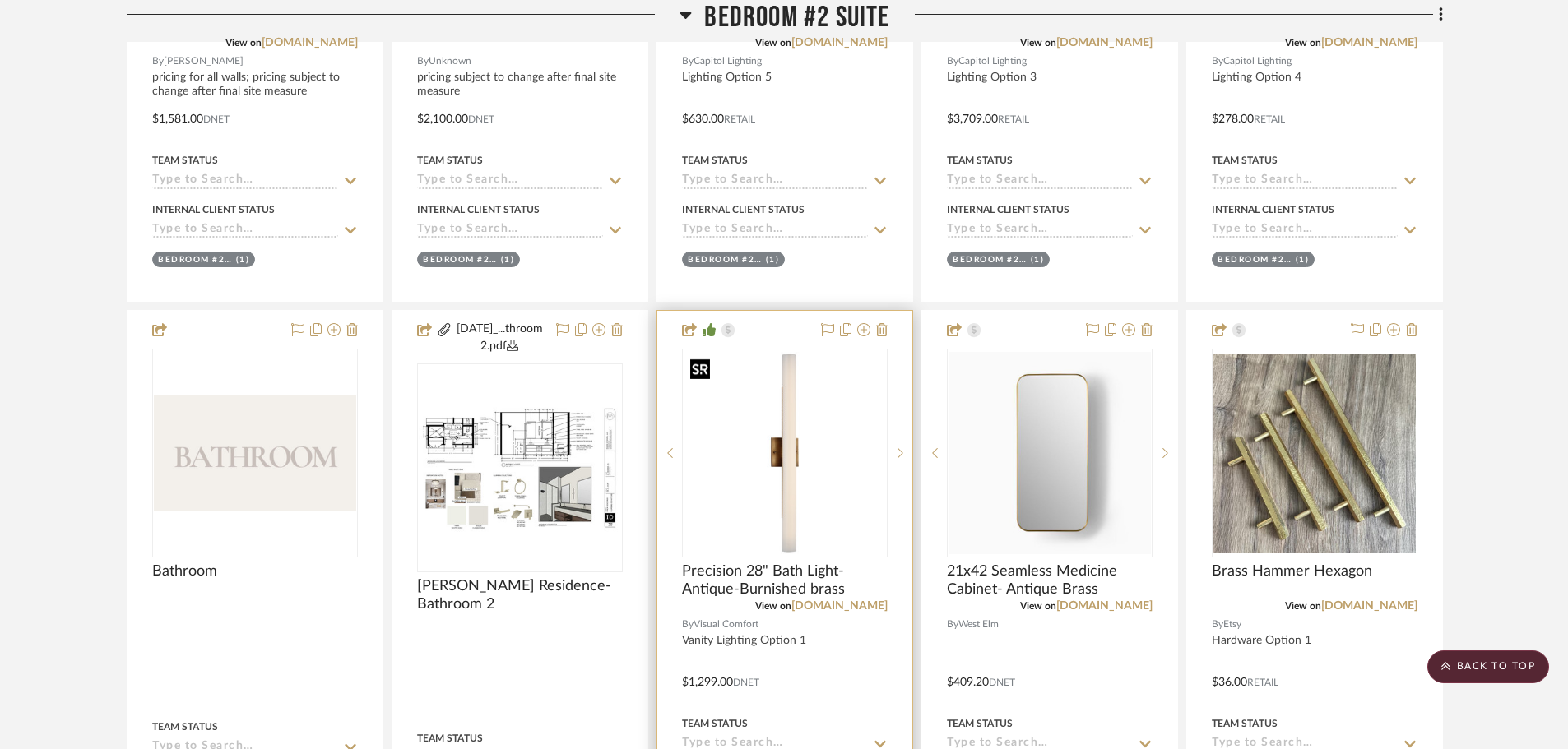
click at [791, 494] on img "0" at bounding box center [784, 452] width 202 height 202
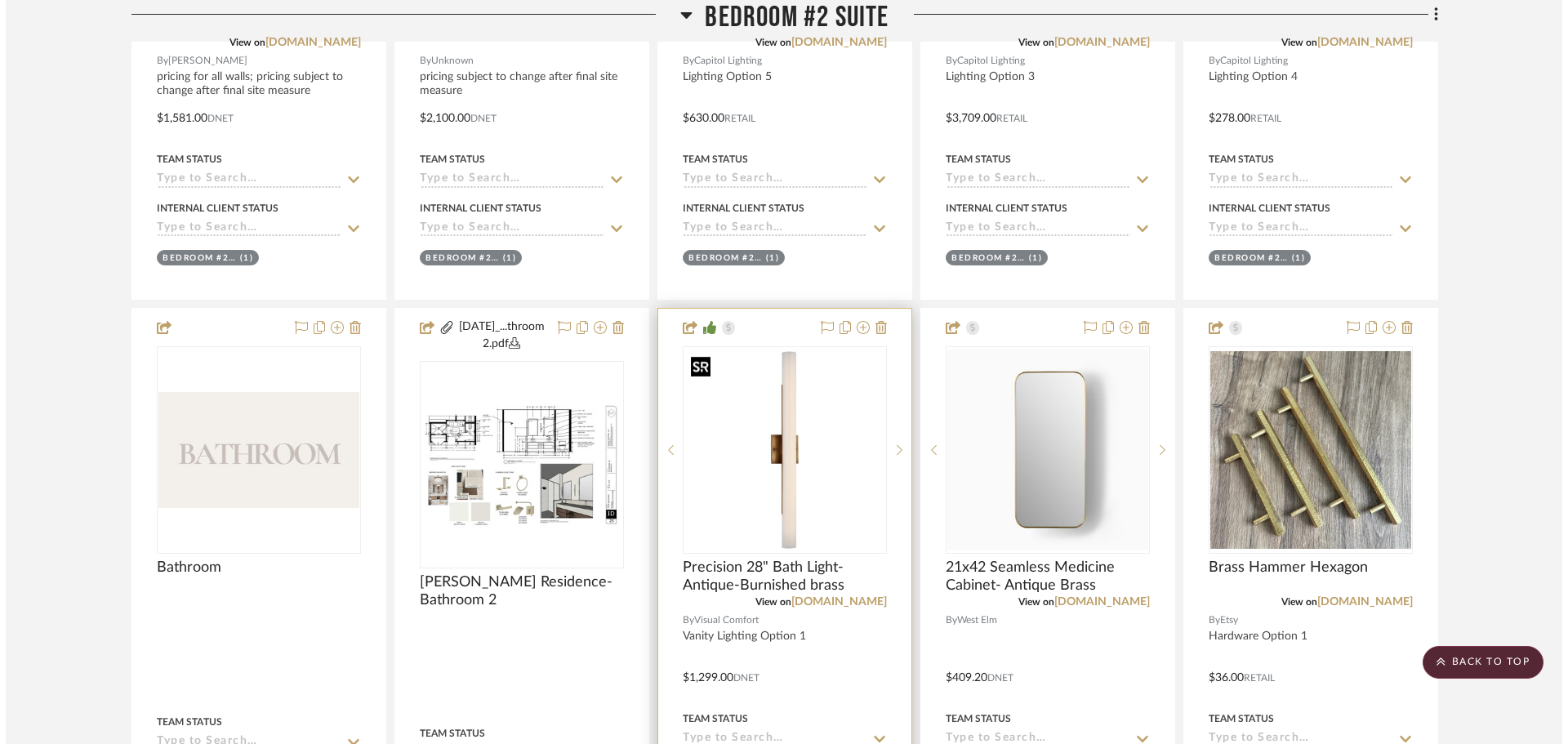
scroll to position [0, 0]
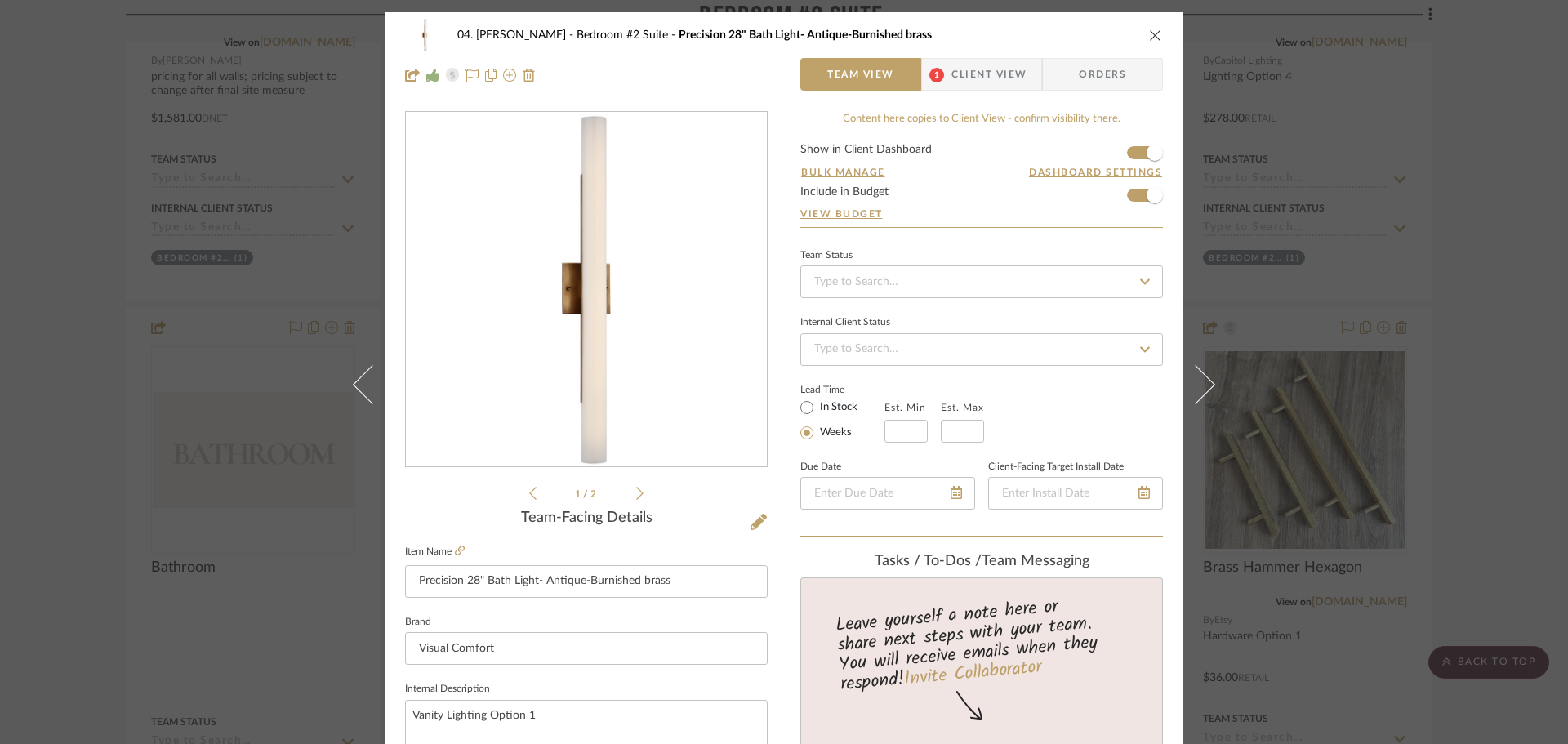
click at [1442, 482] on div "04. [PERSON_NAME] Bedroom #2 Suite Precision 28" Bath Light- Antique-Burnished …" at bounding box center [784, 372] width 1568 height 744
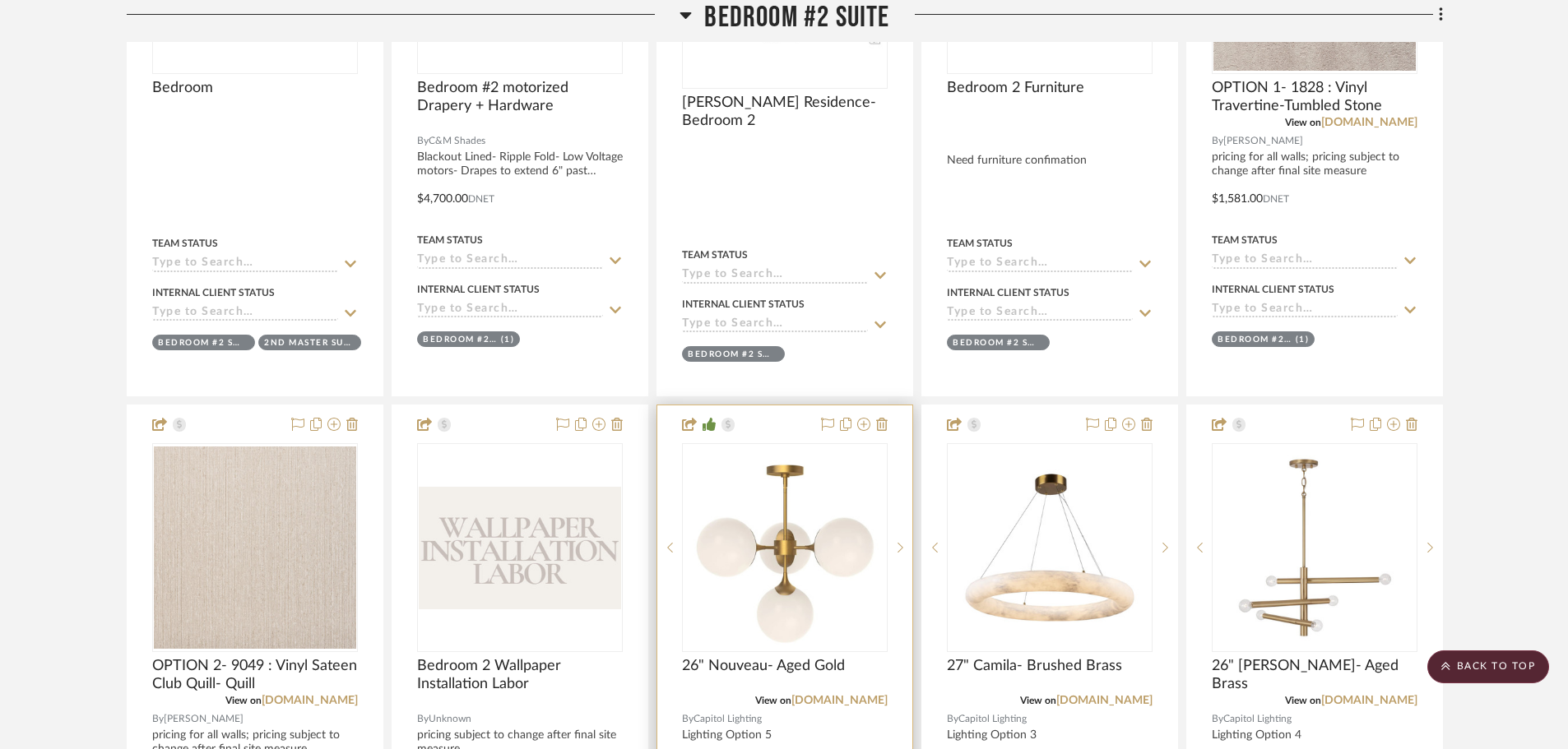
scroll to position [1069, 0]
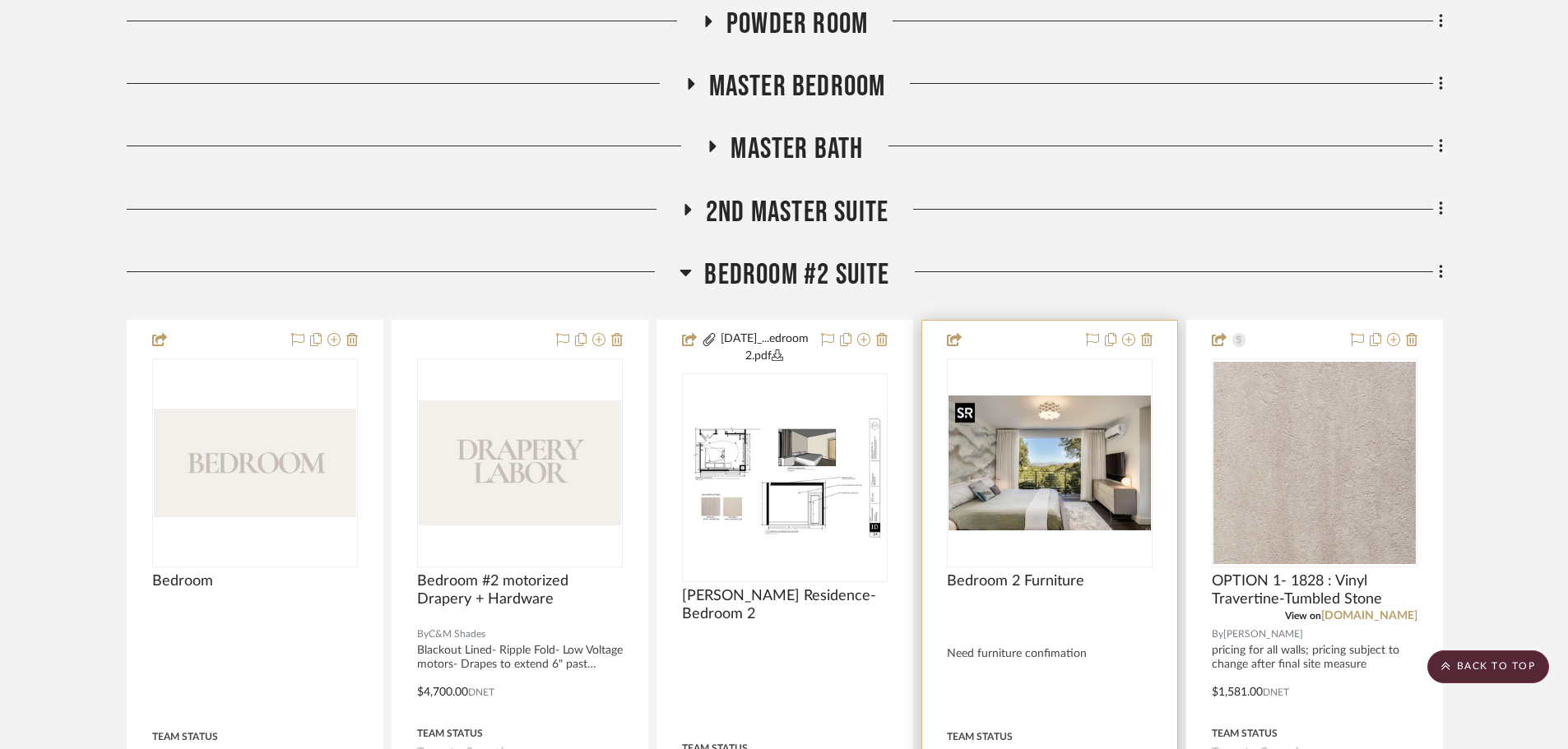
click at [1057, 482] on img "0" at bounding box center [1050, 462] width 202 height 135
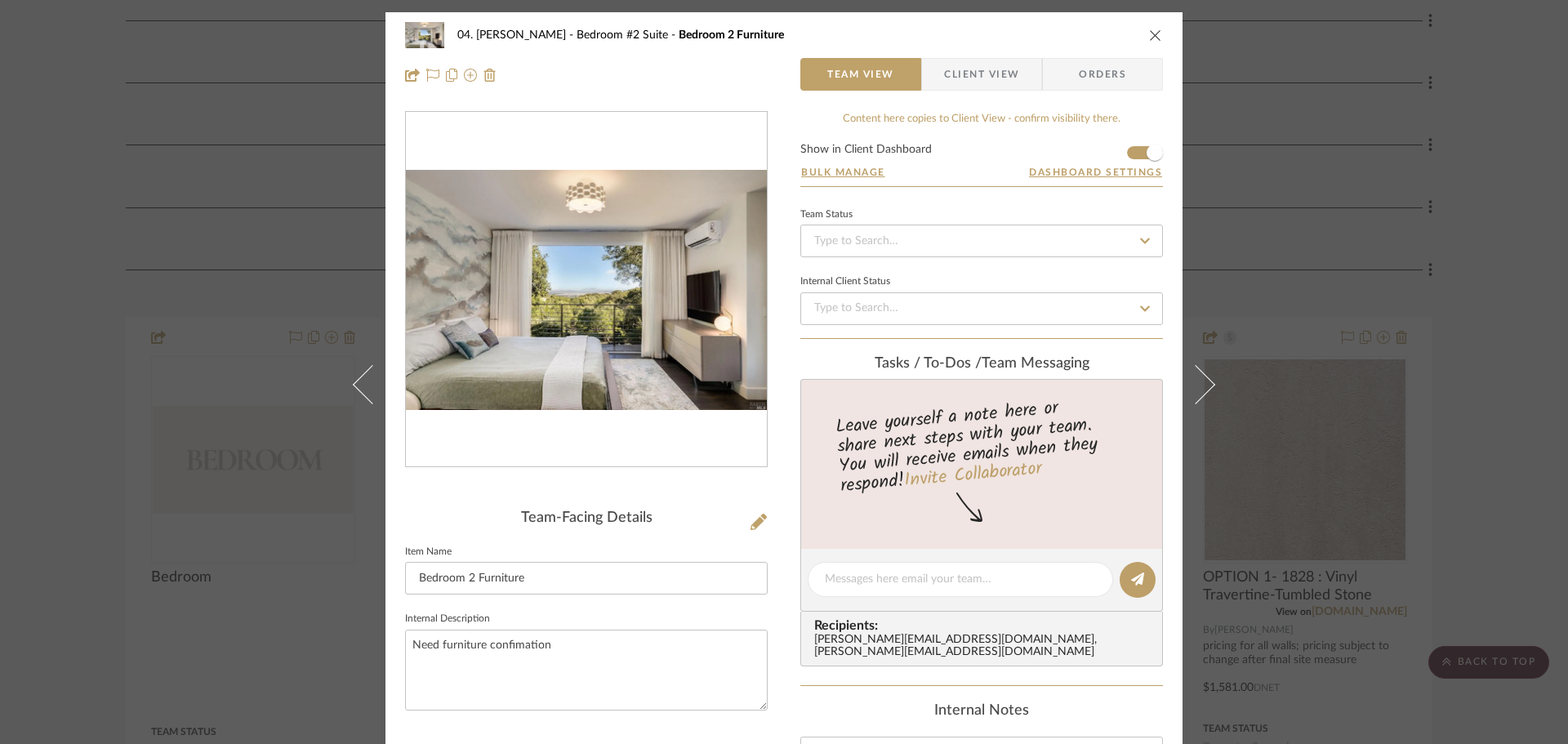
click at [664, 362] on img "0" at bounding box center [586, 290] width 361 height 241
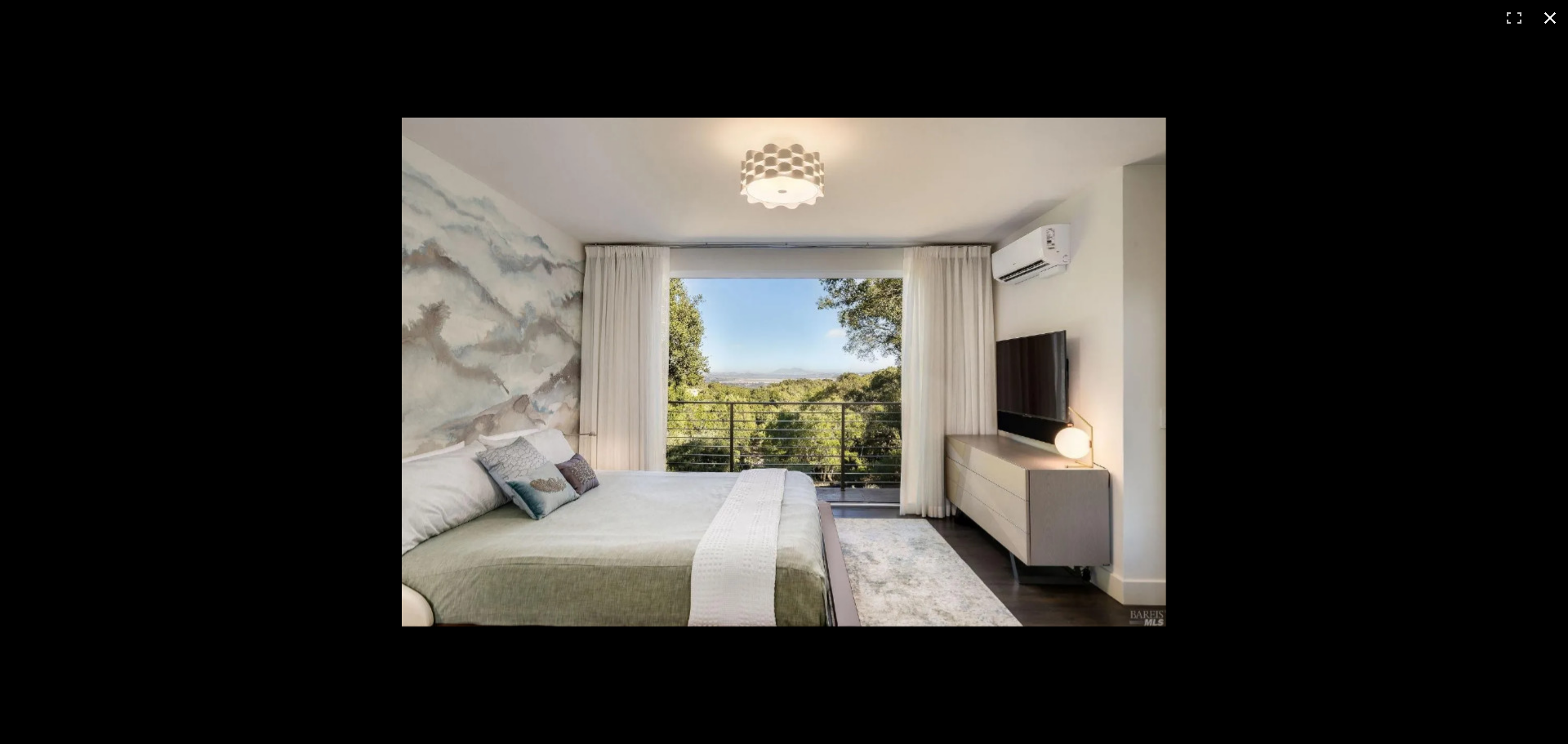
click at [1556, 276] on div at bounding box center [995, 399] width 1187 height 564
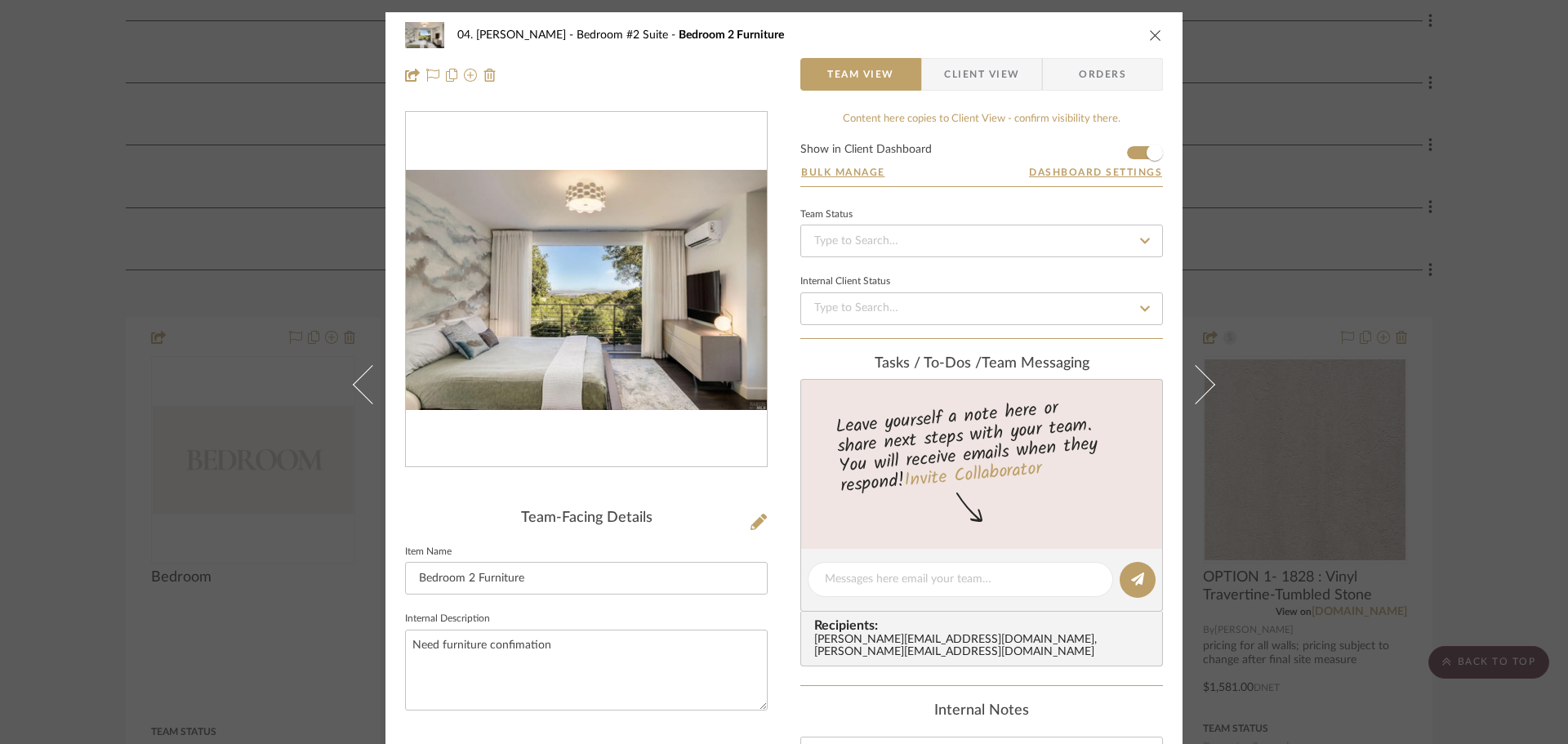
click at [1460, 347] on div "04. [PERSON_NAME] Bedroom #2 Suite Bedroom 2 Furniture Team View Client View Or…" at bounding box center [784, 372] width 1568 height 744
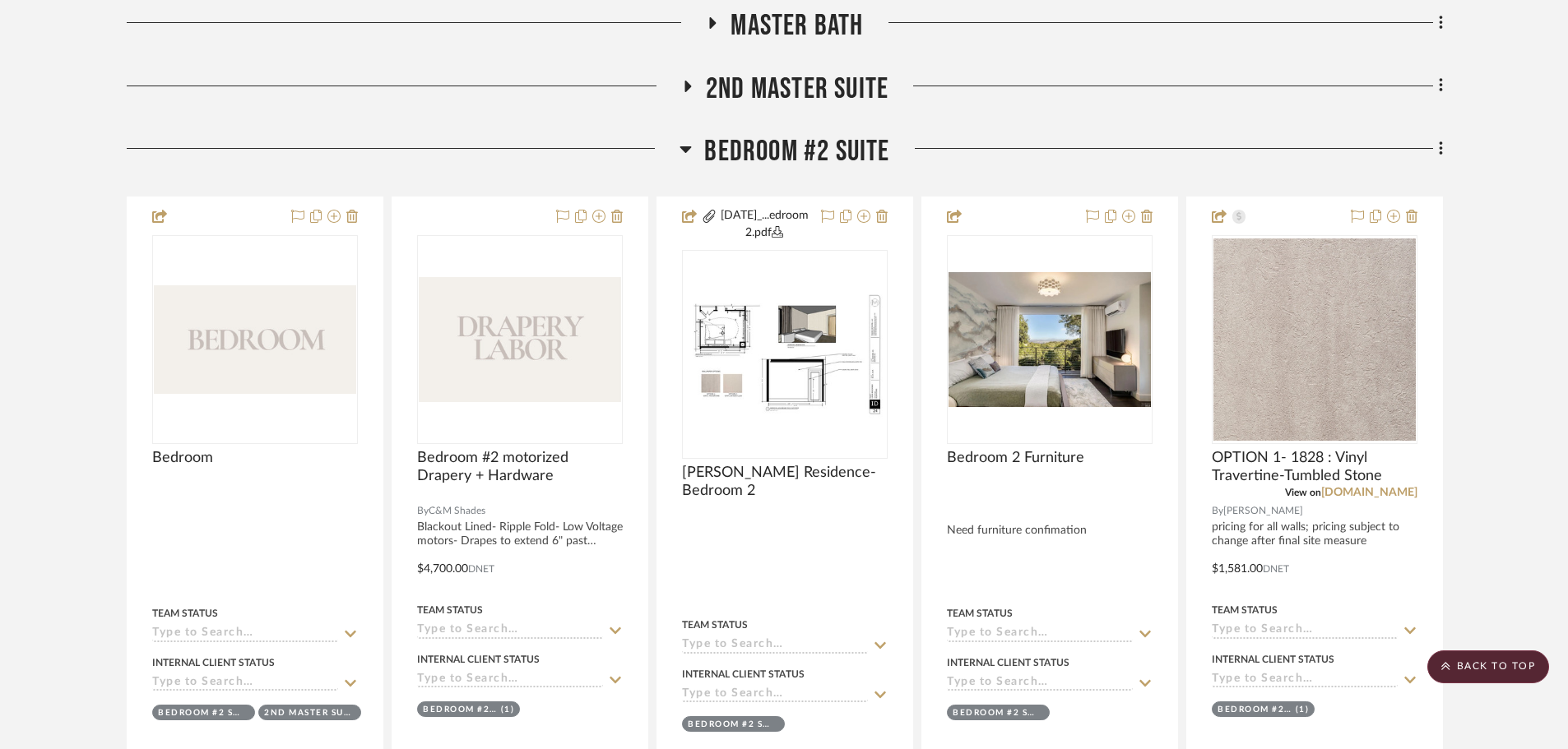
scroll to position [1233, 0]
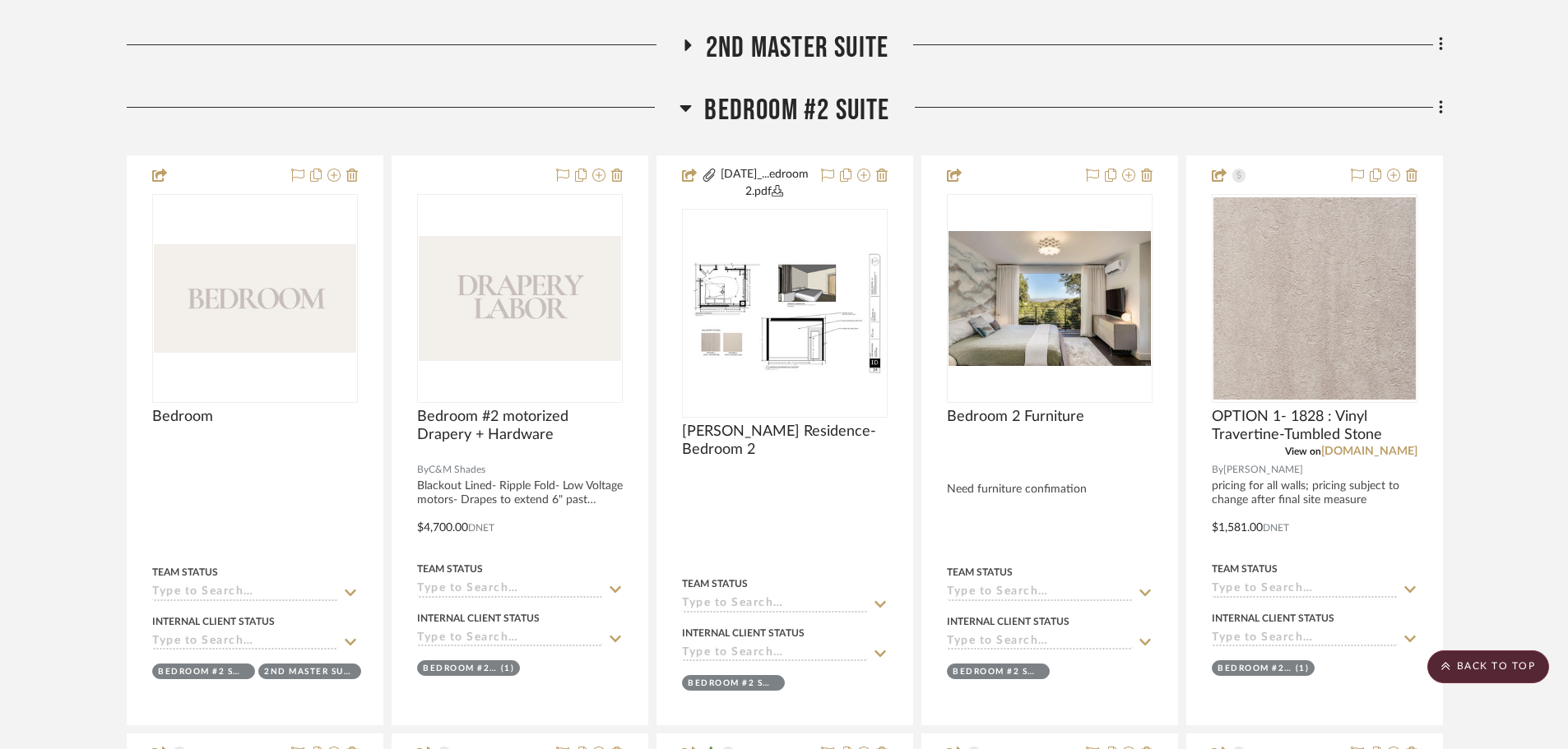
click at [822, 112] on span "Bedroom #2 Suite" at bounding box center [797, 110] width 185 height 36
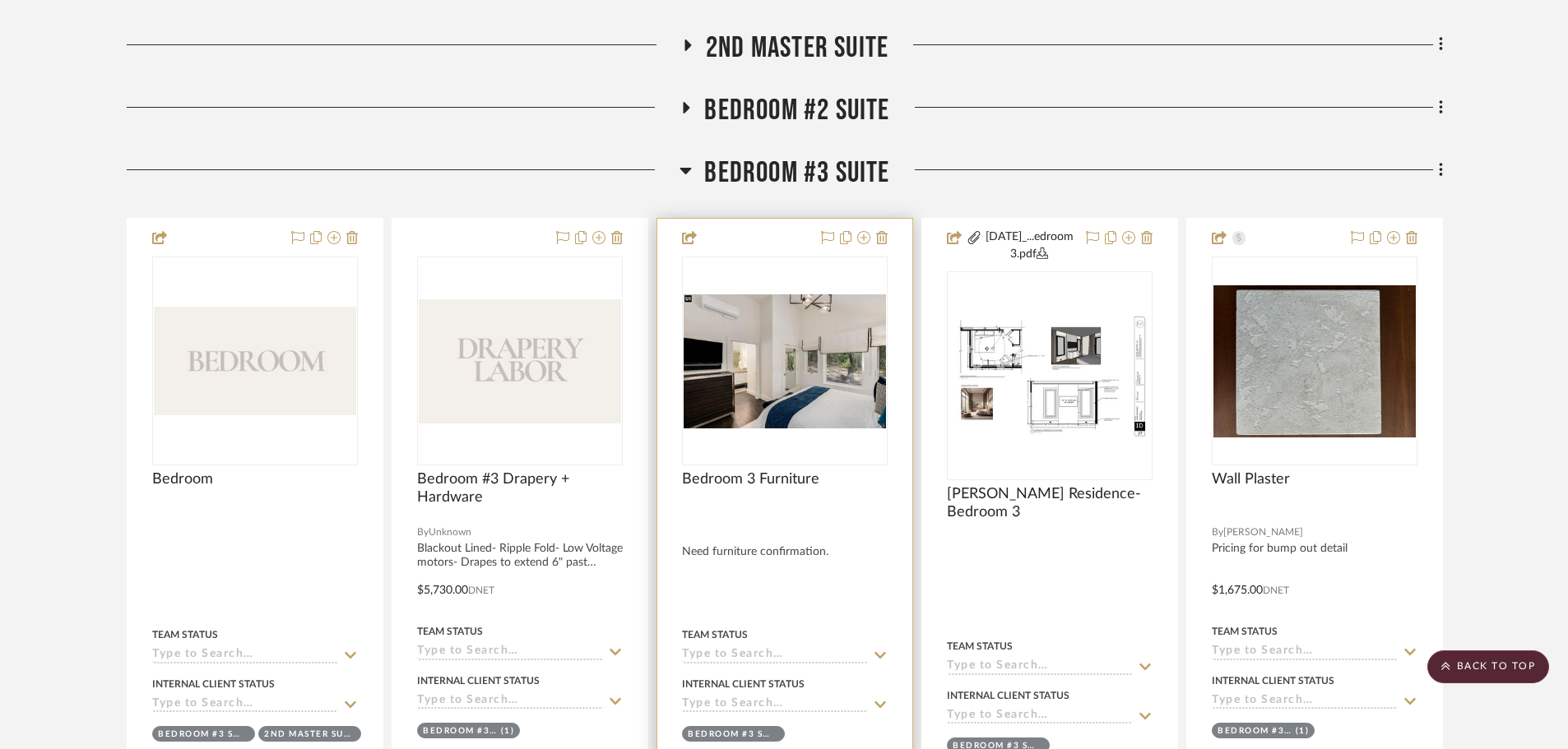
click at [0, 0] on img at bounding box center [0, 0] width 0 height 0
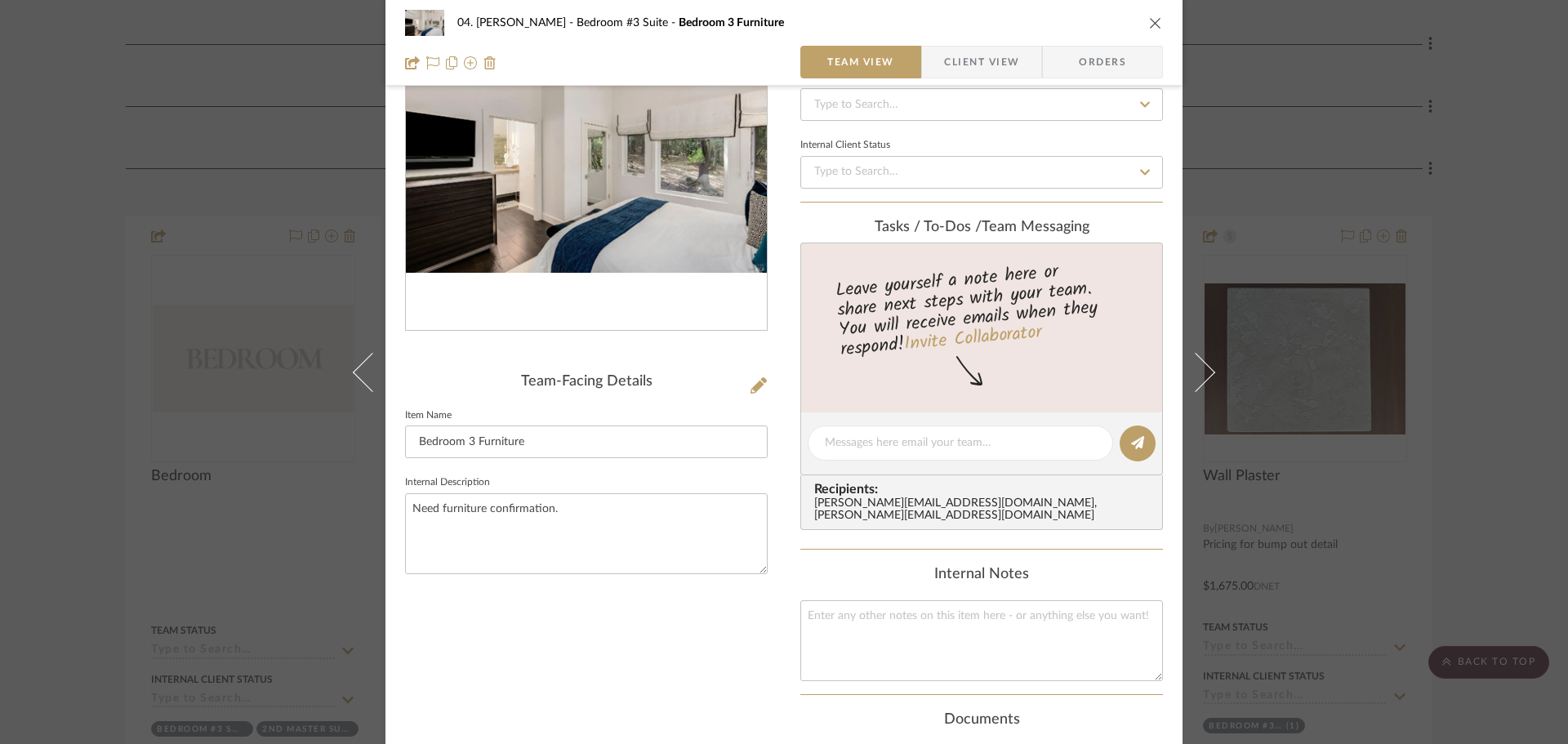
scroll to position [164, 0]
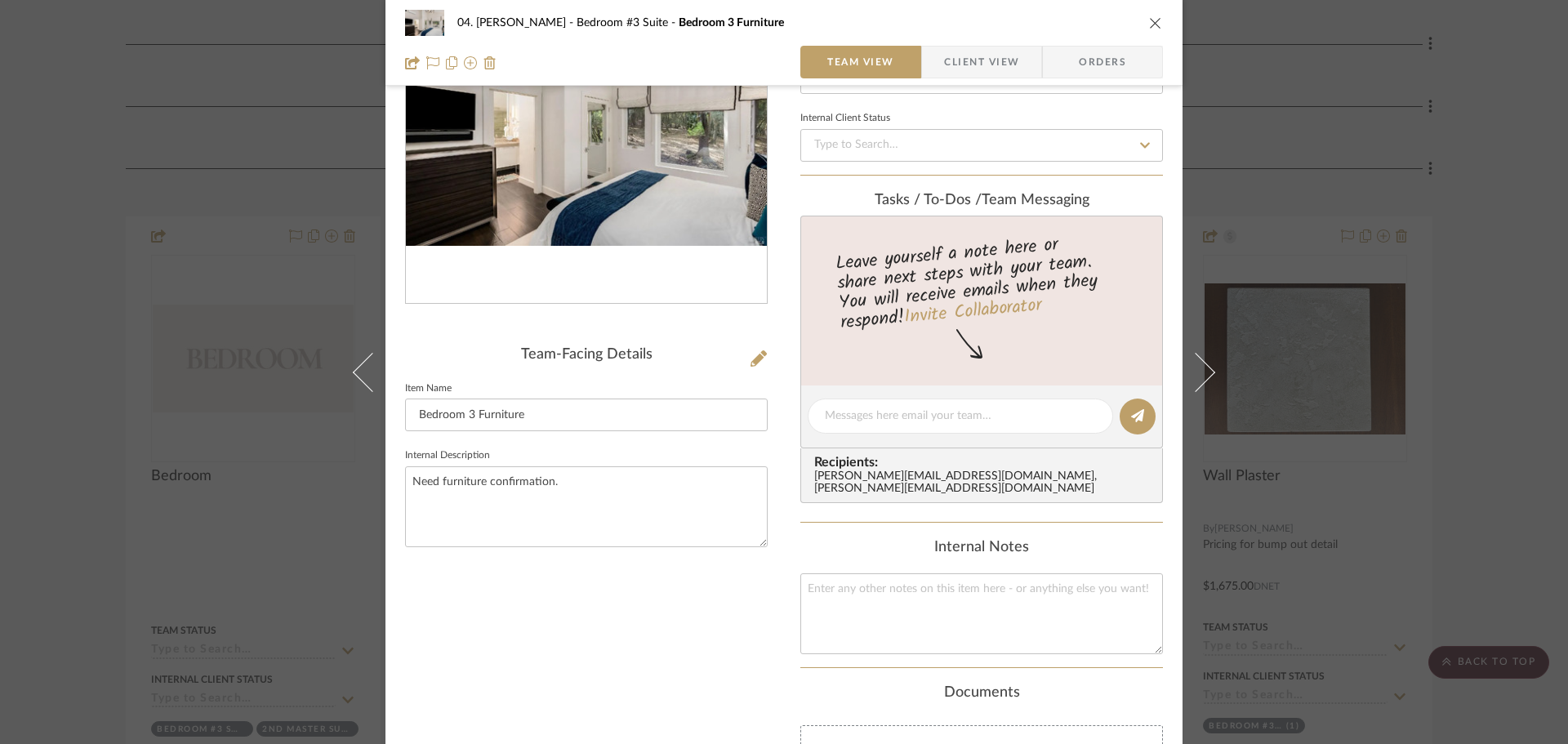
click at [94, 537] on div "04. [PERSON_NAME] Bedroom #3 Suite Bedroom 3 Furniture Team View Client View Or…" at bounding box center [784, 372] width 1568 height 744
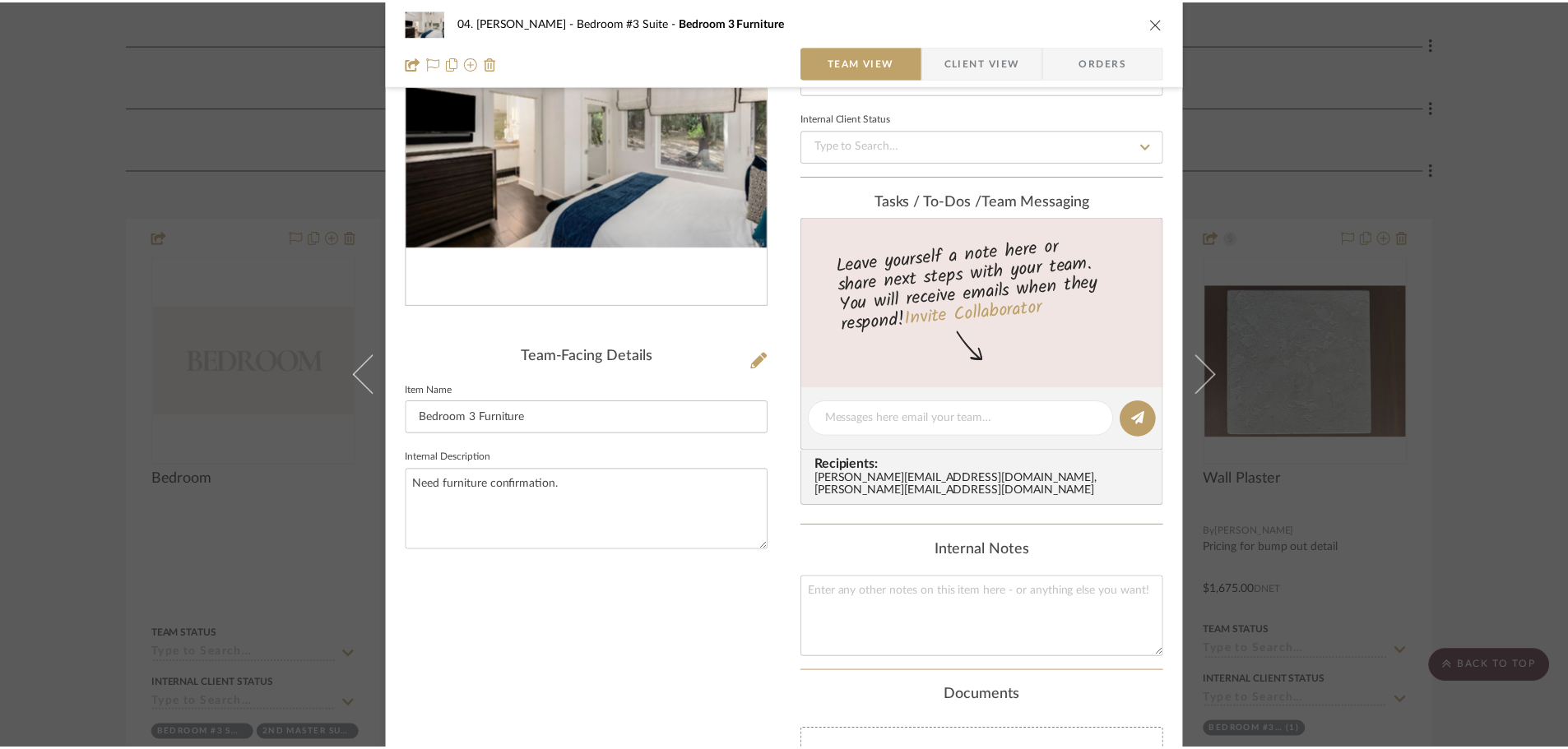
scroll to position [1233, 0]
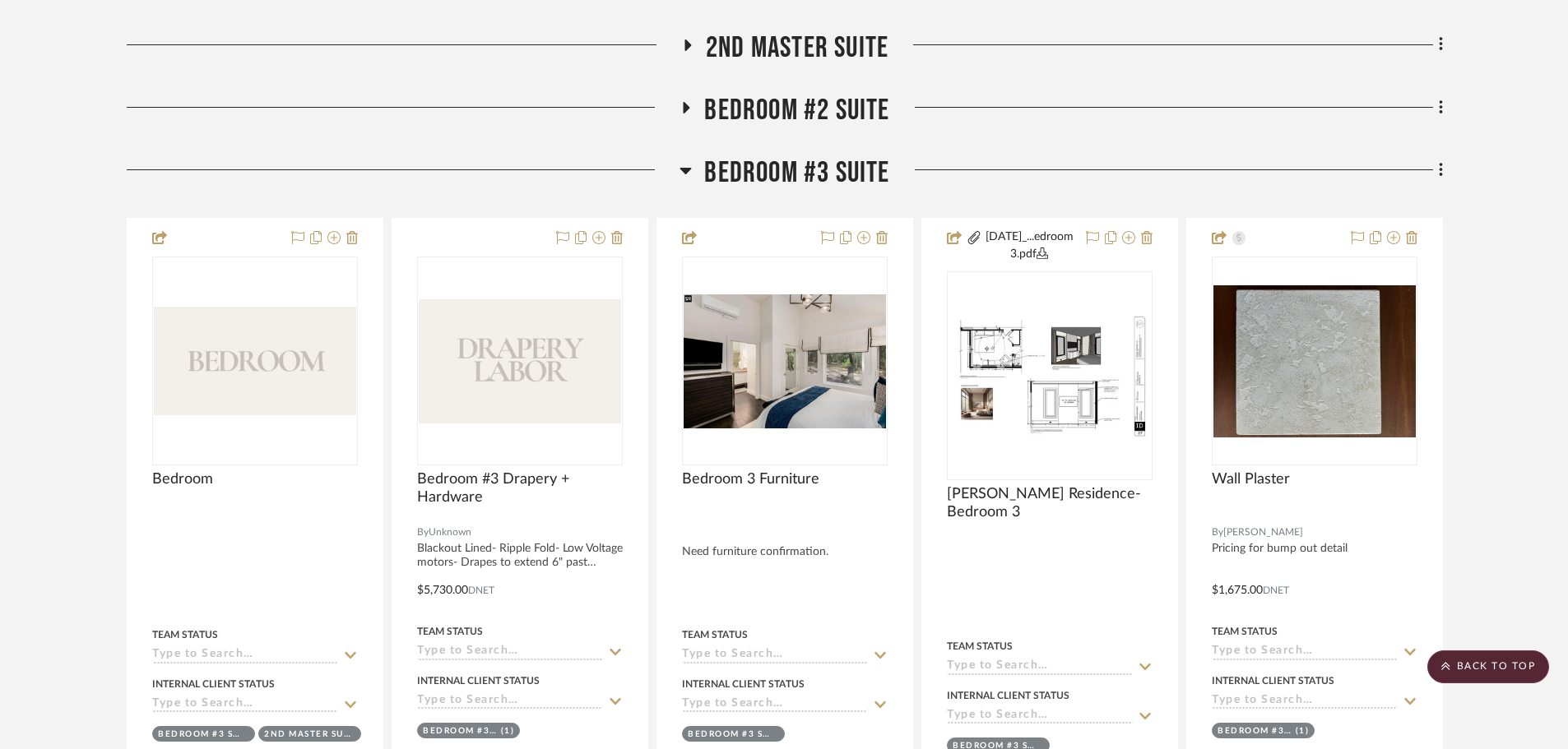
click at [844, 101] on span "Bedroom #2 Suite" at bounding box center [797, 110] width 185 height 36
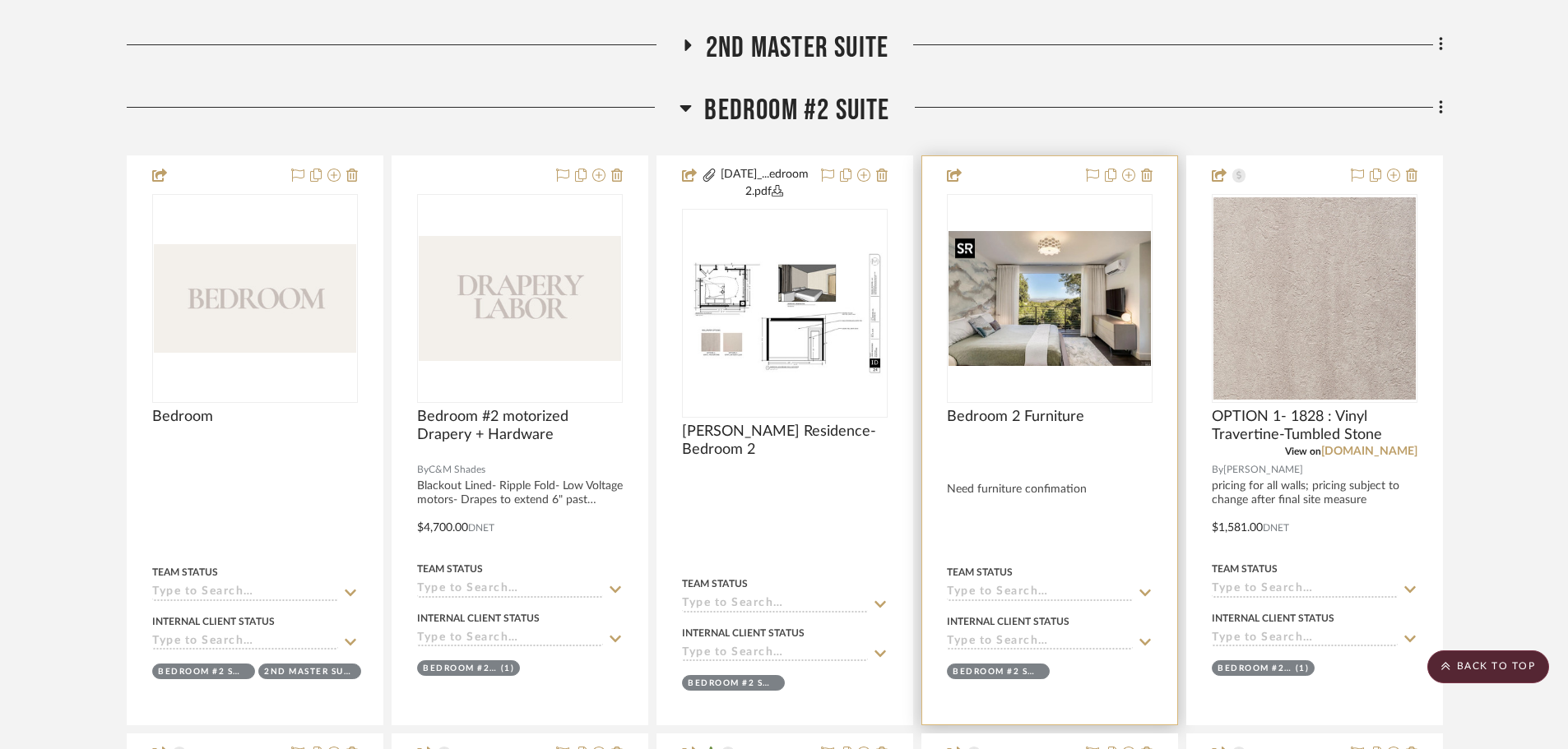
click at [0, 0] on img at bounding box center [0, 0] width 0 height 0
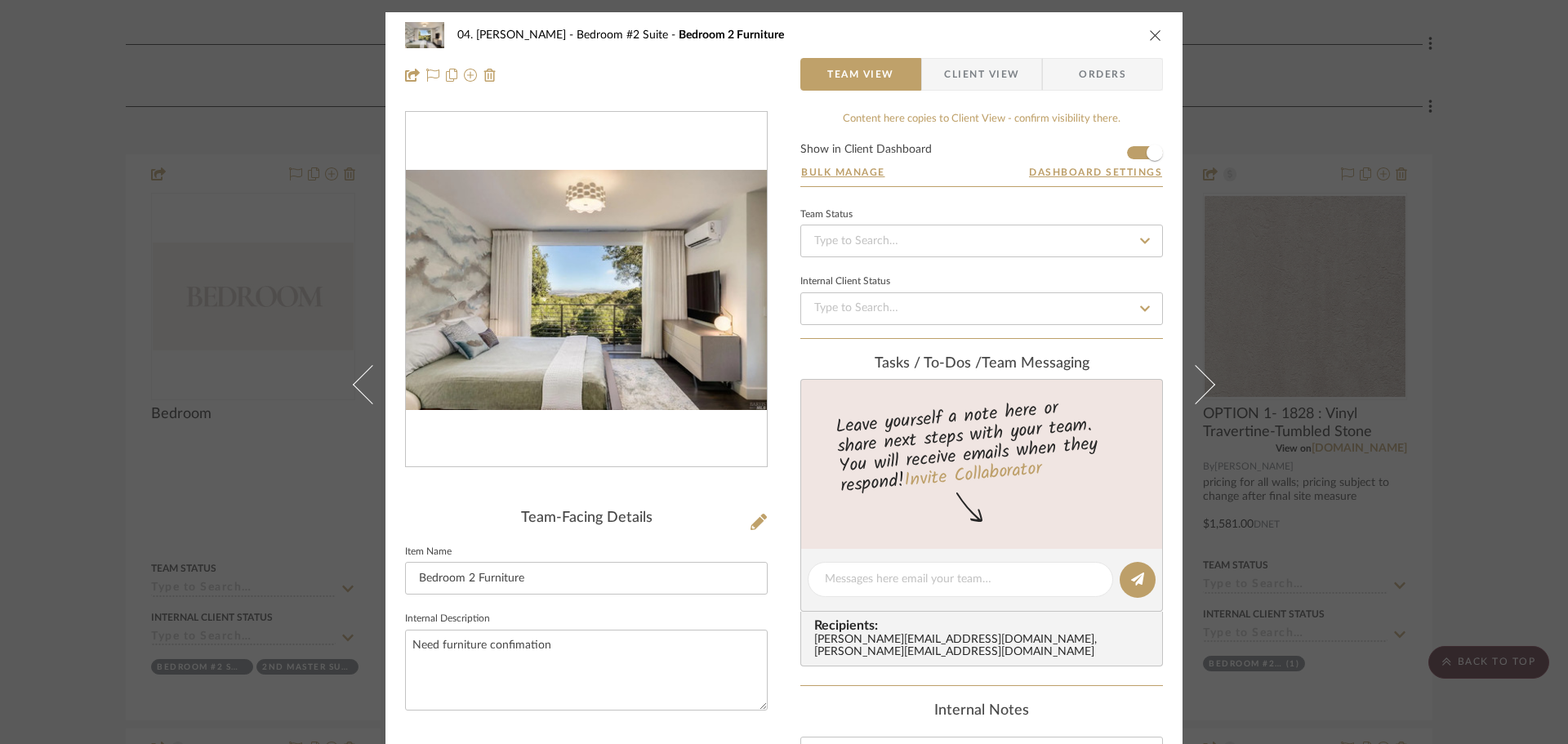
click at [92, 370] on div "04. [PERSON_NAME] Bedroom #2 Suite Bedroom 2 Furniture Team View Client View Or…" at bounding box center [784, 372] width 1568 height 744
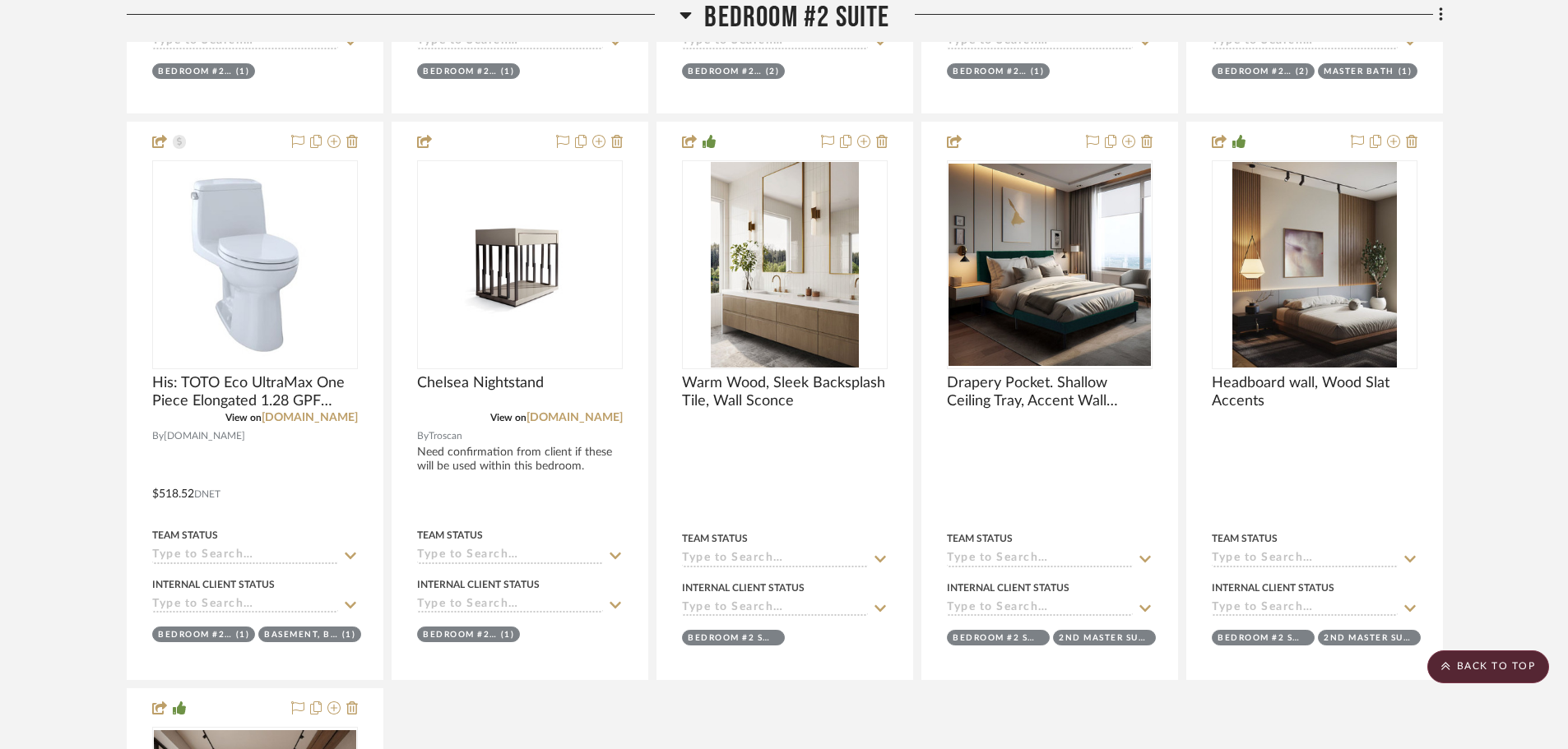
scroll to position [4687, 0]
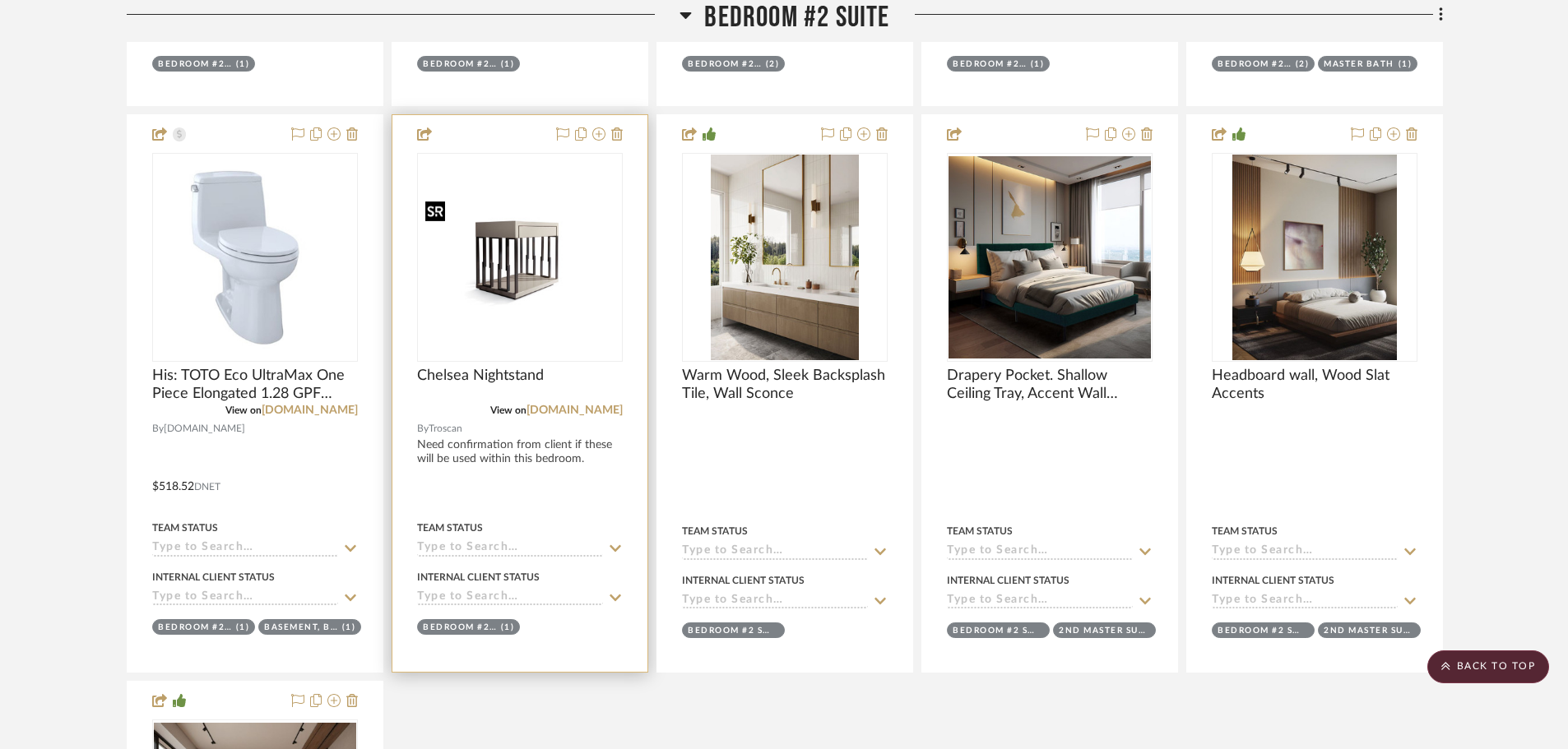
click at [0, 0] on img at bounding box center [0, 0] width 0 height 0
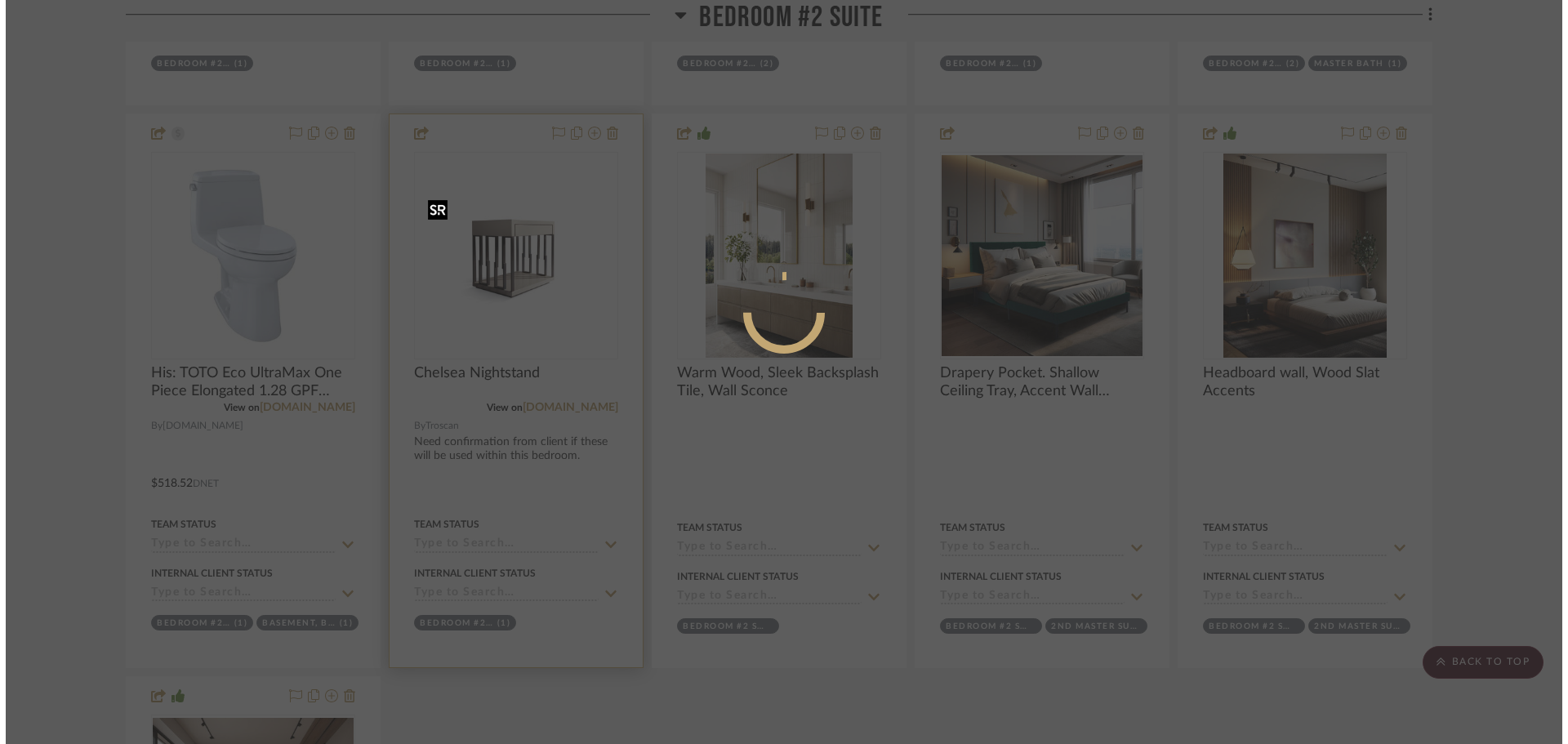
scroll to position [0, 0]
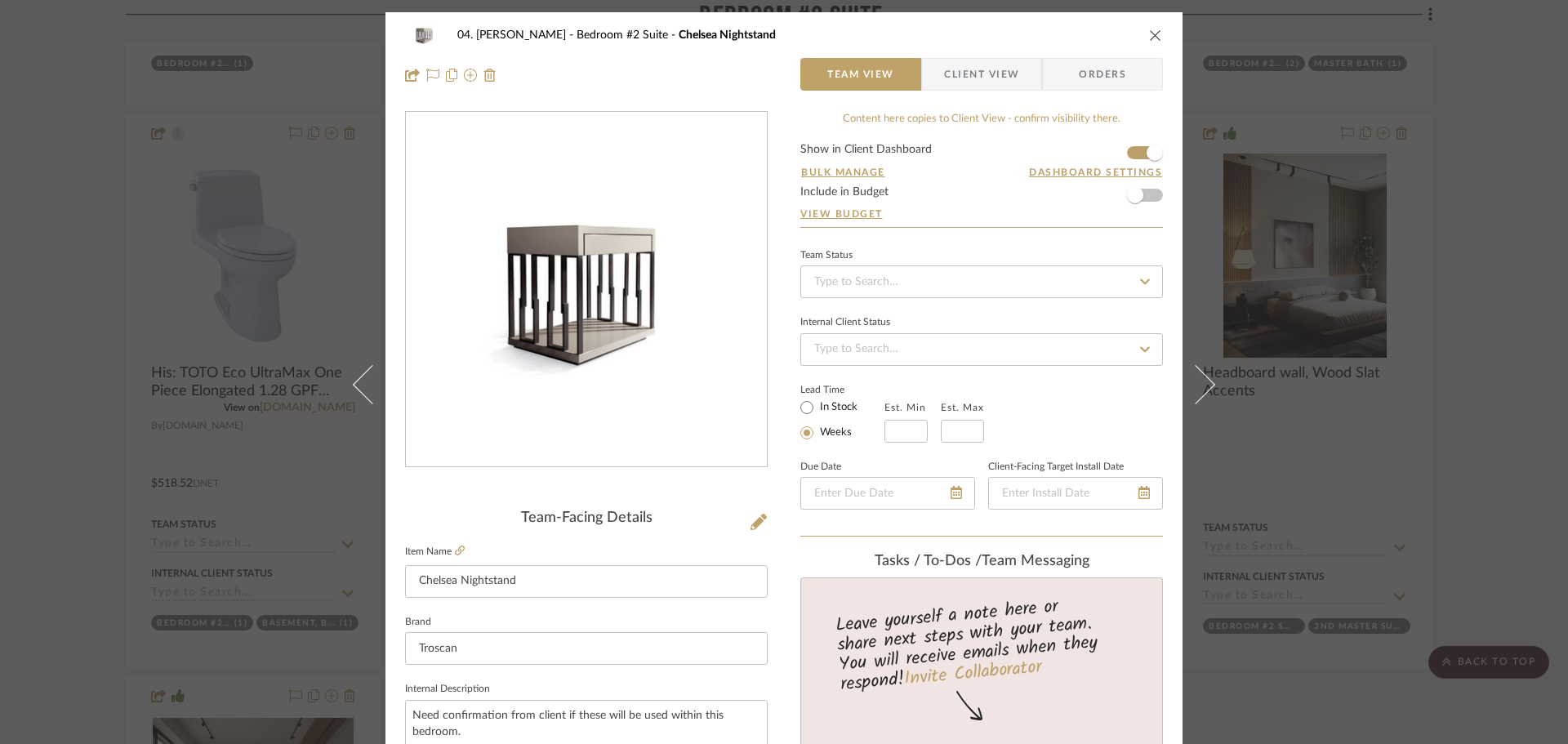
click at [80, 322] on div "04. [PERSON_NAME] Bedroom #2 Suite Chelsea Nightstand Team View Client View Ord…" at bounding box center [784, 372] width 1568 height 744
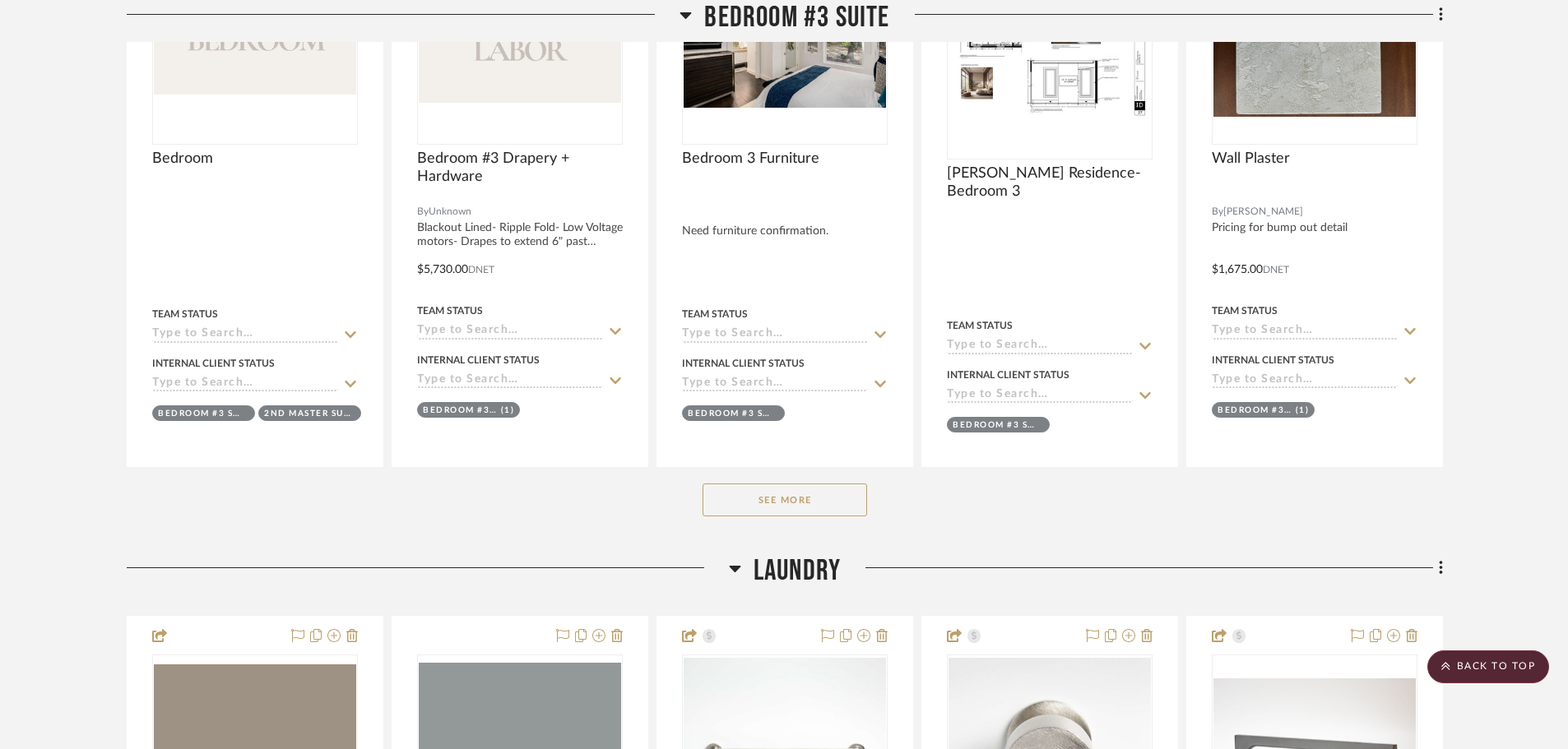
scroll to position [5921, 0]
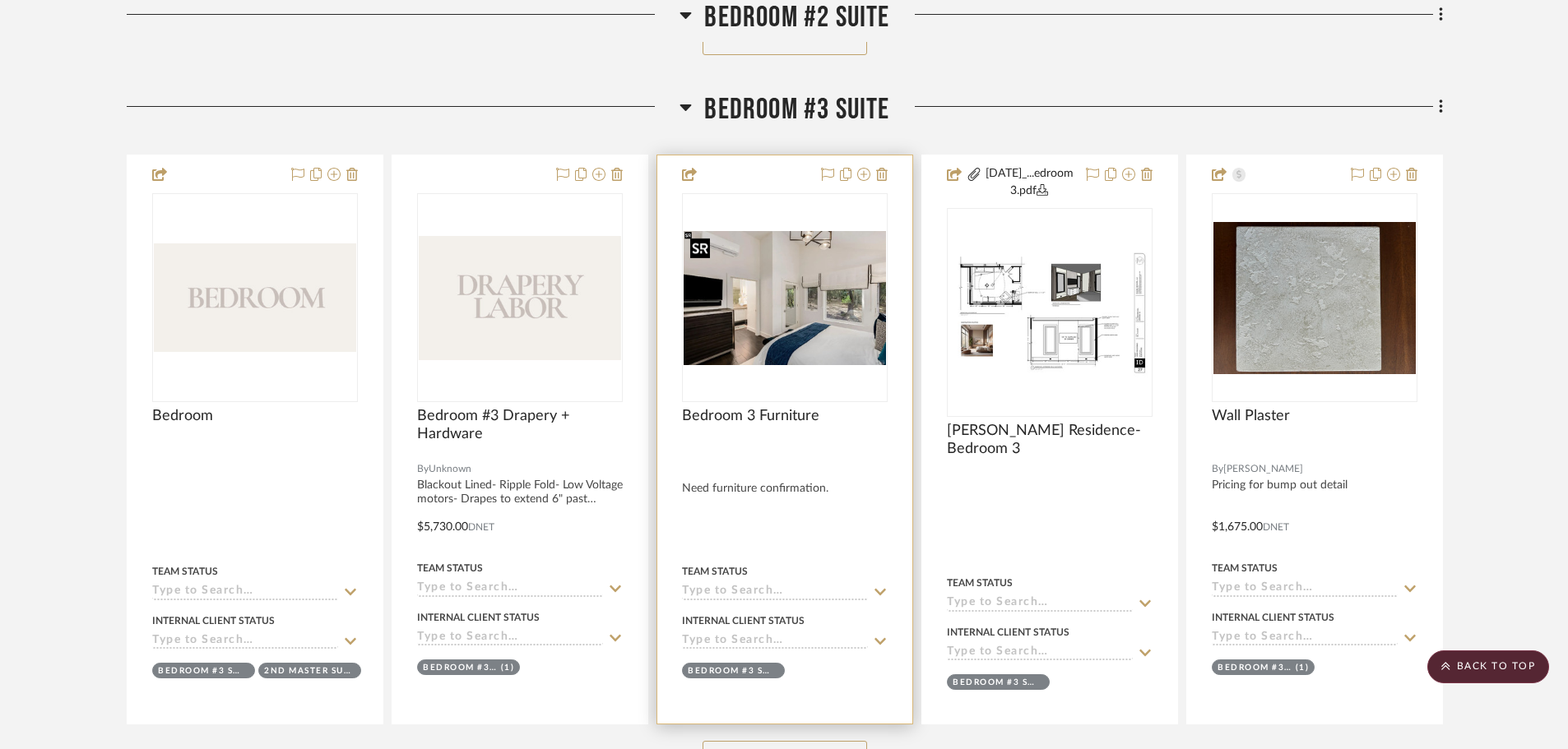
click at [786, 332] on img "0" at bounding box center [784, 298] width 202 height 134
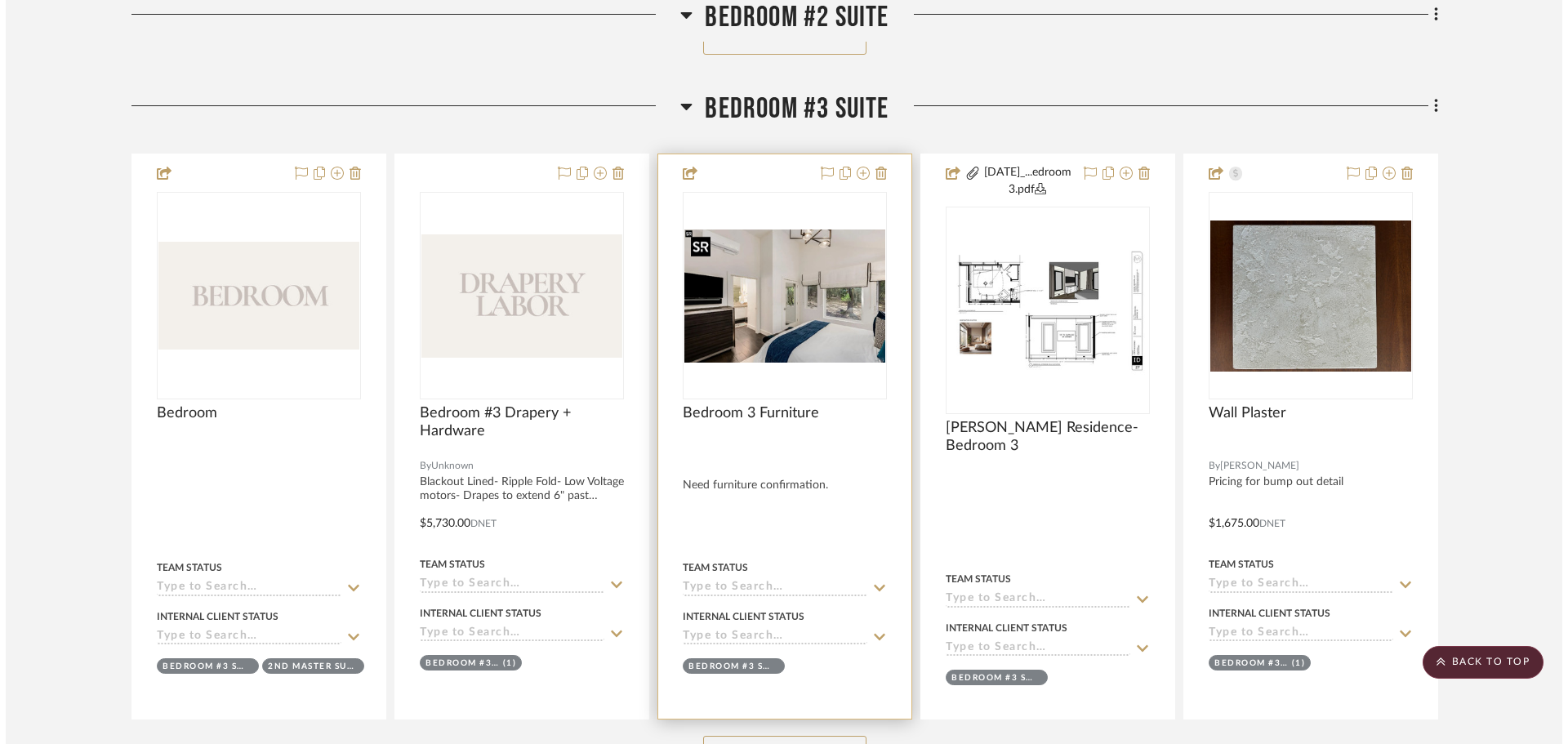
scroll to position [0, 0]
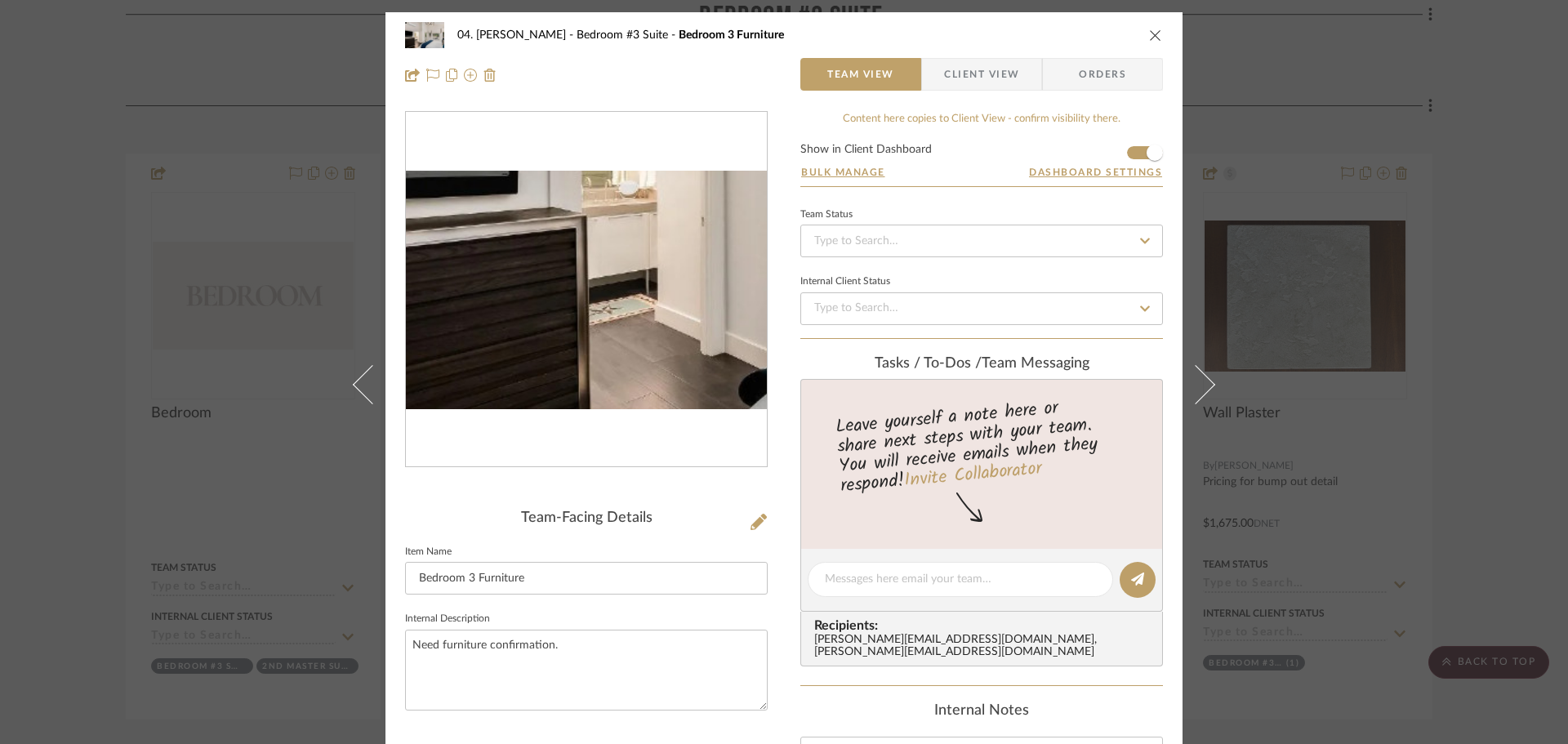
click at [490, 336] on img "0" at bounding box center [586, 290] width 361 height 239
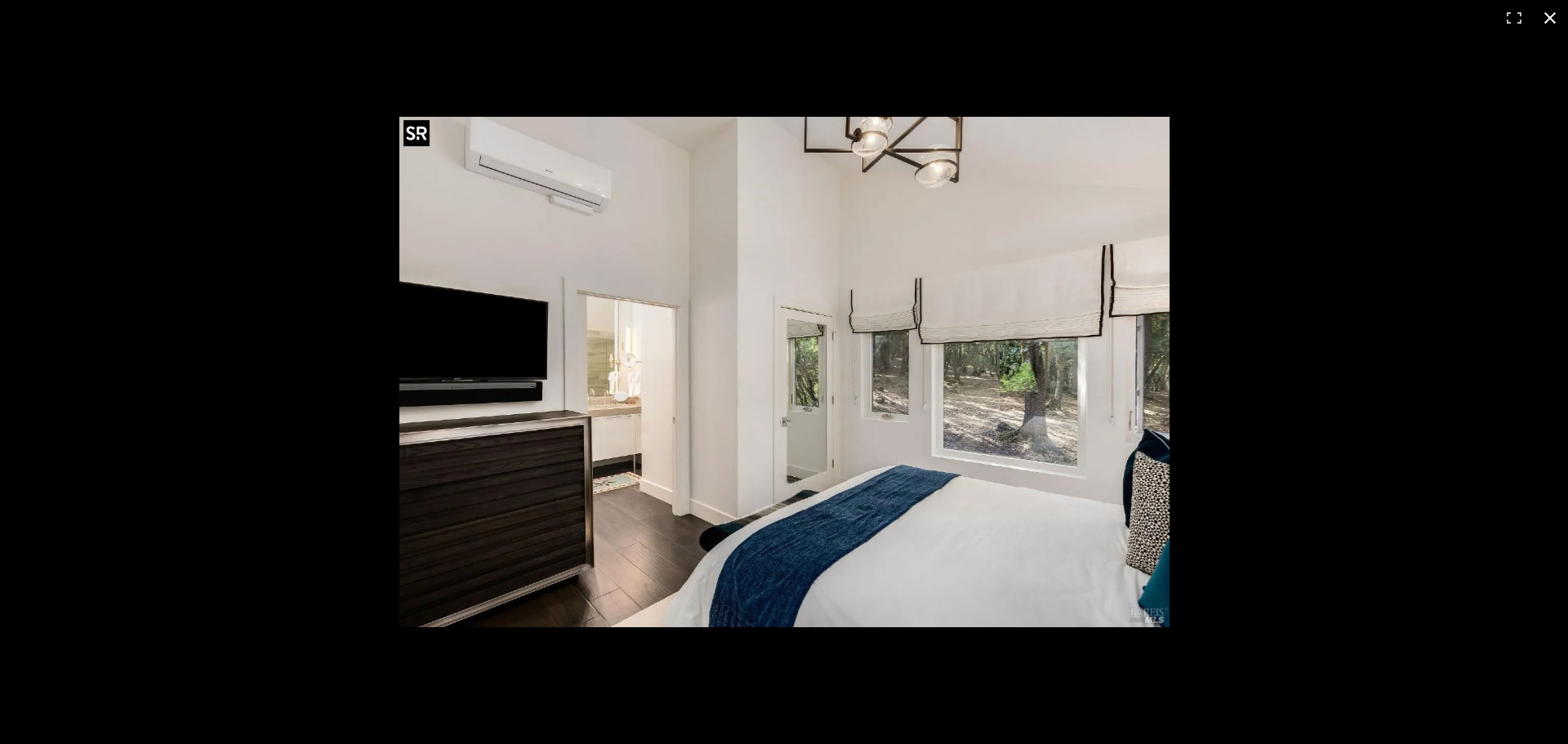
click at [133, 176] on div at bounding box center [784, 372] width 1568 height 744
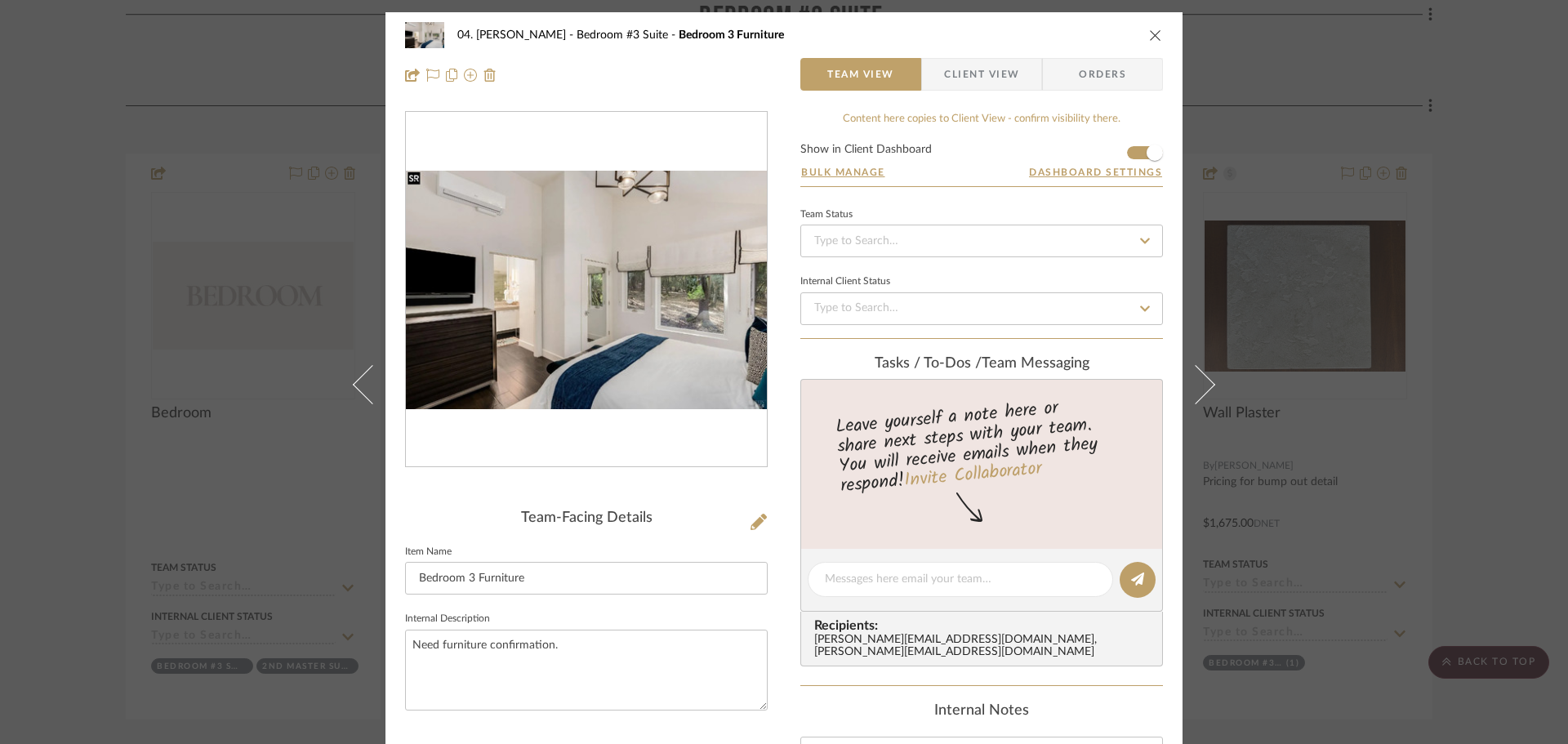
click at [71, 311] on div "04. [PERSON_NAME] Bedroom #3 Suite Bedroom 3 Furniture Team View Client View Or…" at bounding box center [784, 372] width 1568 height 744
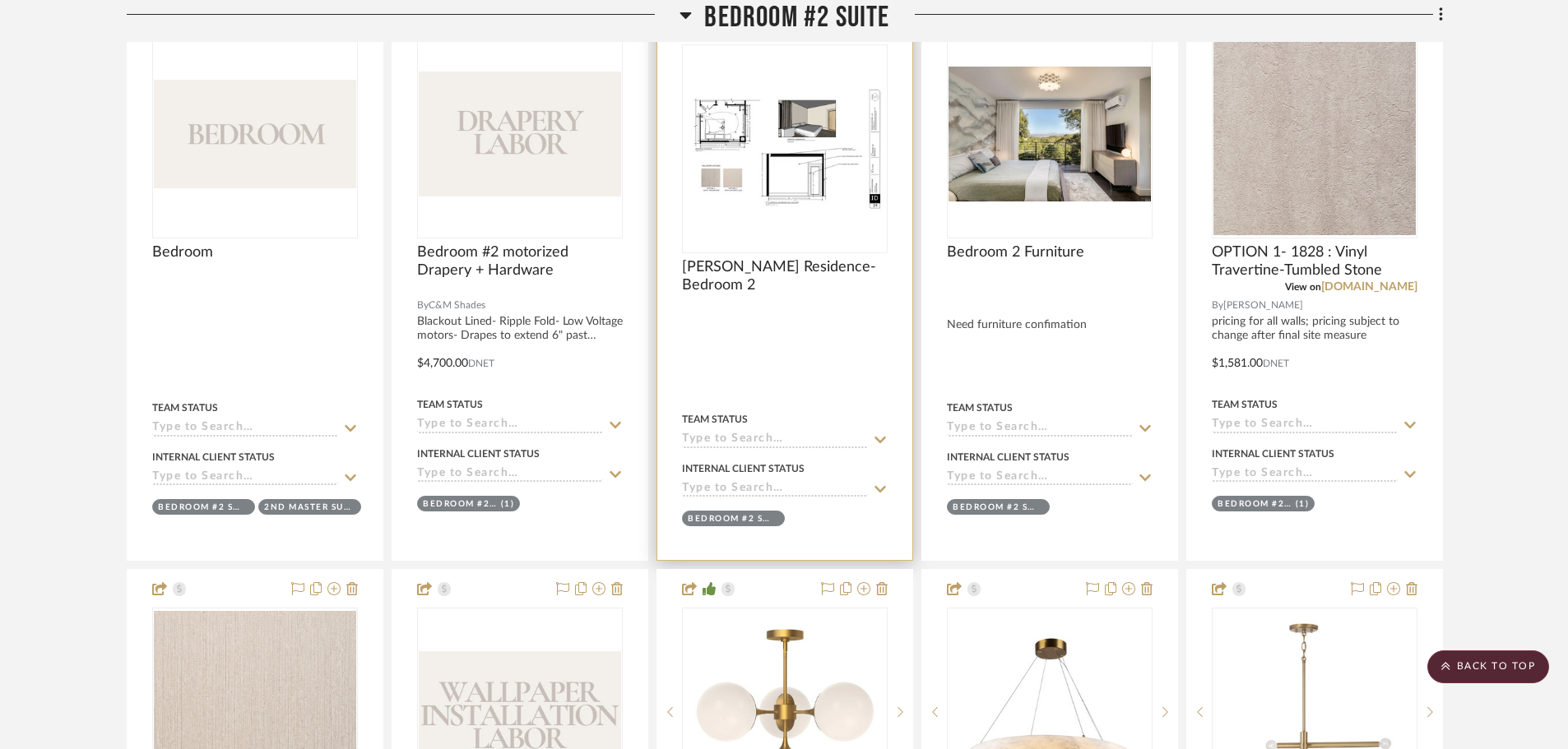
scroll to position [1069, 0]
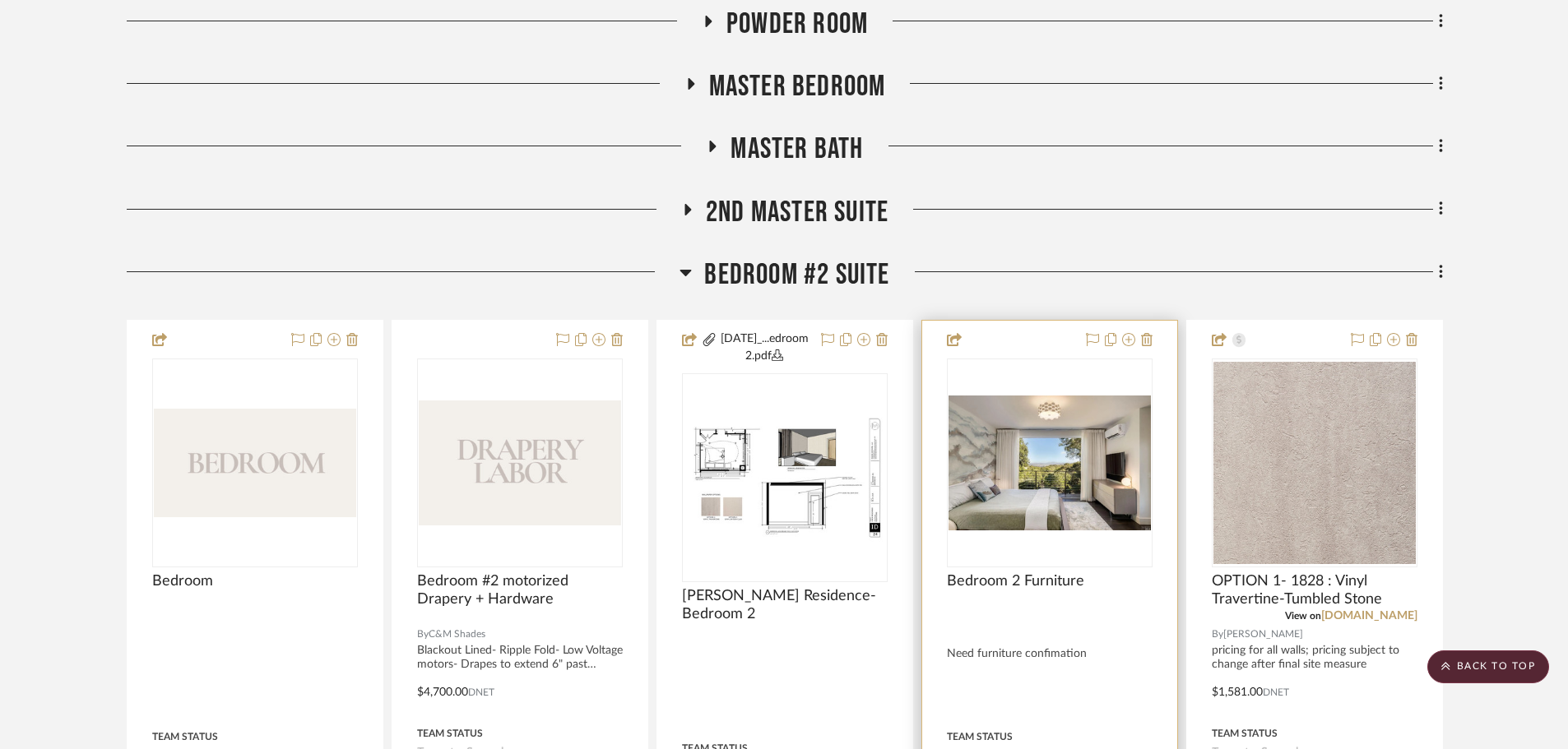
click at [1089, 493] on img "0" at bounding box center [1050, 462] width 202 height 135
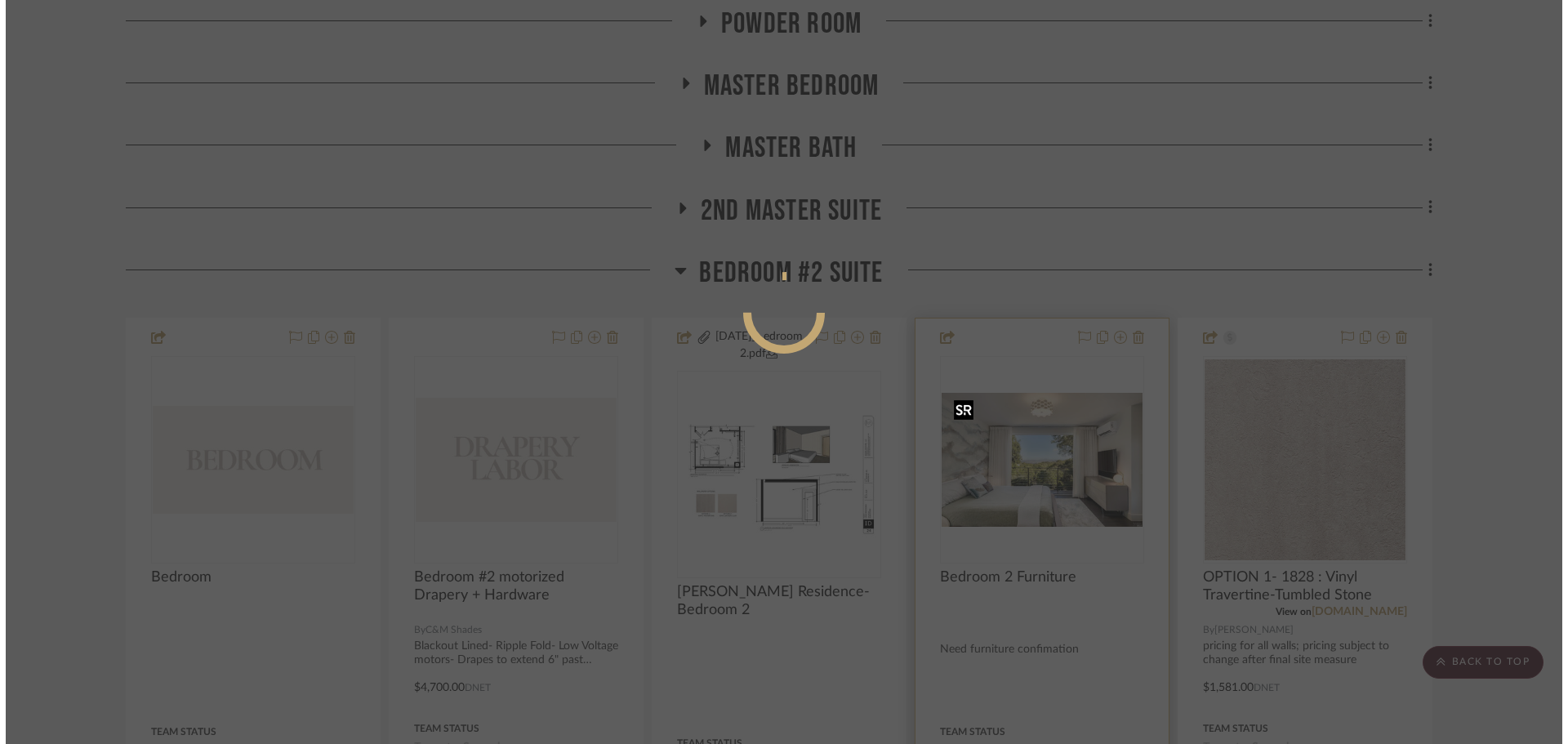
scroll to position [0, 0]
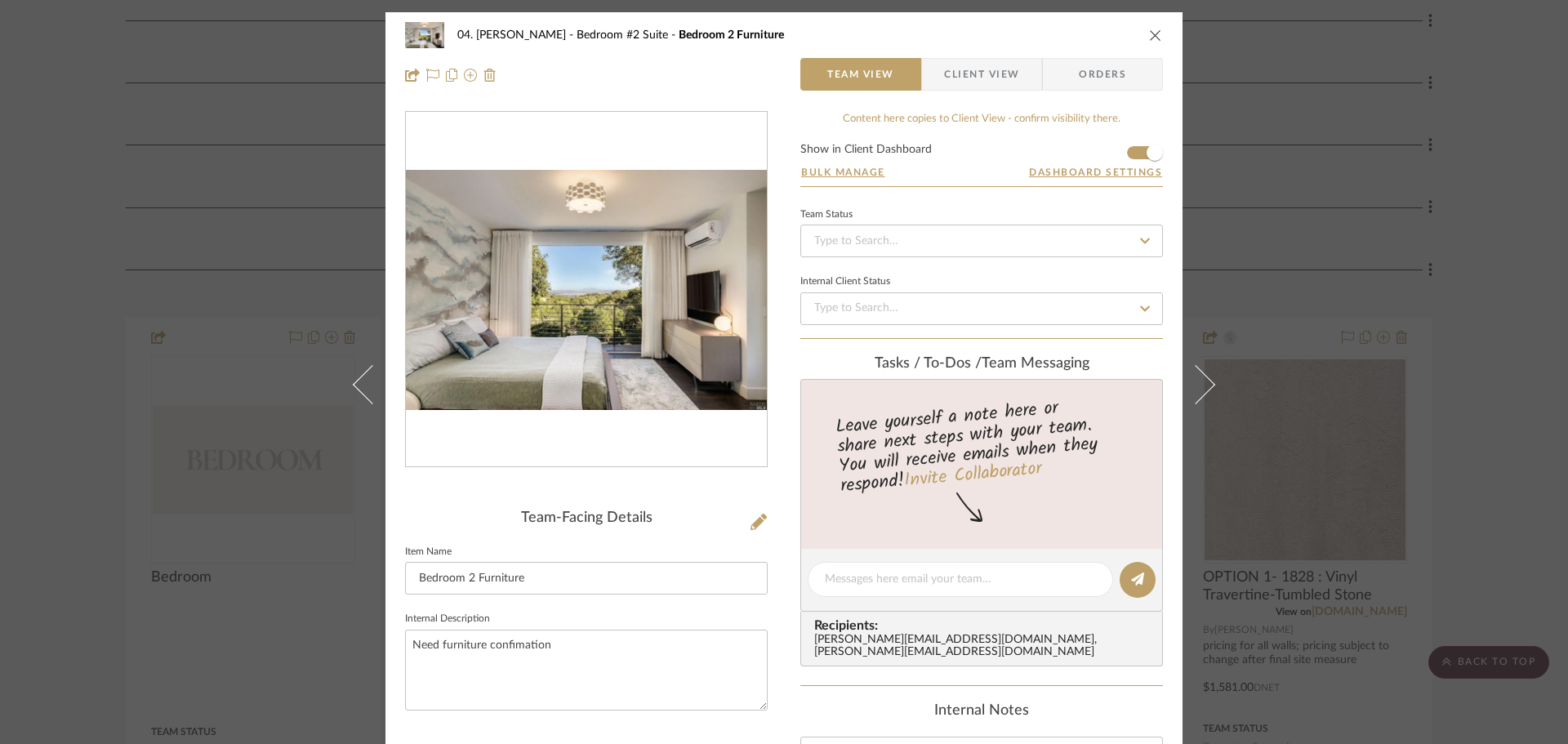
click at [559, 335] on img "0" at bounding box center [586, 290] width 361 height 241
click at [448, 286] on img "0" at bounding box center [586, 290] width 361 height 241
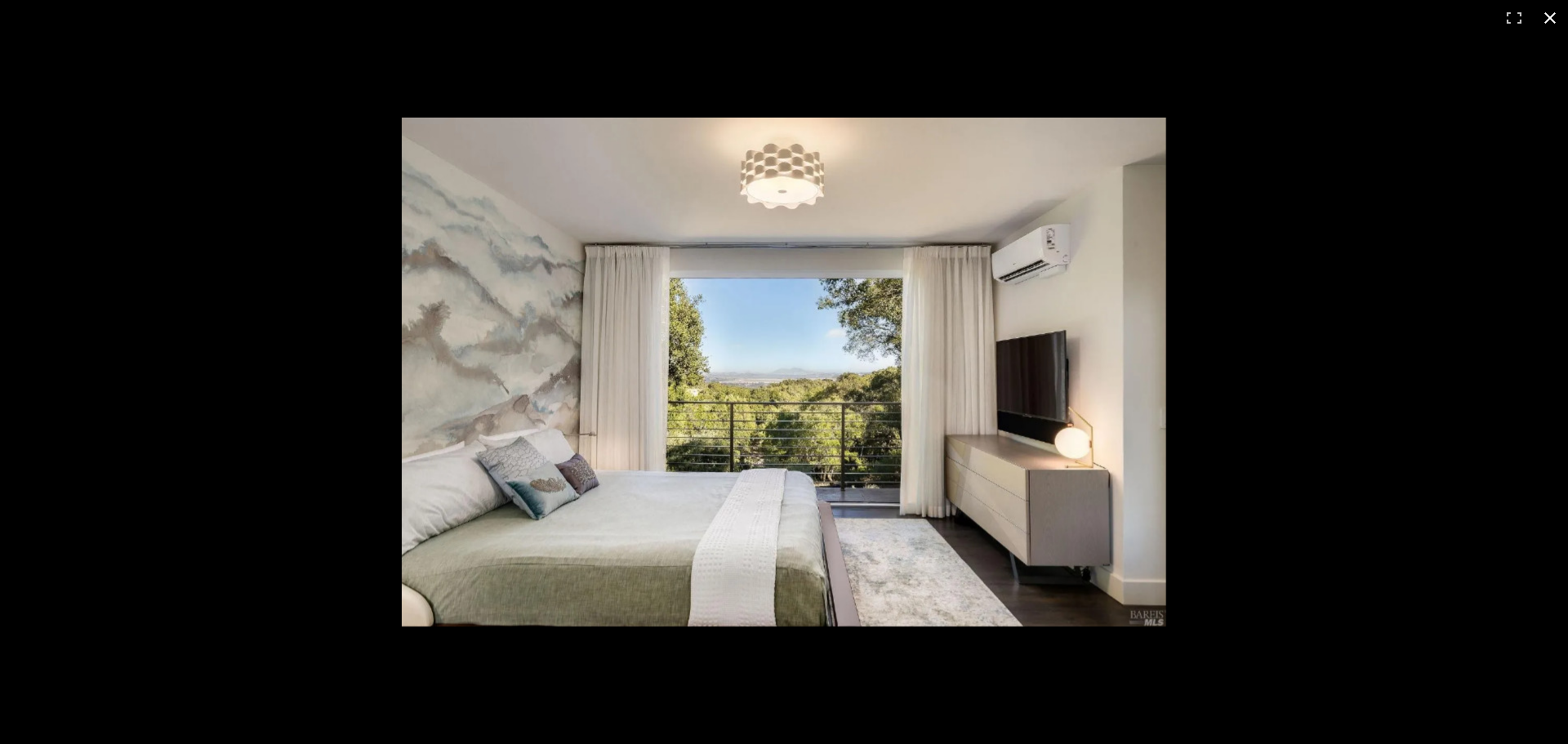
click at [1287, 201] on div at bounding box center [995, 399] width 1187 height 564
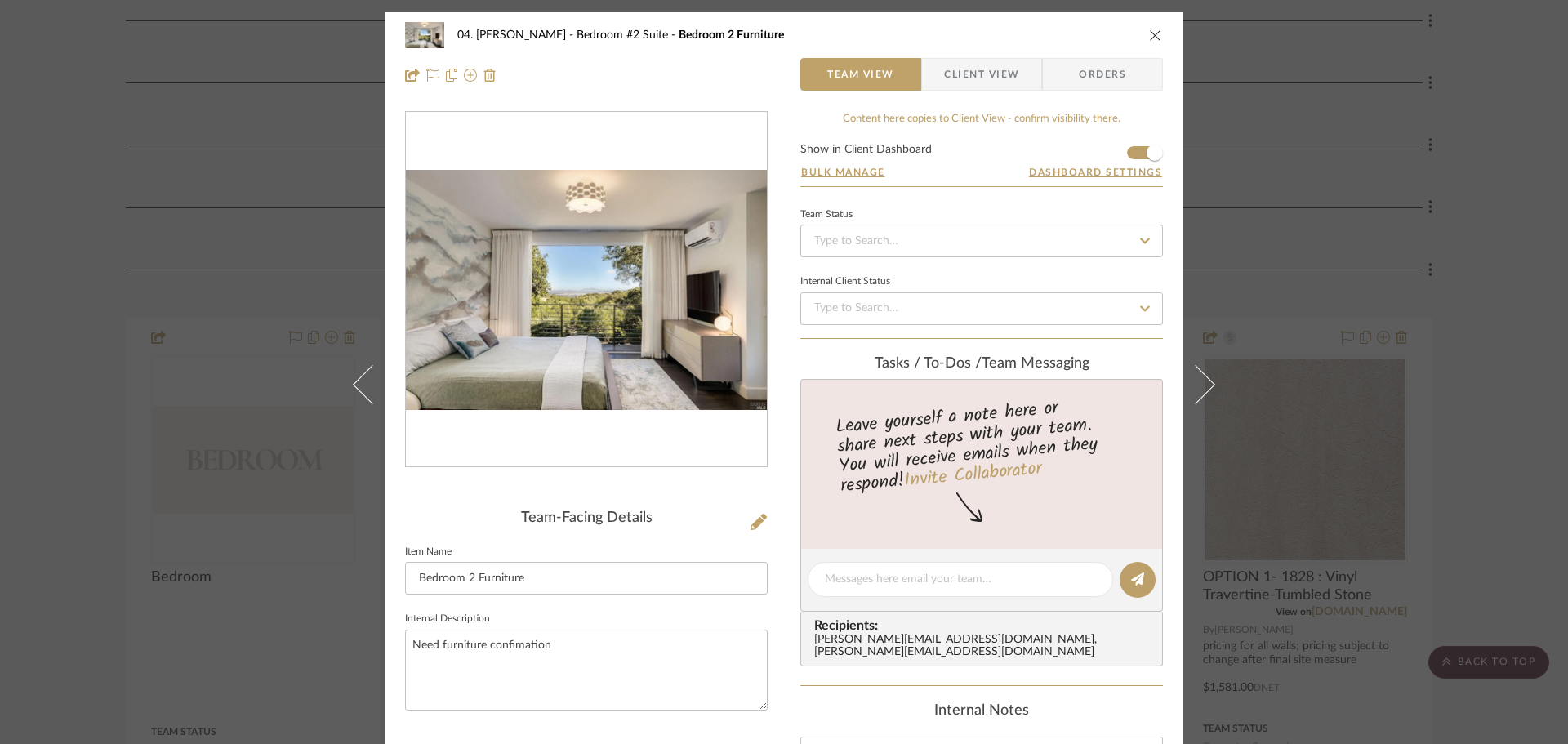
click at [1432, 265] on div "04. [PERSON_NAME] Bedroom #2 Suite Bedroom 2 Furniture Team View Client View Or…" at bounding box center [784, 372] width 1568 height 744
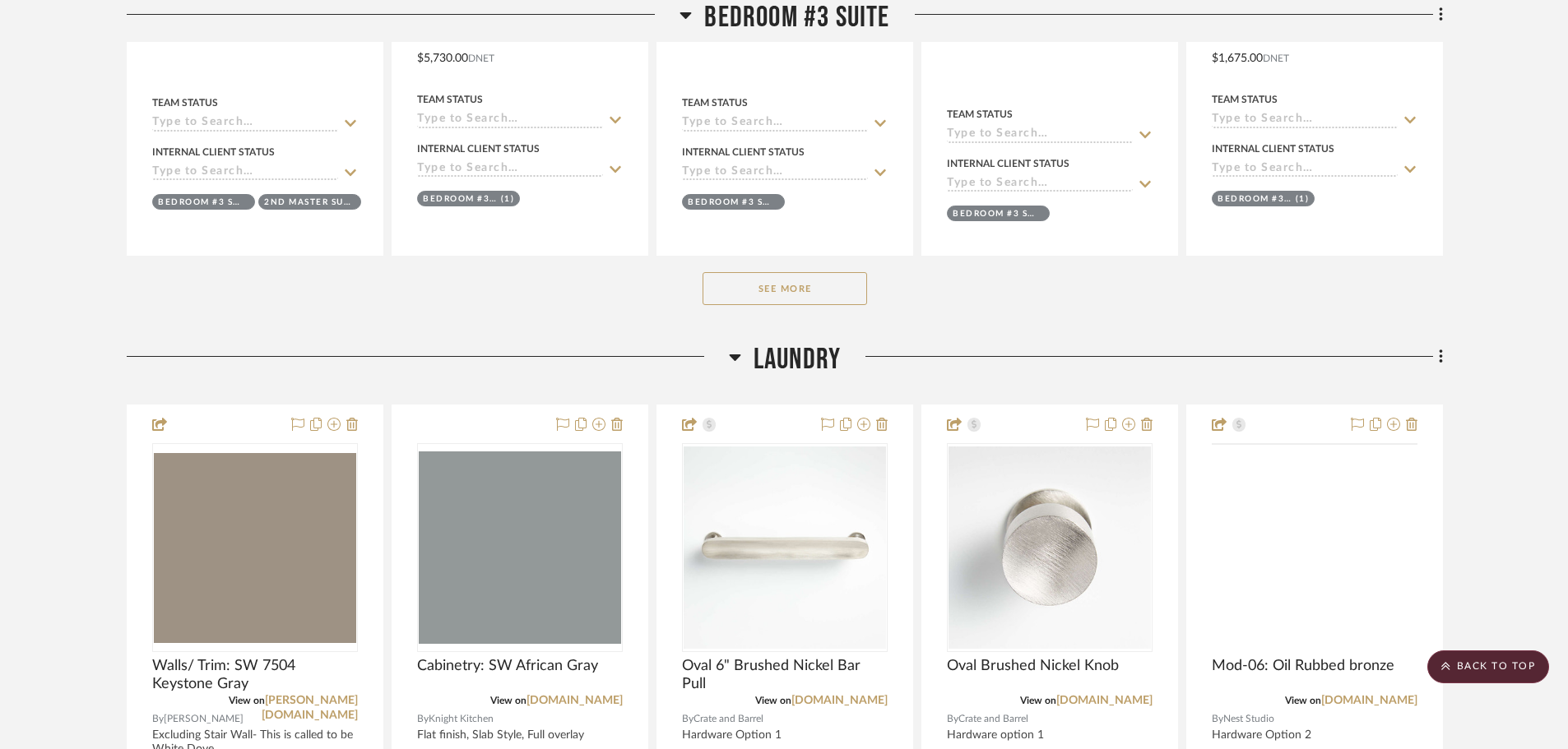
scroll to position [6250, 0]
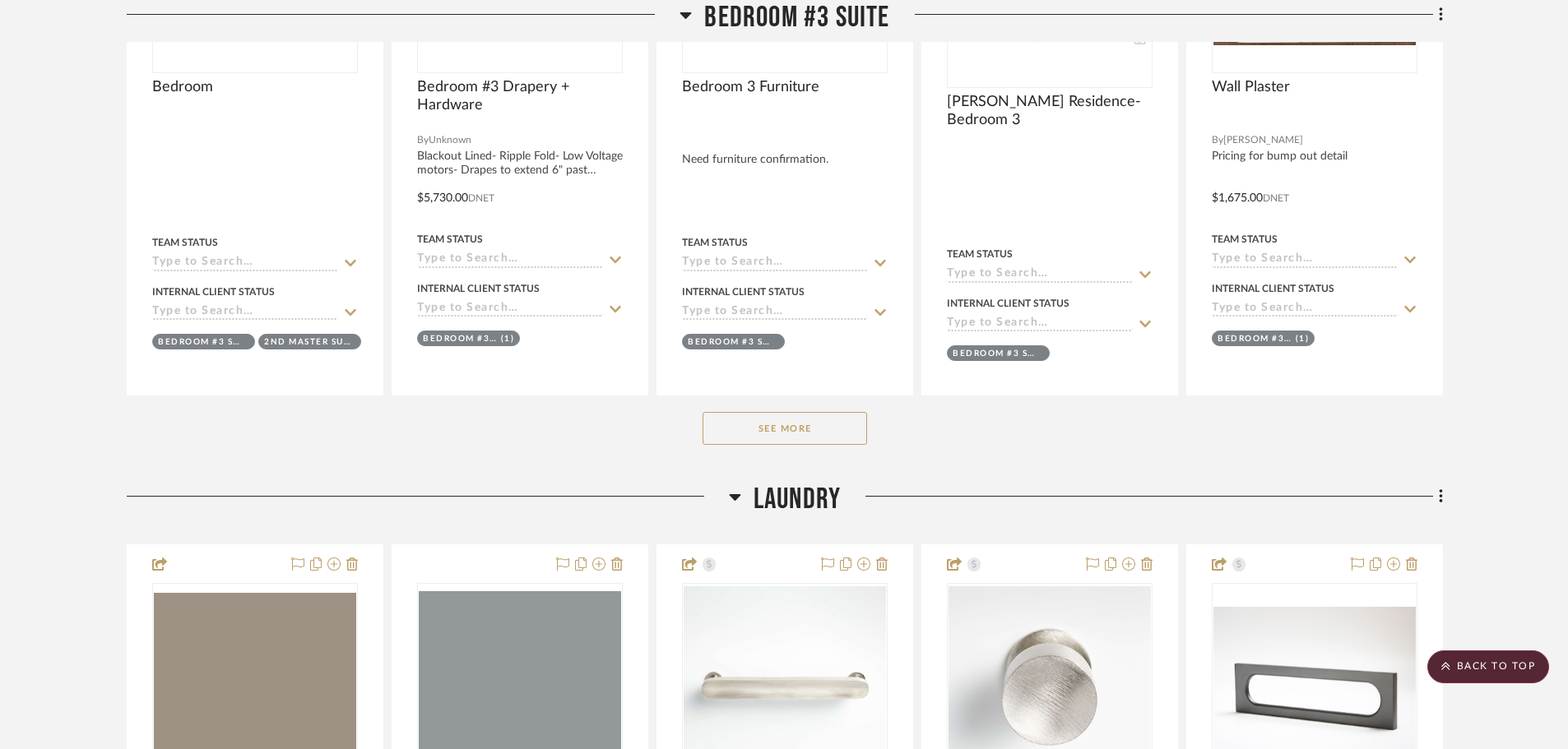
click at [822, 432] on button "See More" at bounding box center [785, 429] width 165 height 33
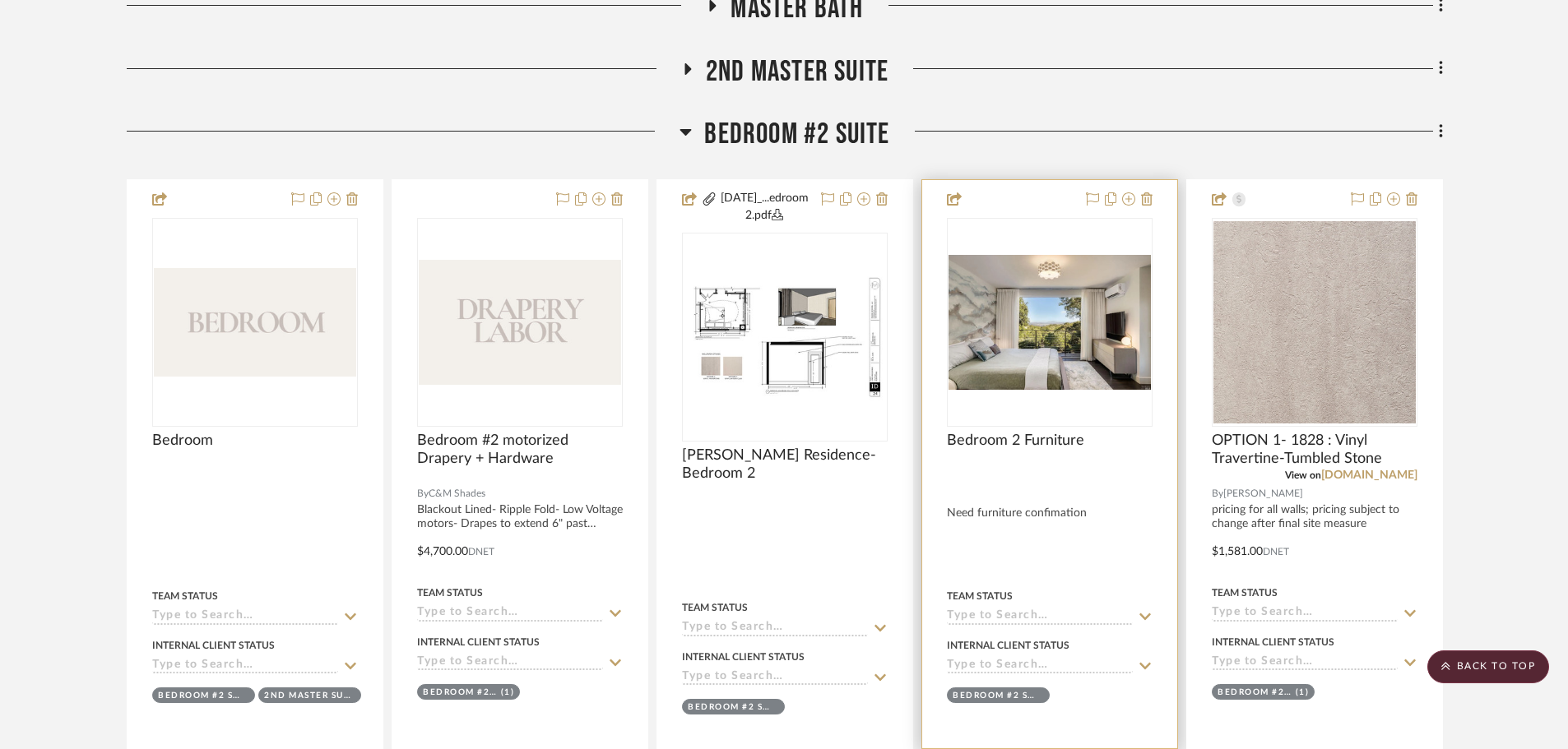
scroll to position [1176, 0]
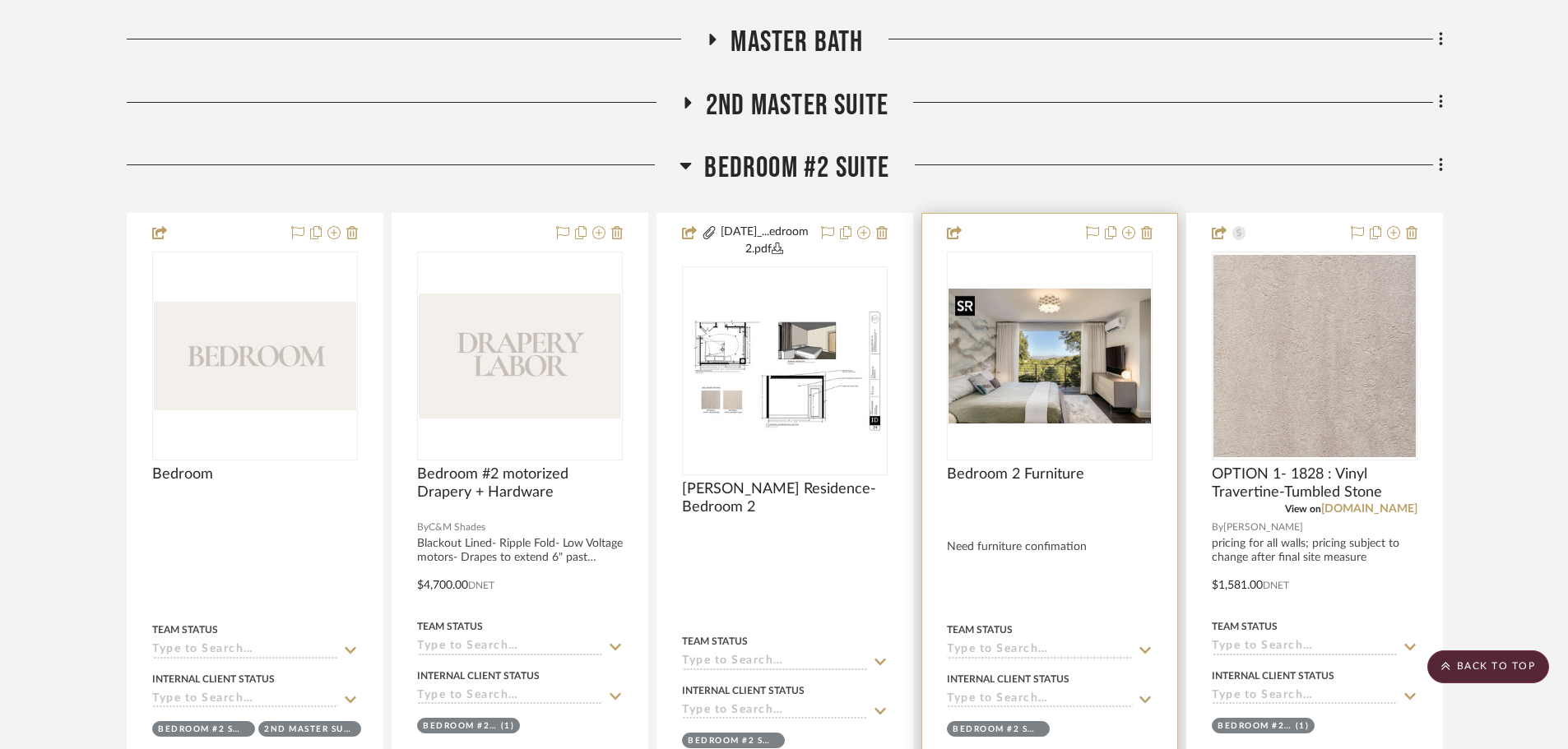
click at [1089, 384] on img "0" at bounding box center [1050, 355] width 202 height 135
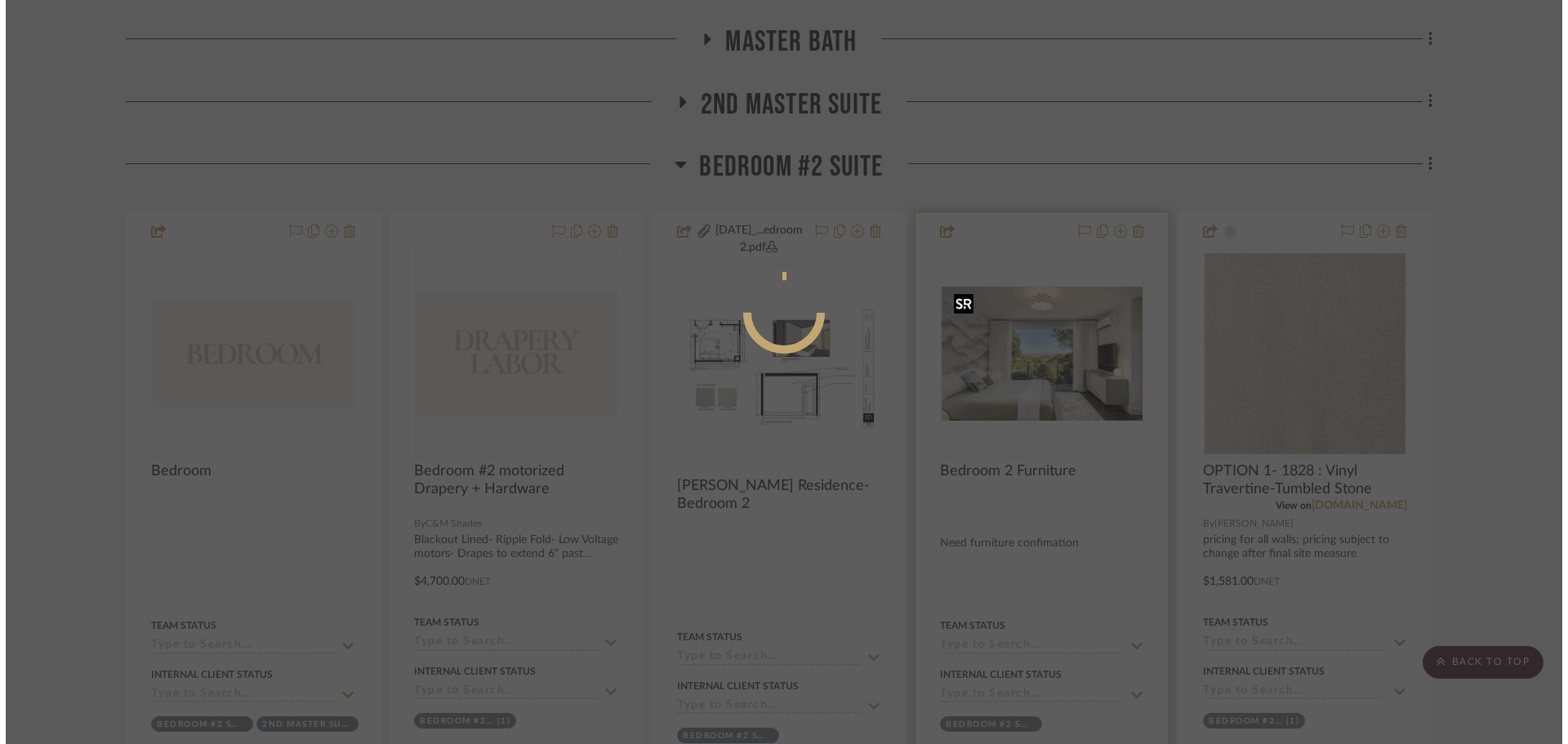
scroll to position [0, 0]
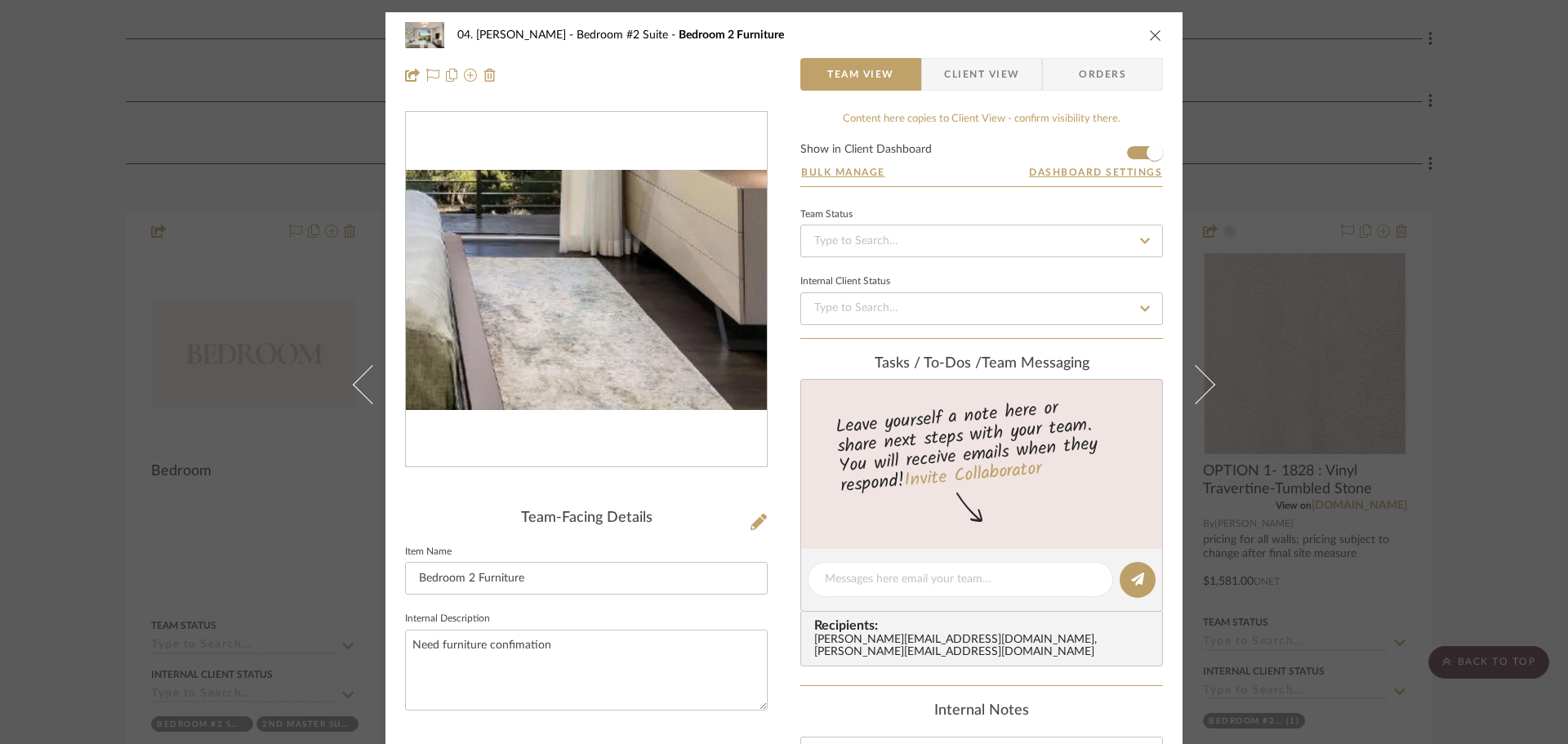
click at [645, 401] on img "0" at bounding box center [586, 290] width 361 height 241
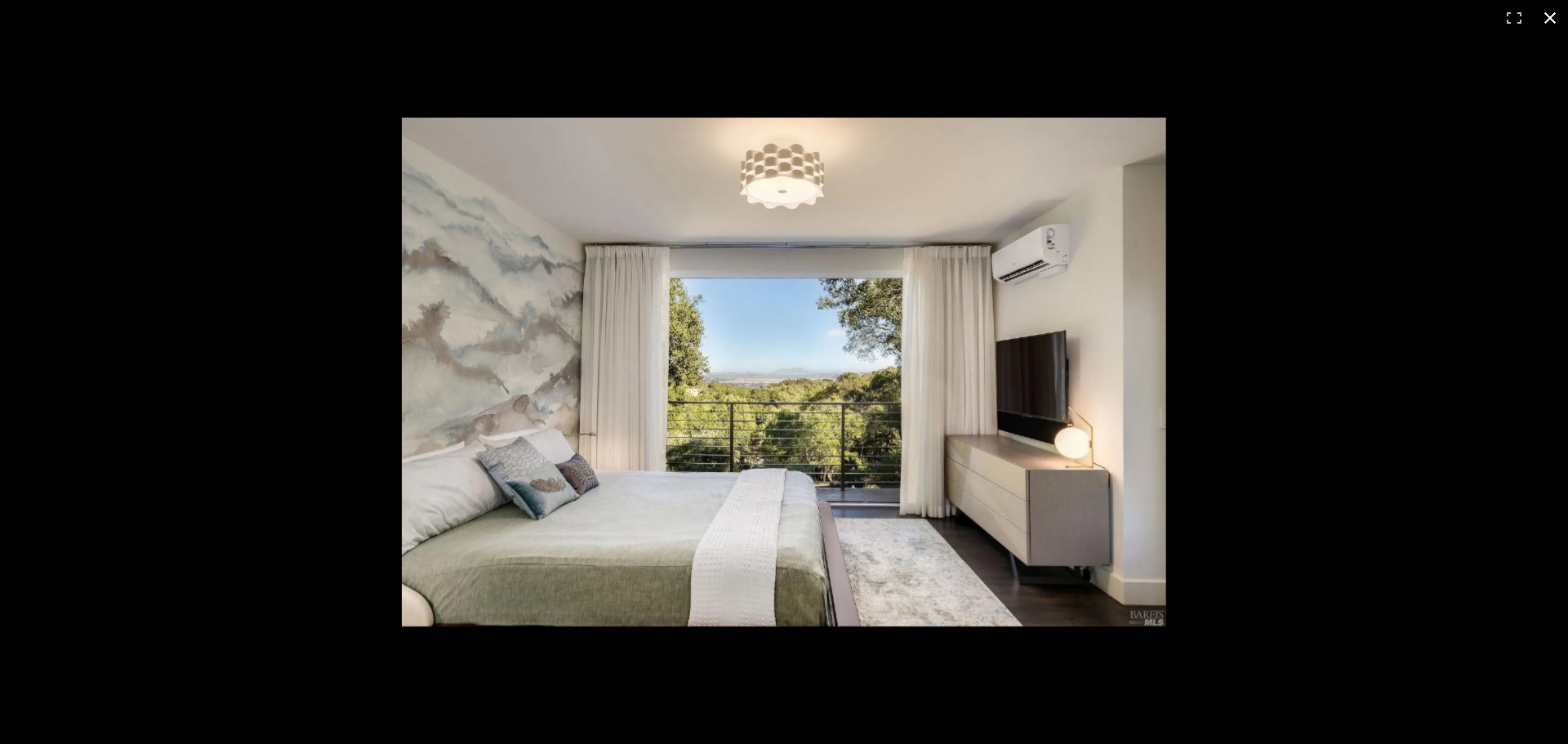
click at [1246, 484] on div at bounding box center [995, 399] width 1187 height 564
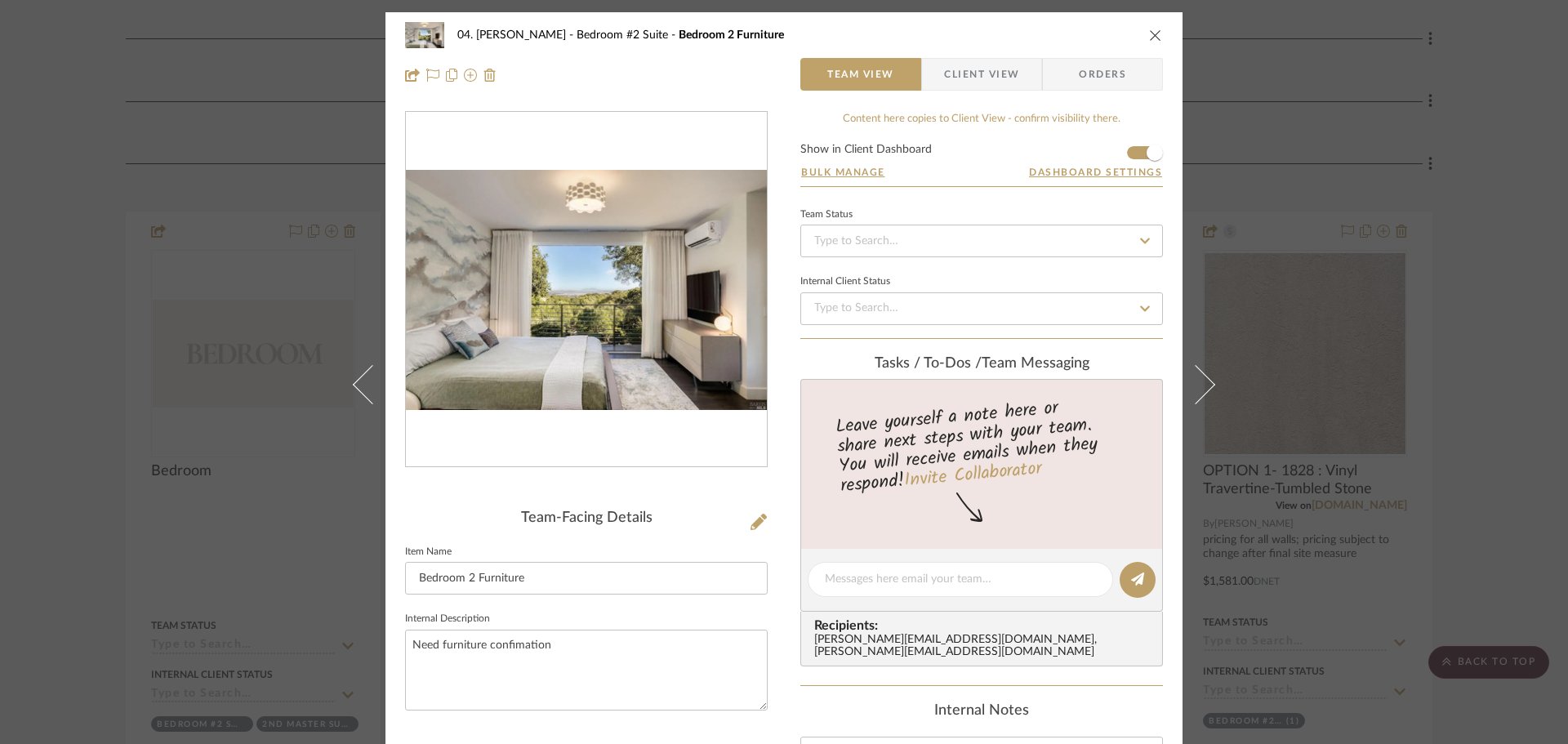
drag, startPoint x: 1540, startPoint y: 351, endPoint x: 1483, endPoint y: 365, distance: 58.7
click at [1533, 351] on div "04. [PERSON_NAME] Bedroom #2 Suite Bedroom 2 Furniture Team View Client View Or…" at bounding box center [784, 372] width 1568 height 744
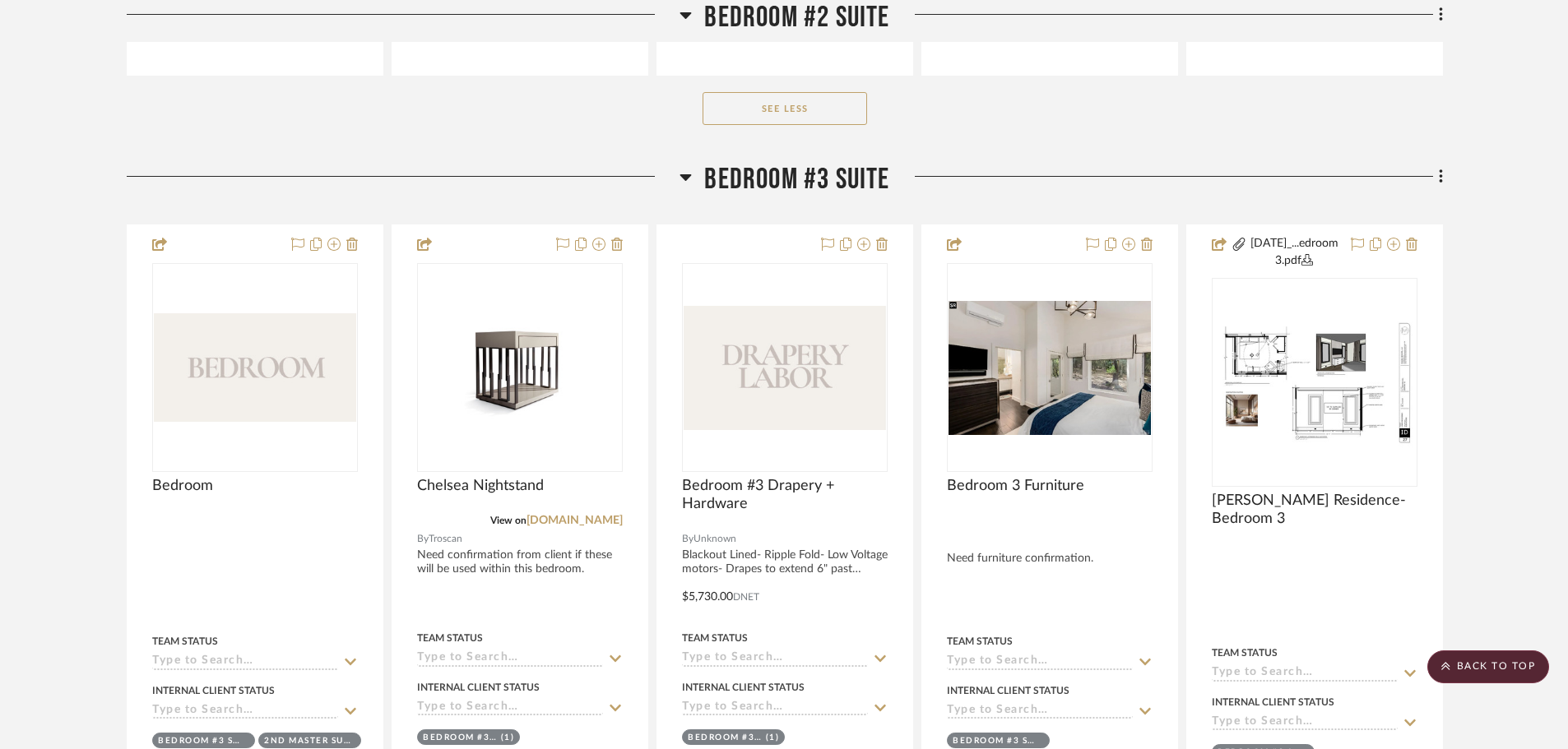
scroll to position [5288, 0]
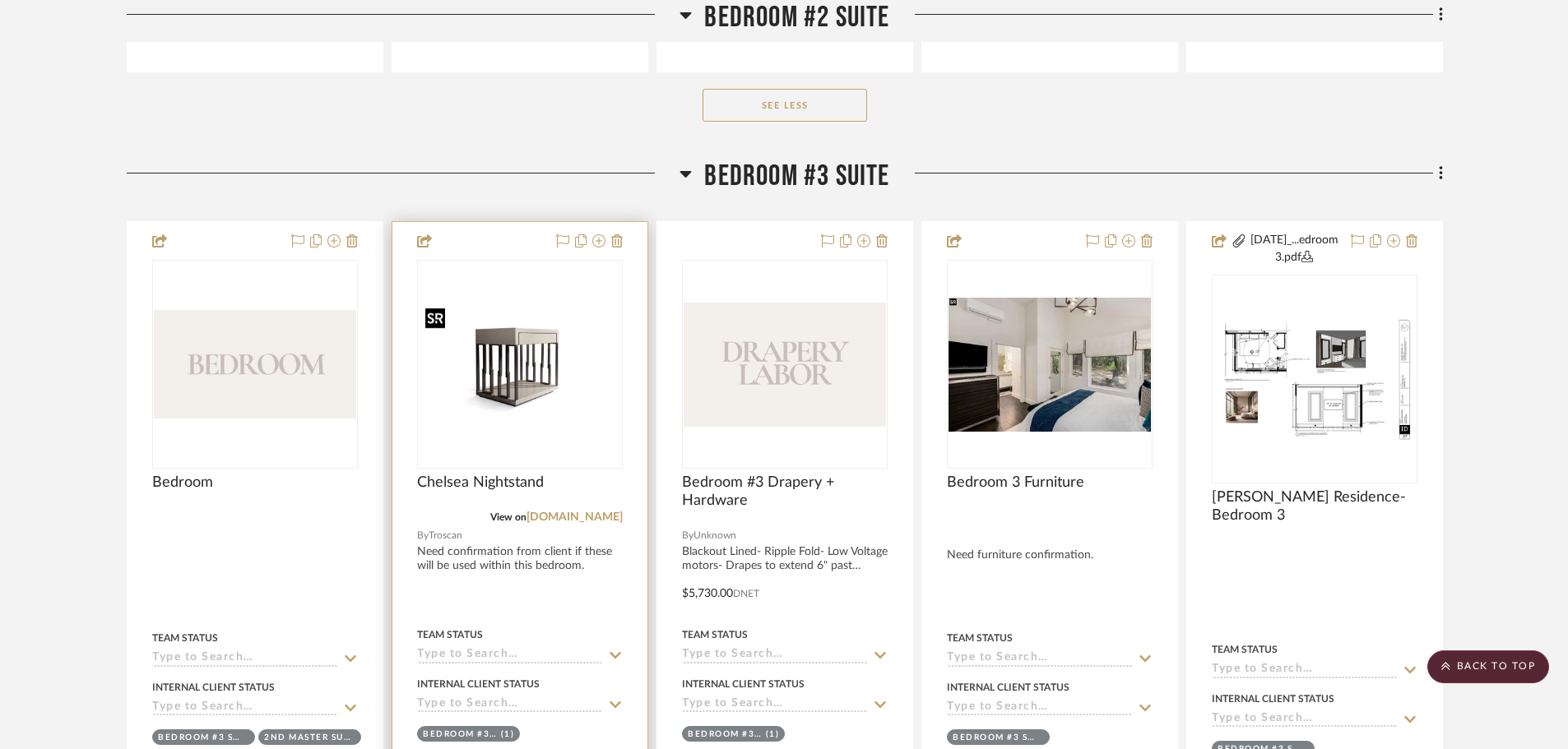
click at [496, 380] on img "0" at bounding box center [519, 364] width 202 height 126
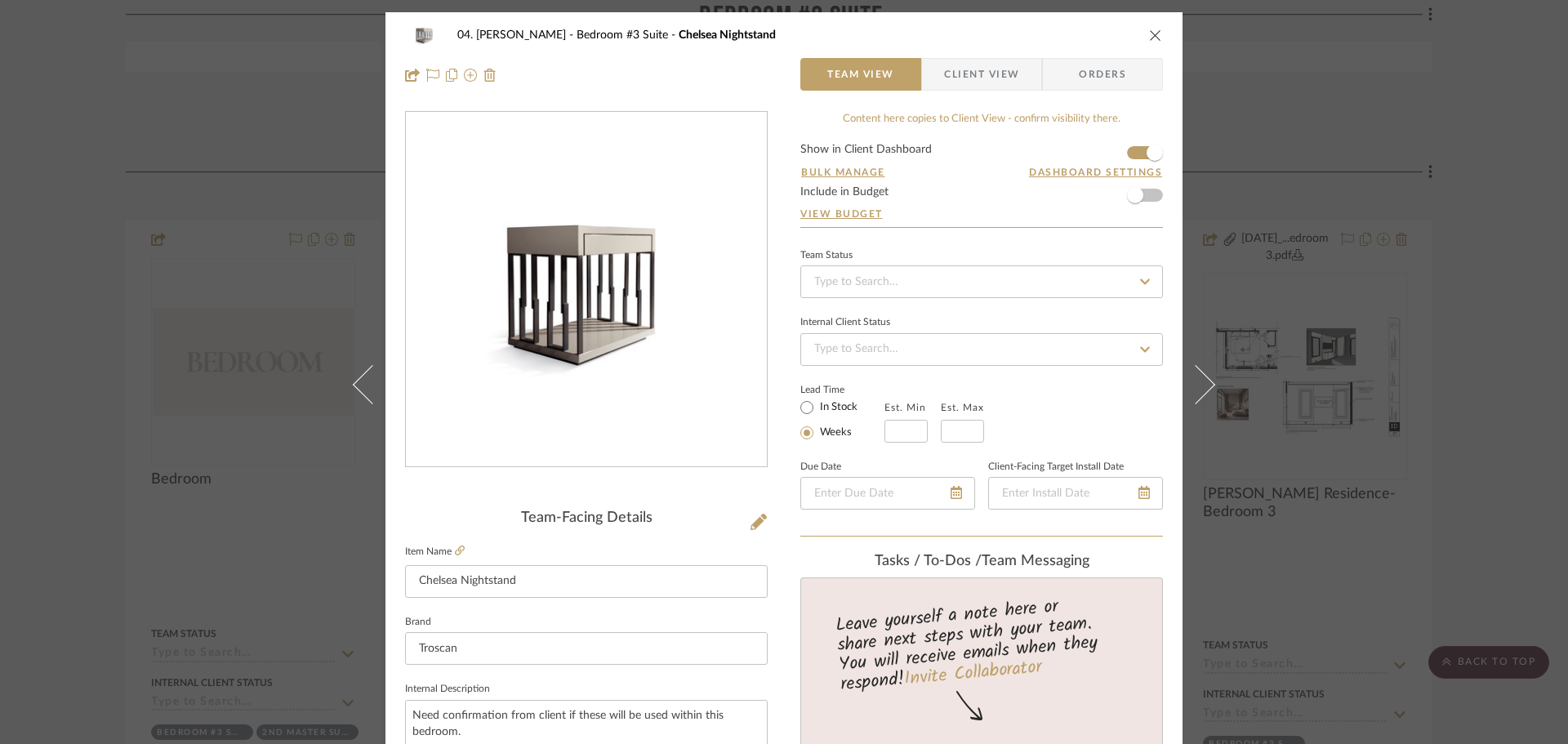
click at [618, 310] on img "0" at bounding box center [586, 290] width 361 height 226
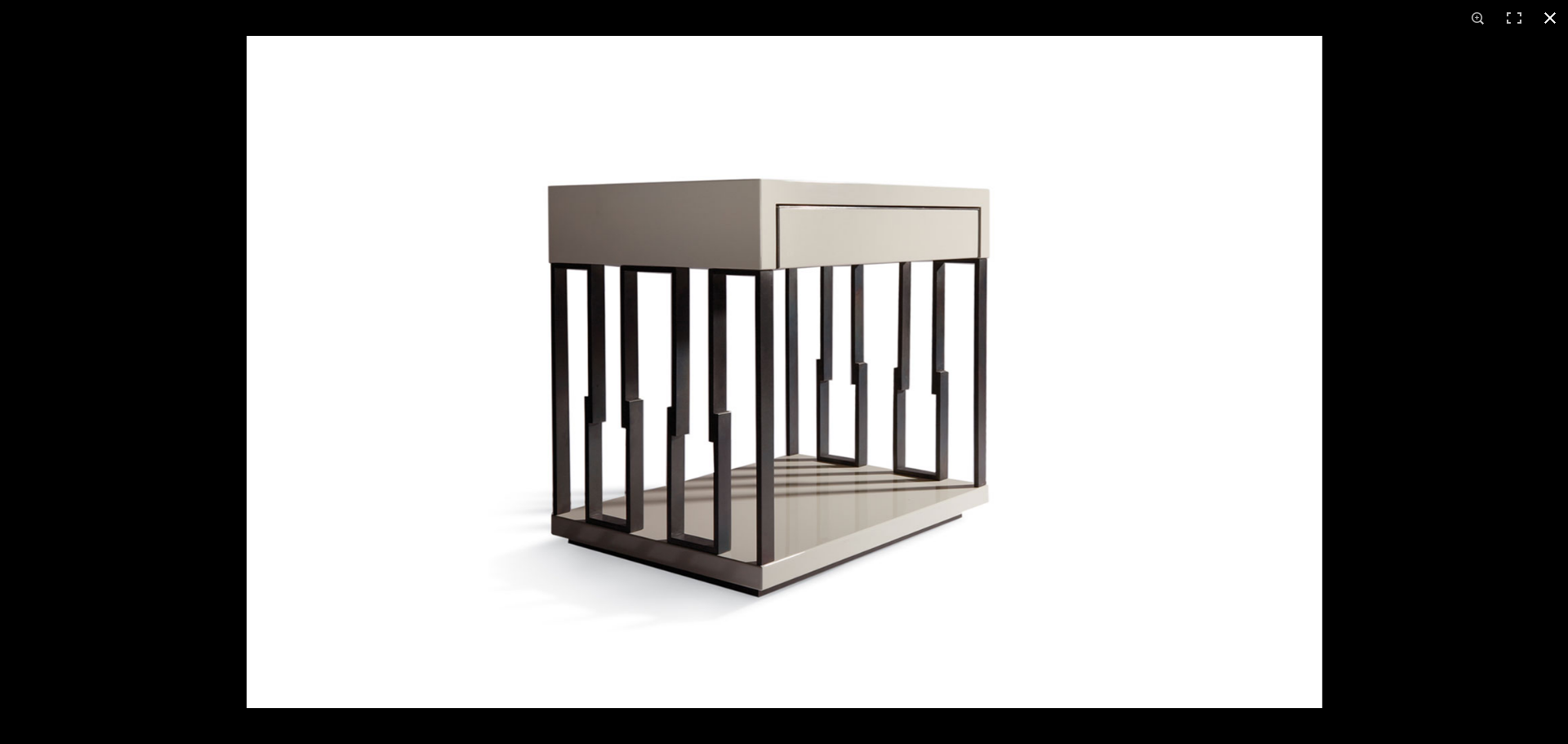
click at [1483, 219] on div at bounding box center [1030, 408] width 1568 height 744
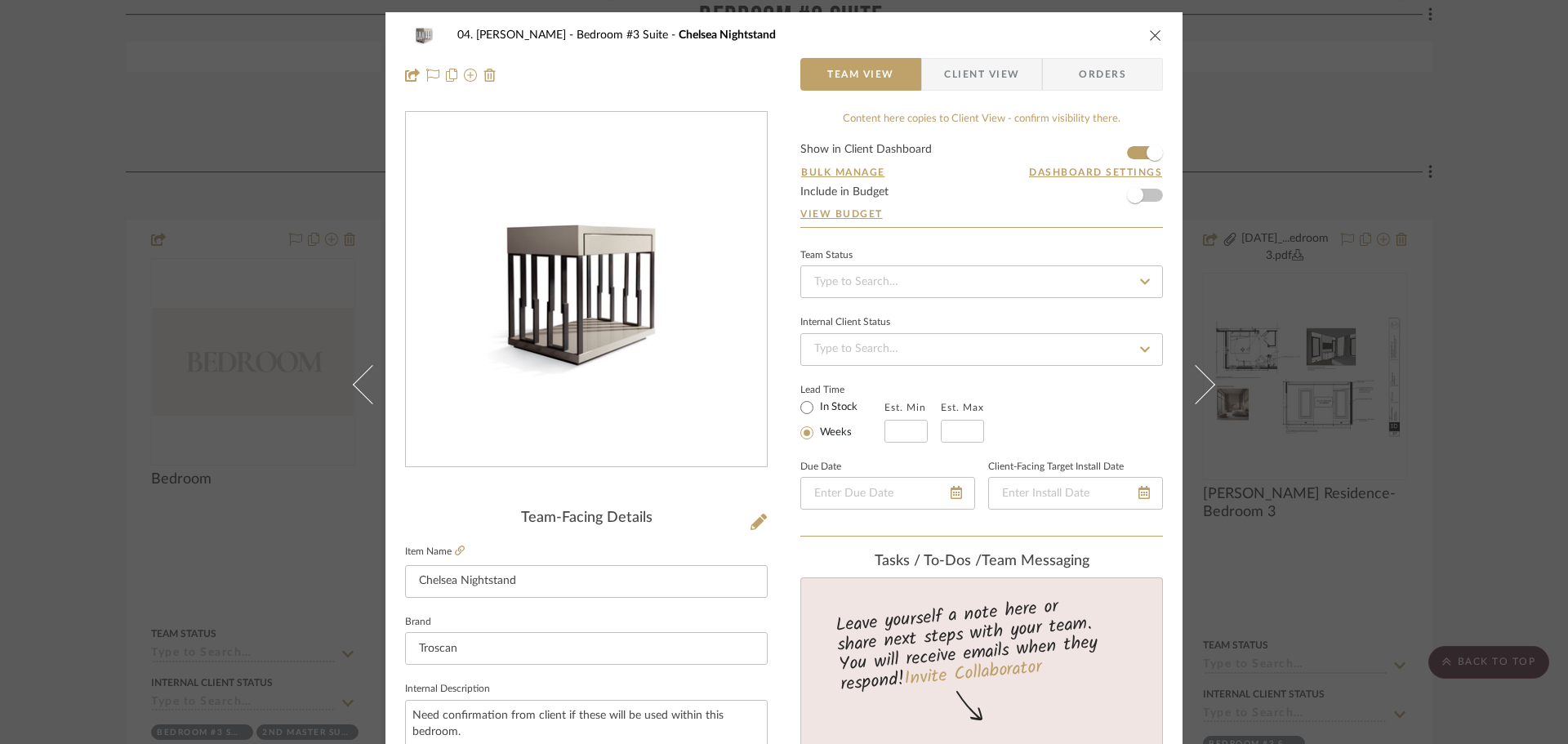
click at [1454, 400] on div "04. [PERSON_NAME] Bedroom #3 Suite Chelsea Nightstand Team View Client View Ord…" at bounding box center [784, 372] width 1568 height 744
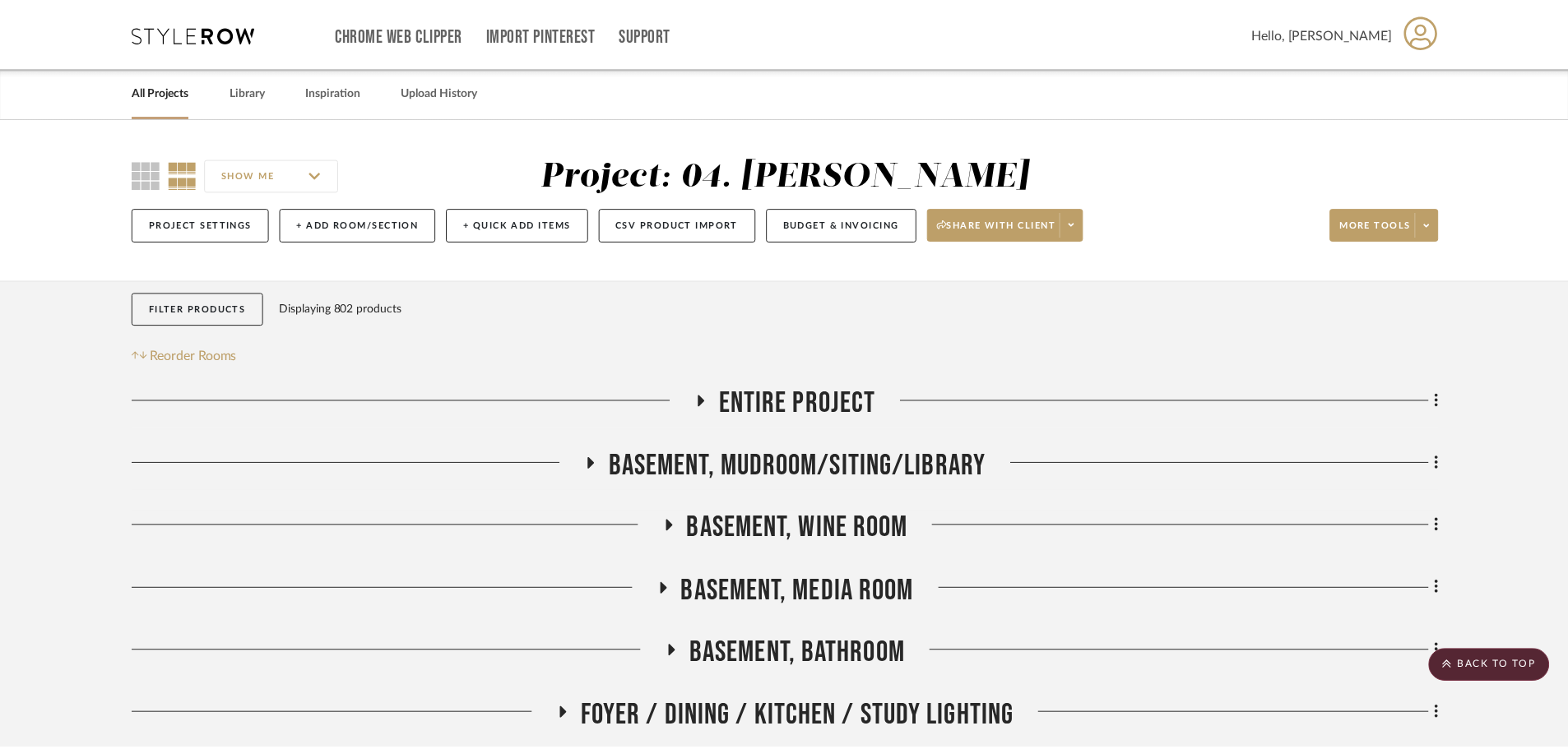
scroll to position [5288, 0]
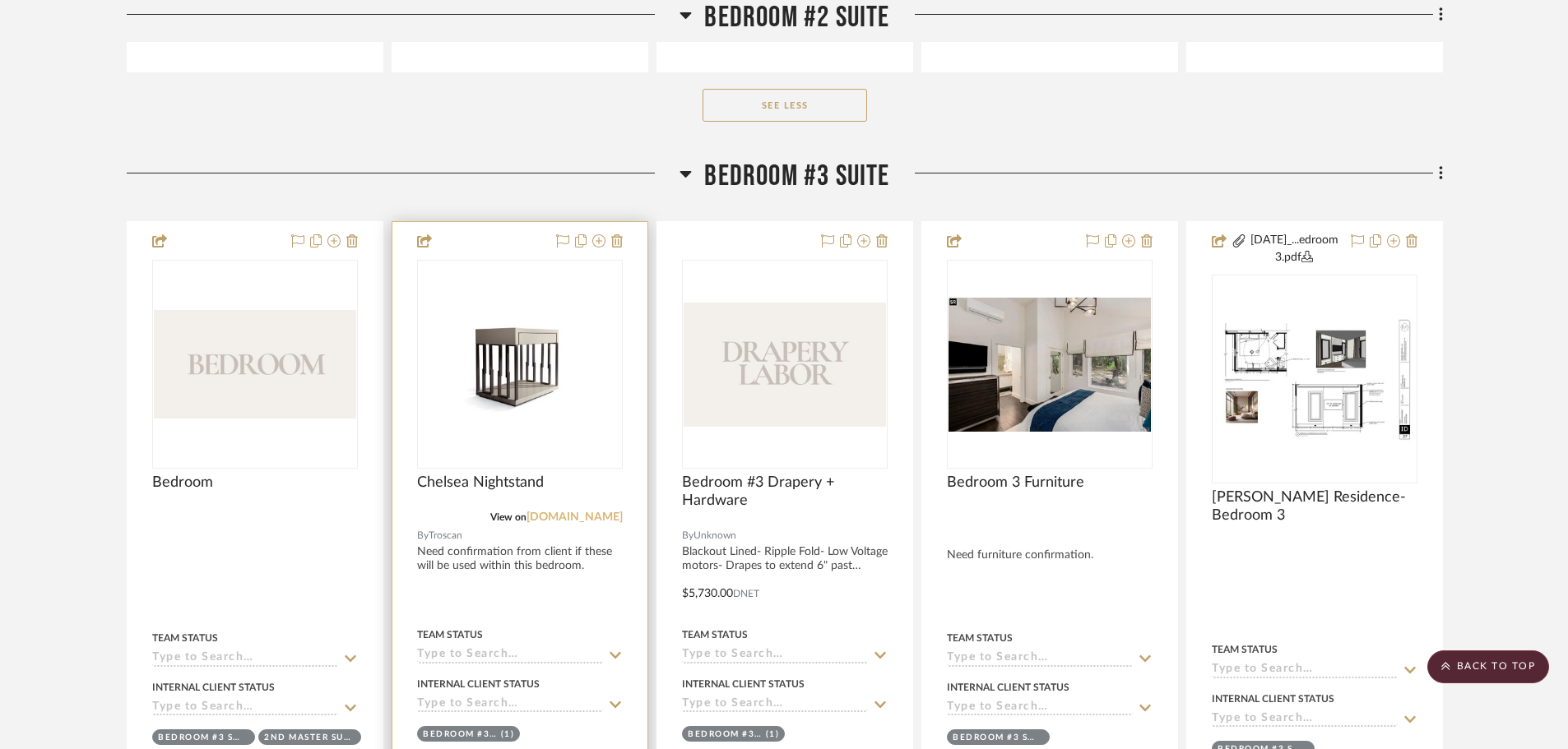
click at [570, 518] on link "[DOMAIN_NAME]" at bounding box center [574, 517] width 96 height 12
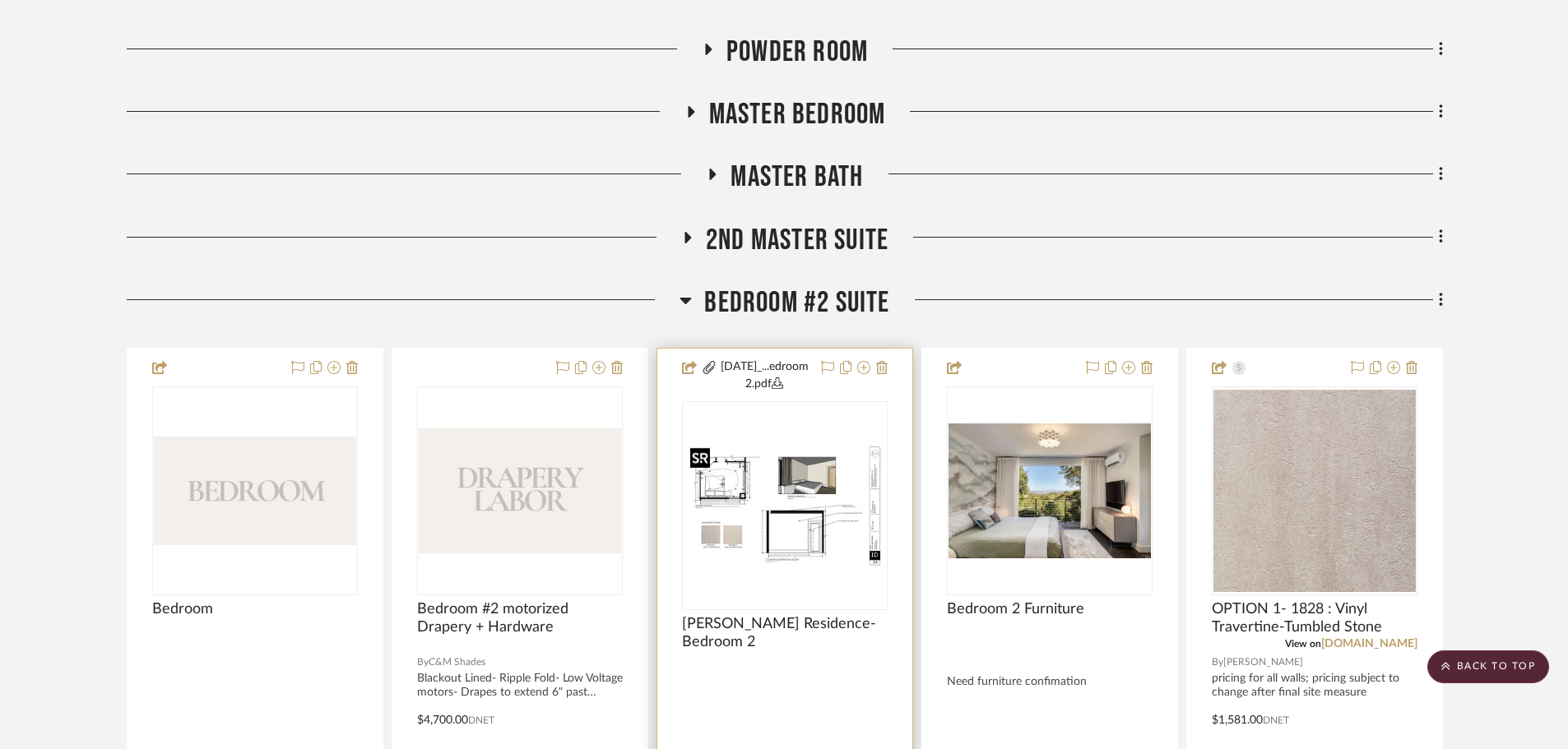
scroll to position [847, 0]
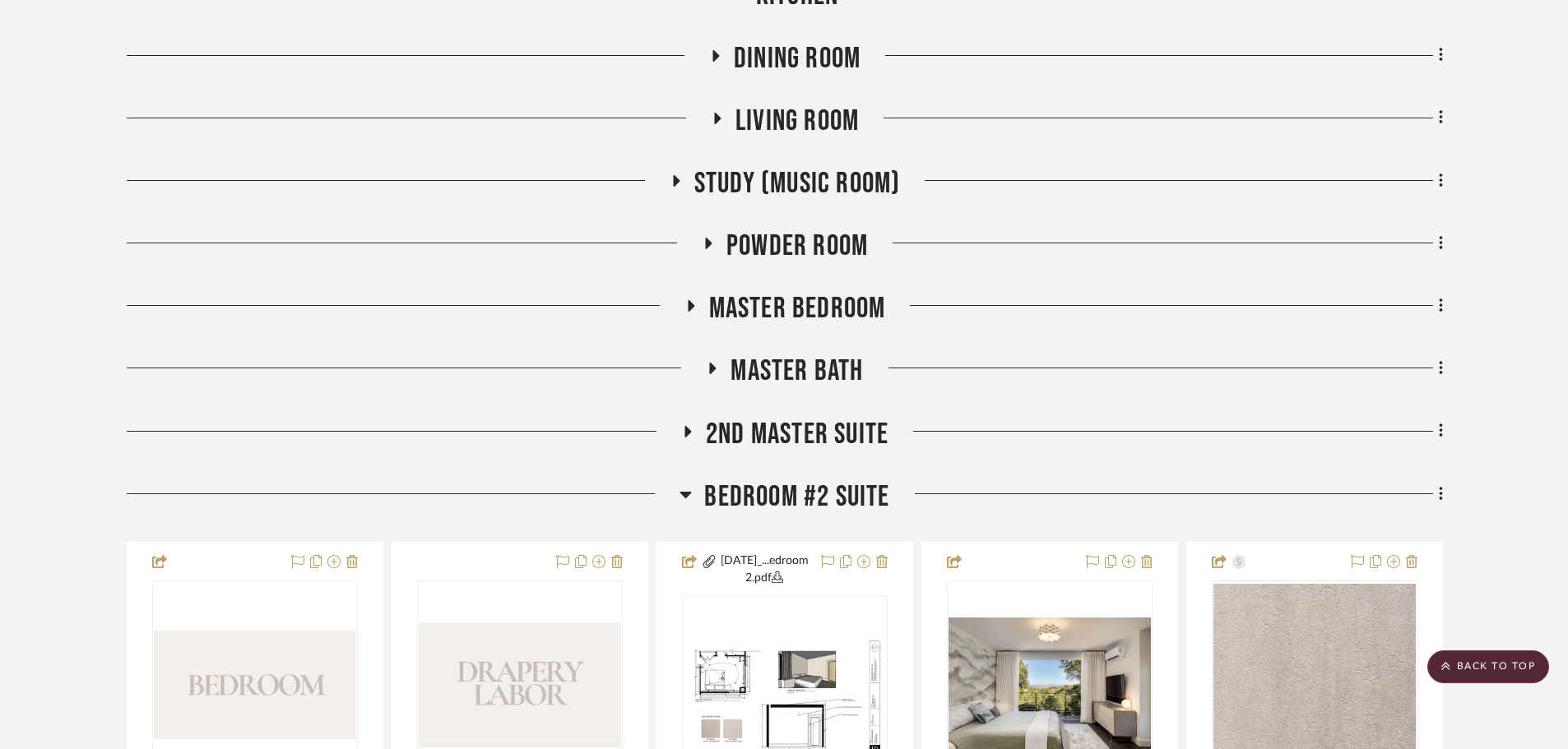
click at [807, 502] on span "Bedroom #2 Suite" at bounding box center [797, 497] width 185 height 36
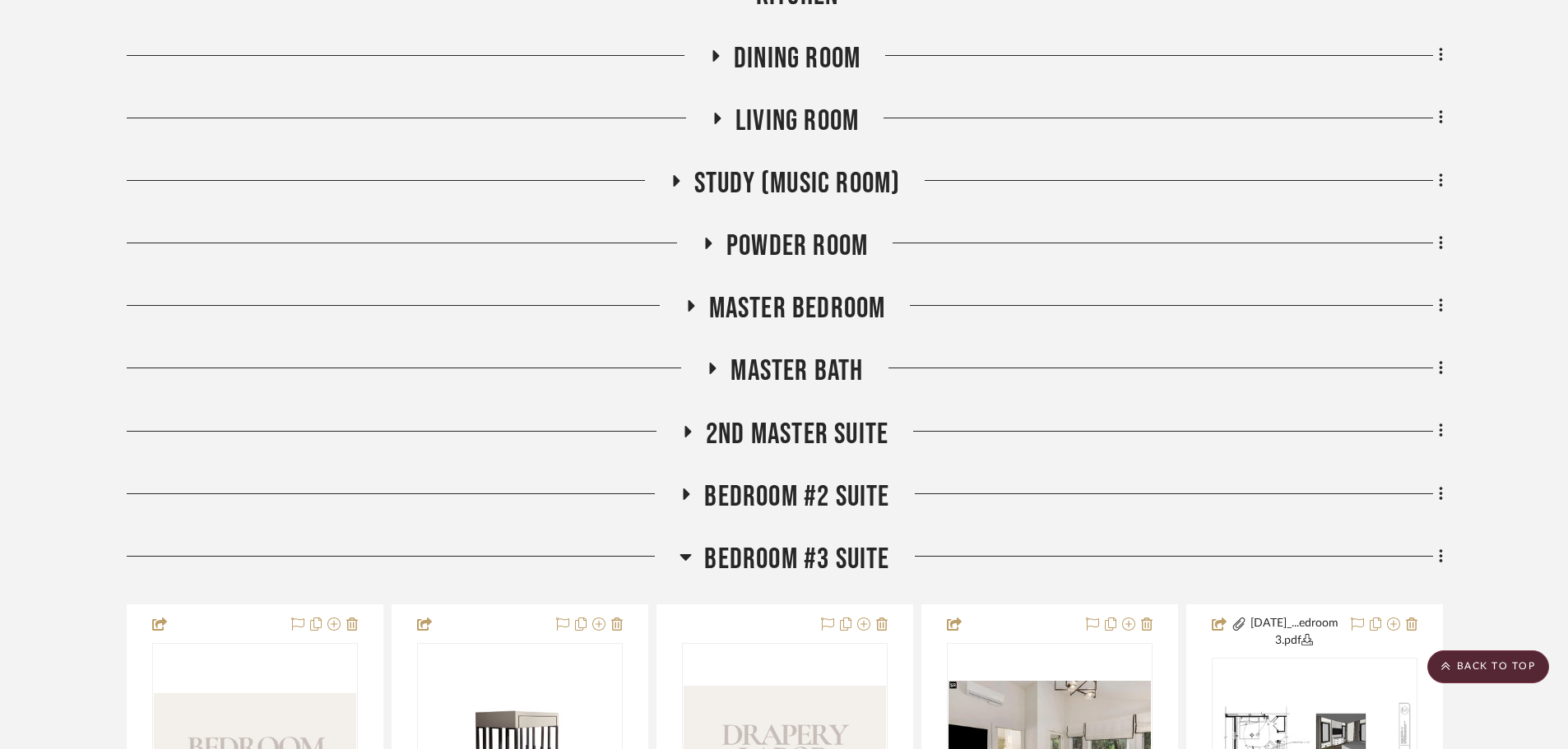
click at [803, 570] on span "Bedroom #3 Suite" at bounding box center [797, 559] width 185 height 36
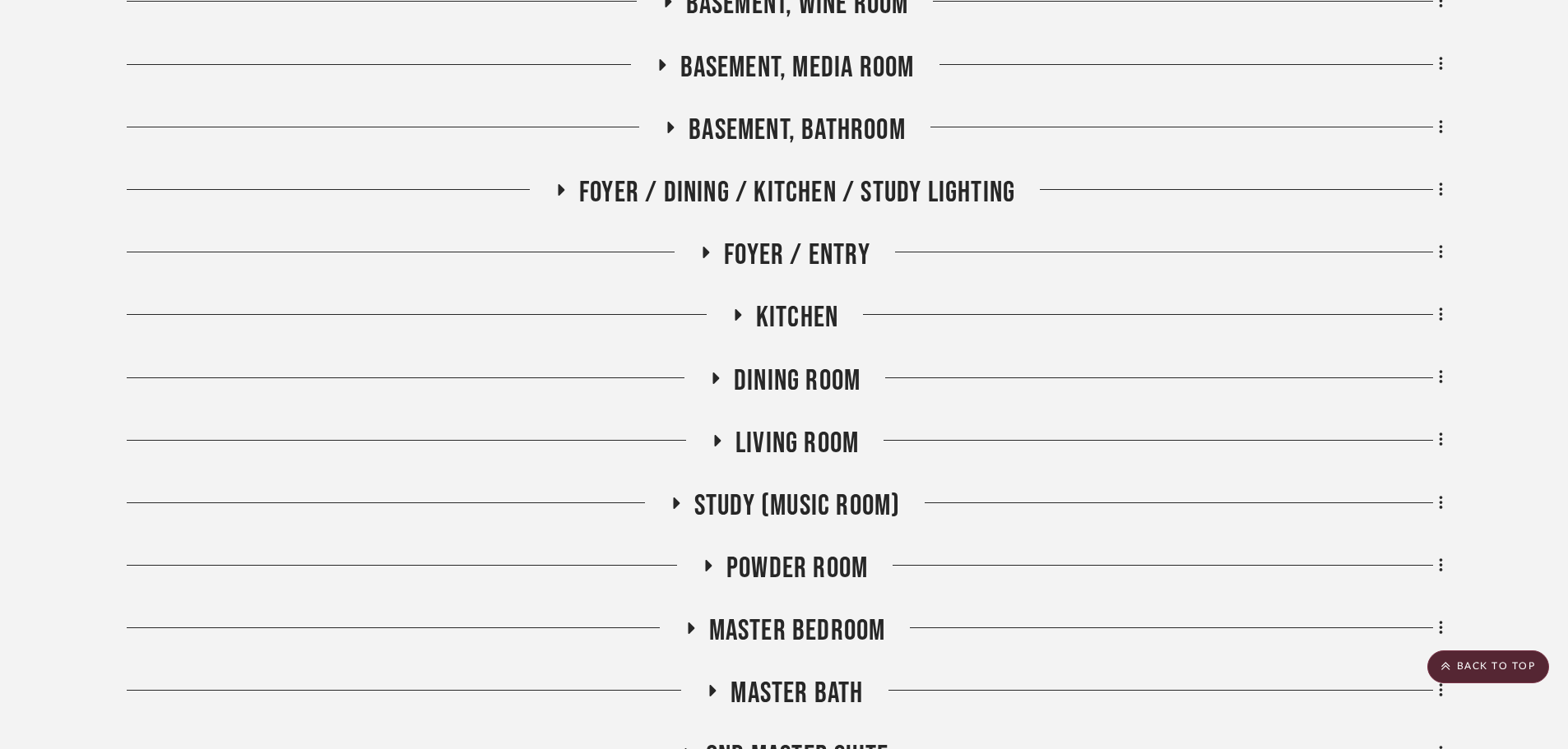
scroll to position [518, 0]
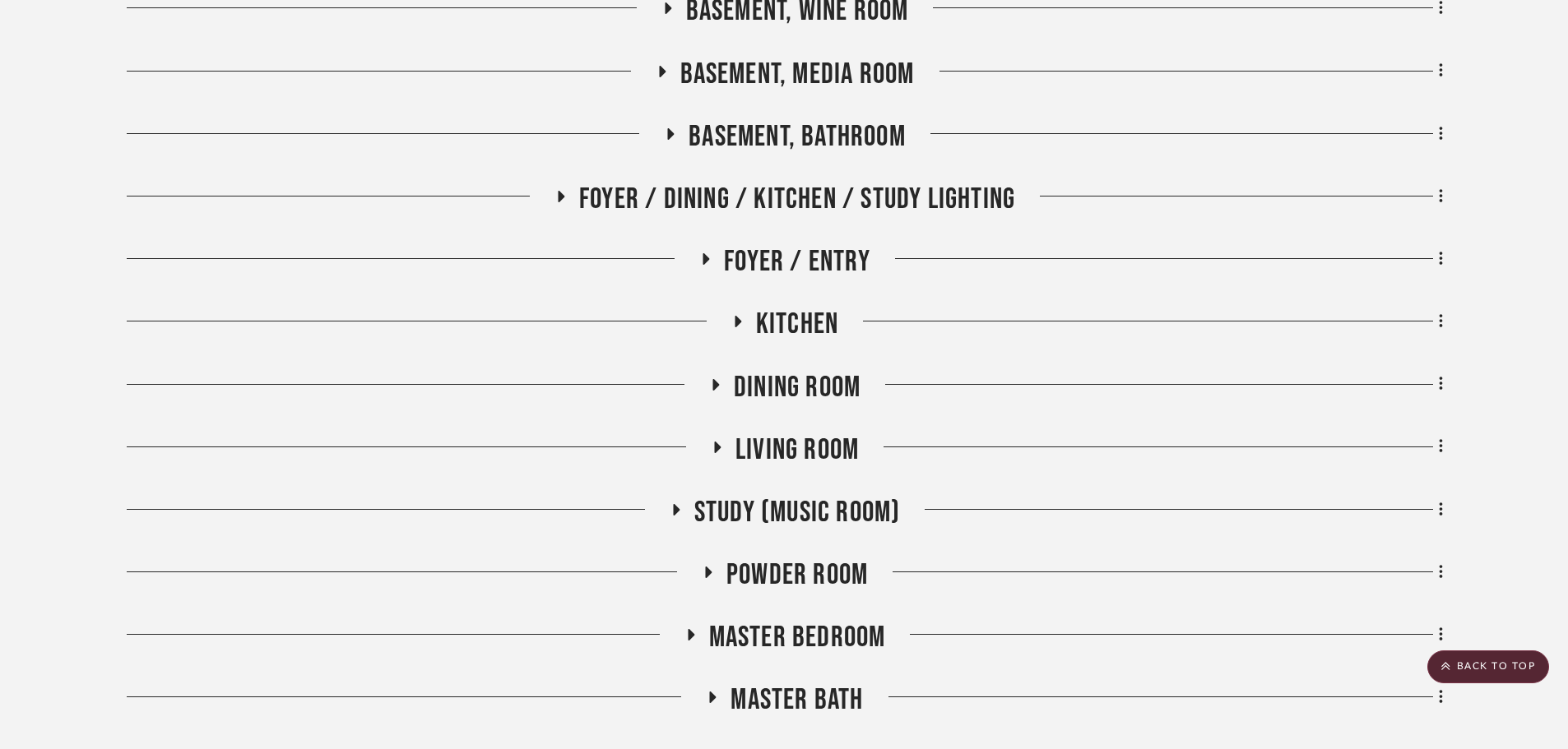
click at [765, 265] on span "Foyer / Entry" at bounding box center [797, 262] width 147 height 36
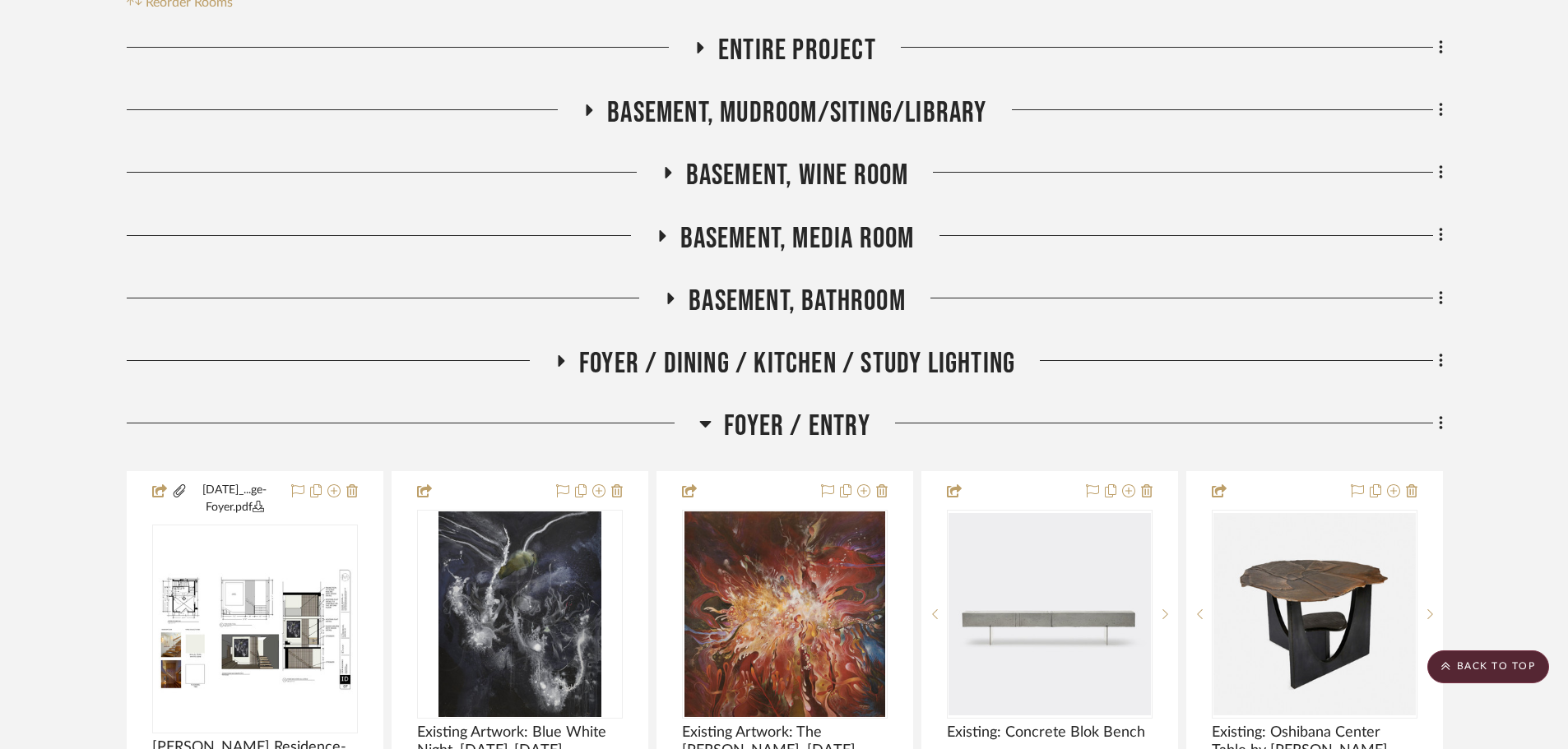
click at [775, 367] on span "Foyer / Dining / Kitchen / Study Lighting" at bounding box center [797, 364] width 436 height 36
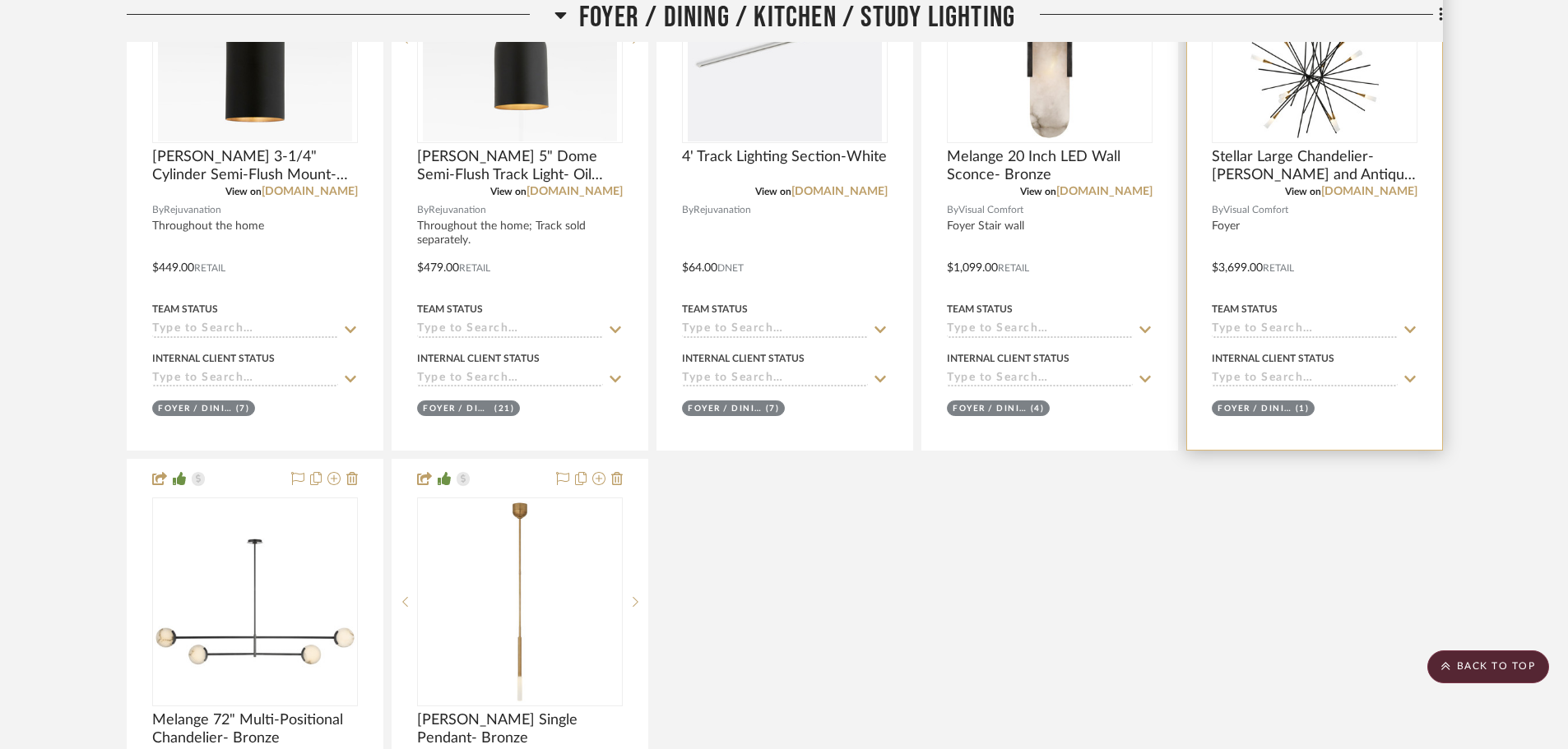
scroll to position [929, 0]
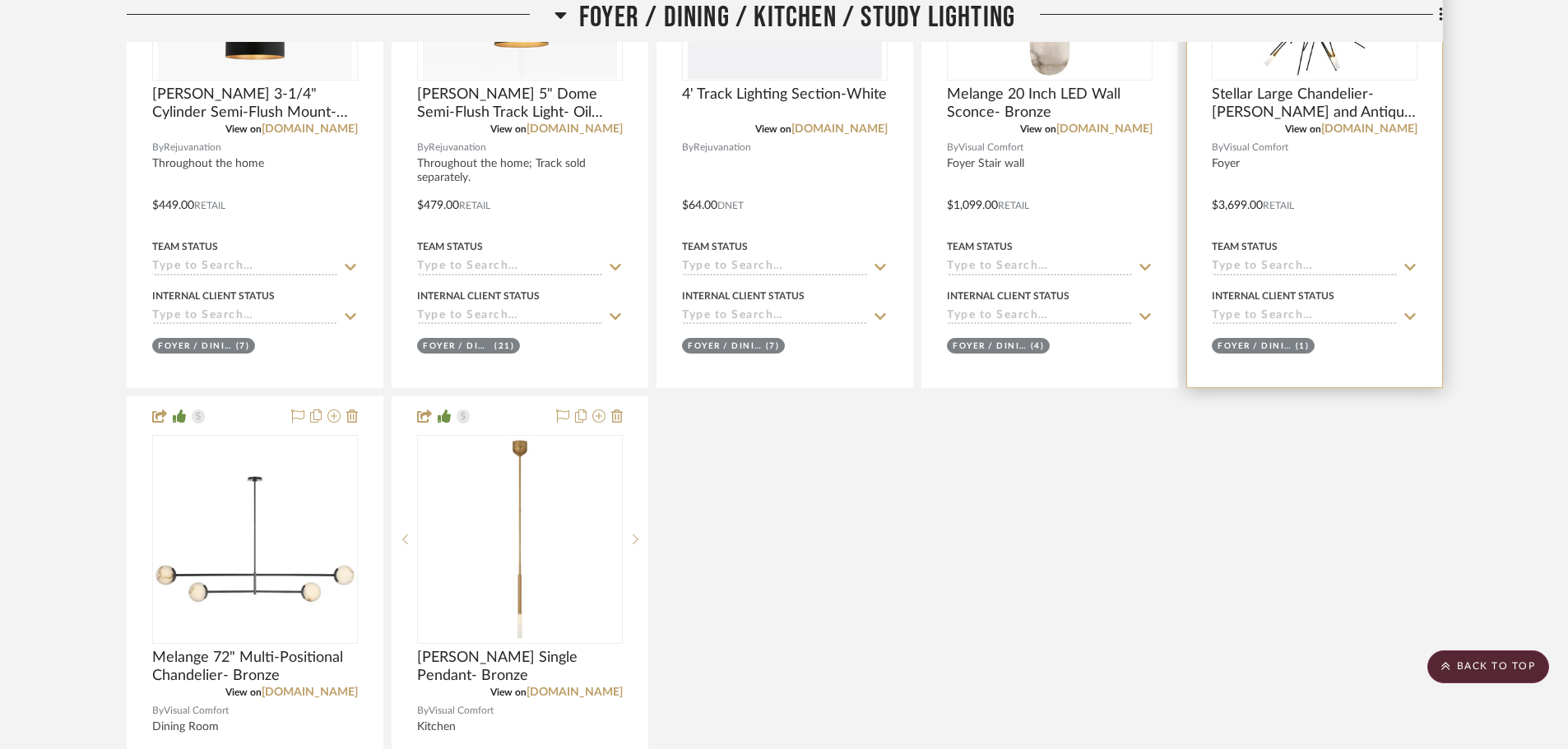
click at [1348, 138] on div at bounding box center [1314, 111] width 255 height 553
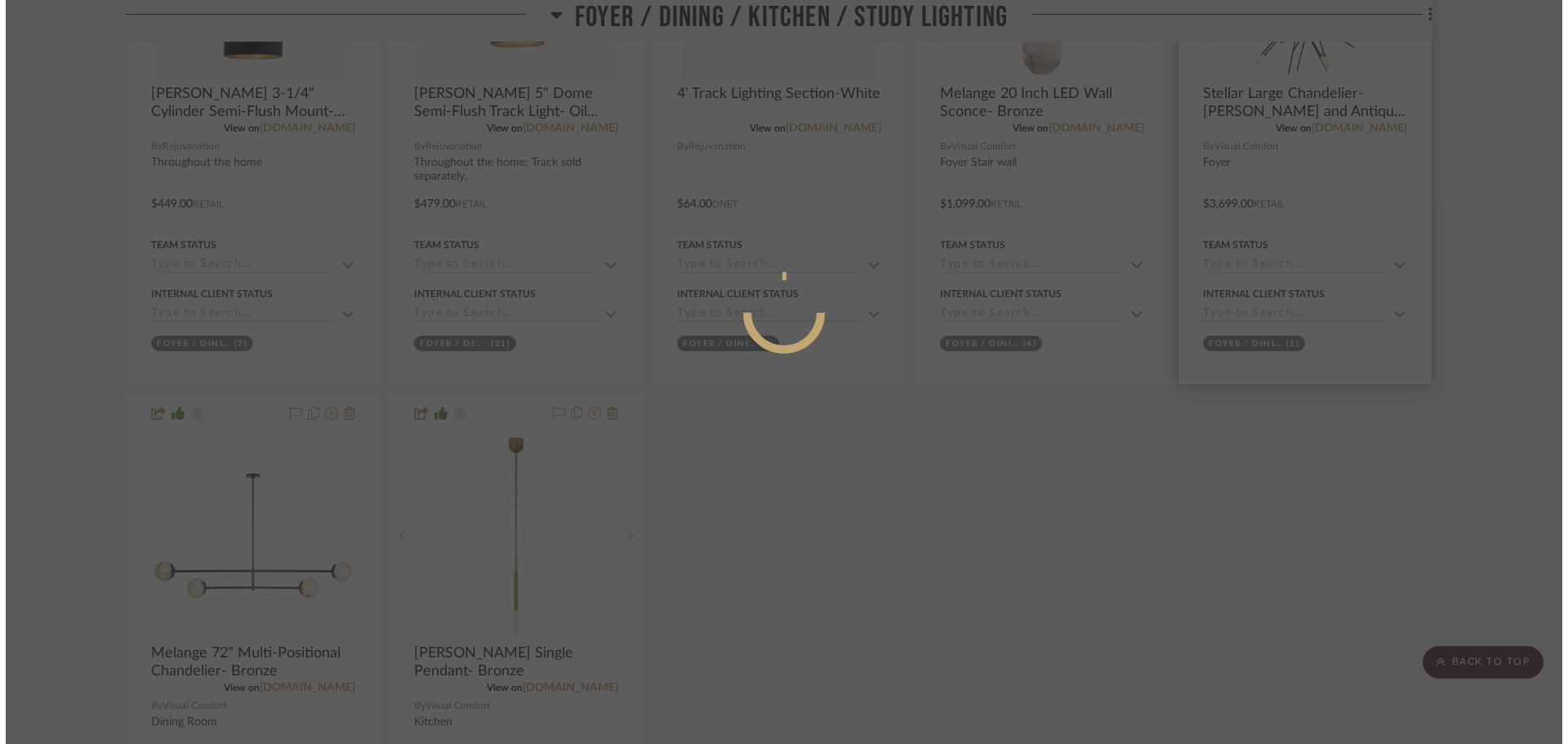
scroll to position [0, 0]
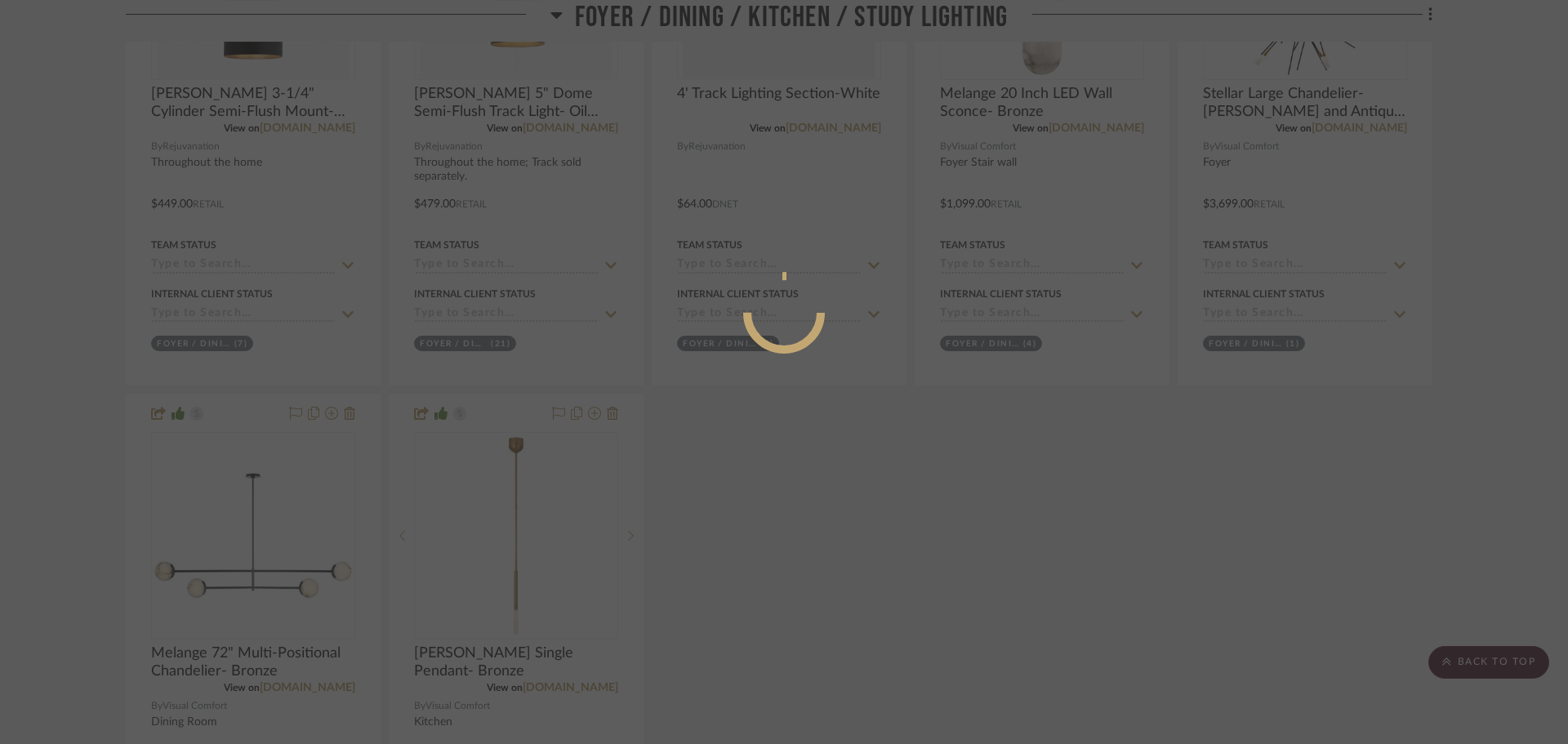
click at [1340, 129] on div at bounding box center [784, 372] width 1568 height 744
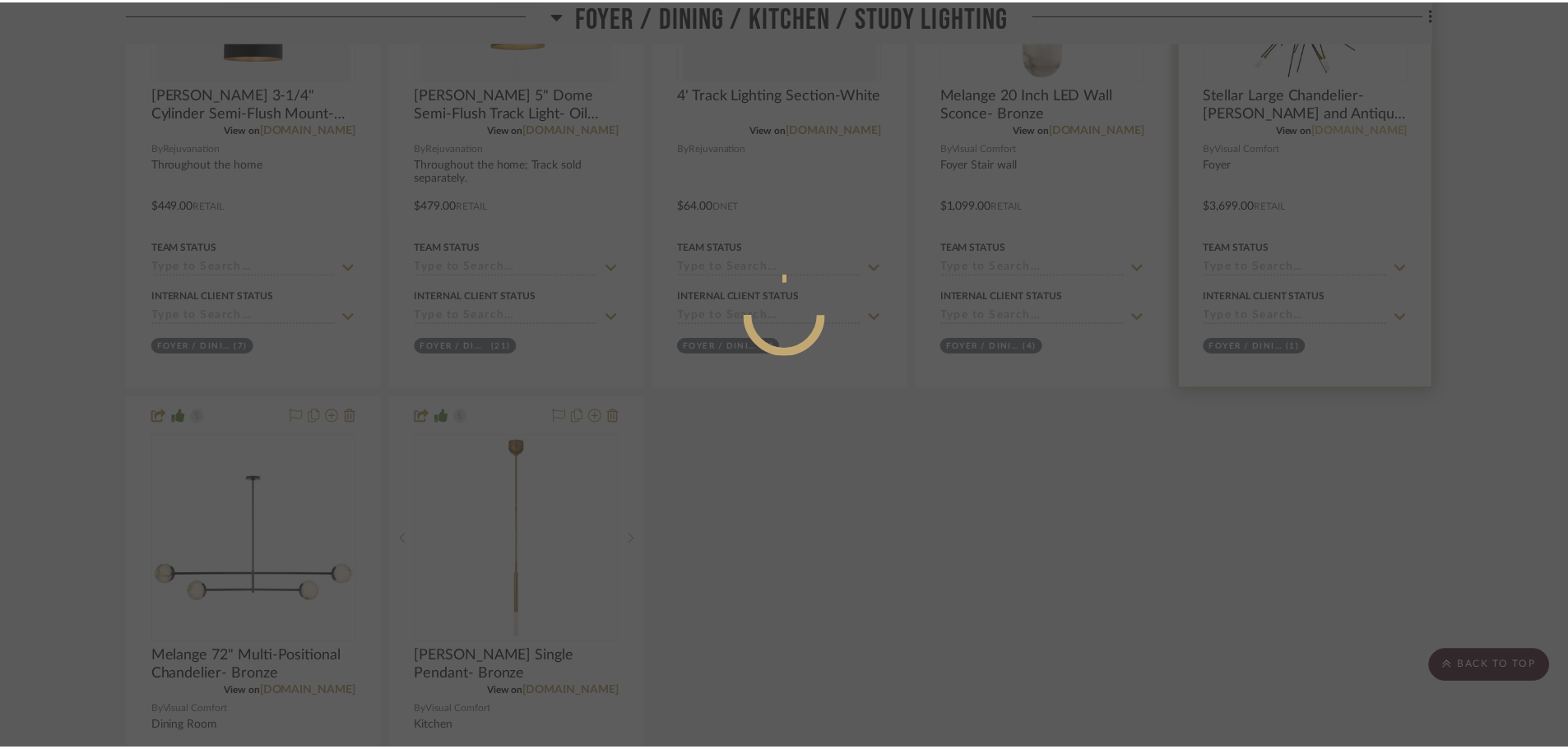
scroll to position [929, 0]
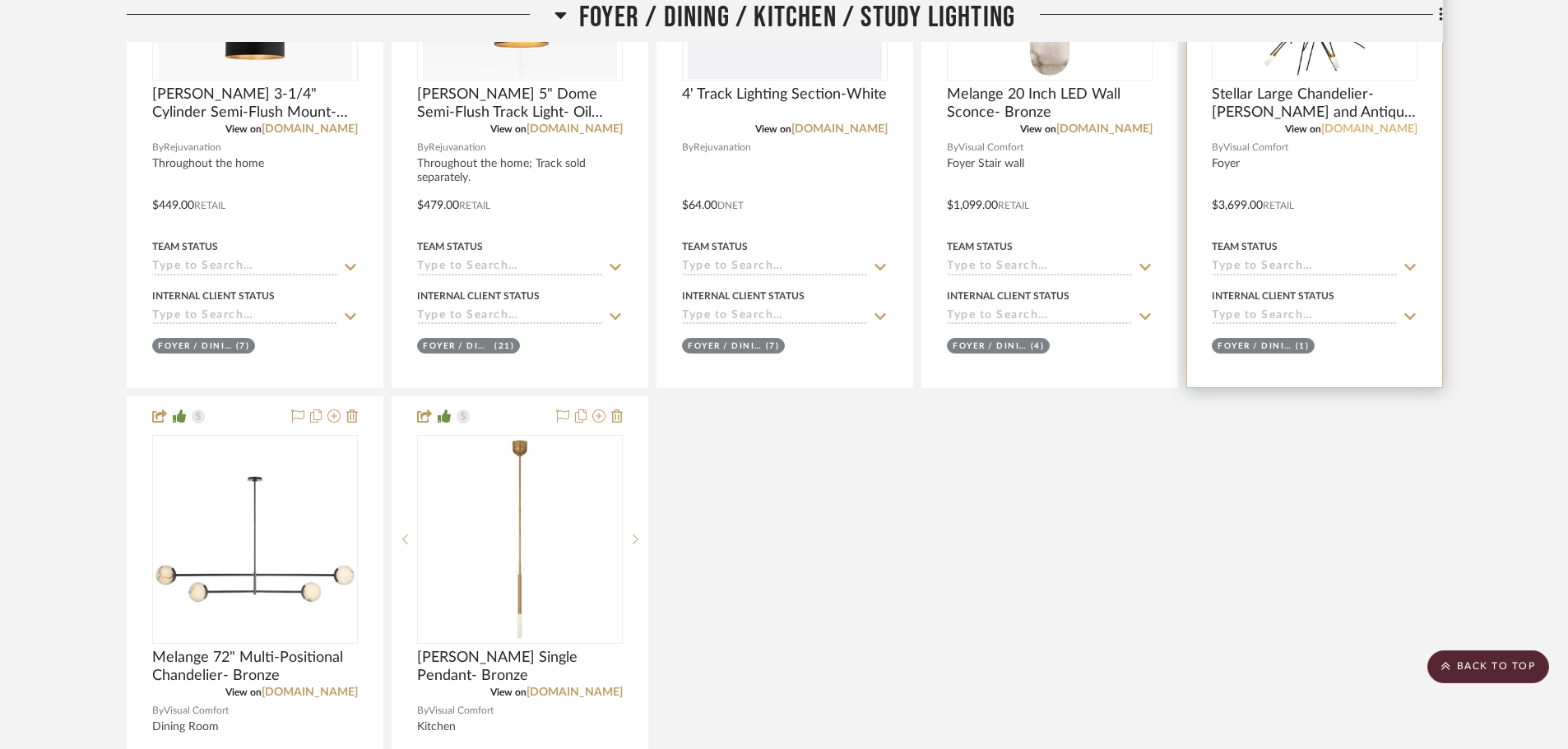
click at [1369, 131] on link "[DOMAIN_NAME]" at bounding box center [1368, 129] width 96 height 12
